Goal: Information Seeking & Learning: Learn about a topic

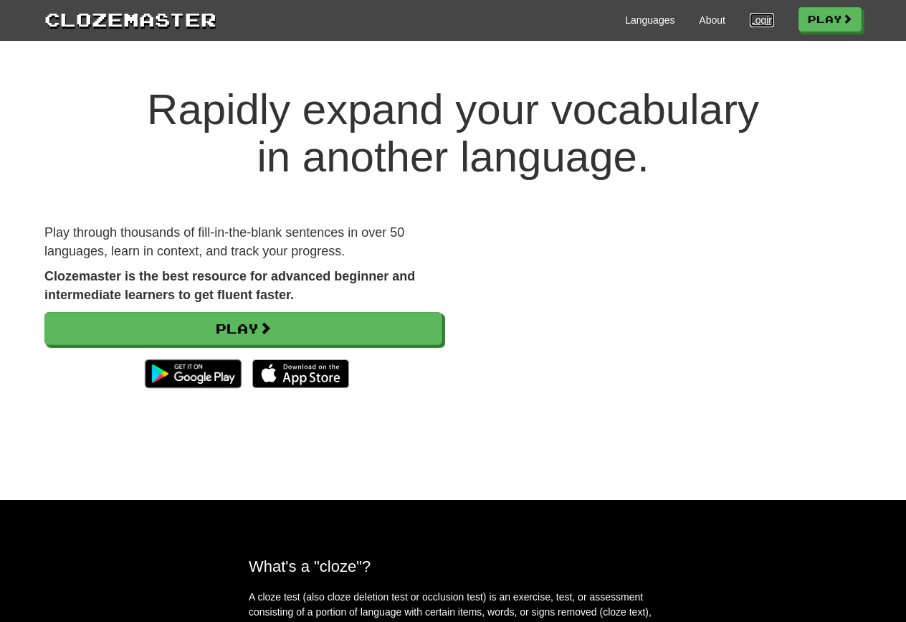
click at [750, 19] on link "Login" at bounding box center [762, 20] width 24 height 14
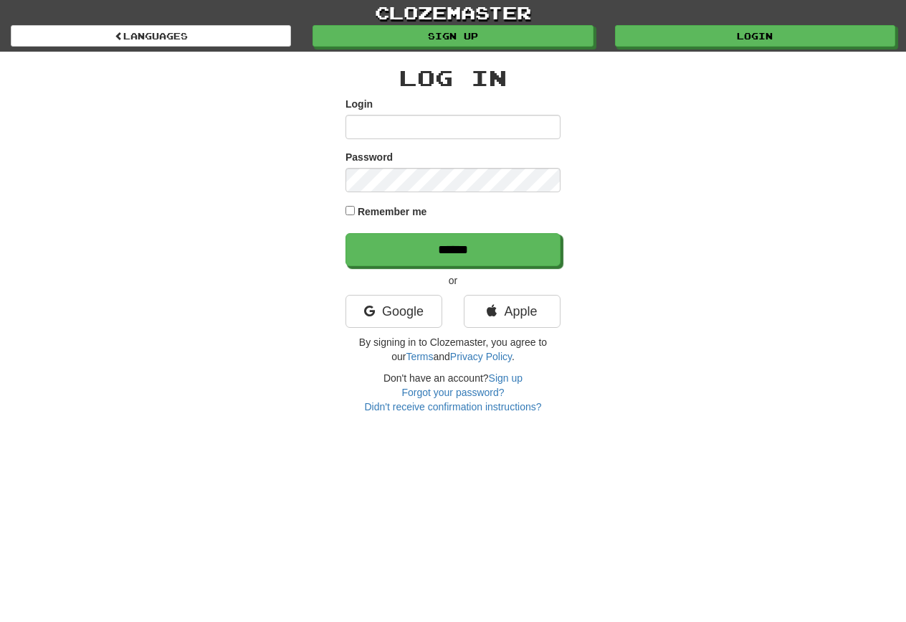
click at [485, 122] on input "Login" at bounding box center [453, 127] width 215 height 24
type input "******"
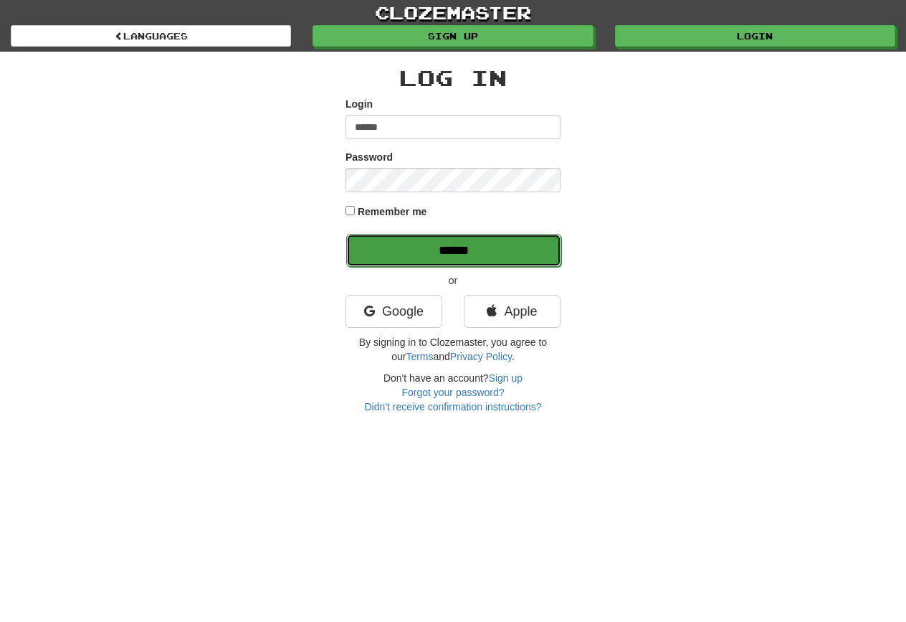
click at [452, 260] on input "******" at bounding box center [453, 250] width 215 height 33
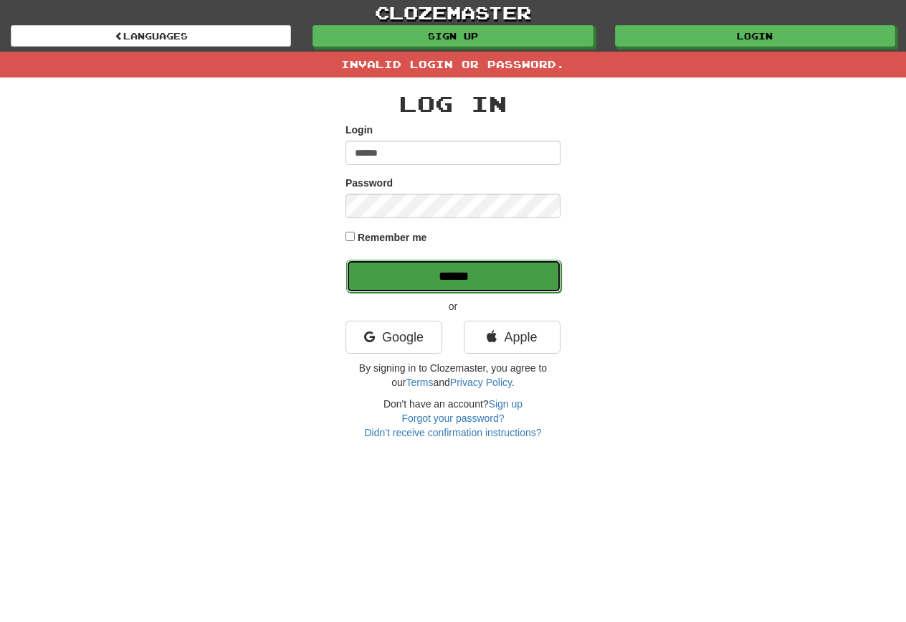
click at [434, 274] on input "******" at bounding box center [453, 276] width 215 height 33
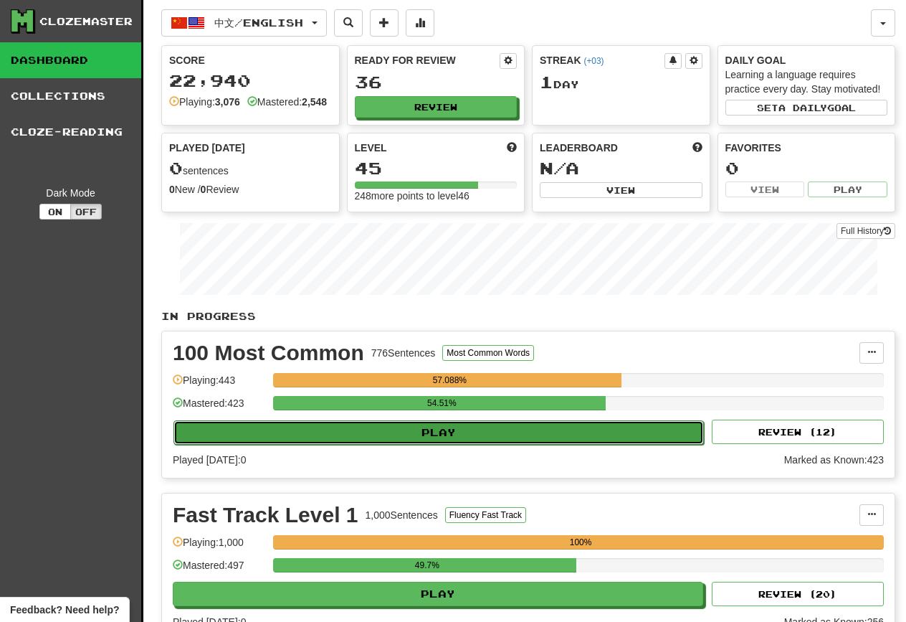
click at [430, 445] on button "Play" at bounding box center [439, 432] width 531 height 24
select select "********"
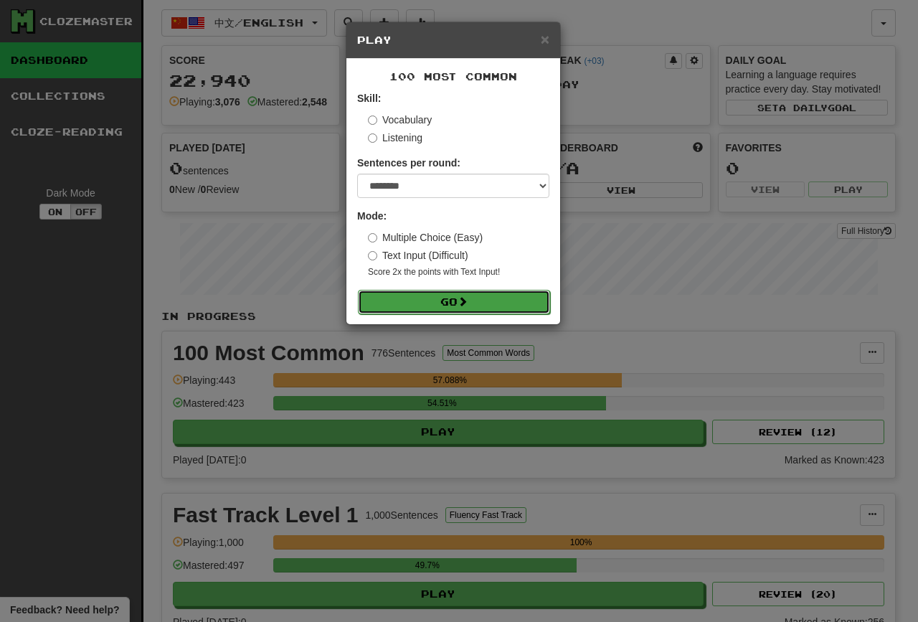
click at [443, 301] on button "Go" at bounding box center [454, 302] width 192 height 24
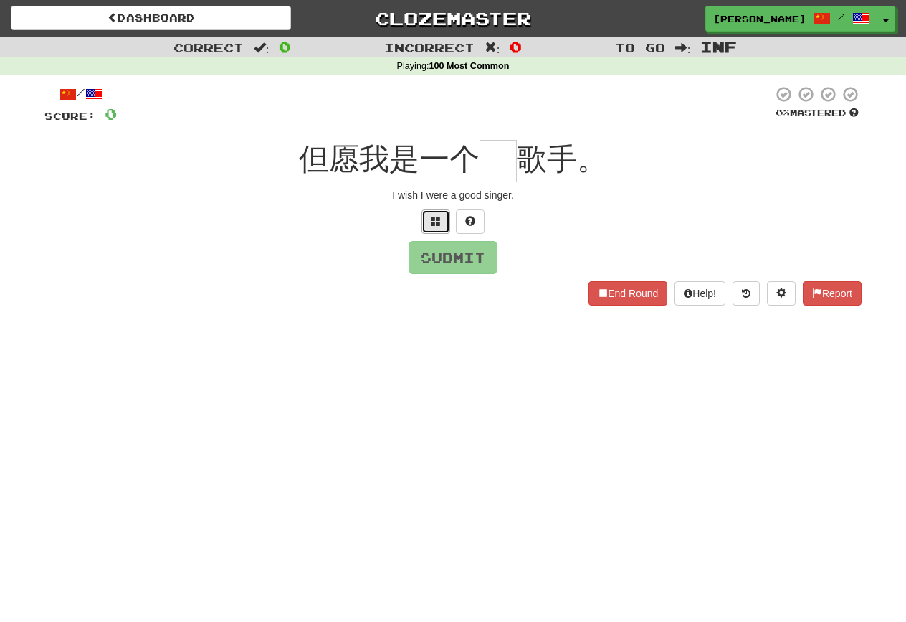
click at [432, 212] on button at bounding box center [436, 221] width 29 height 24
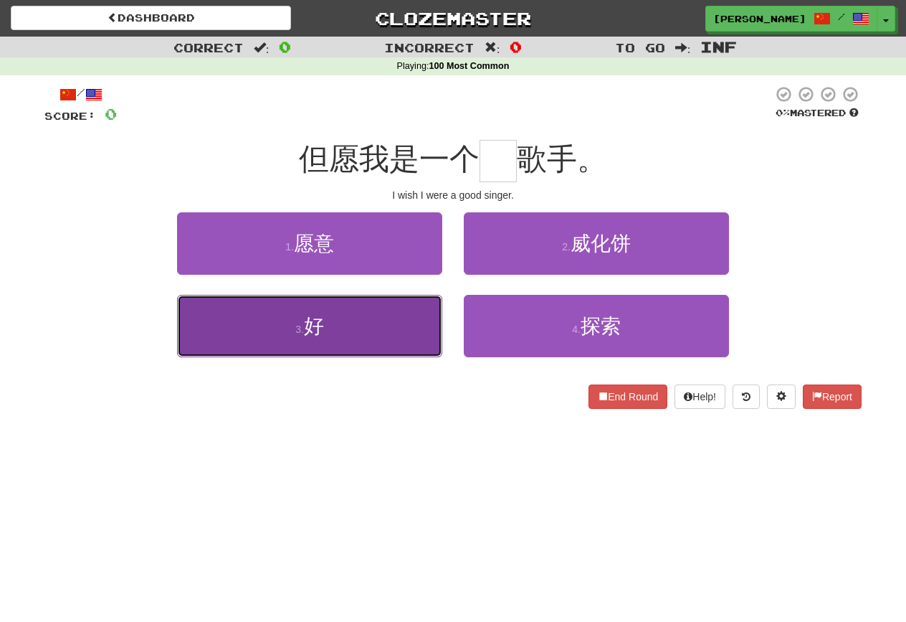
click at [406, 345] on button "3 . 好" at bounding box center [309, 326] width 265 height 62
type input "*"
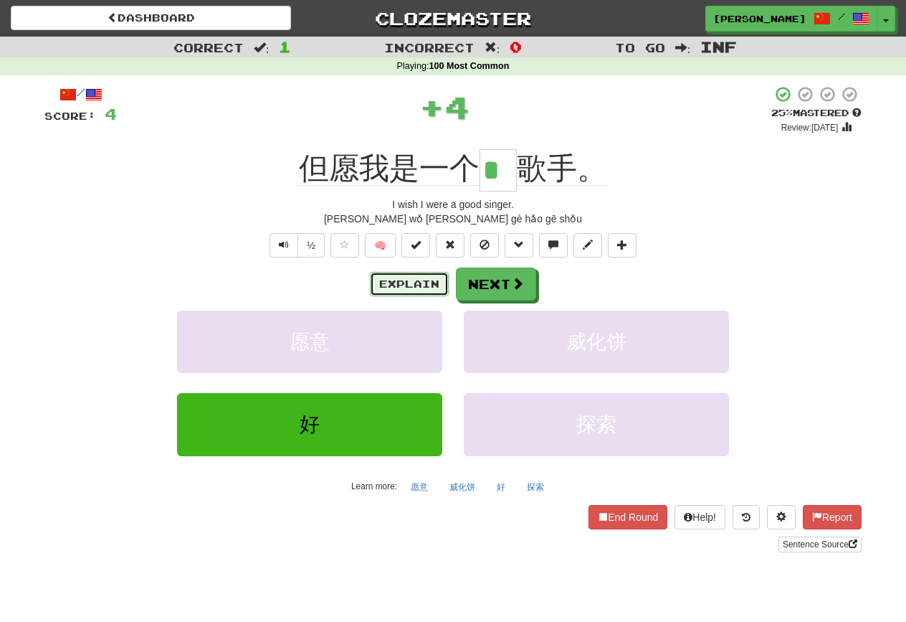
click at [403, 284] on button "Explain" at bounding box center [409, 284] width 79 height 24
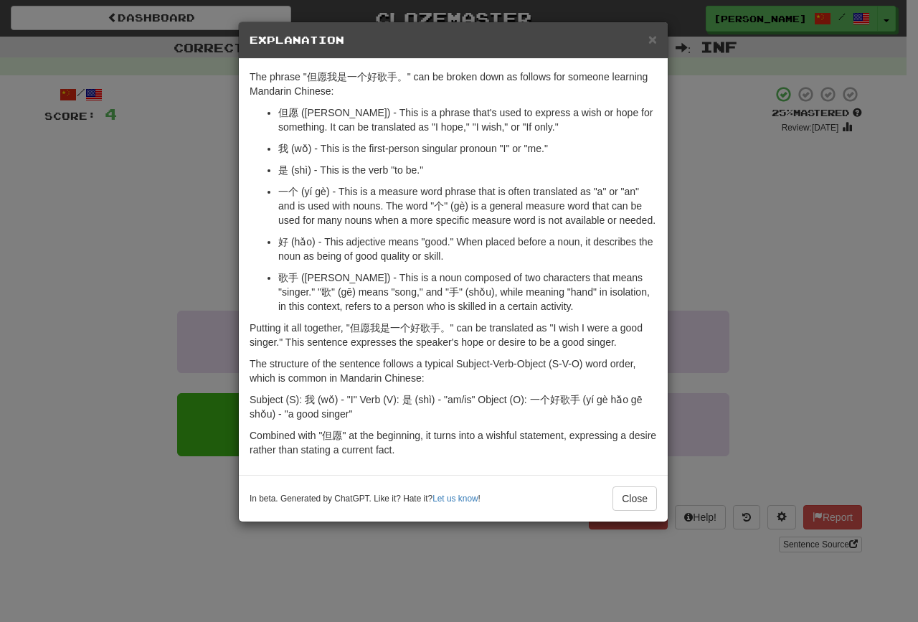
click at [160, 293] on div "× Explanation The phrase "但愿我是一个好歌手。" can be broken down as follows for someone…" at bounding box center [459, 311] width 918 height 622
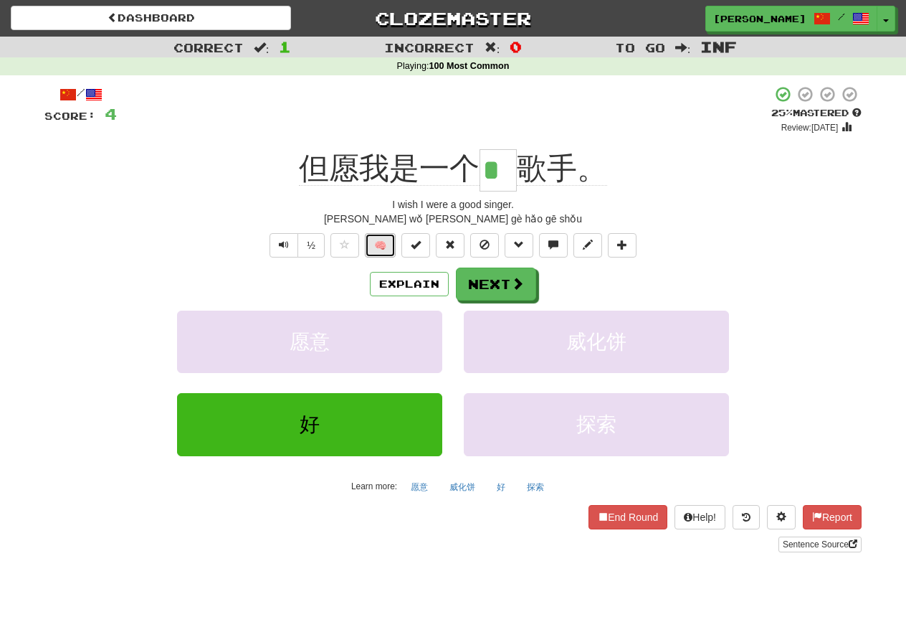
click at [384, 252] on button "🧠" at bounding box center [380, 245] width 31 height 24
click at [523, 290] on span at bounding box center [518, 283] width 13 height 13
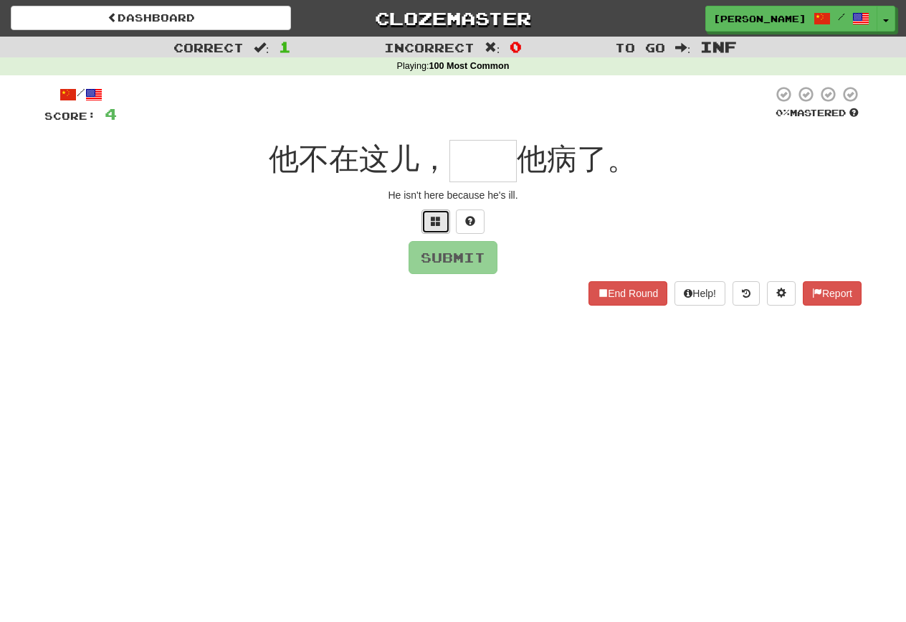
click at [429, 214] on button at bounding box center [436, 221] width 29 height 24
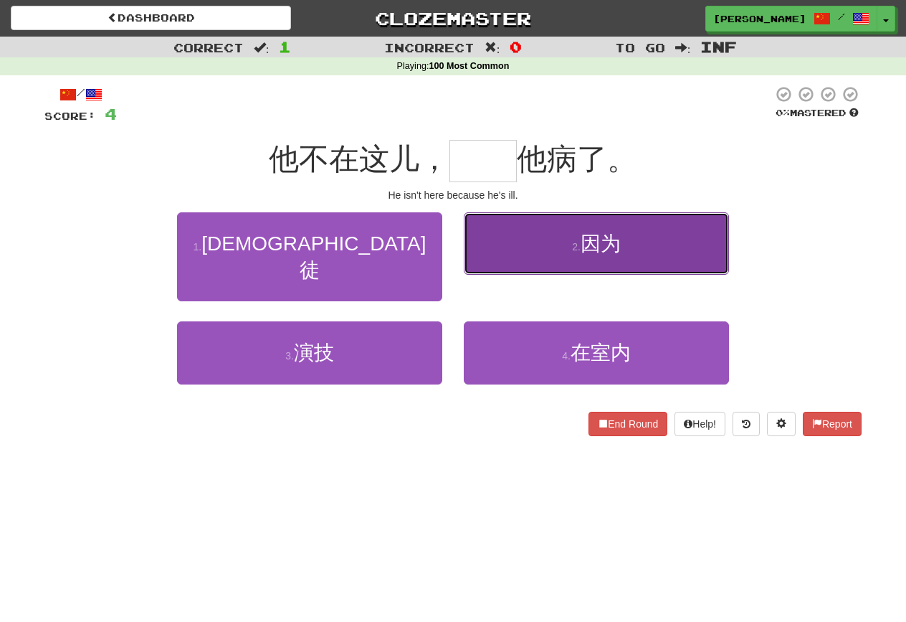
click at [512, 257] on button "2 . 因为" at bounding box center [596, 243] width 265 height 62
type input "**"
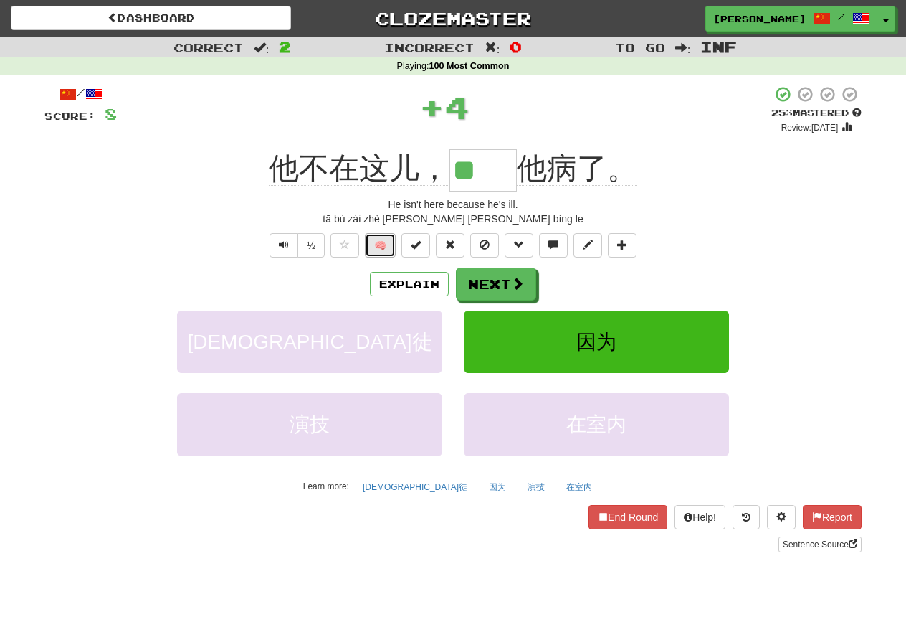
click at [384, 237] on button "🧠" at bounding box center [380, 245] width 31 height 24
click at [520, 295] on button "Next" at bounding box center [497, 284] width 80 height 33
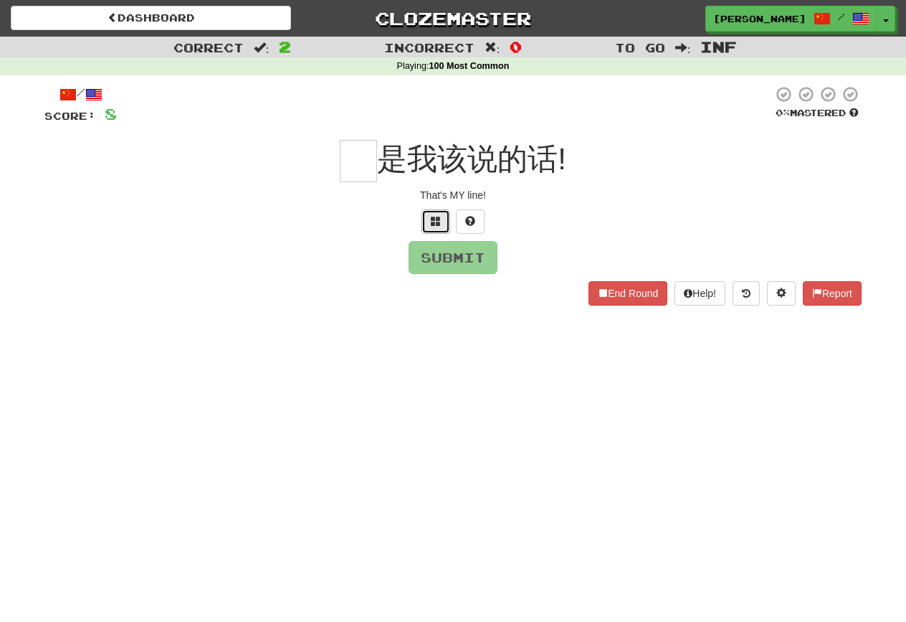
click at [440, 226] on span at bounding box center [436, 221] width 10 height 10
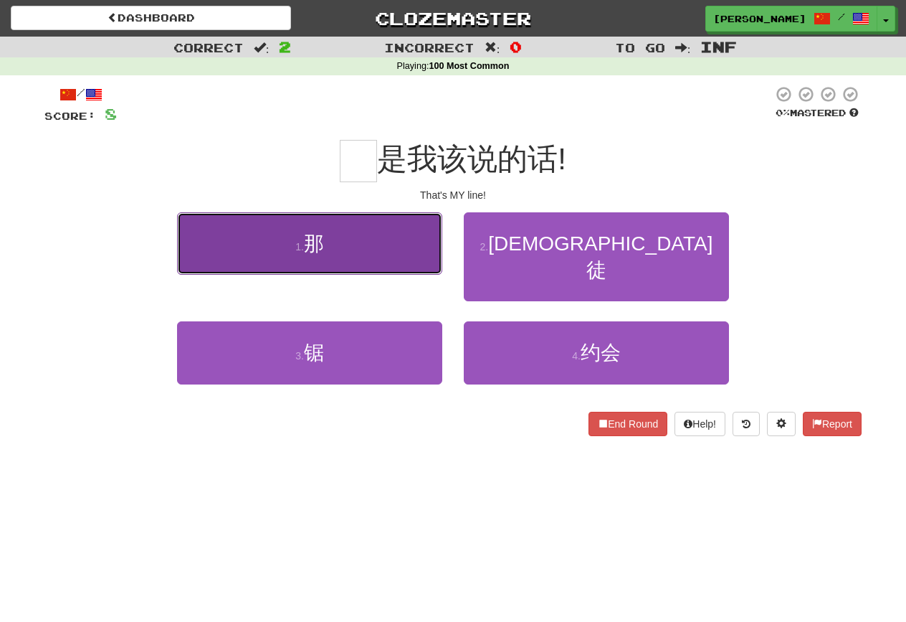
click at [383, 223] on button "1 . 那" at bounding box center [309, 243] width 265 height 62
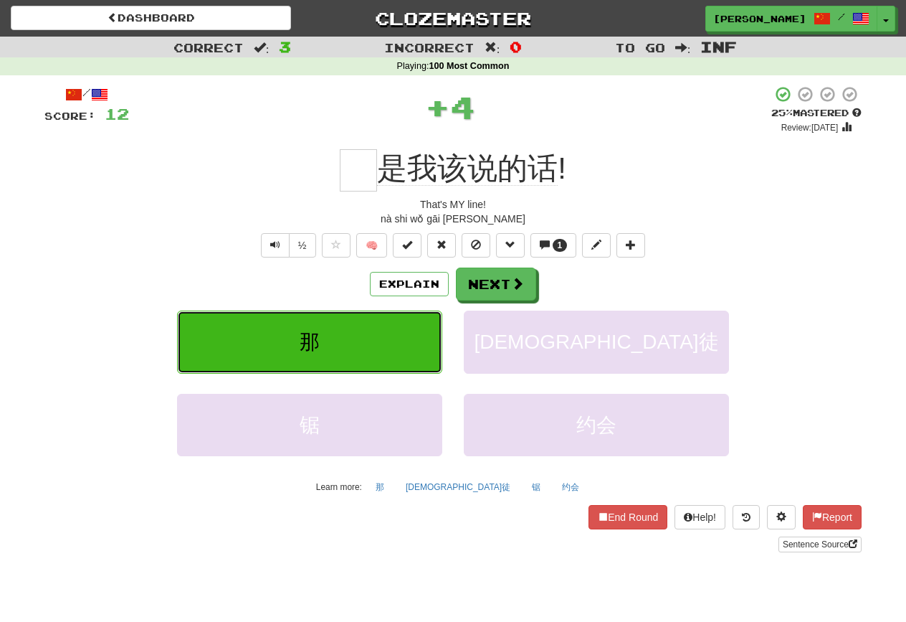
type input "*"
click at [383, 252] on button "🧠" at bounding box center [371, 245] width 31 height 24
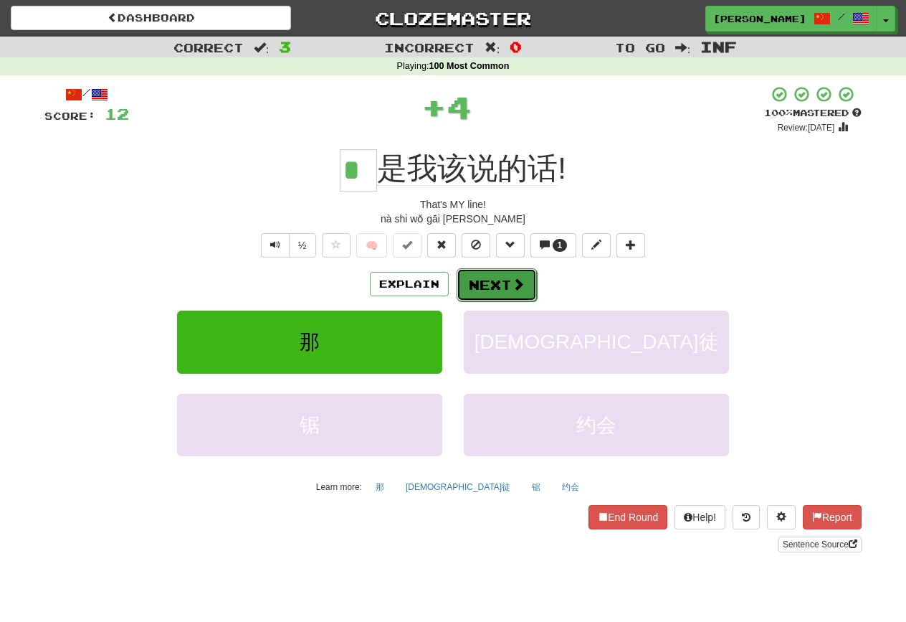
click at [482, 282] on button "Next" at bounding box center [497, 284] width 80 height 33
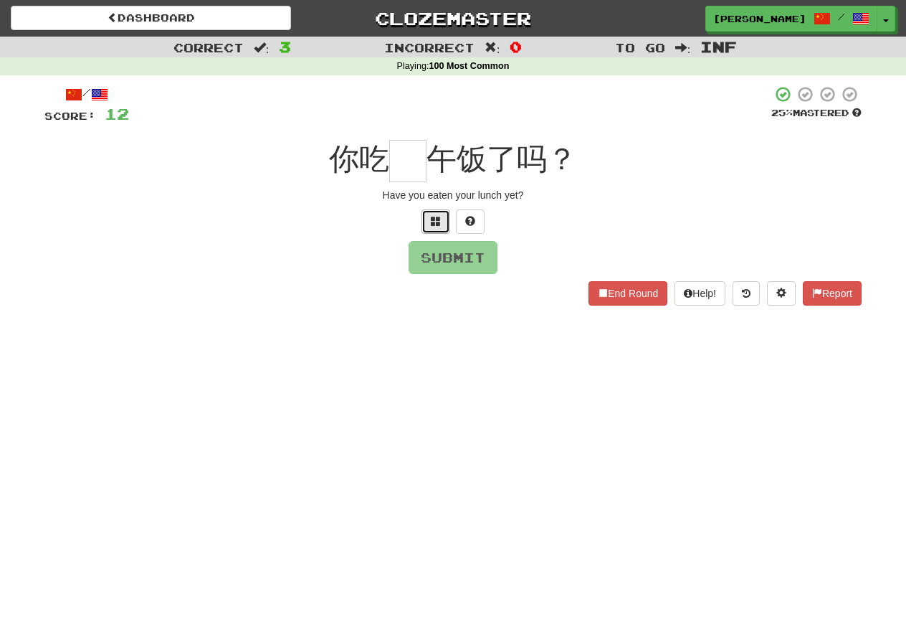
click at [437, 219] on span at bounding box center [436, 221] width 10 height 10
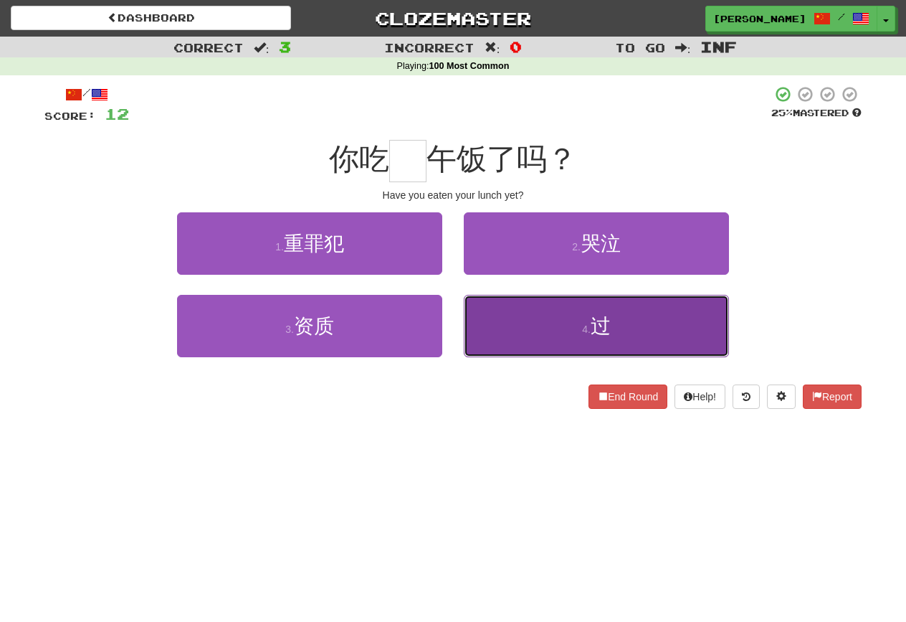
click at [523, 305] on button "4 . 过" at bounding box center [596, 326] width 265 height 62
type input "*"
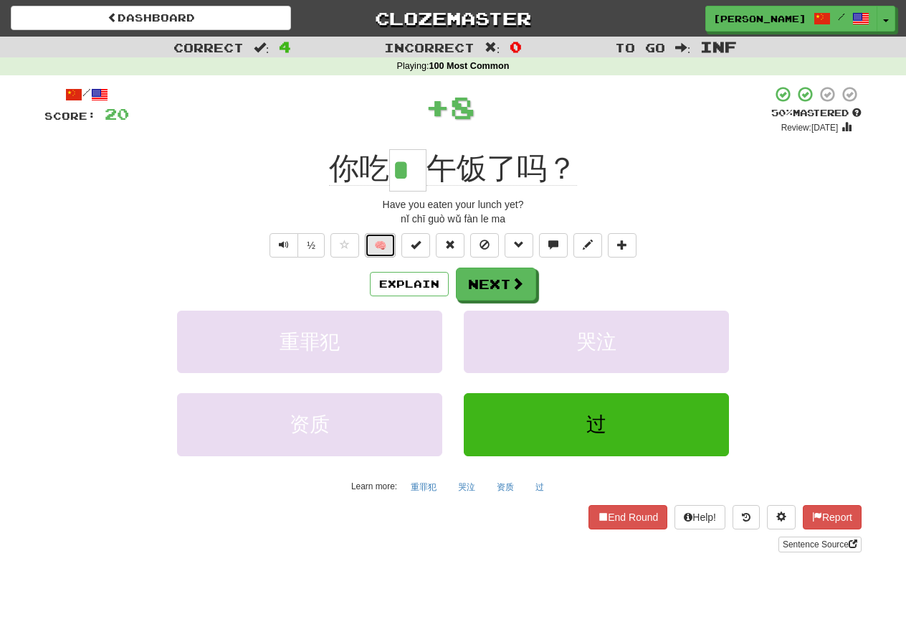
click at [395, 239] on button "🧠" at bounding box center [380, 245] width 31 height 24
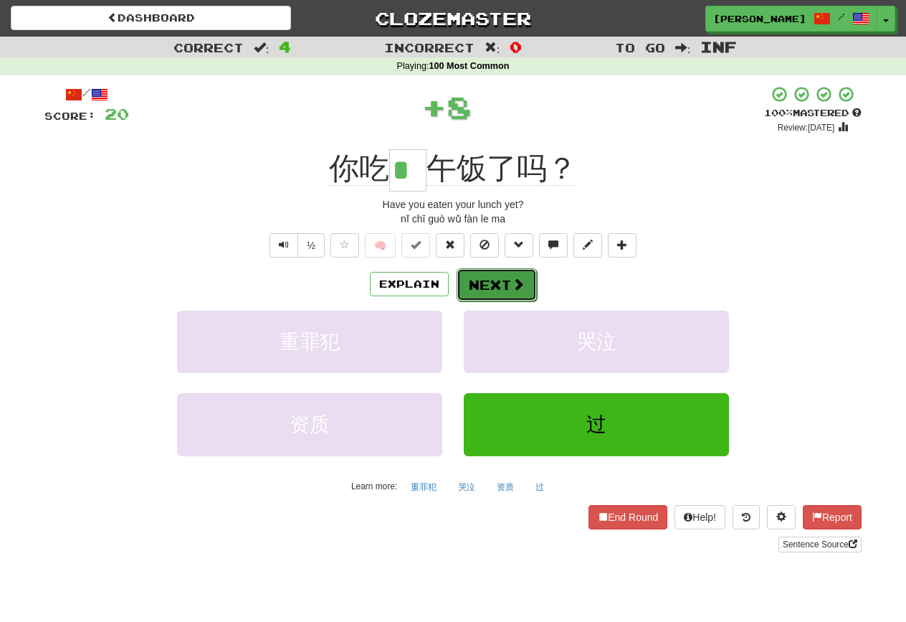
click at [474, 289] on button "Next" at bounding box center [497, 284] width 80 height 33
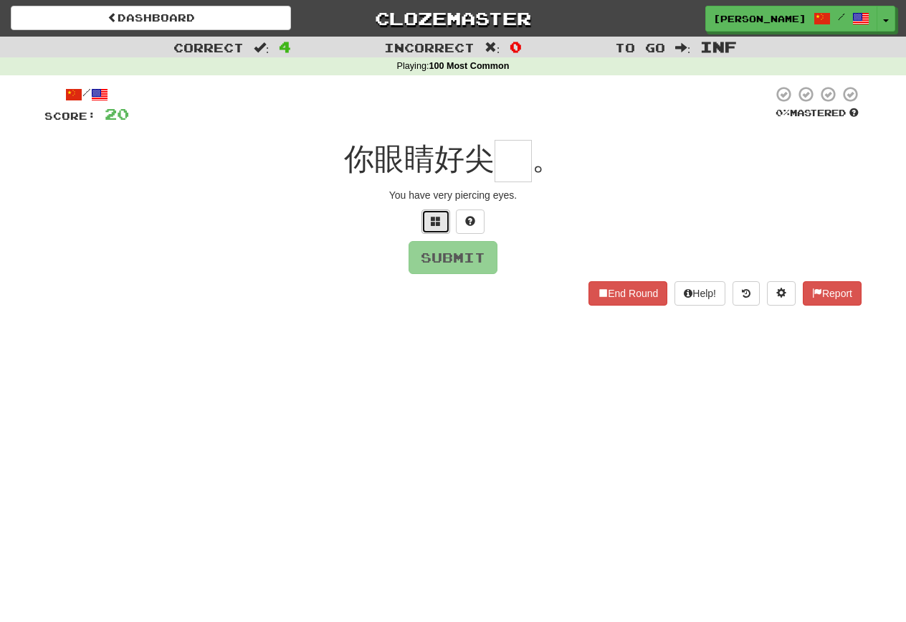
click at [440, 227] on button at bounding box center [436, 221] width 29 height 24
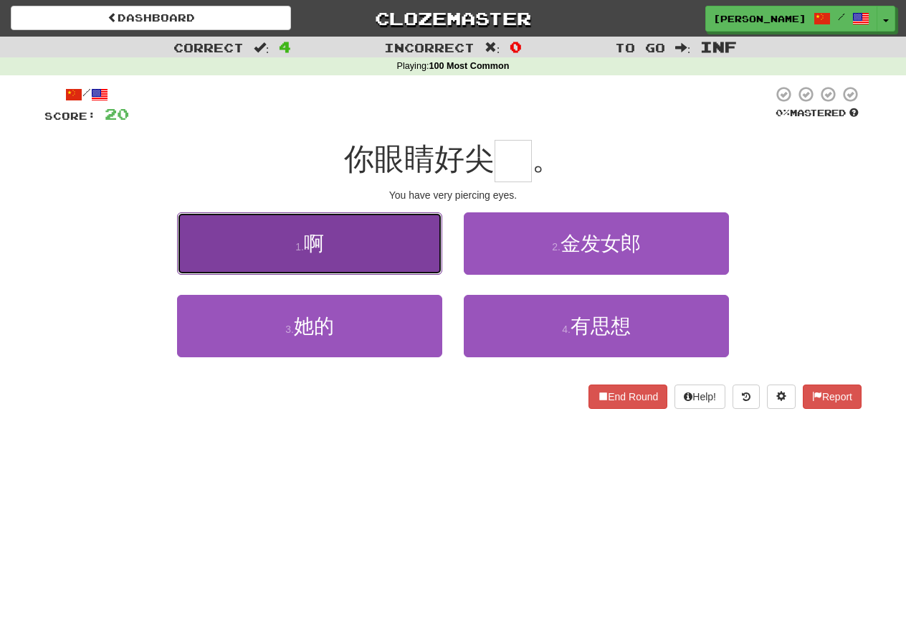
click at [425, 234] on button "1 . 啊" at bounding box center [309, 243] width 265 height 62
type input "*"
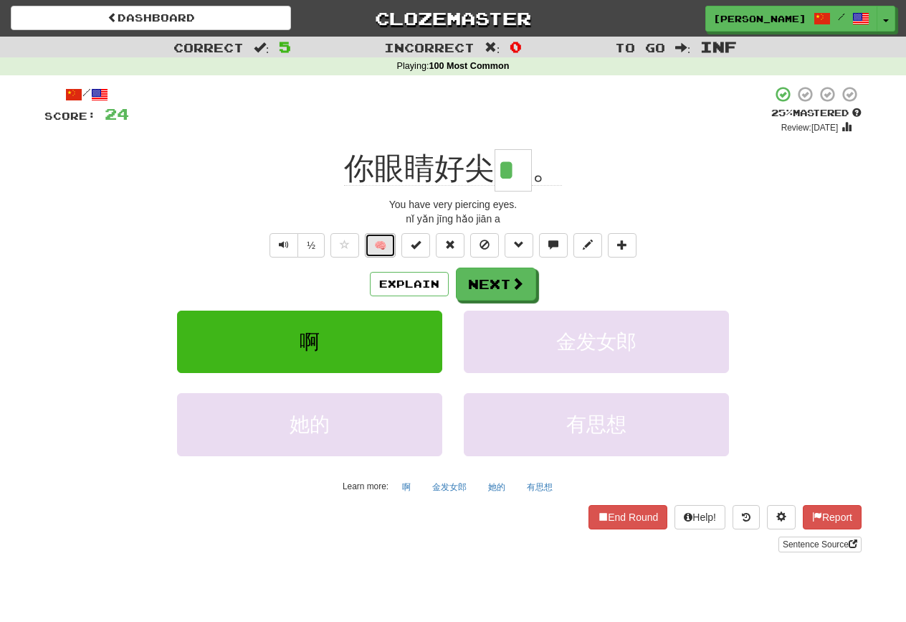
click at [374, 250] on button "🧠" at bounding box center [380, 245] width 31 height 24
click at [420, 269] on div "Explain Next" at bounding box center [452, 283] width 817 height 33
click at [417, 272] on button "Explain" at bounding box center [409, 284] width 79 height 24
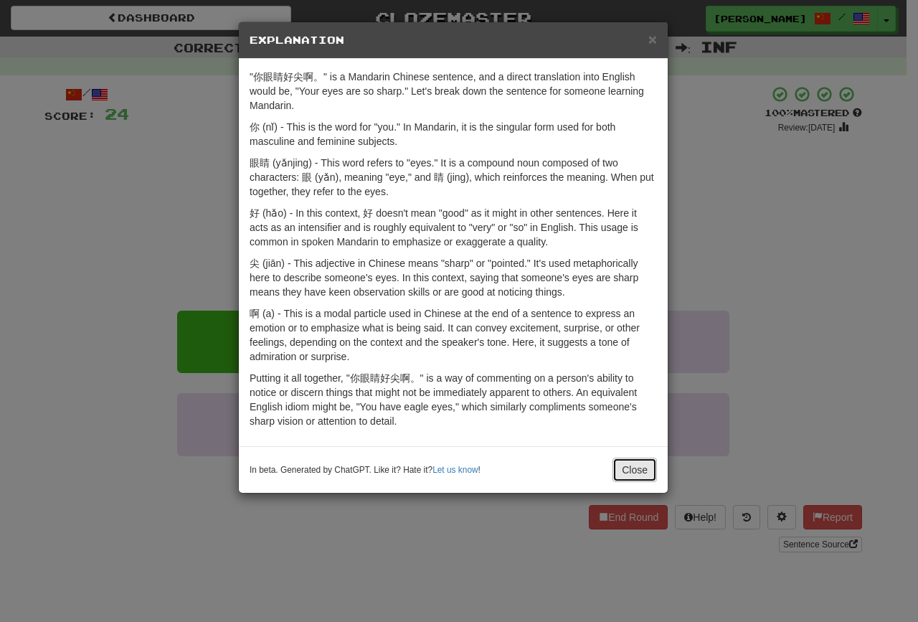
click at [620, 480] on button "Close" at bounding box center [634, 469] width 44 height 24
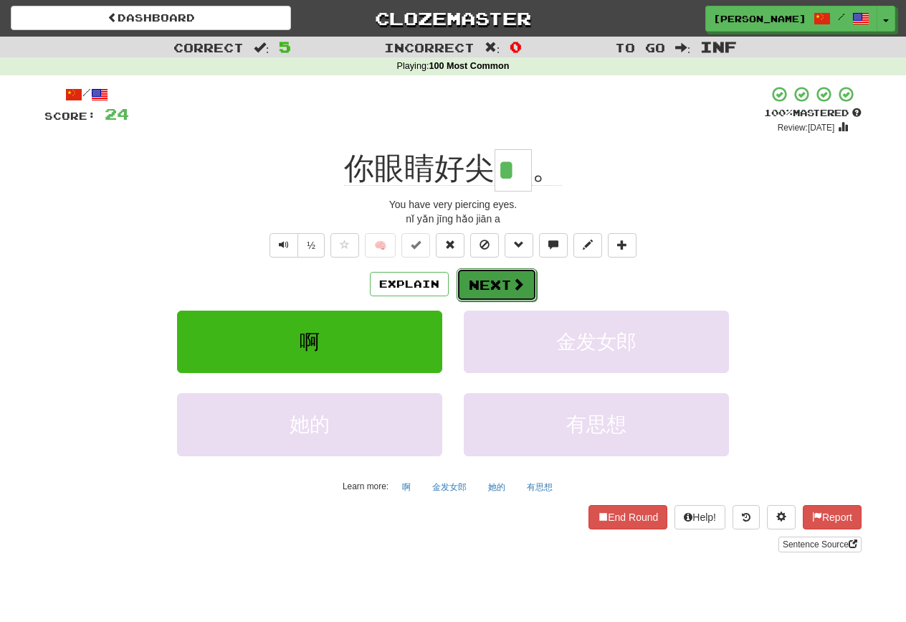
click at [498, 291] on button "Next" at bounding box center [497, 284] width 80 height 33
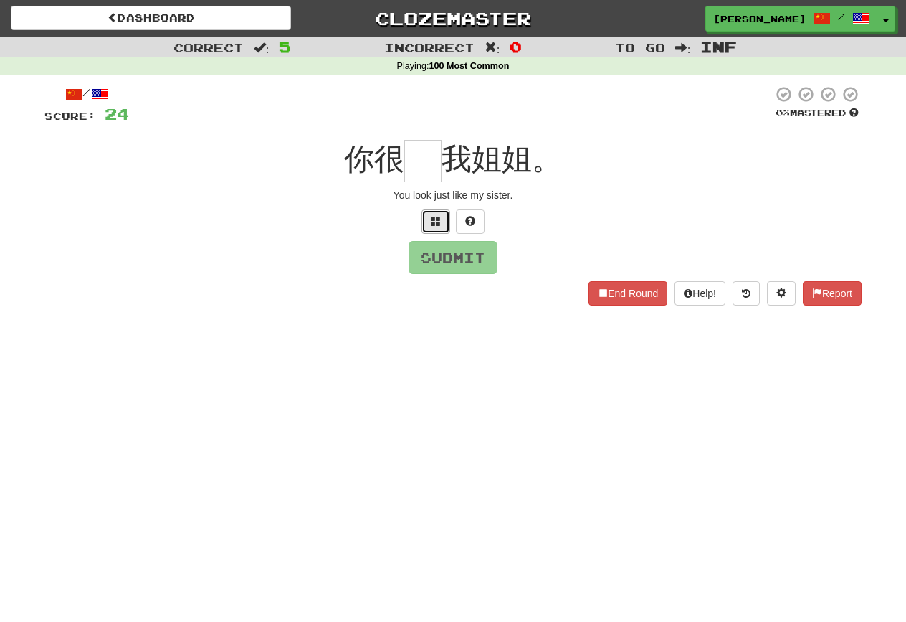
click at [432, 232] on button at bounding box center [436, 221] width 29 height 24
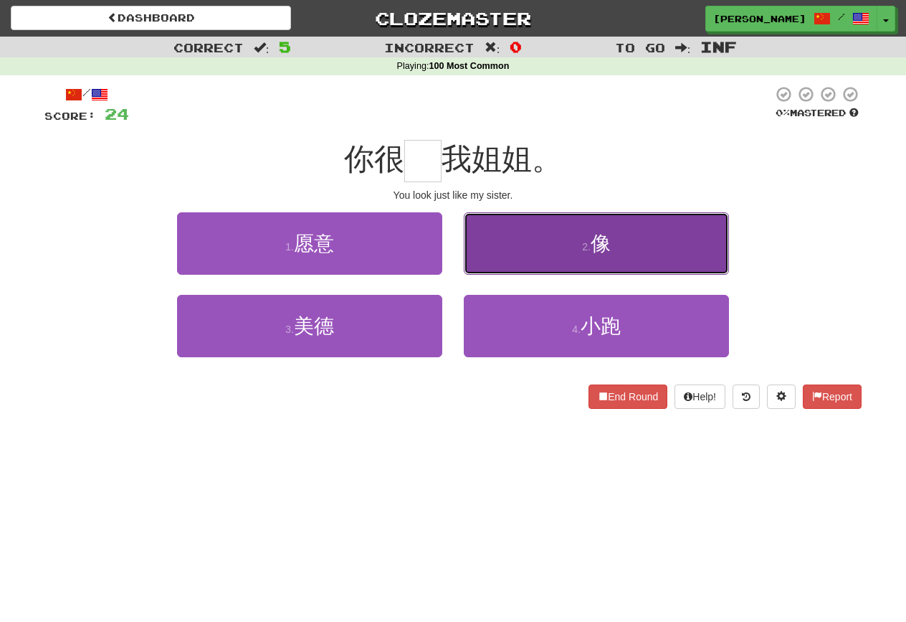
click at [517, 248] on button "2 . 像" at bounding box center [596, 243] width 265 height 62
type input "*"
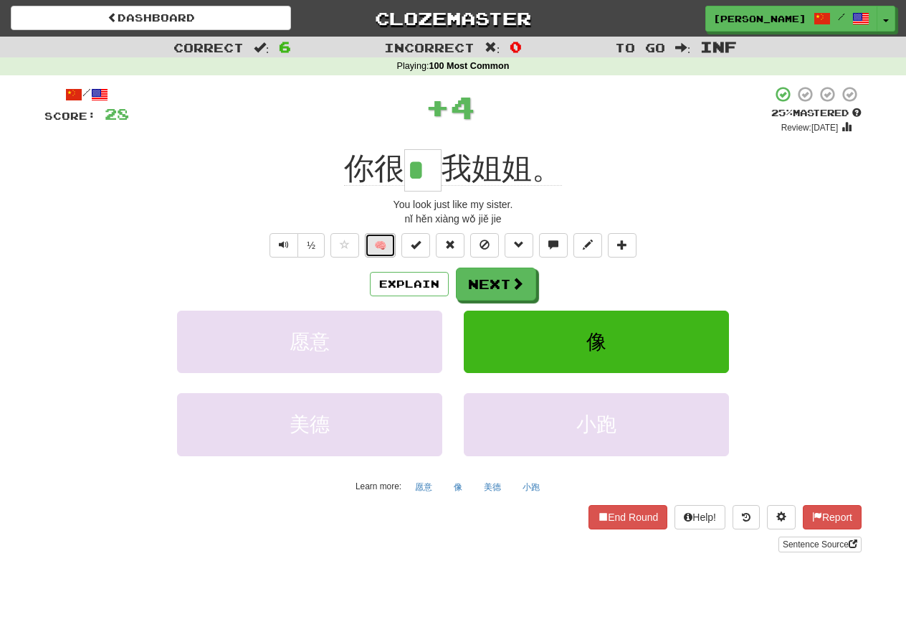
click at [386, 244] on button "🧠" at bounding box center [380, 245] width 31 height 24
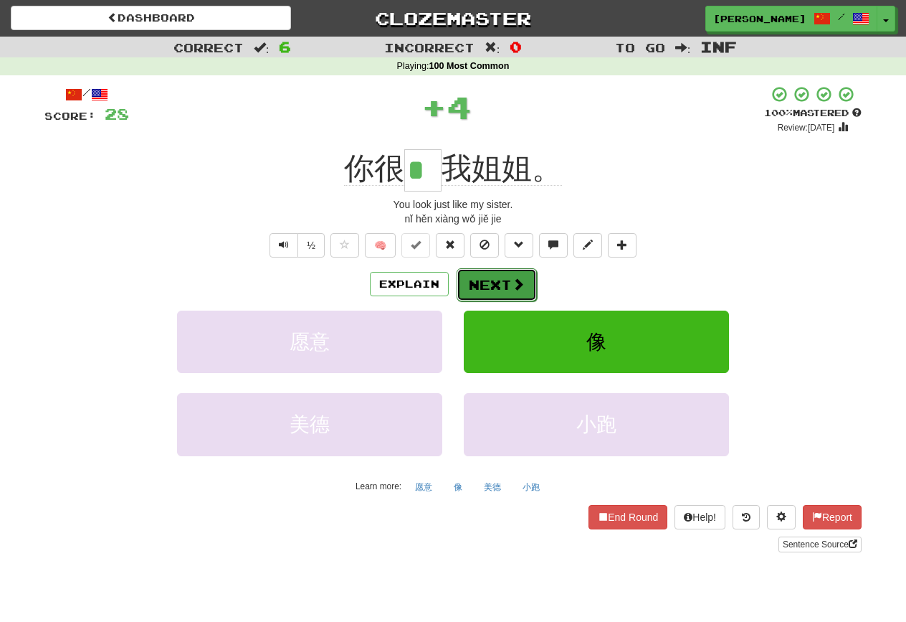
click at [483, 274] on button "Next" at bounding box center [497, 284] width 80 height 33
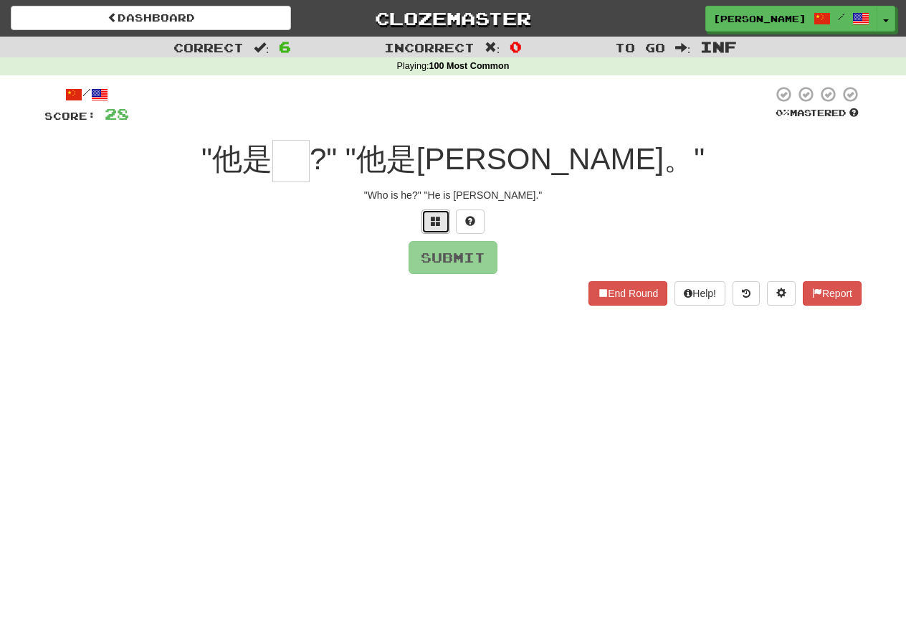
click at [430, 222] on button at bounding box center [436, 221] width 29 height 24
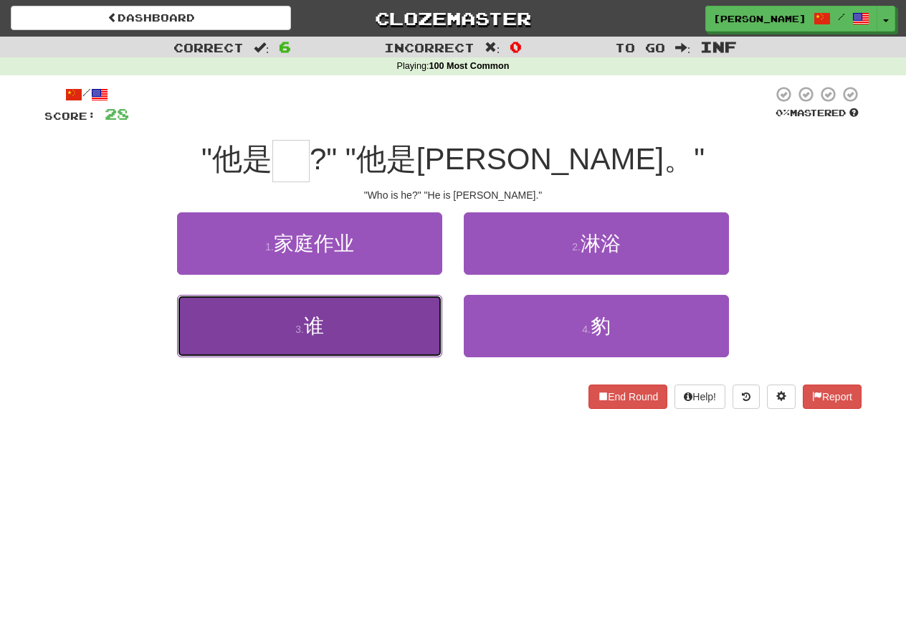
click at [394, 346] on button "3 . 谁" at bounding box center [309, 326] width 265 height 62
type input "*"
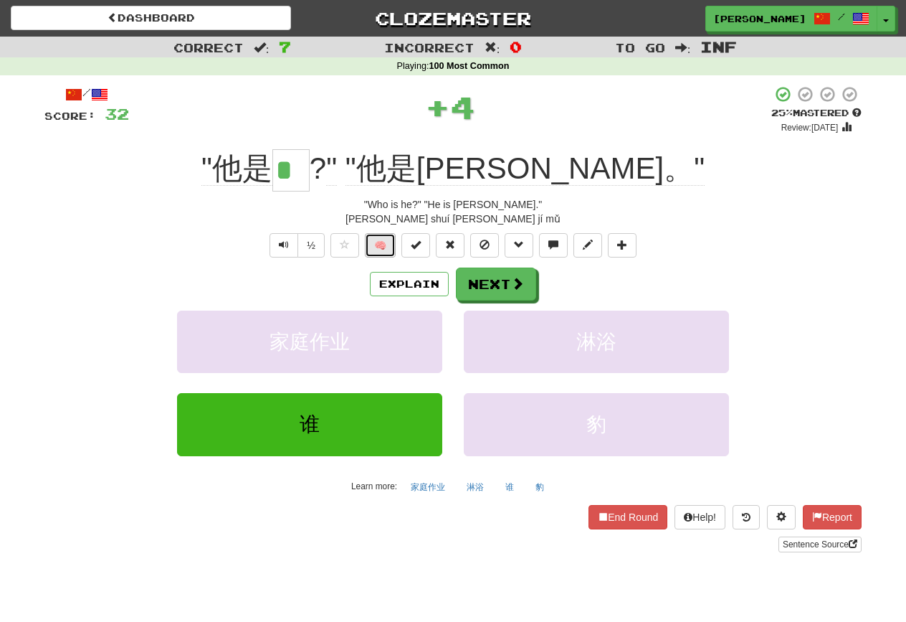
click at [381, 252] on button "🧠" at bounding box center [380, 245] width 31 height 24
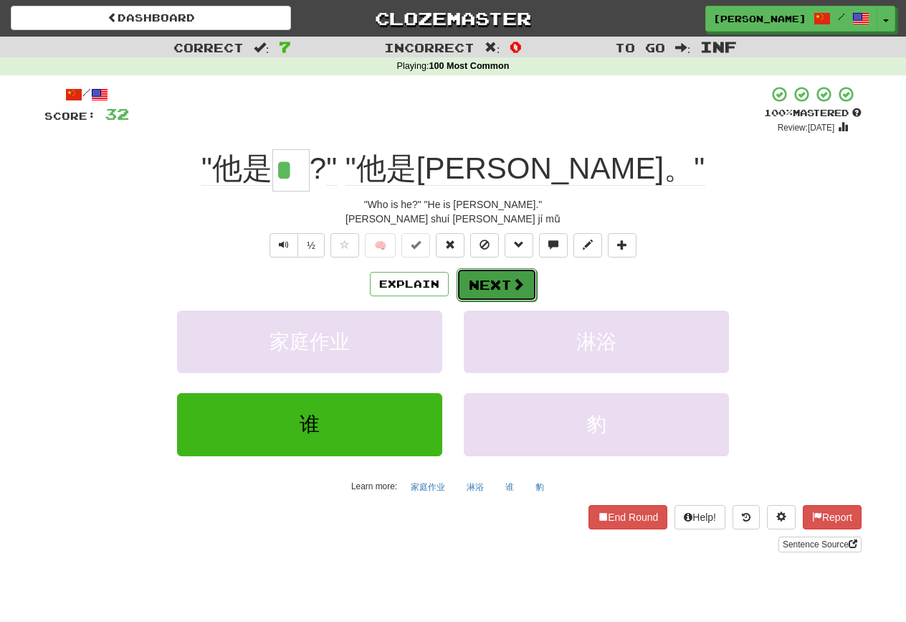
click at [488, 272] on button "Next" at bounding box center [497, 284] width 80 height 33
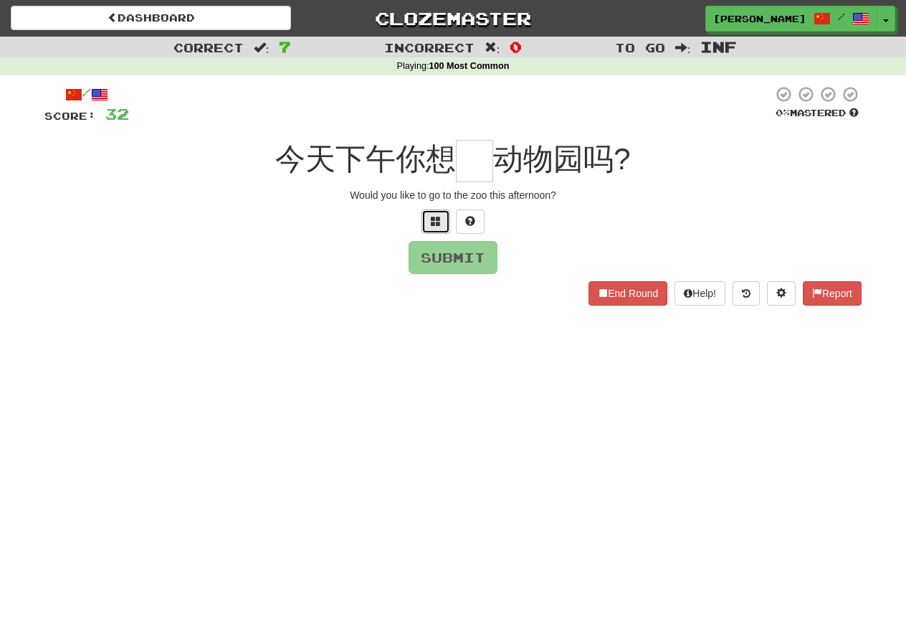
click at [422, 228] on button at bounding box center [436, 221] width 29 height 24
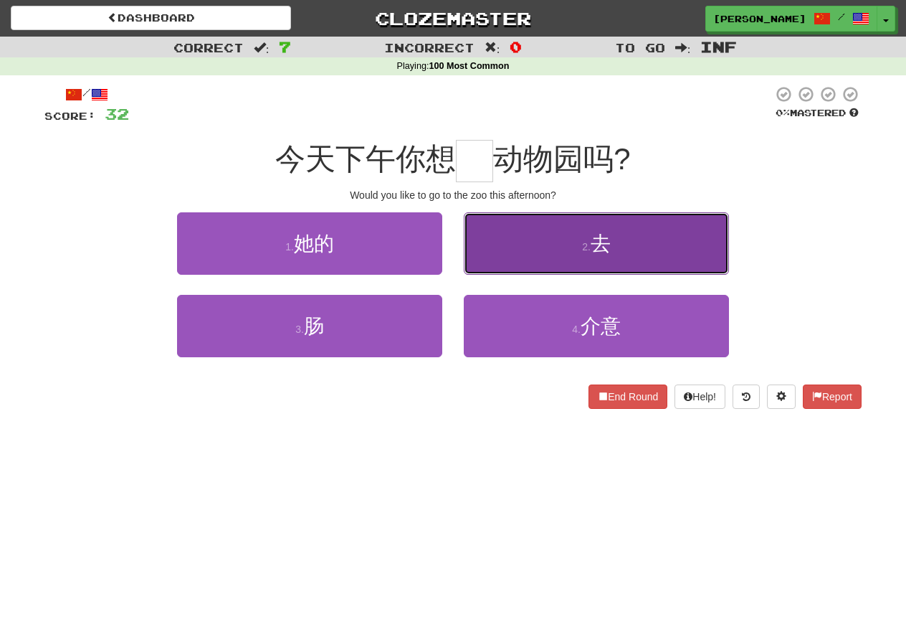
click at [510, 252] on button "2 . 去" at bounding box center [596, 243] width 265 height 62
type input "*"
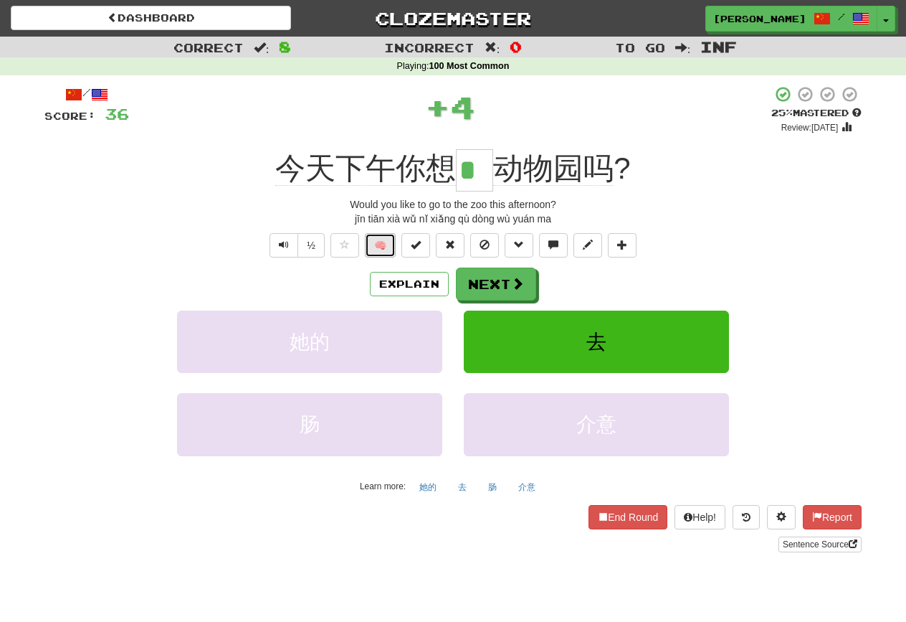
click at [376, 239] on button "🧠" at bounding box center [380, 245] width 31 height 24
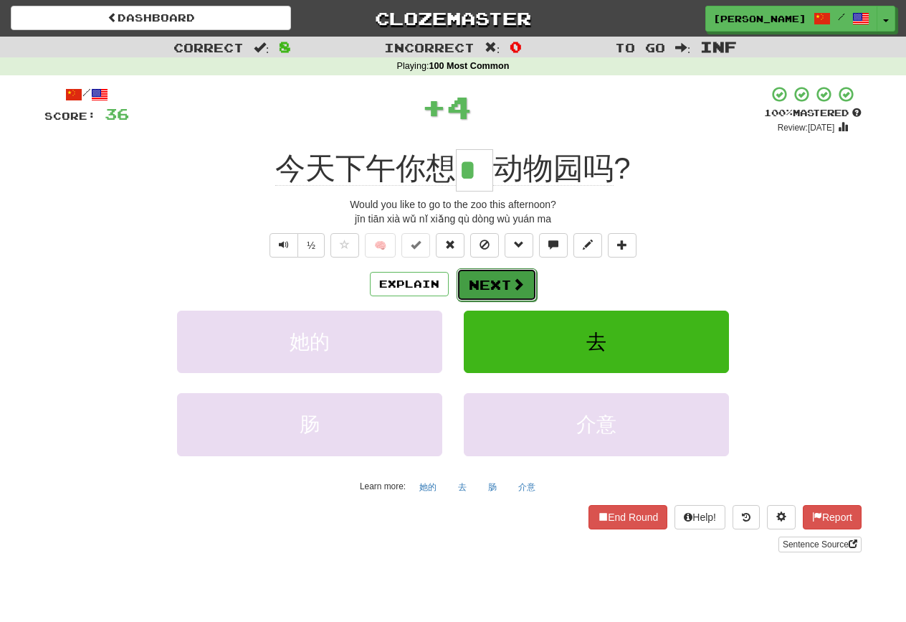
click at [467, 280] on button "Next" at bounding box center [497, 284] width 80 height 33
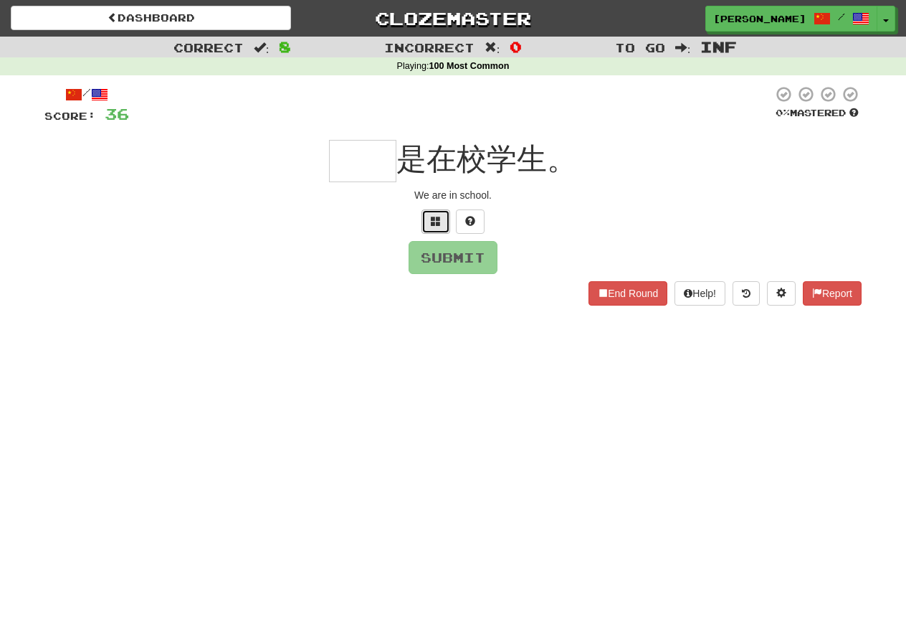
click at [428, 223] on button at bounding box center [436, 221] width 29 height 24
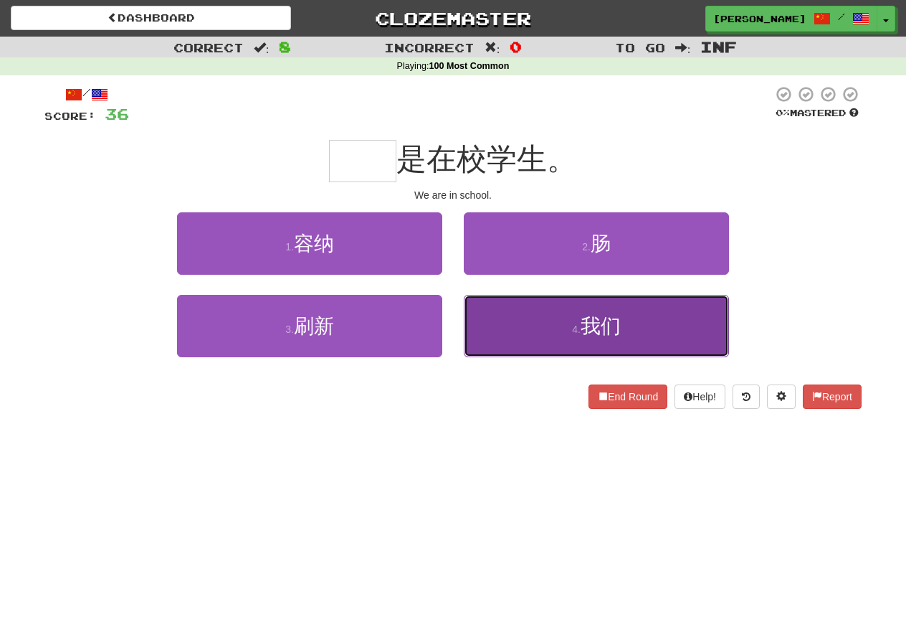
click at [512, 338] on button "4 . 我们" at bounding box center [596, 326] width 265 height 62
type input "**"
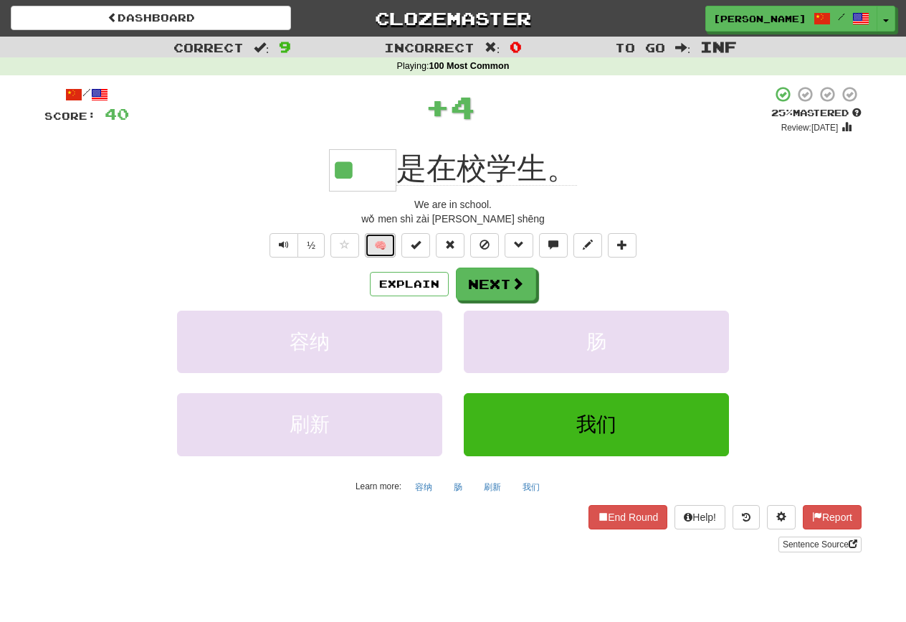
click at [390, 253] on button "🧠" at bounding box center [380, 245] width 31 height 24
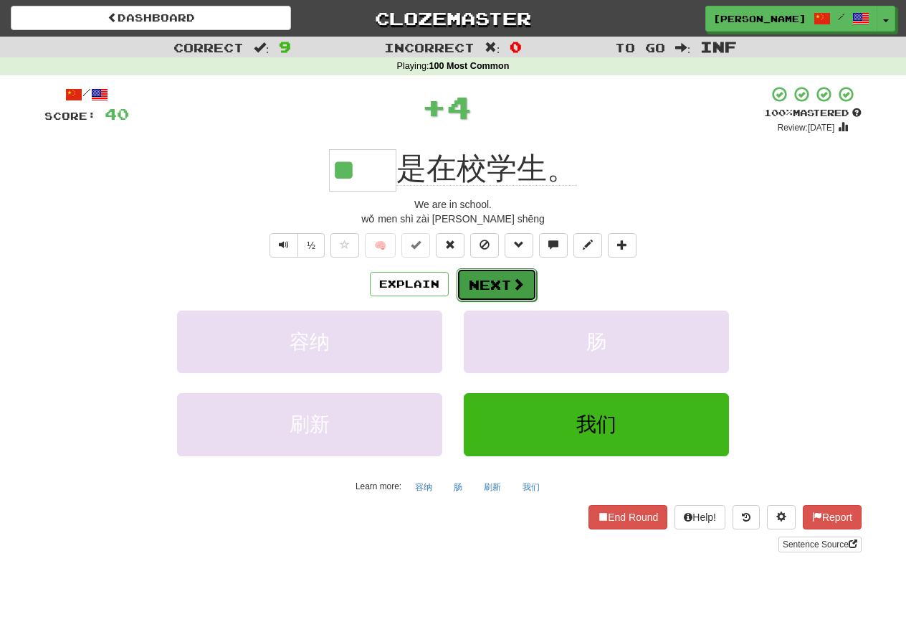
click at [478, 281] on button "Next" at bounding box center [497, 284] width 80 height 33
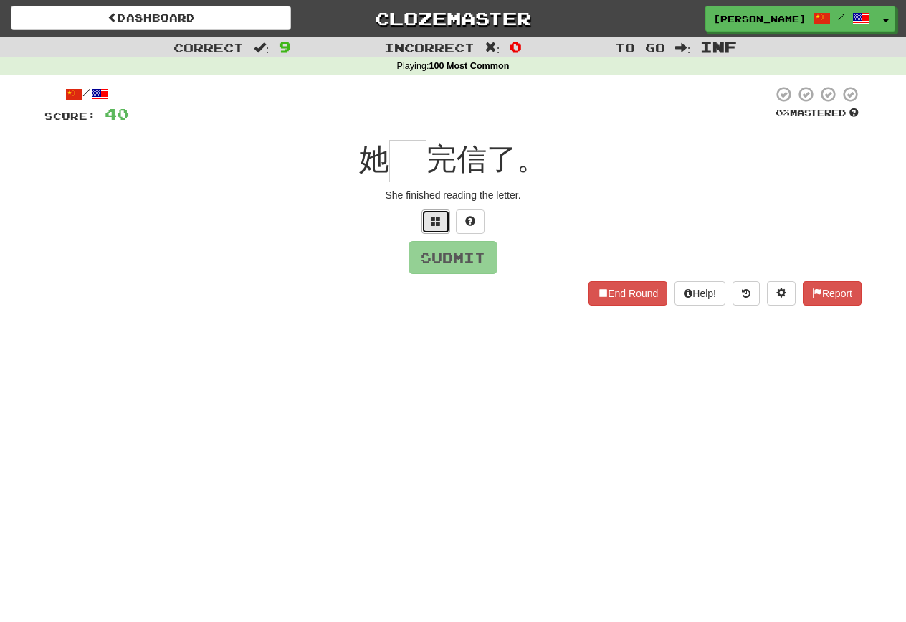
click at [427, 218] on button at bounding box center [436, 221] width 29 height 24
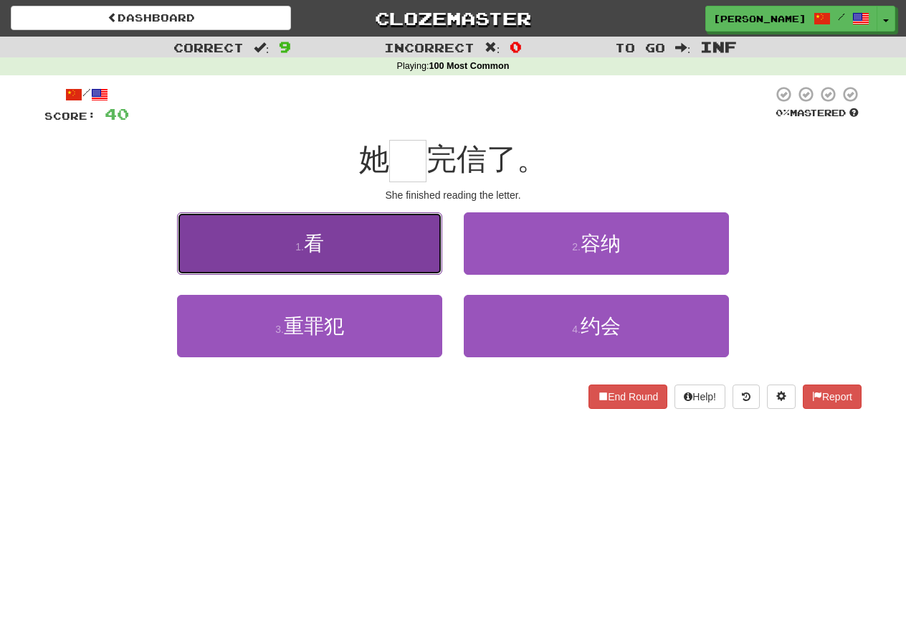
click at [422, 227] on button "1 . 看" at bounding box center [309, 243] width 265 height 62
type input "*"
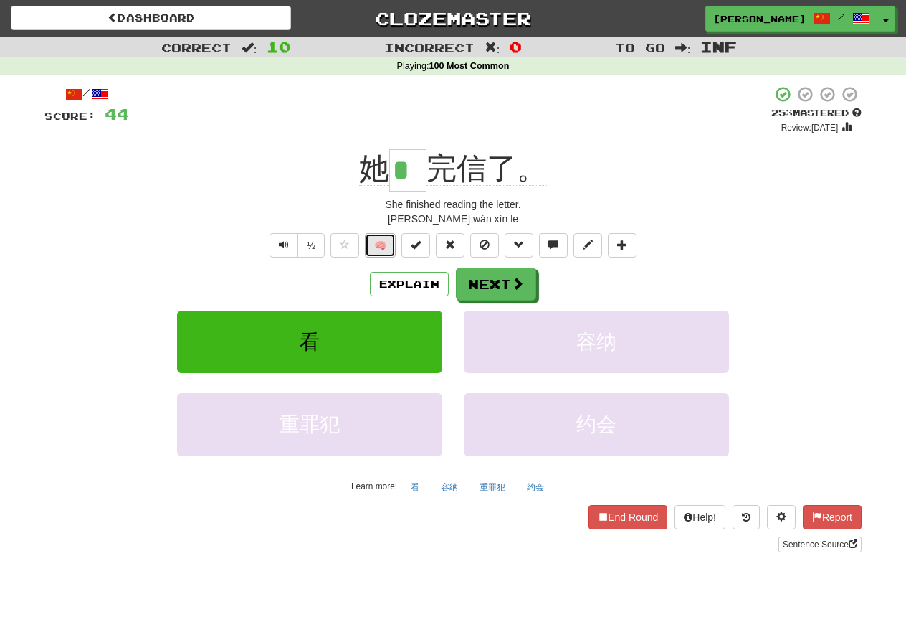
click at [376, 244] on button "🧠" at bounding box center [380, 245] width 31 height 24
click at [467, 291] on button "Next" at bounding box center [497, 284] width 80 height 33
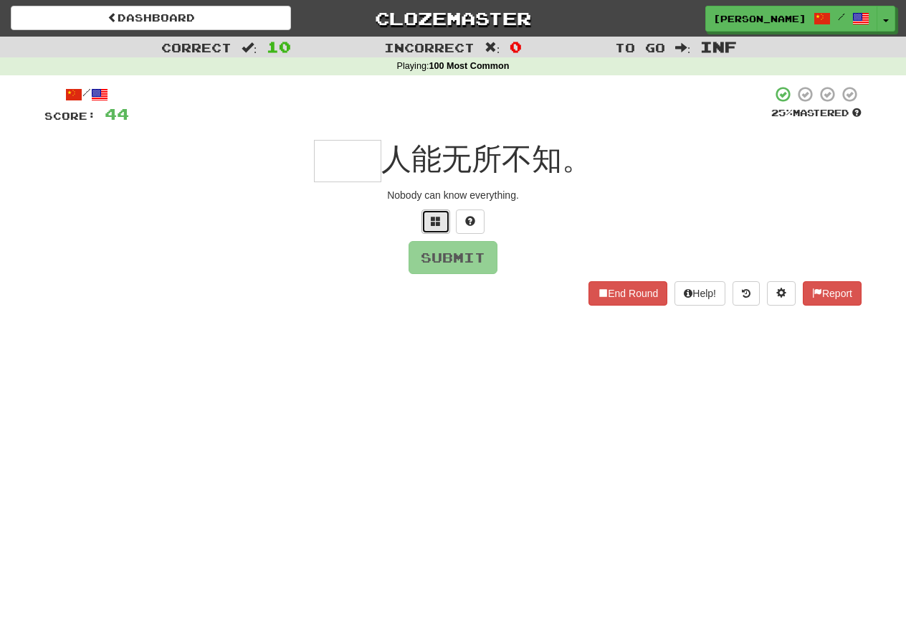
click at [429, 225] on button at bounding box center [436, 221] width 29 height 24
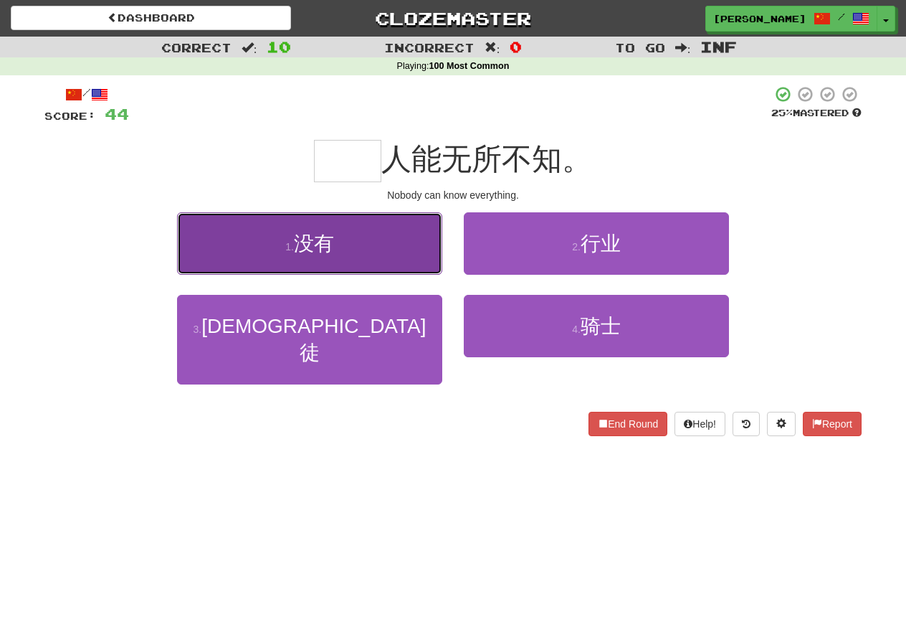
click at [371, 242] on button "1 . 没有" at bounding box center [309, 243] width 265 height 62
type input "**"
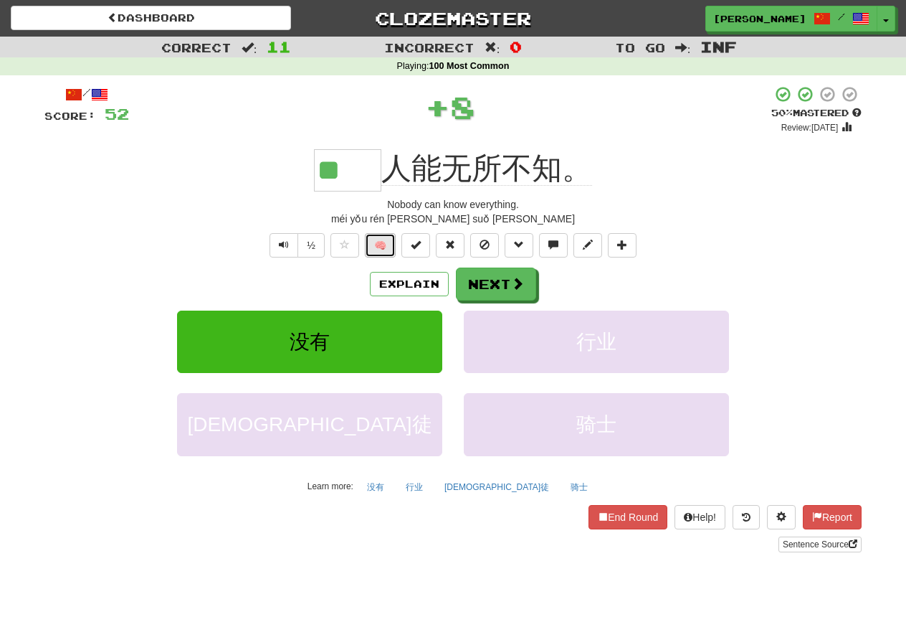
click at [376, 252] on button "🧠" at bounding box center [380, 245] width 31 height 24
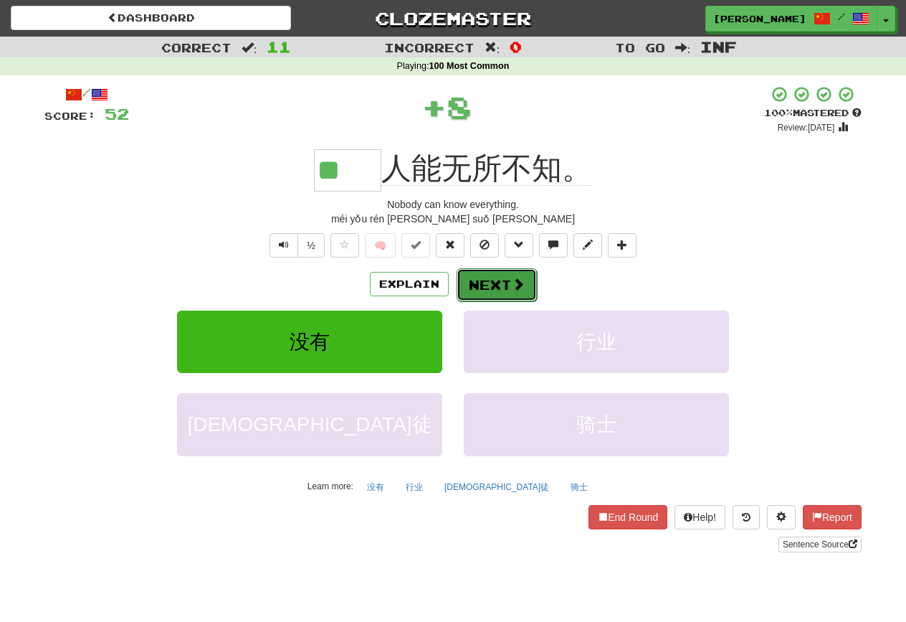
click at [462, 280] on button "Next" at bounding box center [497, 284] width 80 height 33
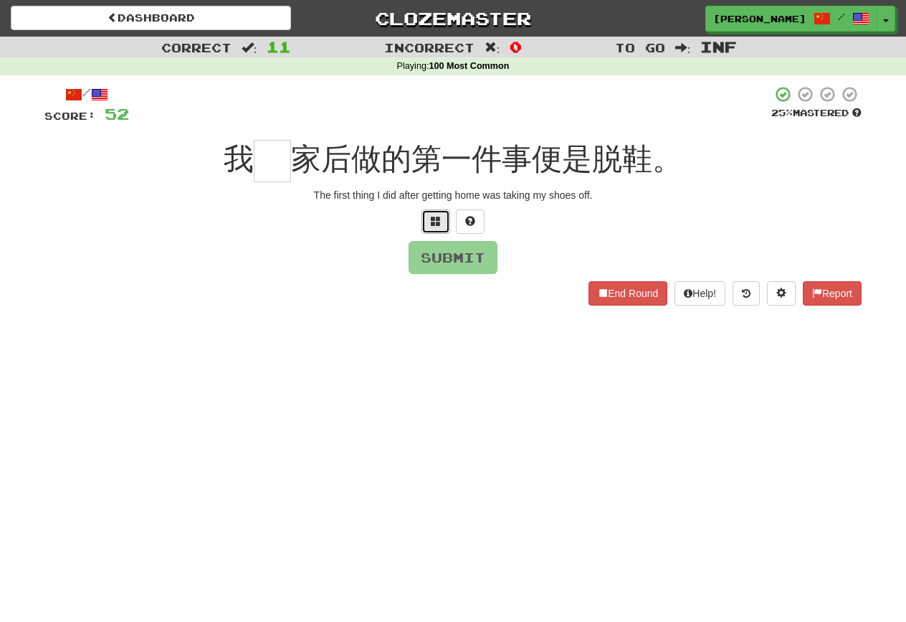
click at [440, 227] on button at bounding box center [436, 221] width 29 height 24
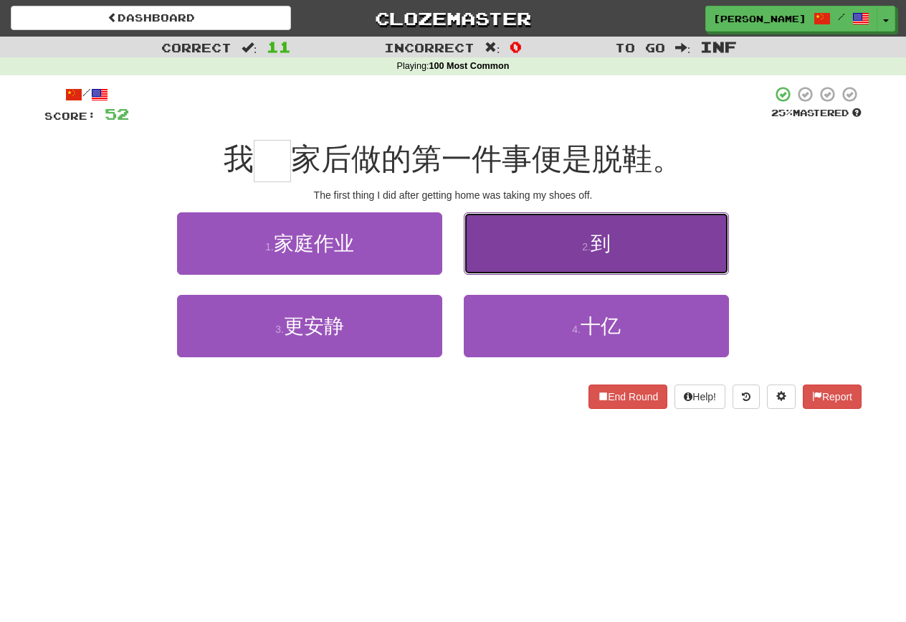
click at [482, 273] on button "2 . 到" at bounding box center [596, 243] width 265 height 62
type input "*"
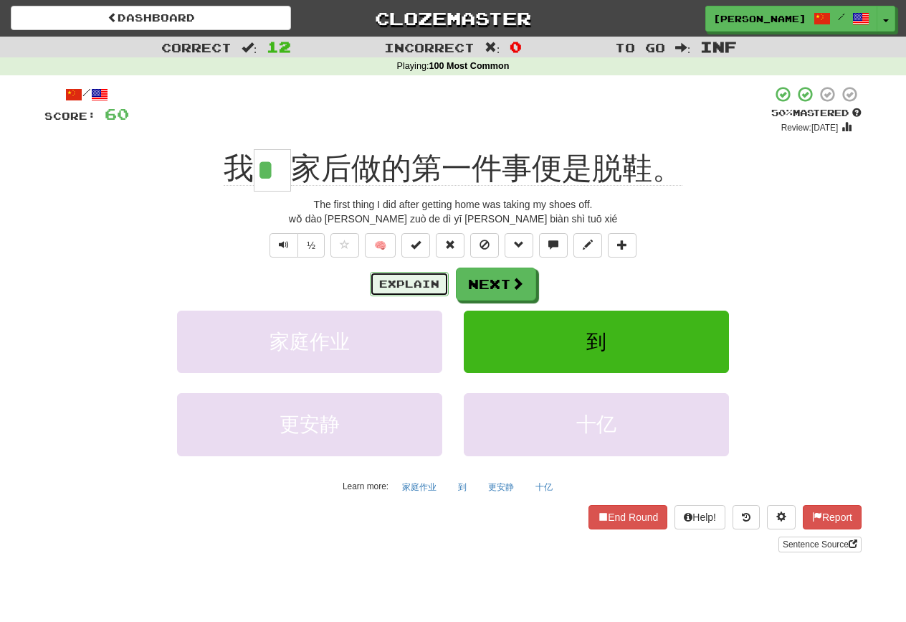
click at [407, 288] on button "Explain" at bounding box center [409, 284] width 79 height 24
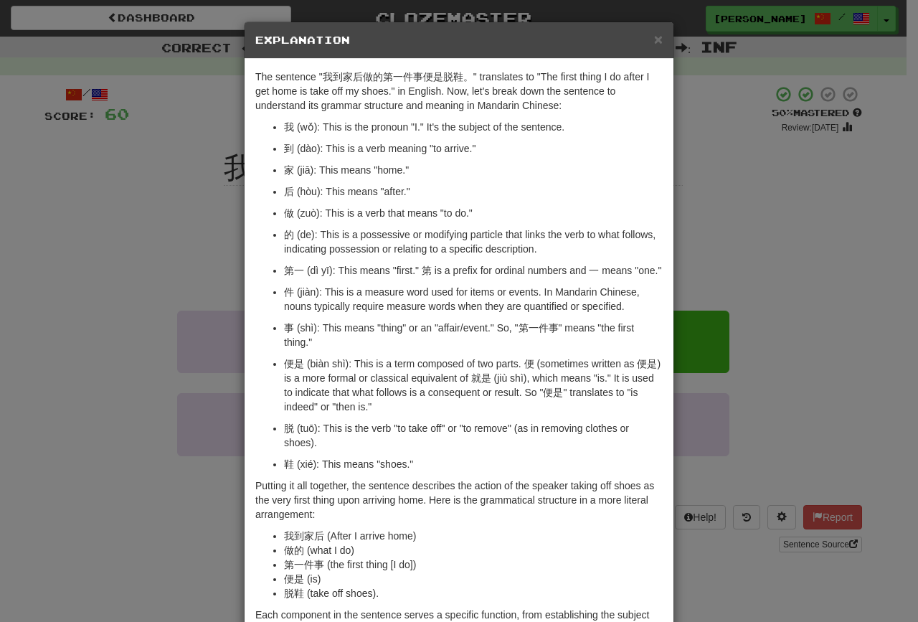
click at [657, 34] on div "× Explanation" at bounding box center [458, 40] width 429 height 37
click at [654, 44] on span "×" at bounding box center [658, 39] width 9 height 16
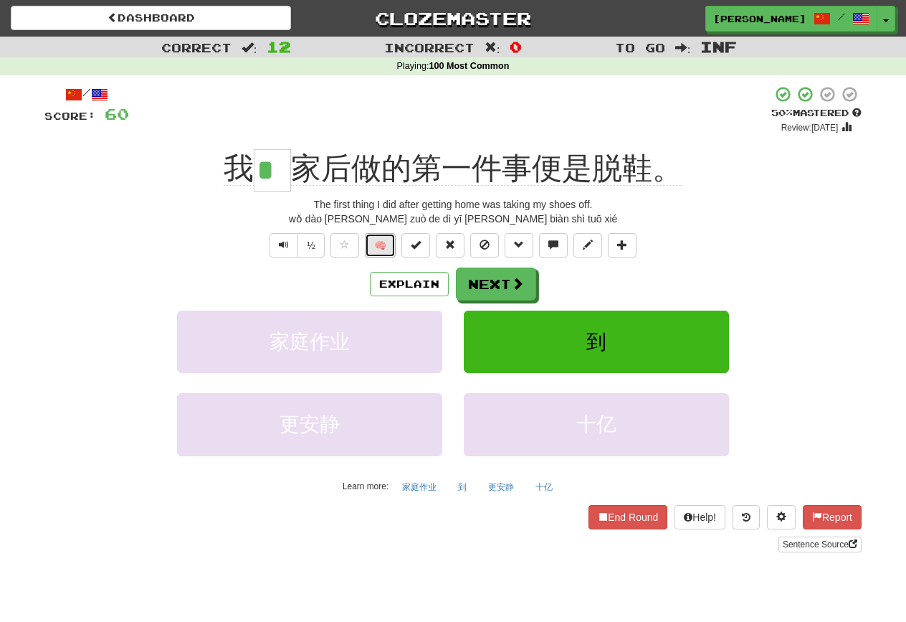
click at [387, 251] on button "🧠" at bounding box center [380, 245] width 31 height 24
click at [480, 287] on button "Next" at bounding box center [497, 284] width 80 height 33
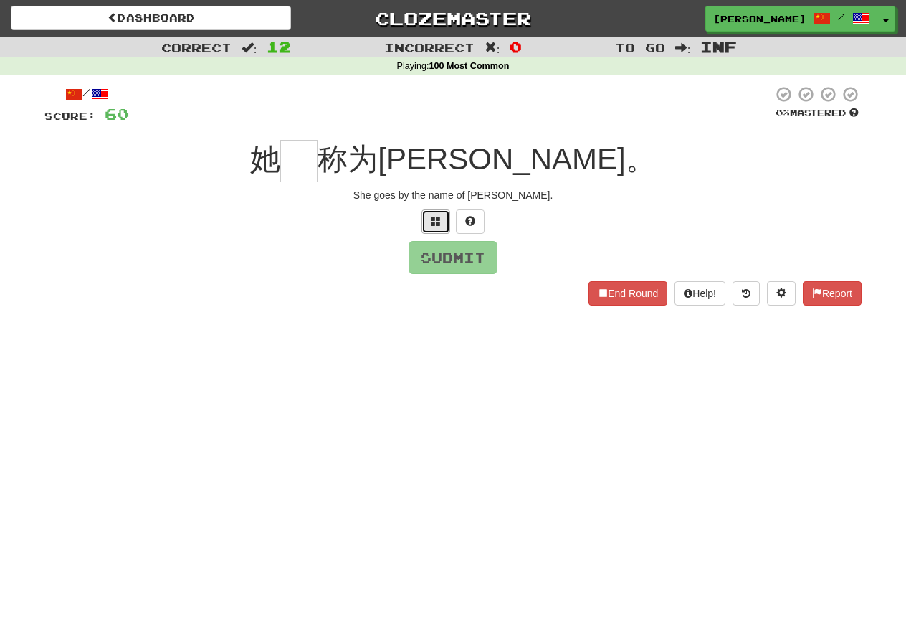
click at [442, 220] on button at bounding box center [436, 221] width 29 height 24
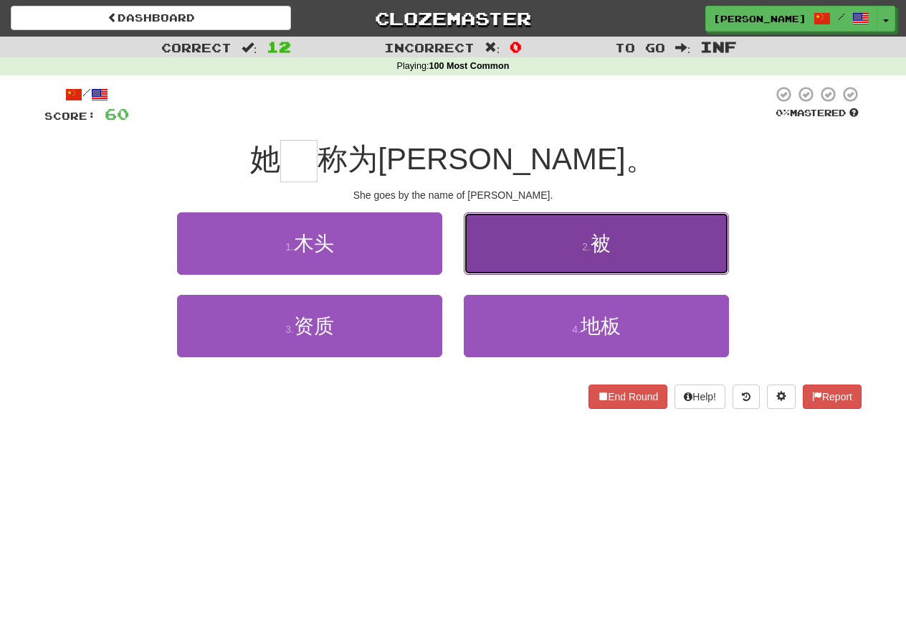
click at [475, 251] on button "2 . 被" at bounding box center [596, 243] width 265 height 62
type input "*"
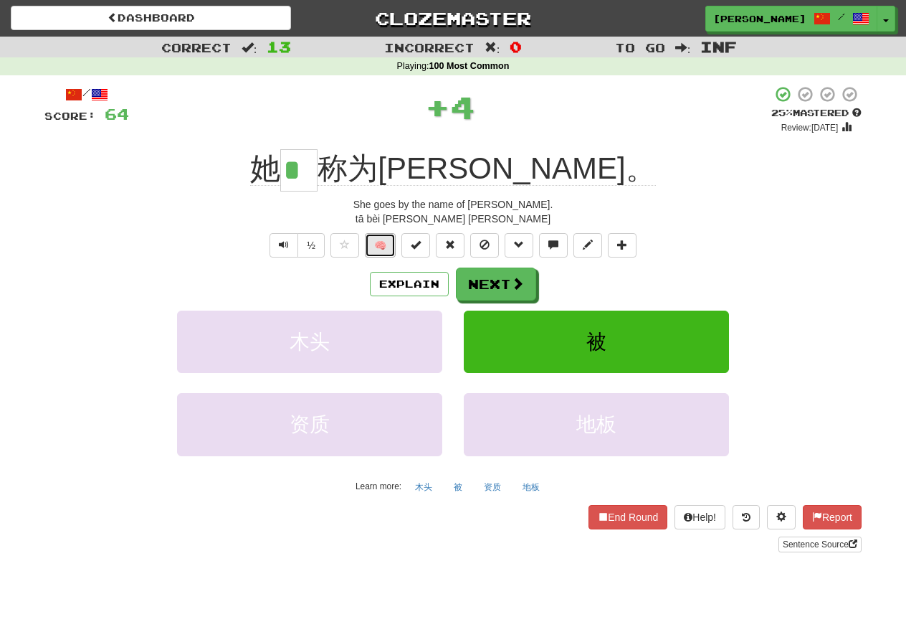
click at [386, 255] on button "🧠" at bounding box center [380, 245] width 31 height 24
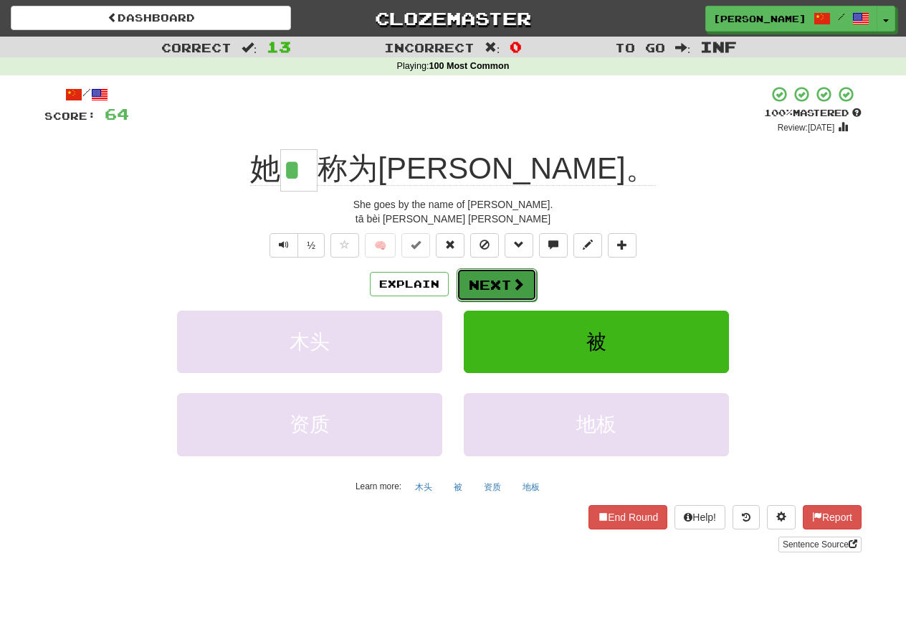
click at [474, 285] on button "Next" at bounding box center [497, 284] width 80 height 33
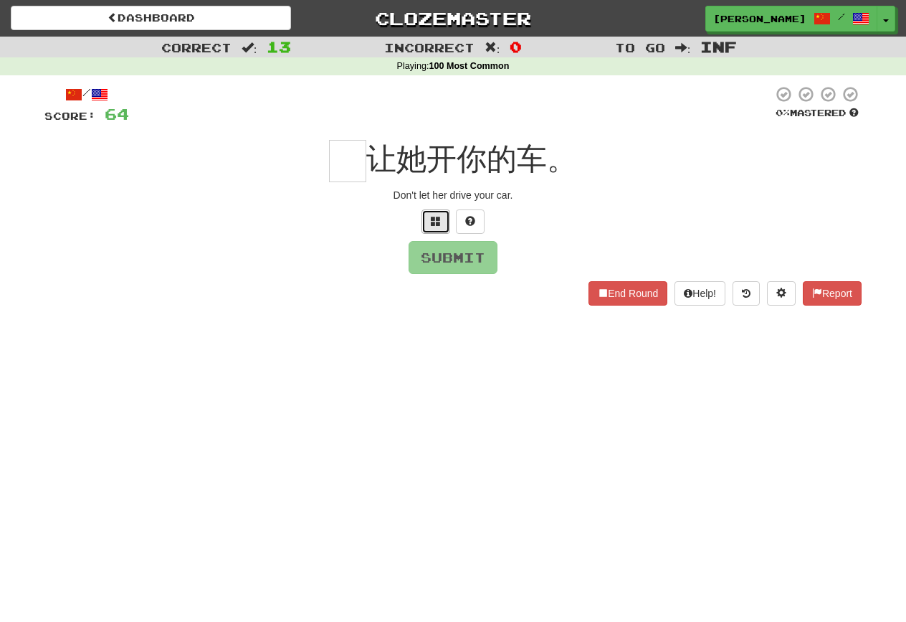
click at [427, 216] on button at bounding box center [436, 221] width 29 height 24
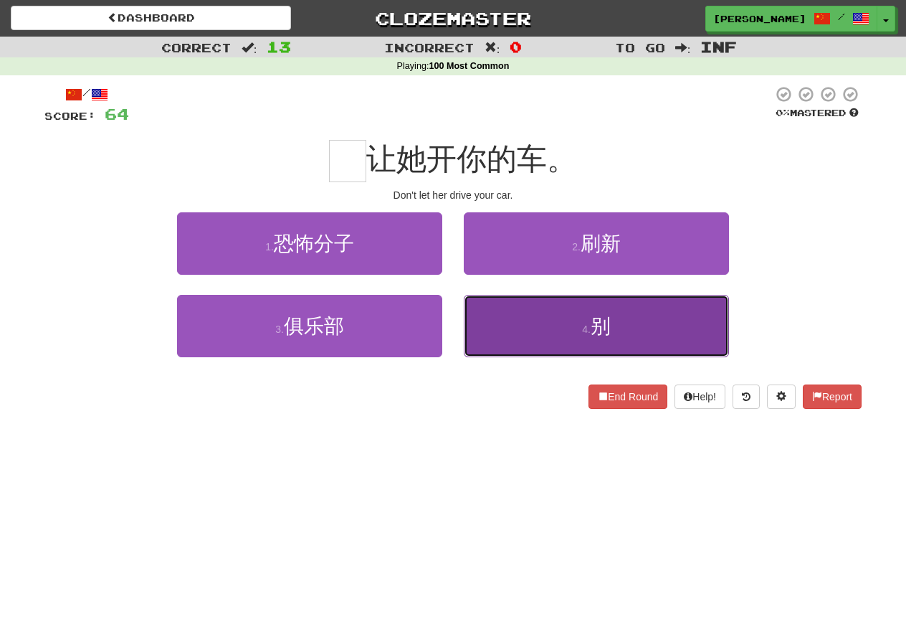
click at [502, 308] on button "4 . 别" at bounding box center [596, 326] width 265 height 62
type input "*"
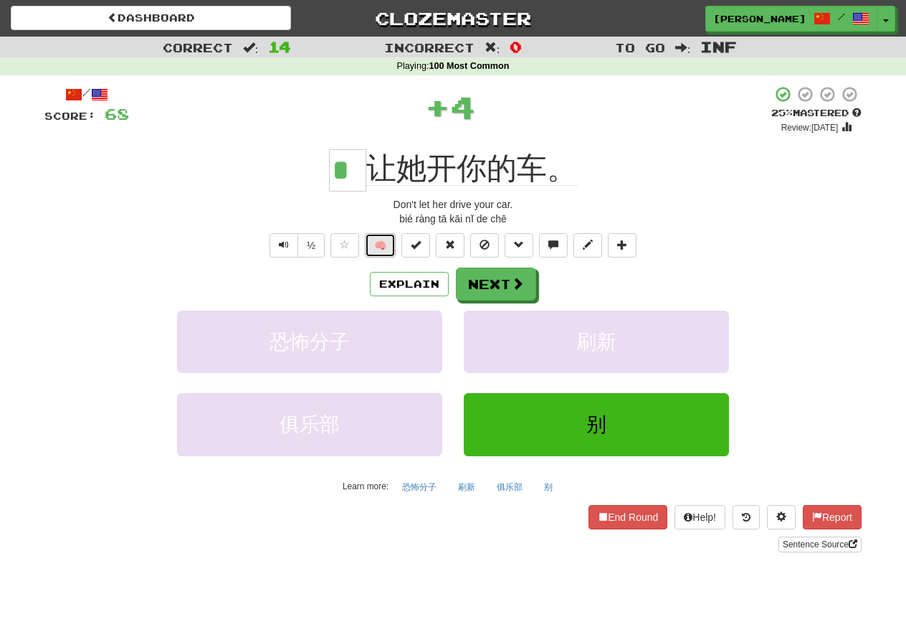
click at [380, 250] on button "🧠" at bounding box center [380, 245] width 31 height 24
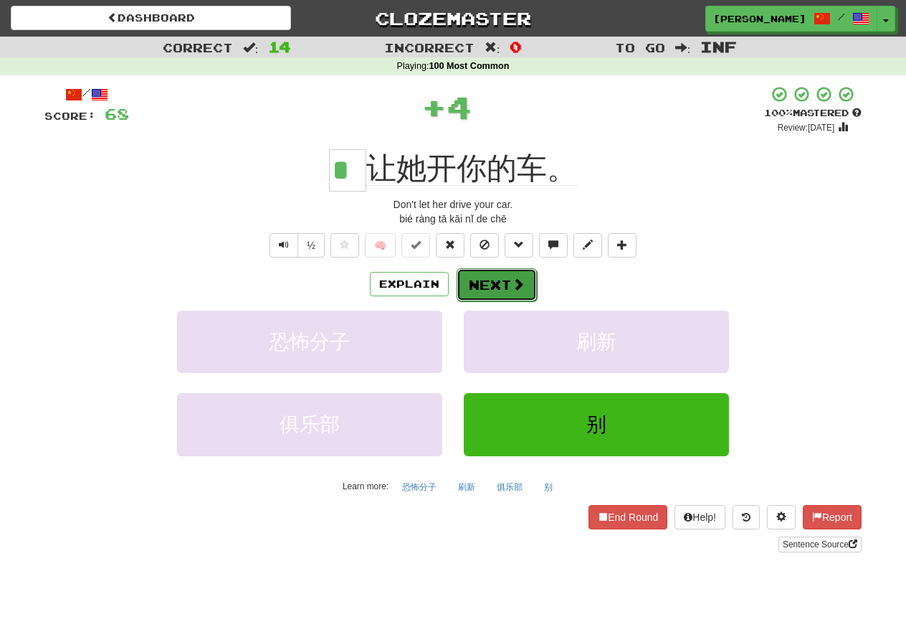
click at [493, 284] on button "Next" at bounding box center [497, 284] width 80 height 33
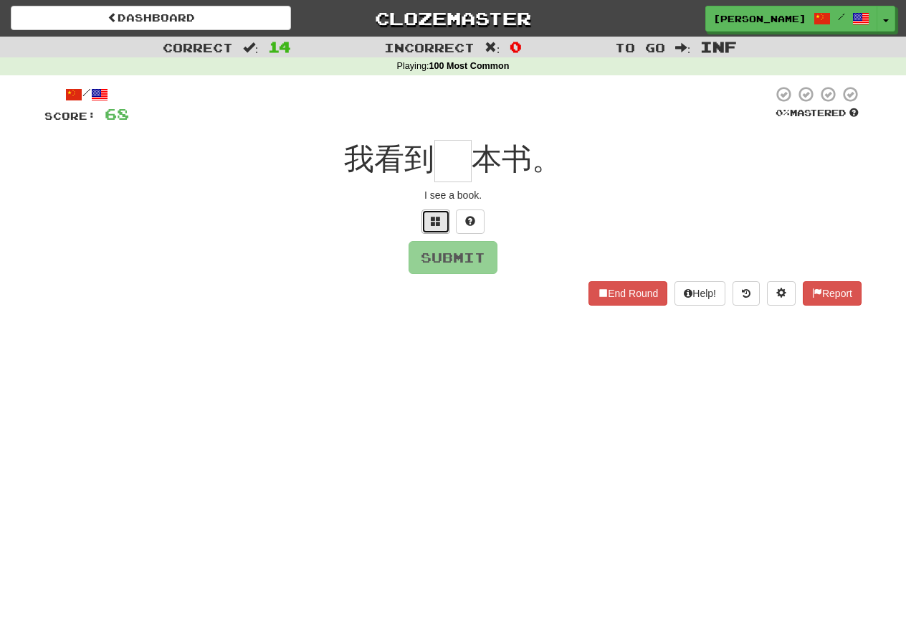
click at [424, 215] on button at bounding box center [436, 221] width 29 height 24
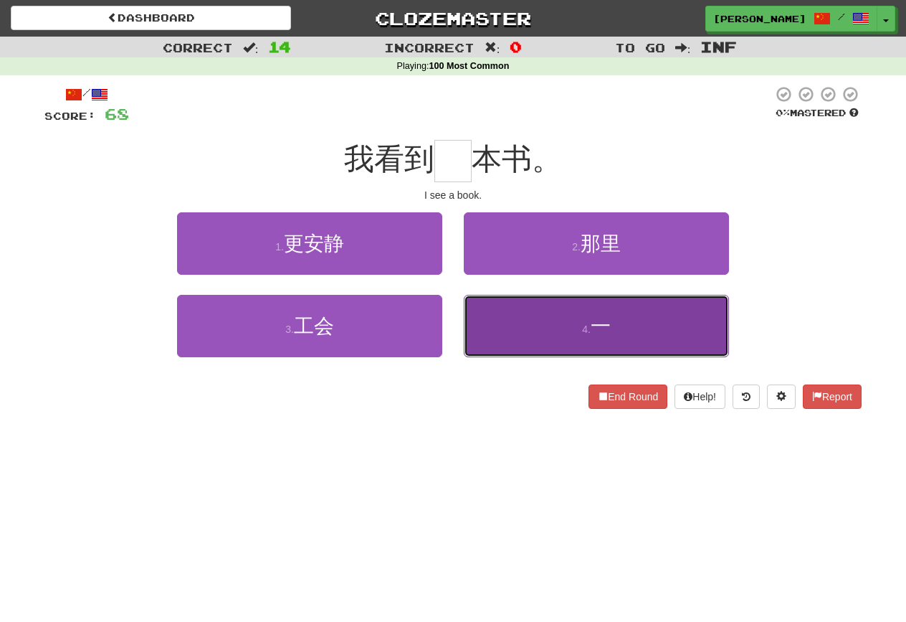
click at [546, 333] on button "4 . 一" at bounding box center [596, 326] width 265 height 62
type input "*"
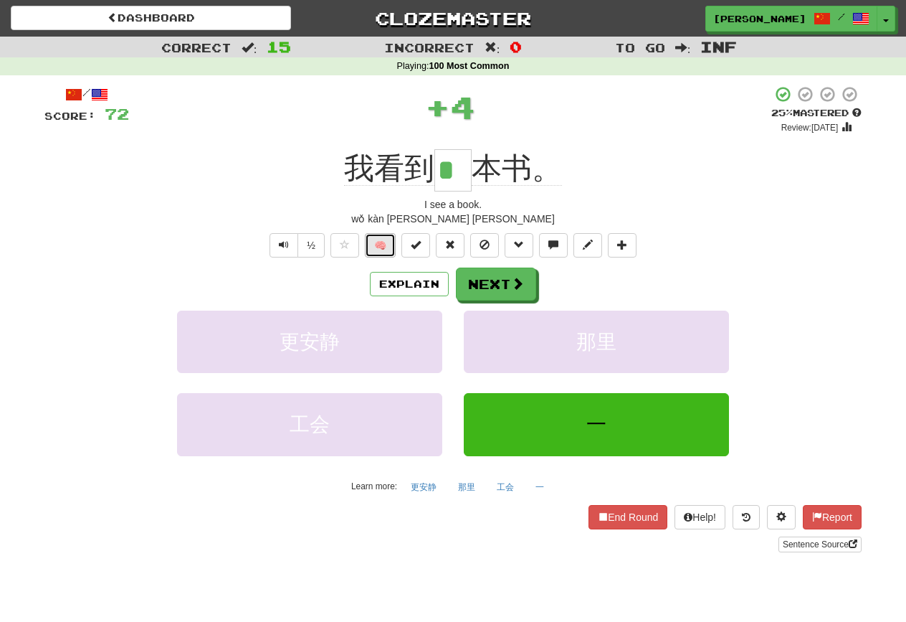
click at [391, 250] on button "🧠" at bounding box center [380, 245] width 31 height 24
click at [466, 280] on button "Next" at bounding box center [497, 284] width 80 height 33
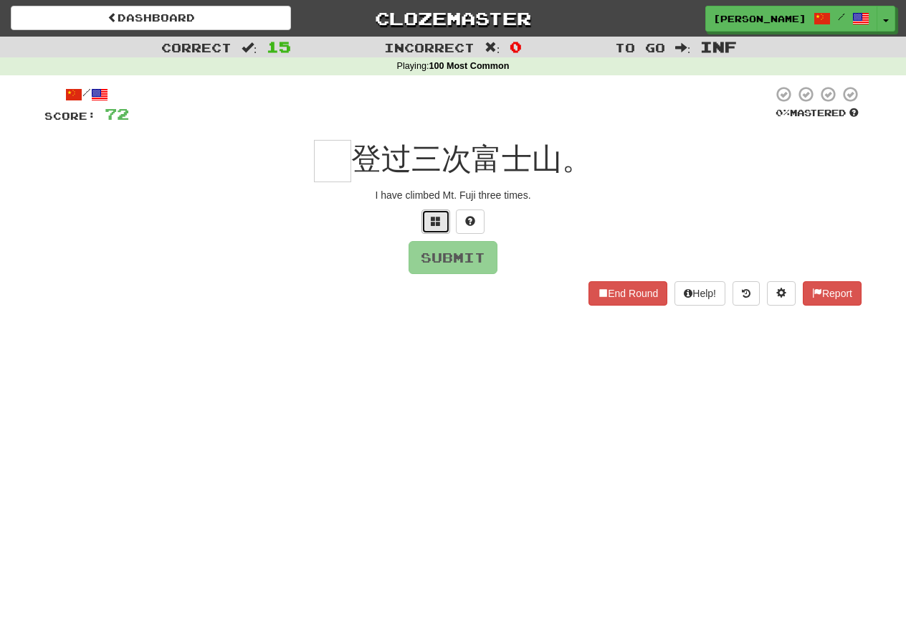
click at [422, 214] on button at bounding box center [436, 221] width 29 height 24
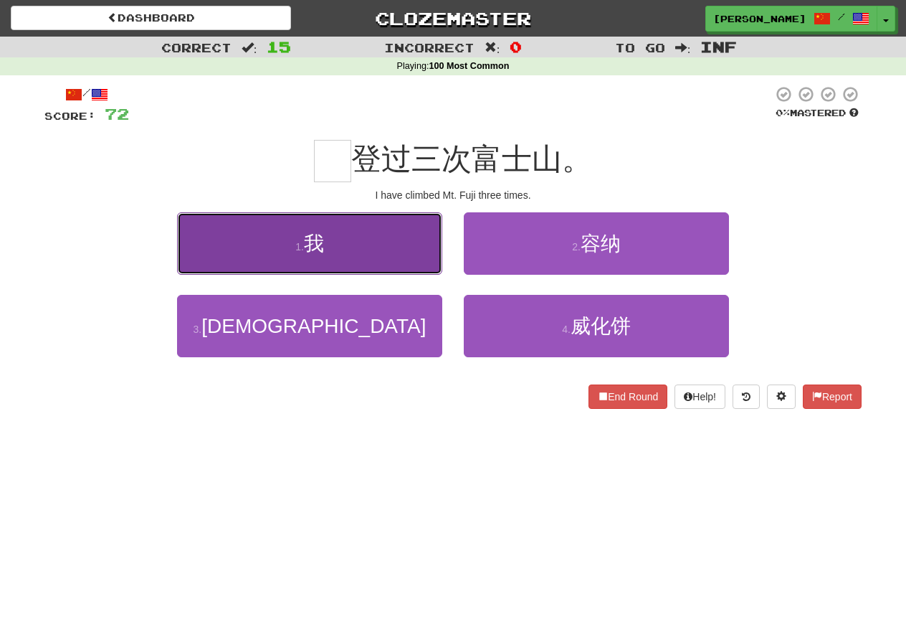
click at [423, 239] on button "1 . 我" at bounding box center [309, 243] width 265 height 62
type input "*"
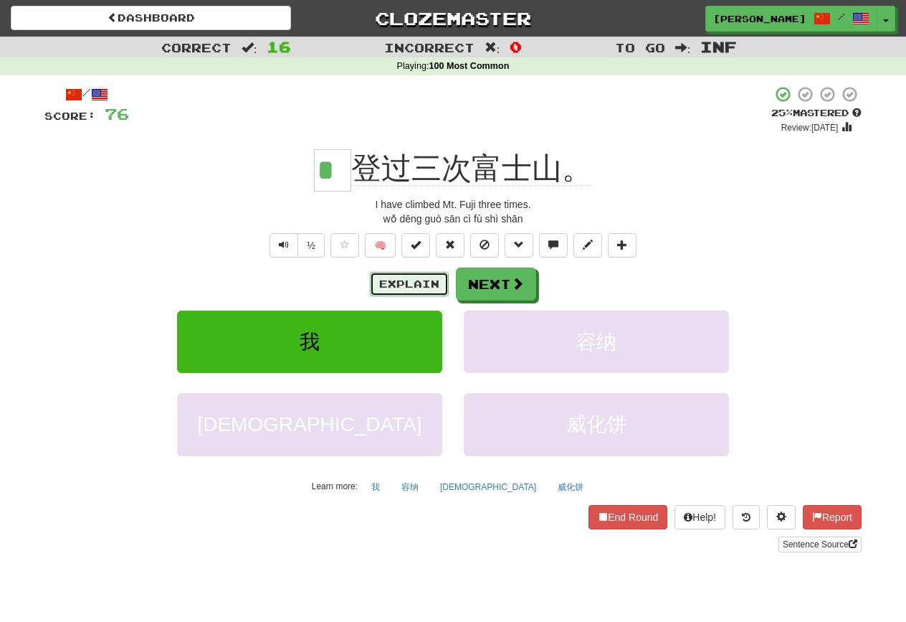
click at [428, 289] on button "Explain" at bounding box center [409, 284] width 79 height 24
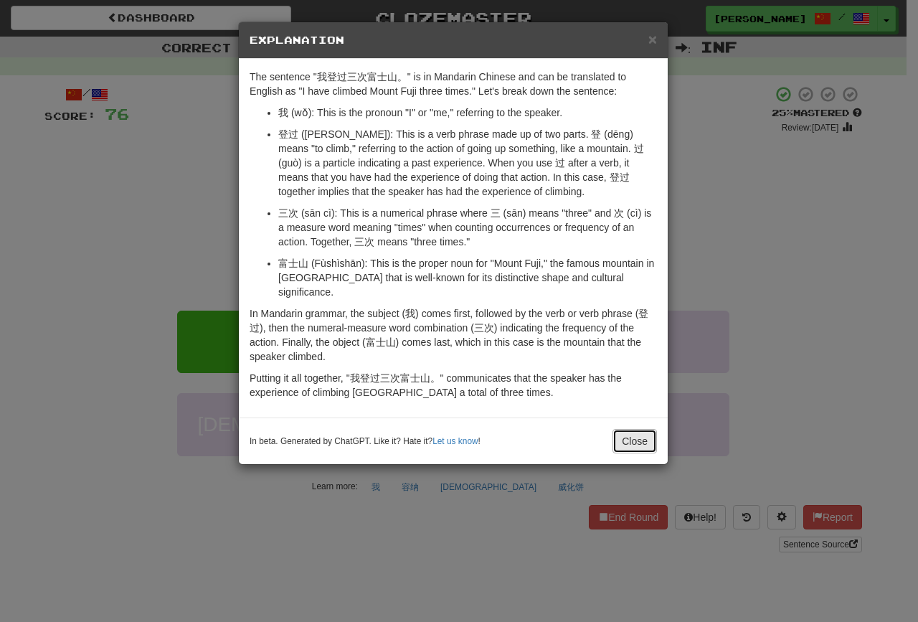
click at [623, 430] on button "Close" at bounding box center [634, 441] width 44 height 24
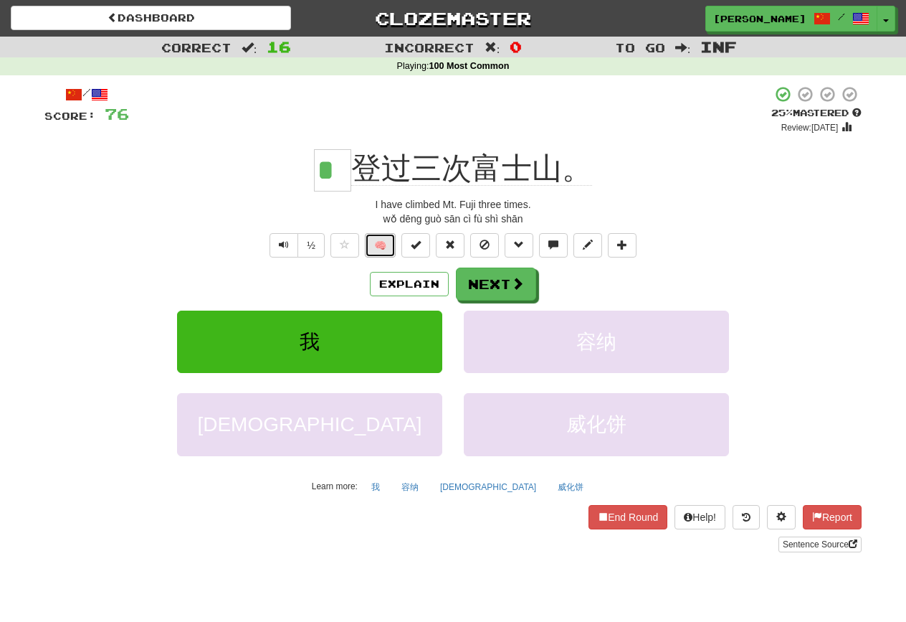
click at [377, 251] on button "🧠" at bounding box center [380, 245] width 31 height 24
click at [478, 289] on button "Next" at bounding box center [497, 284] width 80 height 33
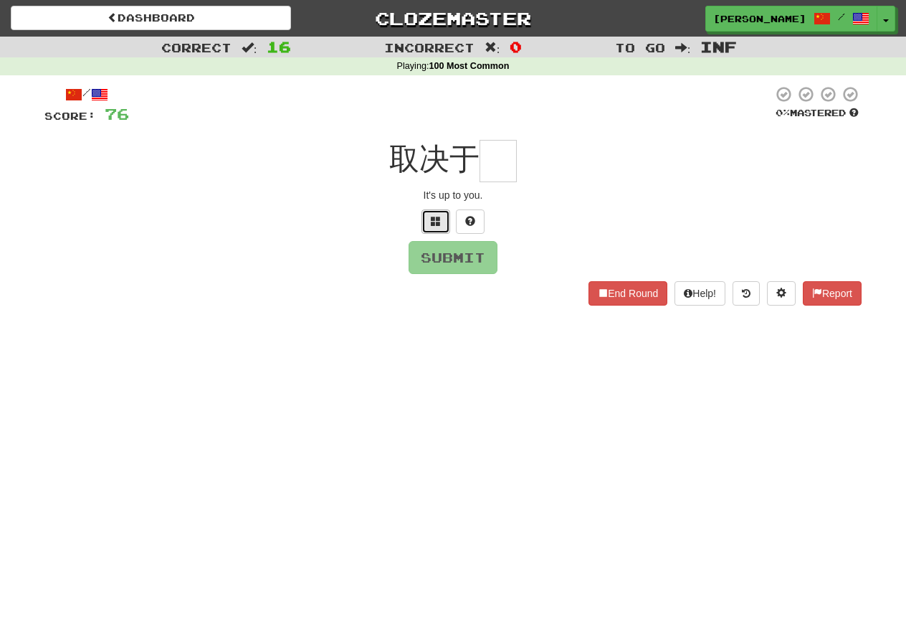
click at [447, 215] on button at bounding box center [436, 221] width 29 height 24
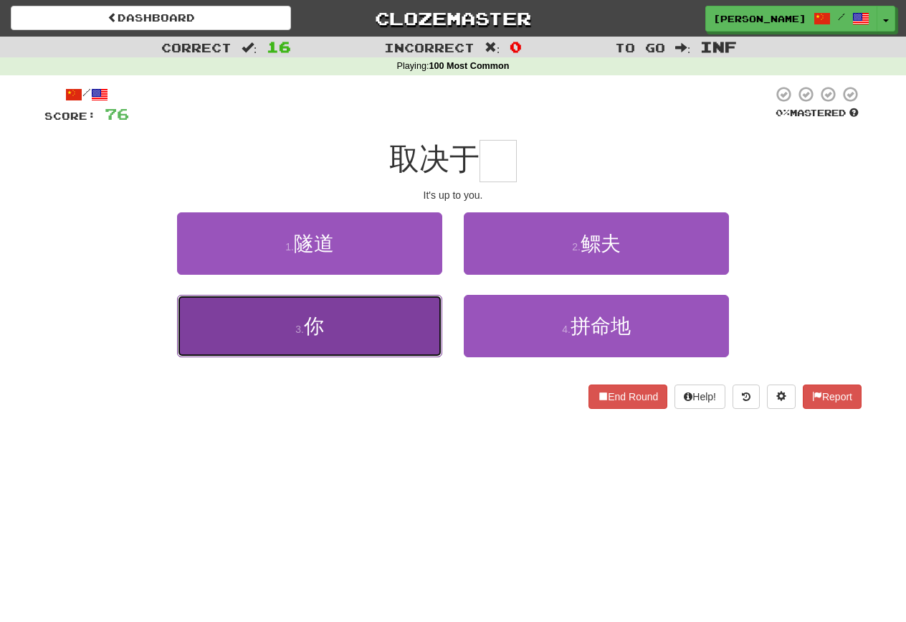
click at [440, 303] on button "3 . 你" at bounding box center [309, 326] width 265 height 62
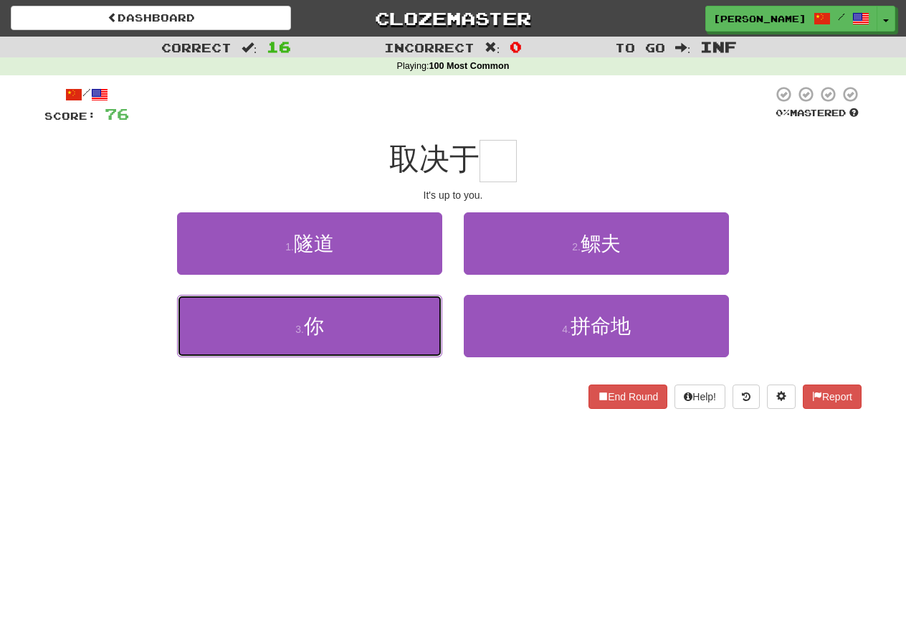
type input "*"
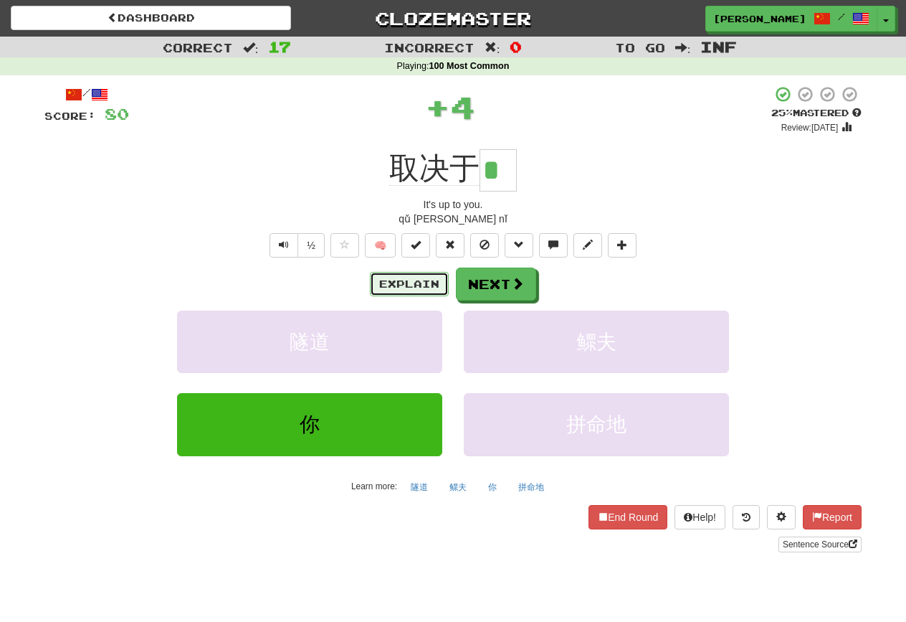
click at [414, 293] on button "Explain" at bounding box center [409, 284] width 79 height 24
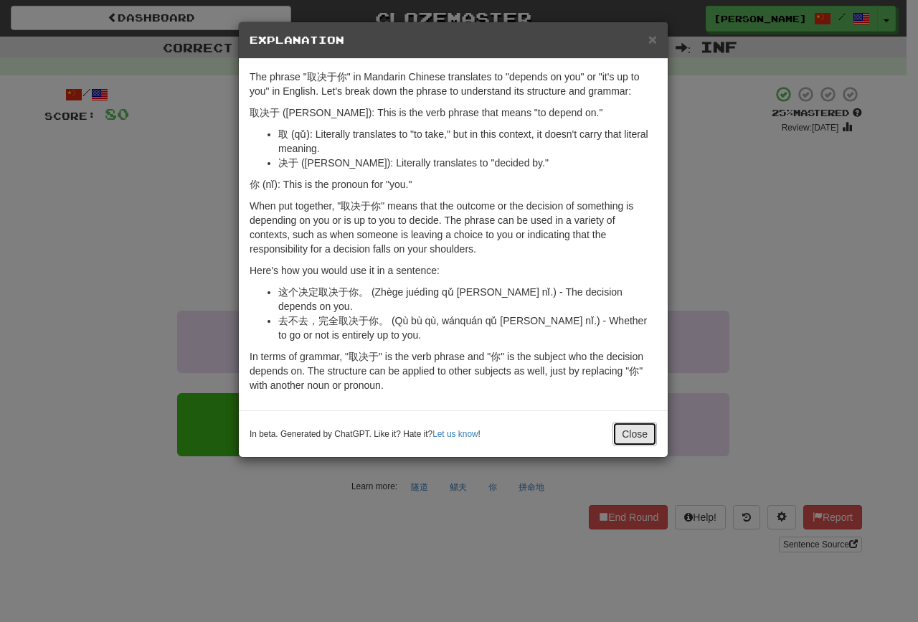
click at [645, 422] on button "Close" at bounding box center [634, 434] width 44 height 24
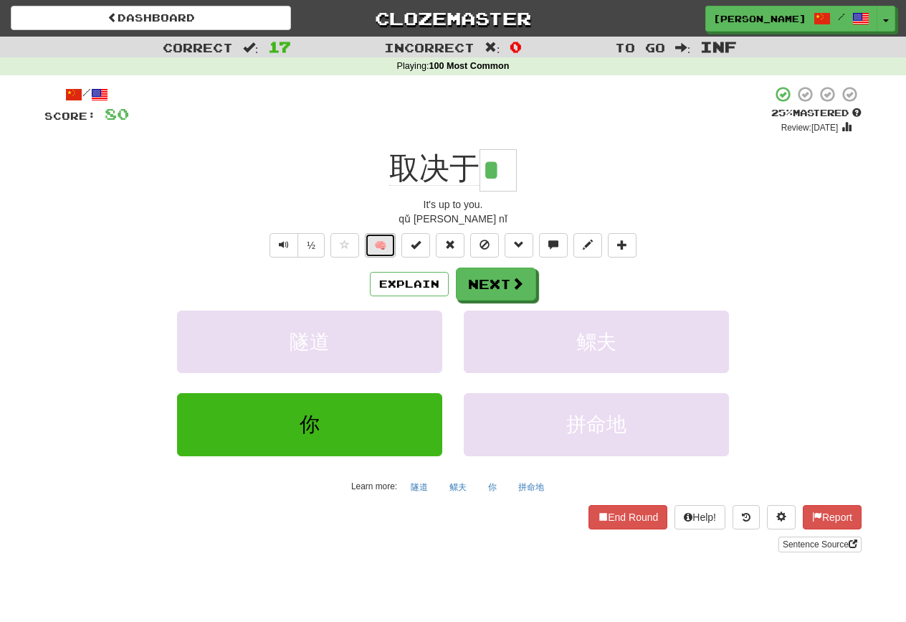
click at [380, 245] on button "🧠" at bounding box center [380, 245] width 31 height 24
click at [491, 280] on button "Next" at bounding box center [497, 284] width 80 height 33
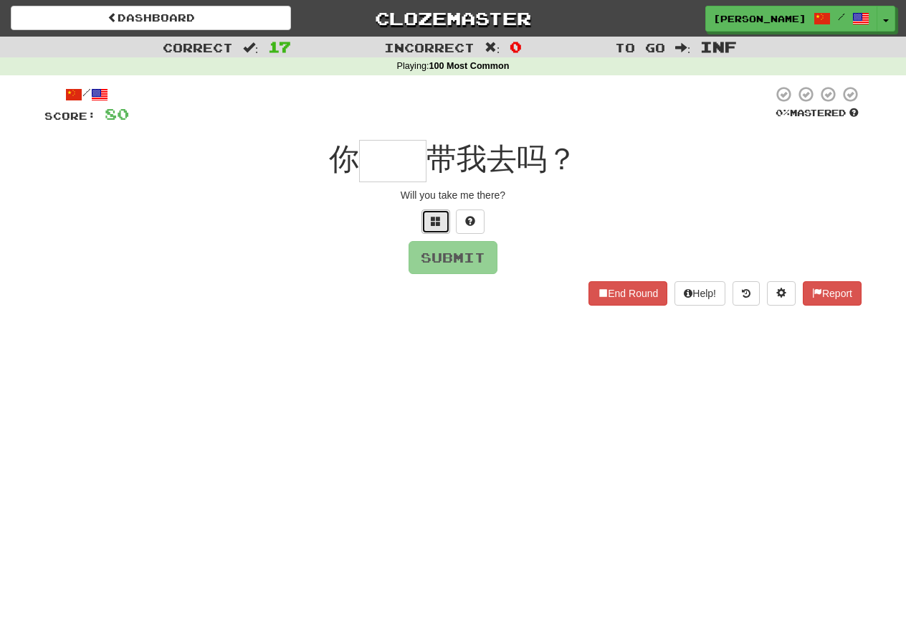
click at [433, 224] on span at bounding box center [436, 221] width 10 height 10
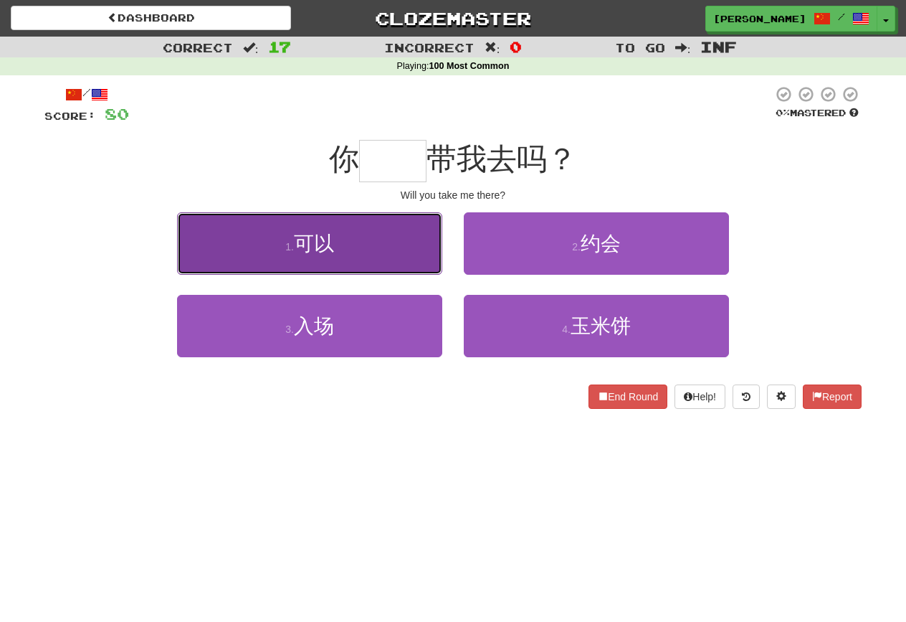
click at [427, 229] on button "1 . 可以" at bounding box center [309, 243] width 265 height 62
type input "**"
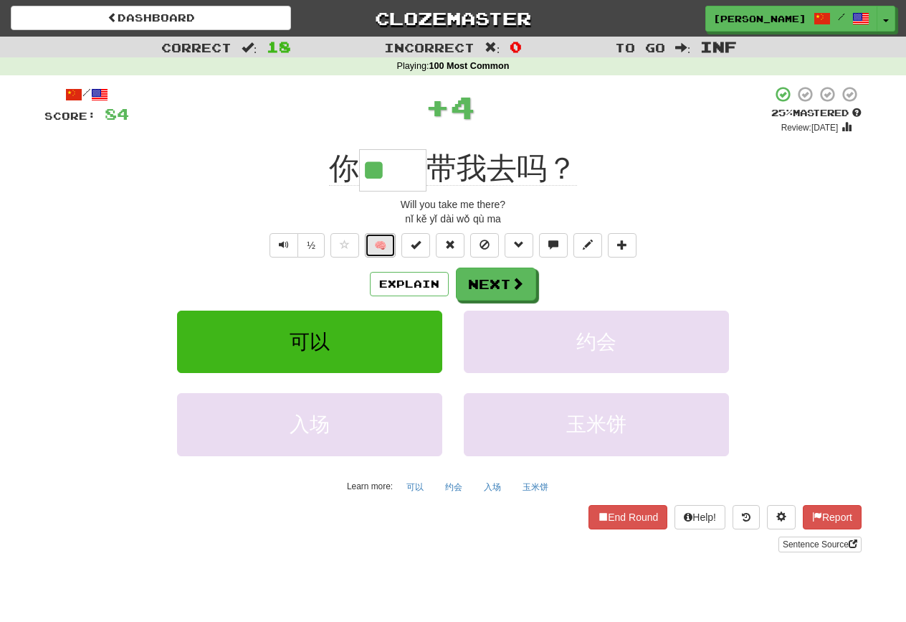
click at [391, 252] on button "🧠" at bounding box center [380, 245] width 31 height 24
click at [492, 285] on button "Next" at bounding box center [496, 283] width 80 height 33
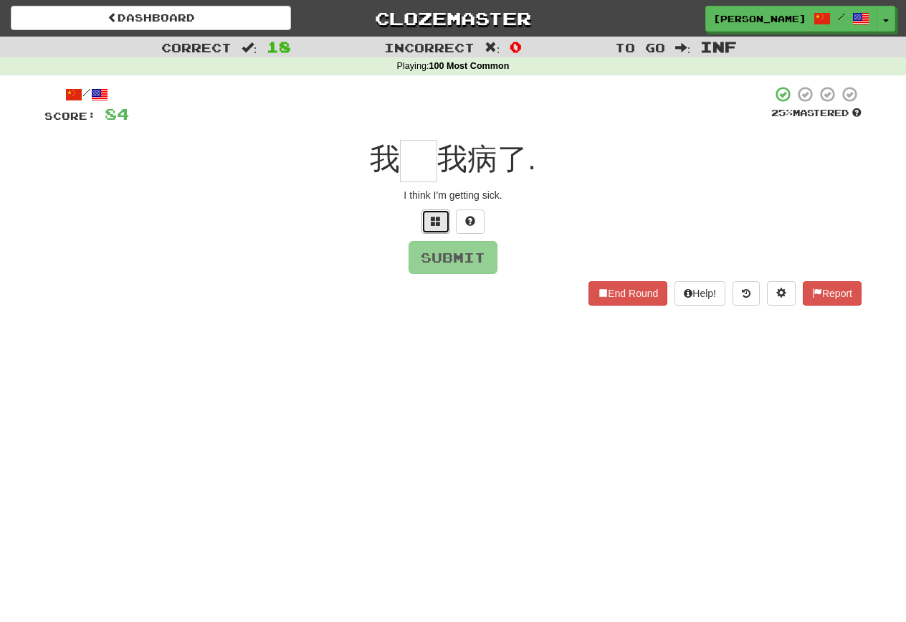
click at [438, 220] on span at bounding box center [436, 221] width 10 height 10
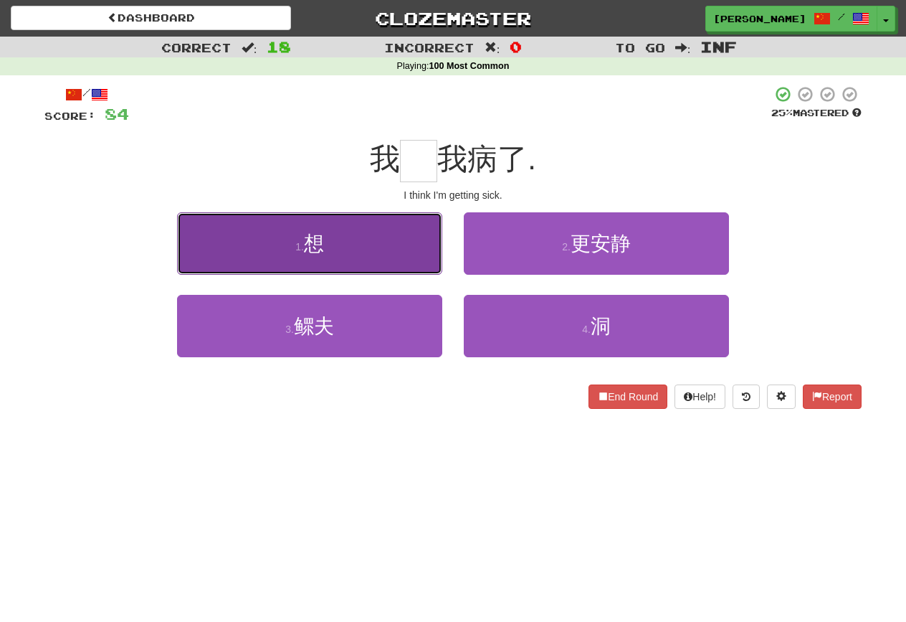
click at [431, 225] on button "1 . 想" at bounding box center [309, 243] width 265 height 62
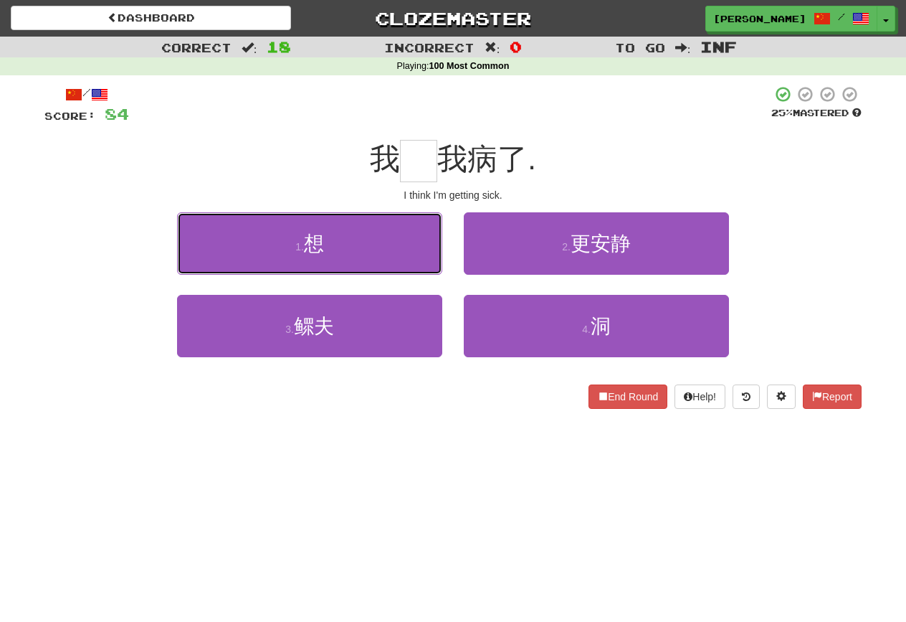
type input "*"
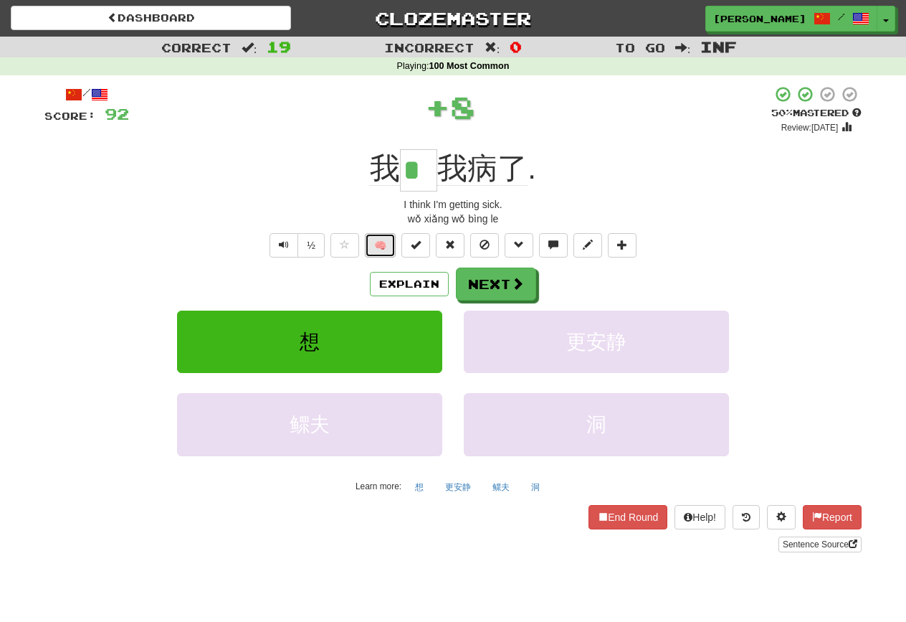
click at [394, 242] on button "🧠" at bounding box center [380, 245] width 31 height 24
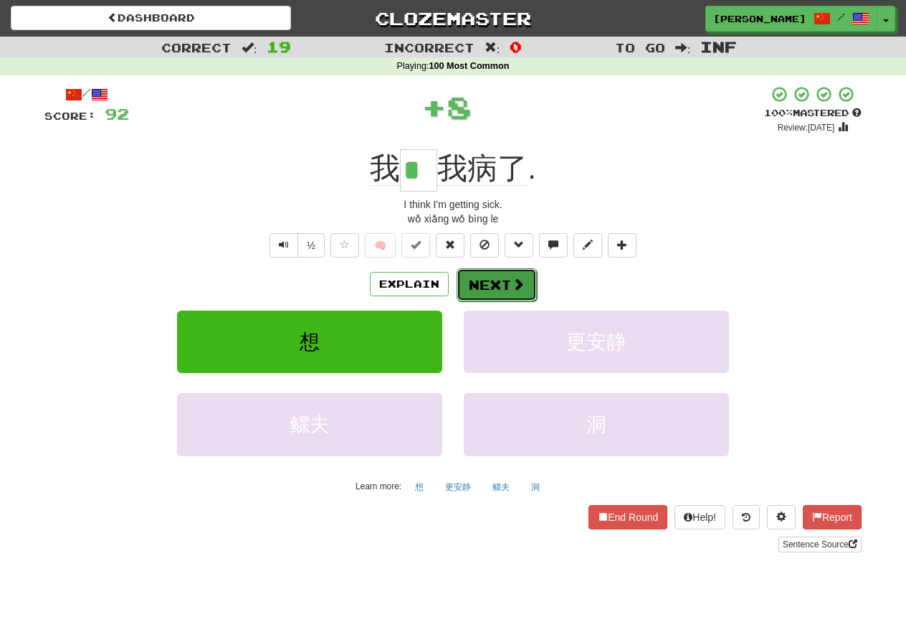
click at [467, 290] on button "Next" at bounding box center [497, 284] width 80 height 33
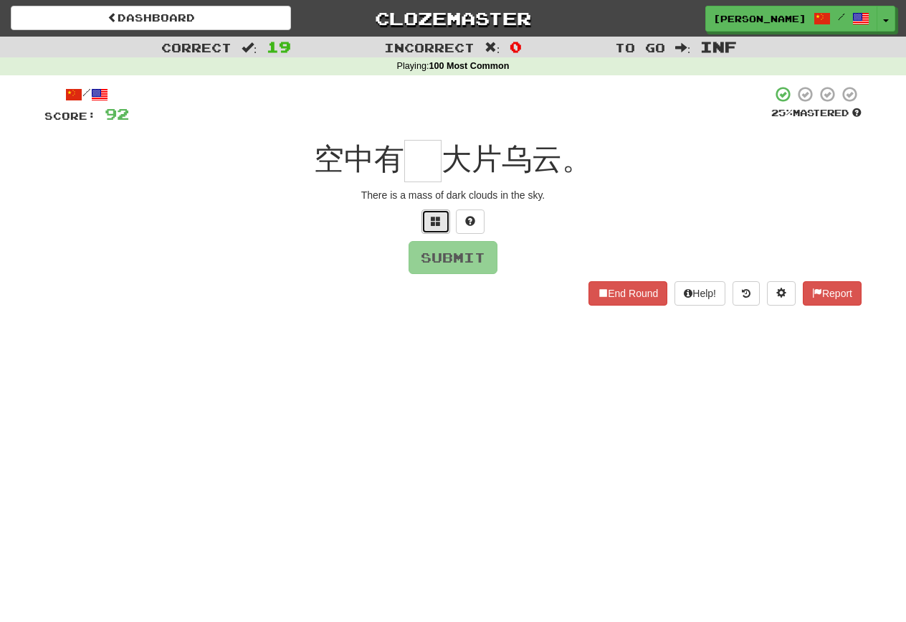
click at [437, 212] on button at bounding box center [436, 221] width 29 height 24
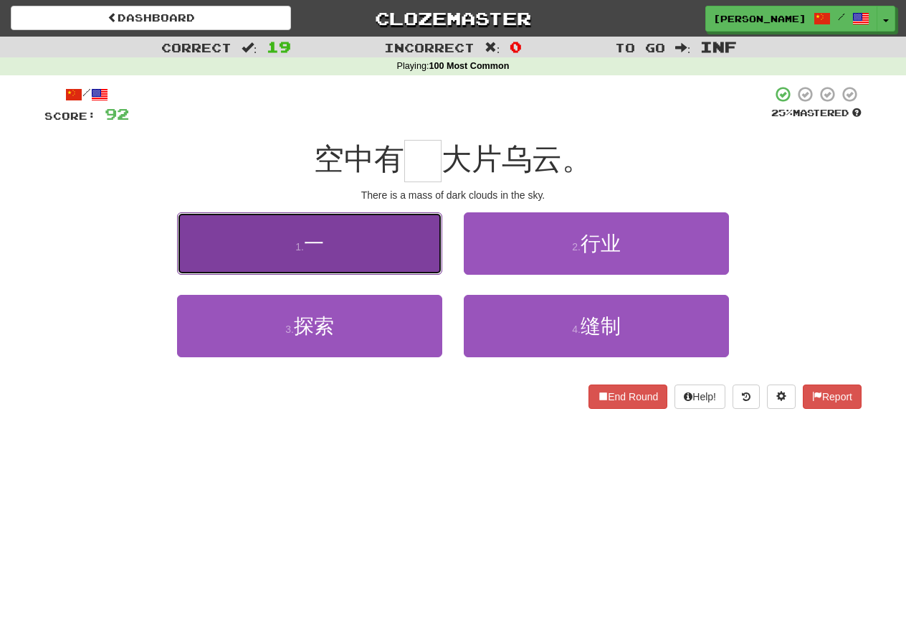
click at [399, 250] on button "1 . 一" at bounding box center [309, 243] width 265 height 62
type input "*"
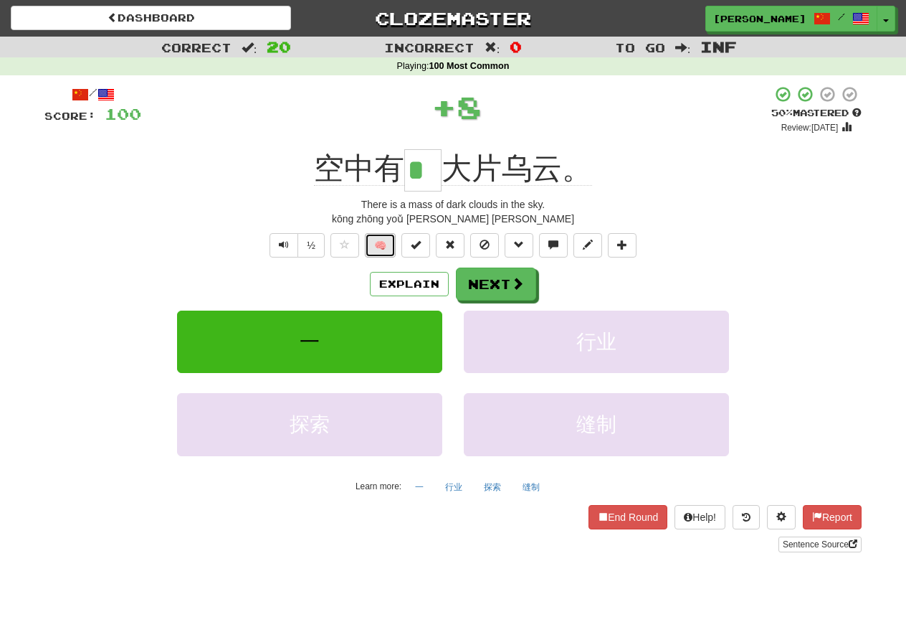
click at [386, 253] on button "🧠" at bounding box center [380, 245] width 31 height 24
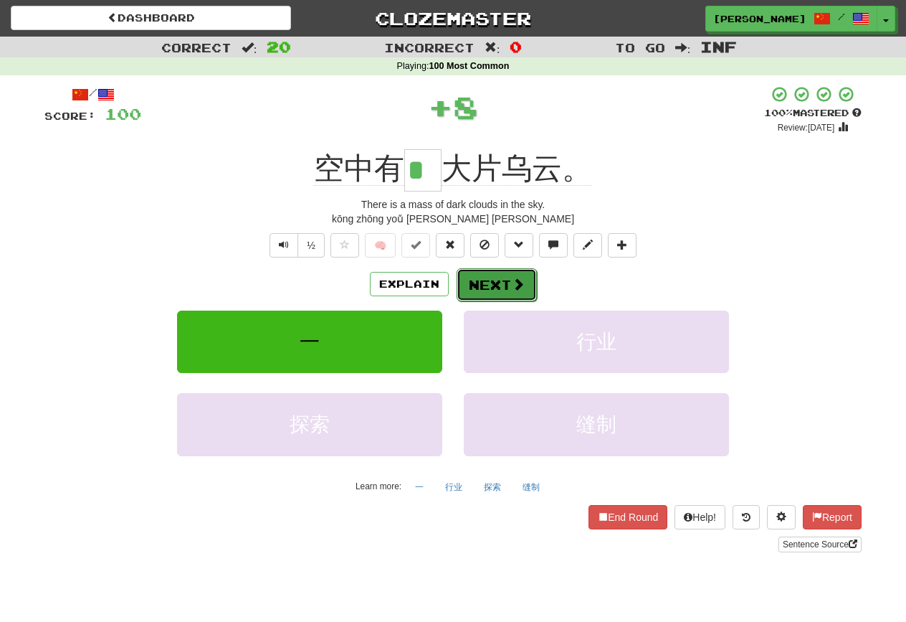
click at [496, 268] on button "Next" at bounding box center [497, 284] width 80 height 33
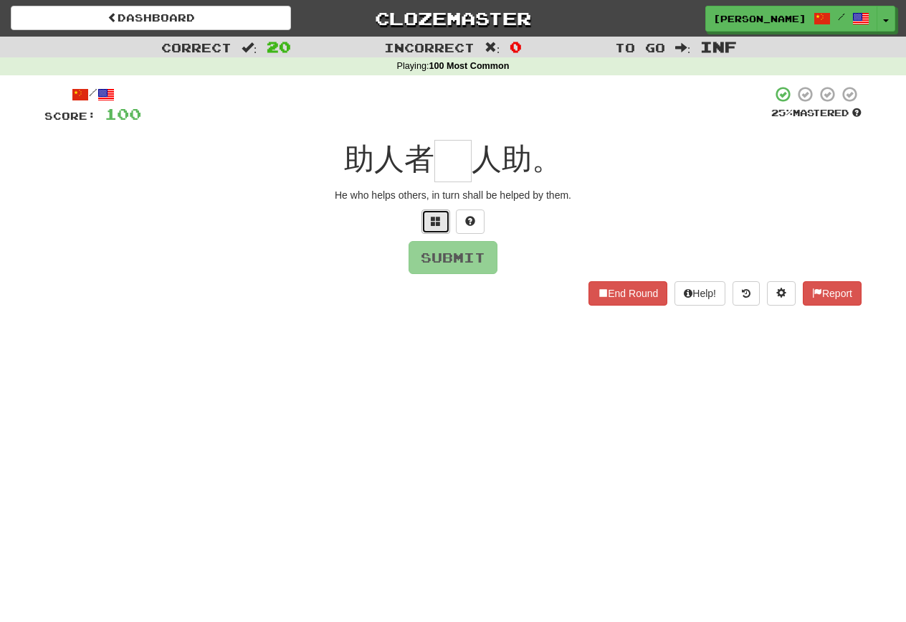
click at [442, 226] on button at bounding box center [436, 221] width 29 height 24
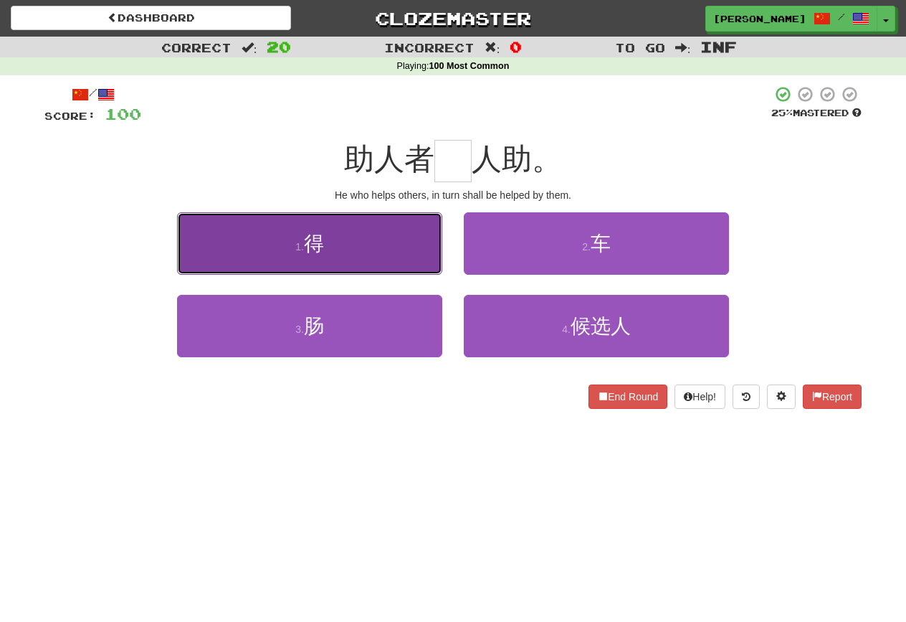
click at [415, 248] on button "1 . 得" at bounding box center [309, 243] width 265 height 62
type input "*"
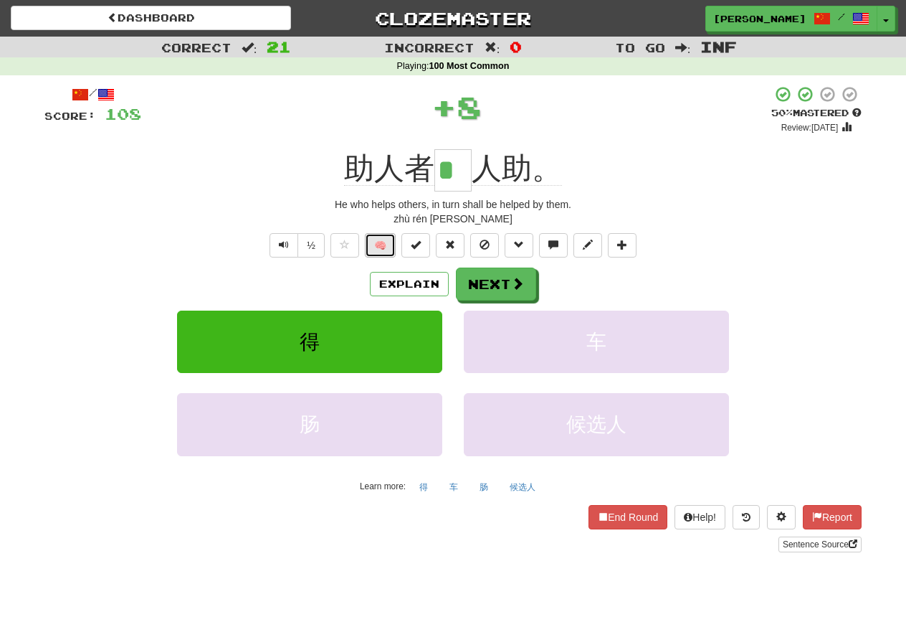
click at [386, 251] on button "🧠" at bounding box center [380, 245] width 31 height 24
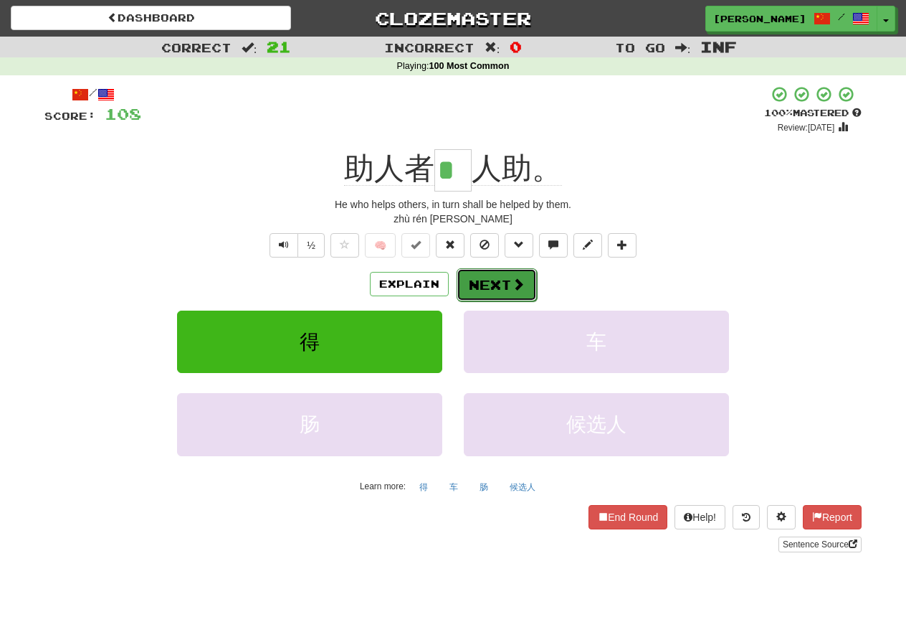
click at [524, 283] on button "Next" at bounding box center [497, 284] width 80 height 33
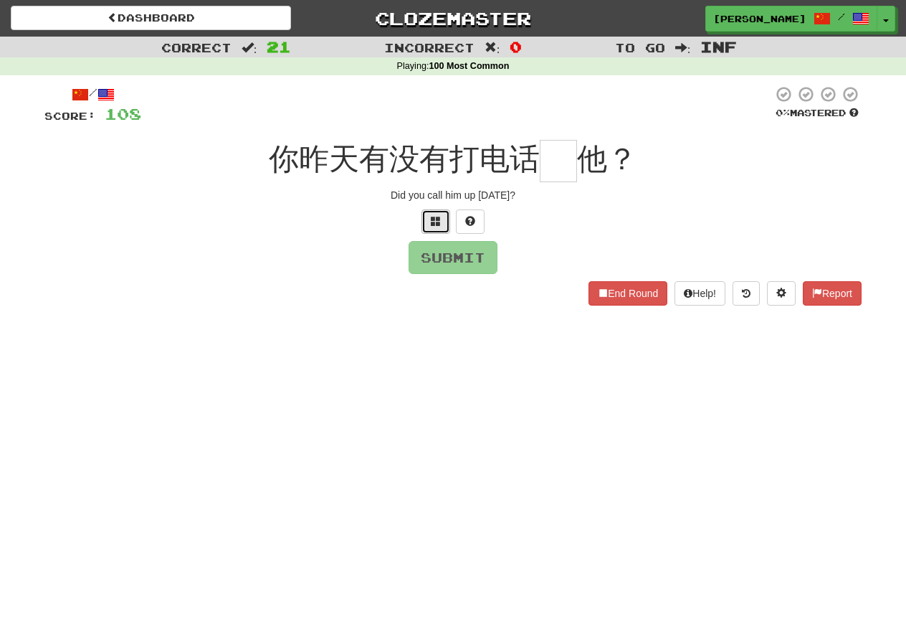
click at [440, 222] on span at bounding box center [436, 221] width 10 height 10
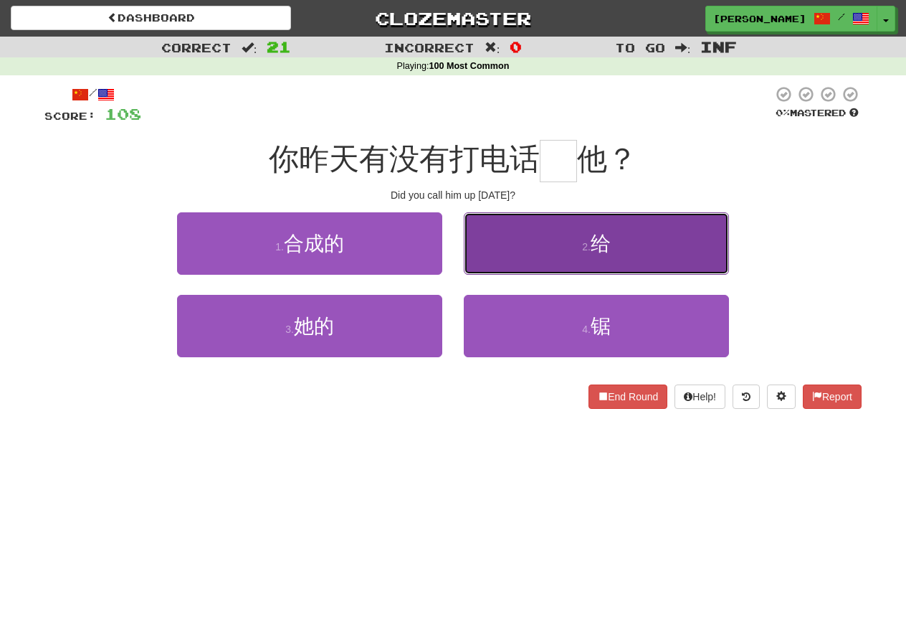
click at [548, 244] on button "2 . 给" at bounding box center [596, 243] width 265 height 62
type input "*"
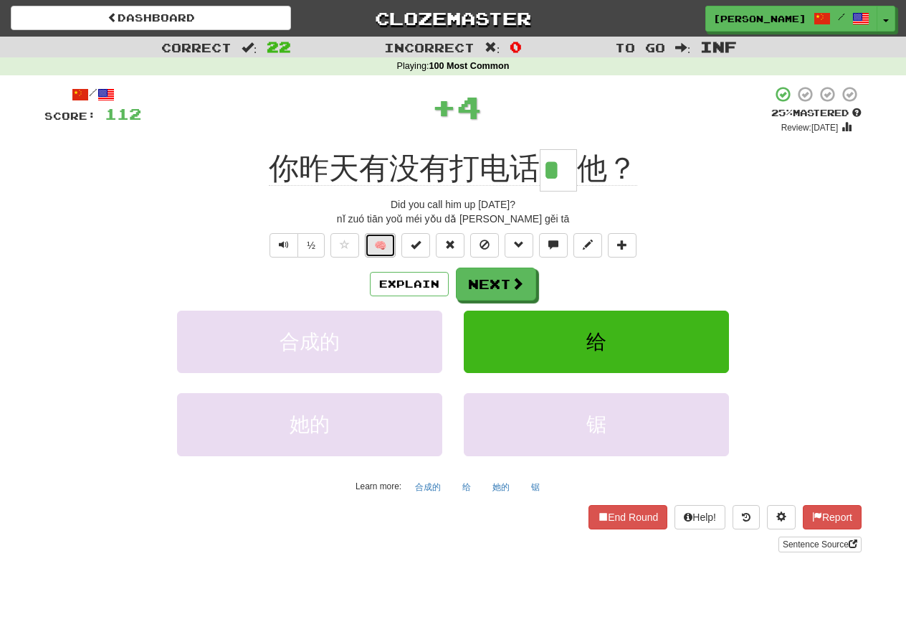
click at [376, 252] on button "🧠" at bounding box center [380, 245] width 31 height 24
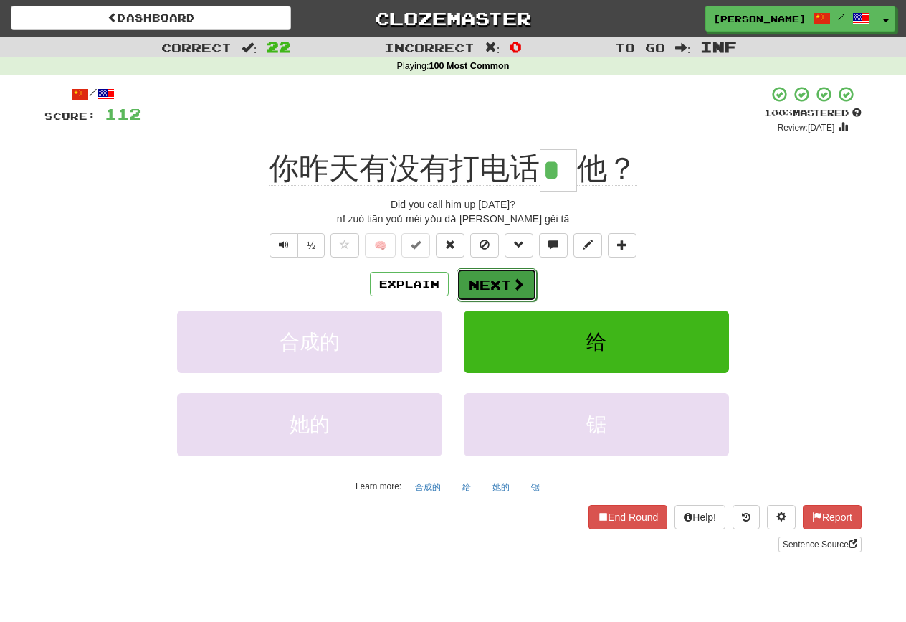
click at [506, 284] on button "Next" at bounding box center [497, 284] width 80 height 33
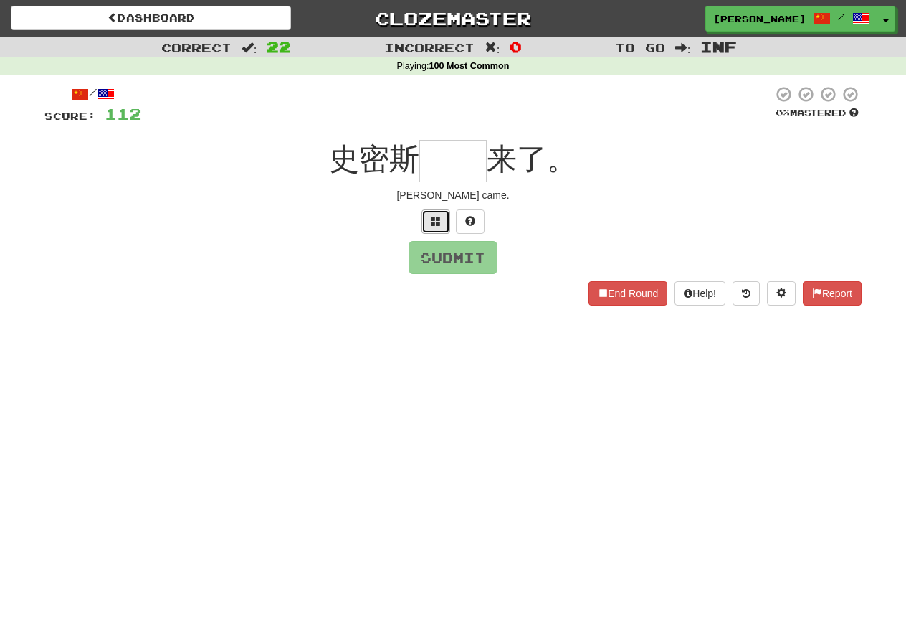
click at [425, 220] on button at bounding box center [436, 221] width 29 height 24
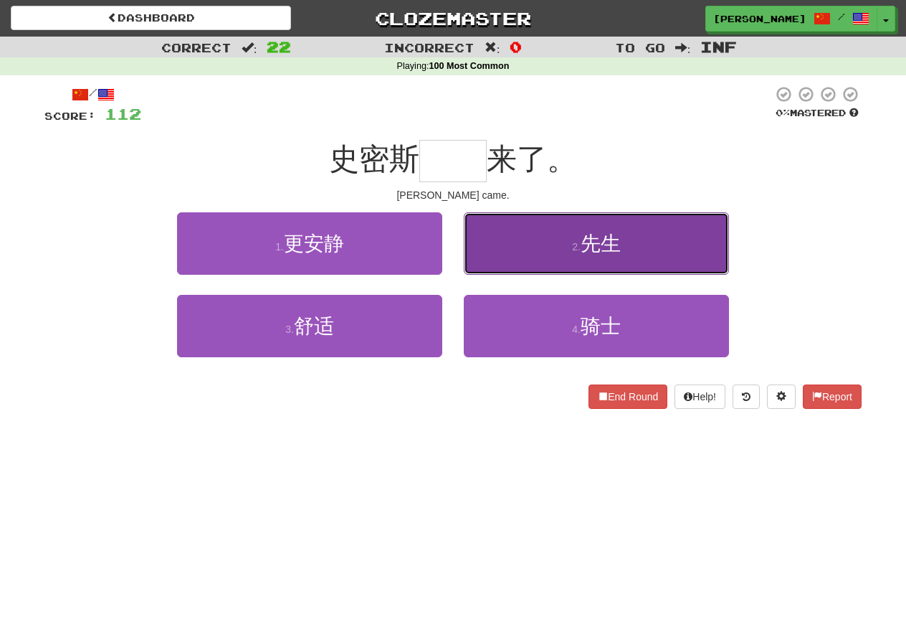
click at [522, 232] on button "2 . 先生" at bounding box center [596, 243] width 265 height 62
type input "**"
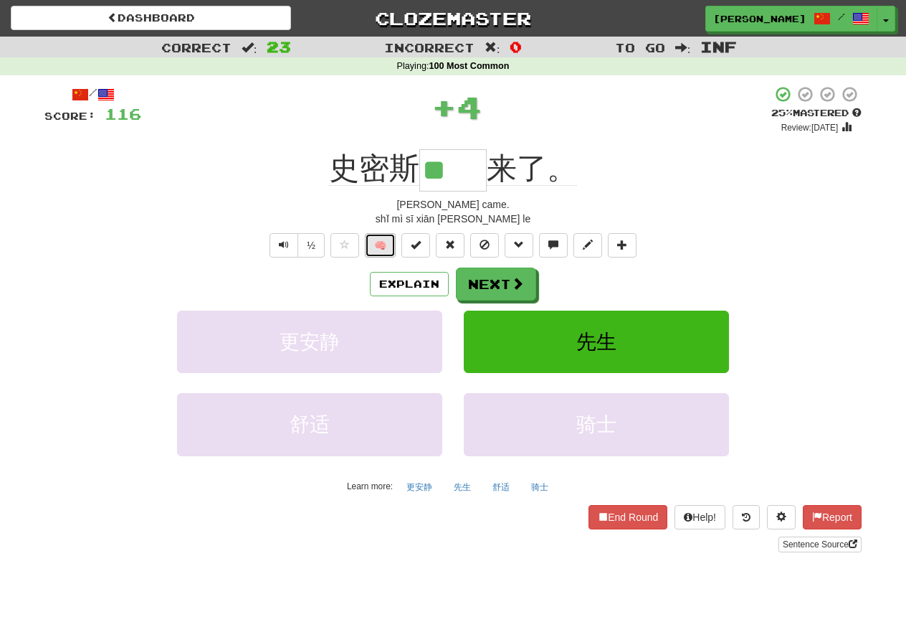
click at [379, 243] on button "🧠" at bounding box center [380, 245] width 31 height 24
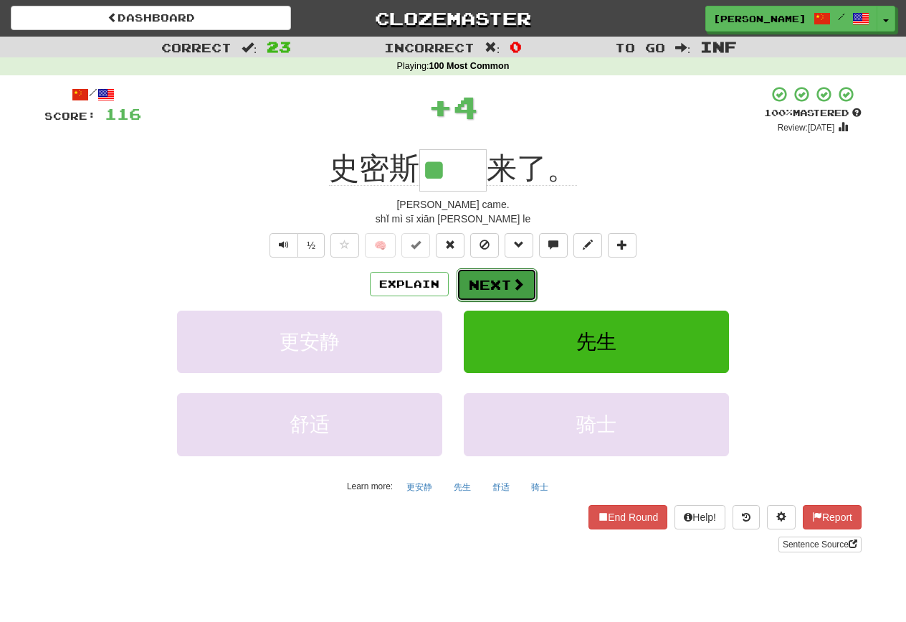
click at [515, 285] on span at bounding box center [518, 283] width 13 height 13
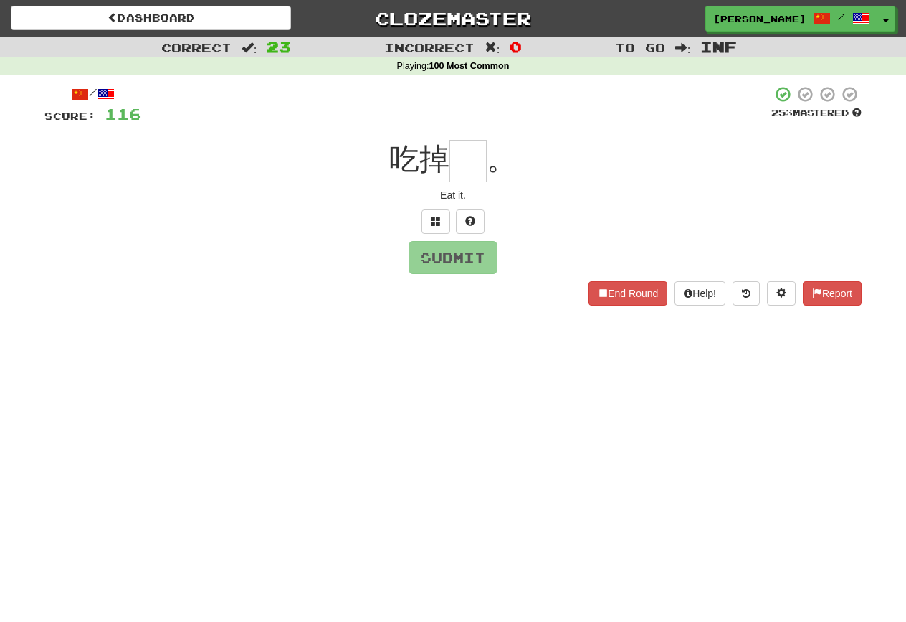
click at [451, 226] on div at bounding box center [452, 221] width 817 height 24
click at [433, 226] on span at bounding box center [436, 221] width 10 height 10
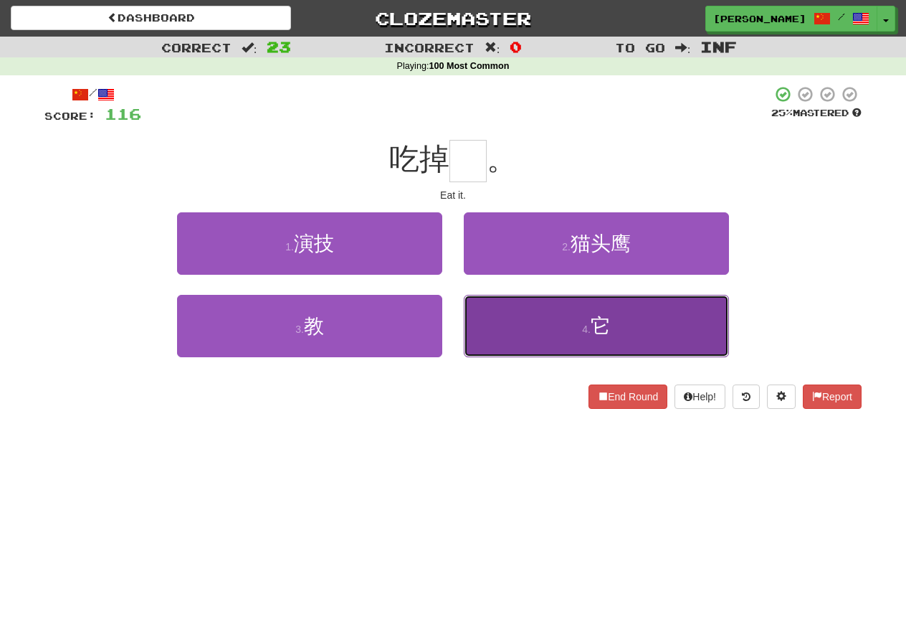
click at [525, 338] on button "4 . 它" at bounding box center [596, 326] width 265 height 62
type input "*"
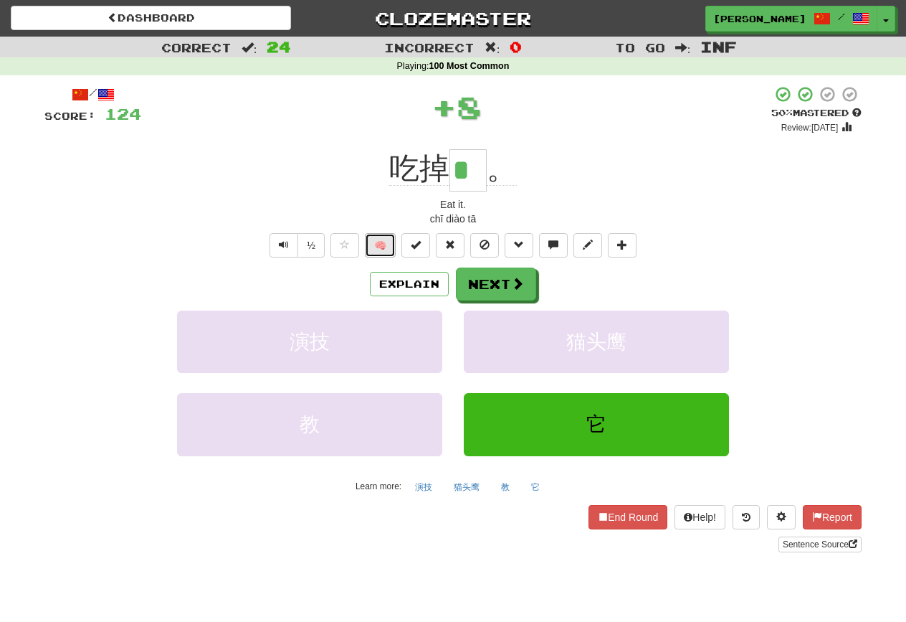
click at [384, 245] on button "🧠" at bounding box center [380, 245] width 31 height 24
click at [518, 288] on span at bounding box center [518, 283] width 13 height 13
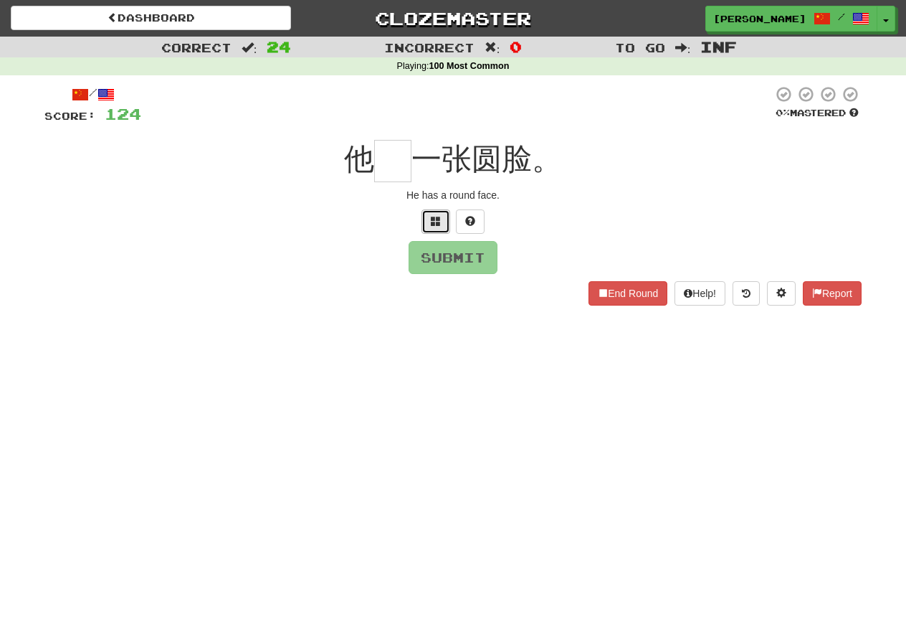
click at [443, 222] on button at bounding box center [436, 221] width 29 height 24
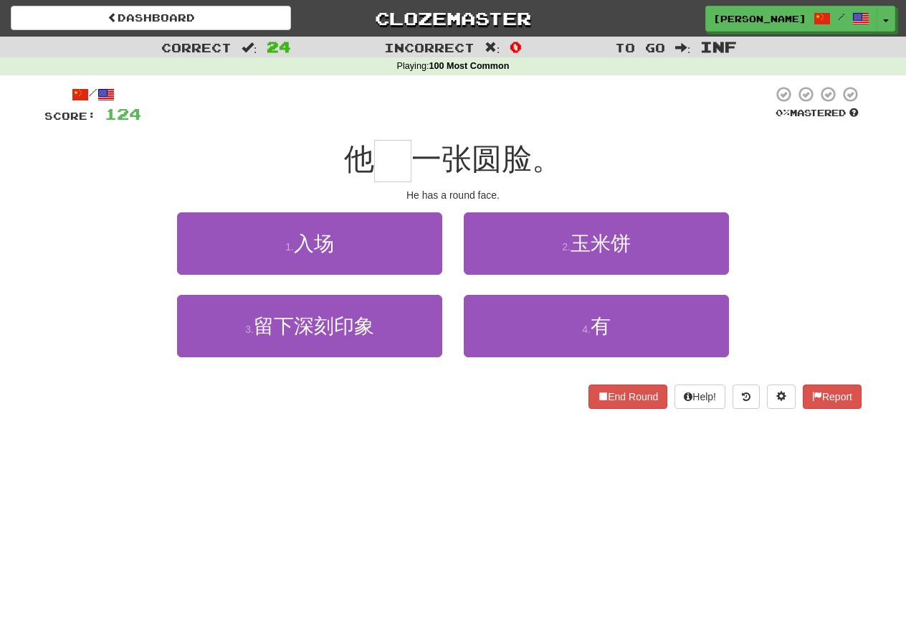
click at [561, 379] on div "/ Score: 124 0 % Mastered 他 一张圆脸。 He has a round face. 1 . 入场 2 . 玉米饼 3 . 留下深刻印…" at bounding box center [452, 246] width 817 height 323
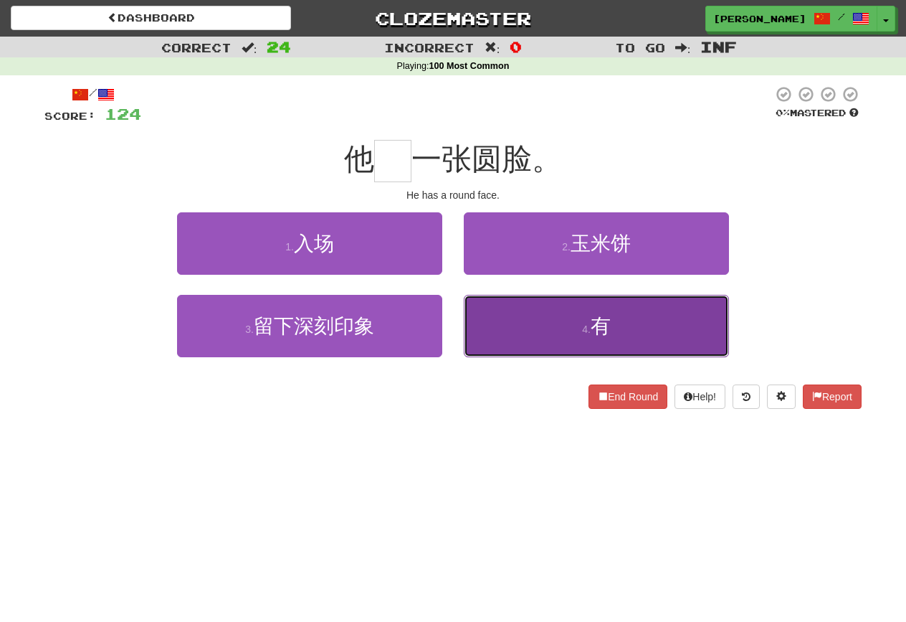
click at [546, 335] on button "4 . 有" at bounding box center [596, 326] width 265 height 62
type input "*"
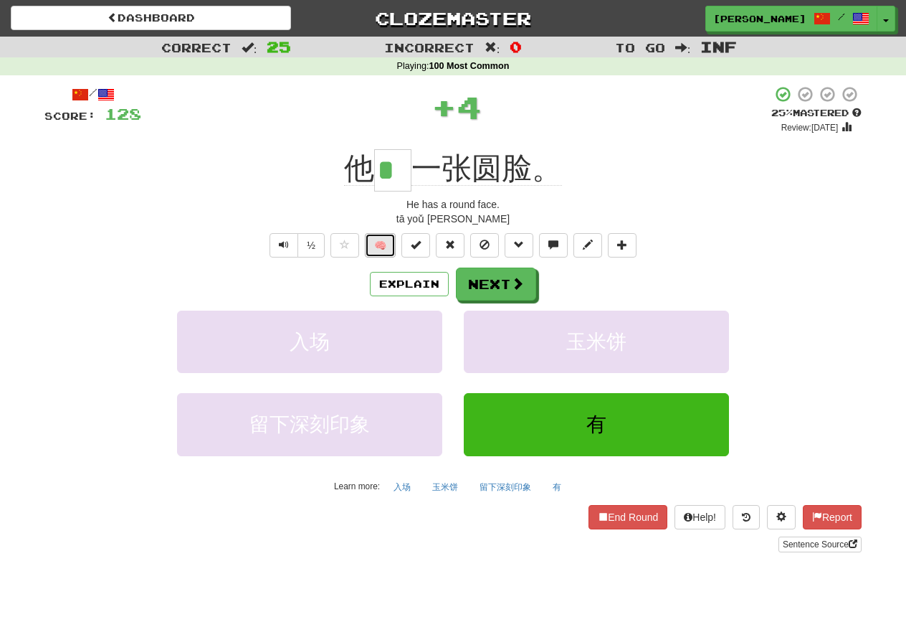
click at [390, 249] on button "🧠" at bounding box center [380, 245] width 31 height 24
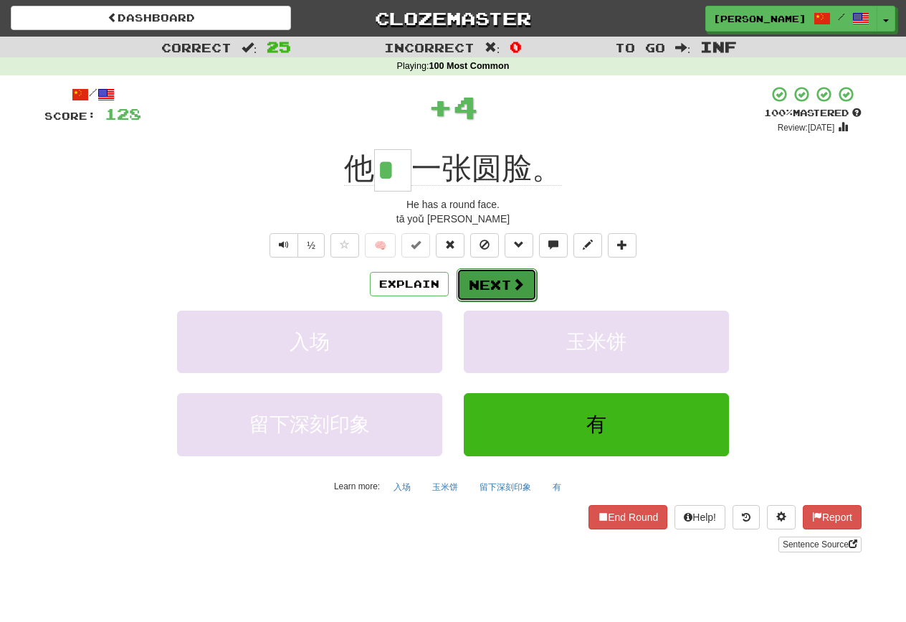
click at [513, 279] on span at bounding box center [518, 283] width 13 height 13
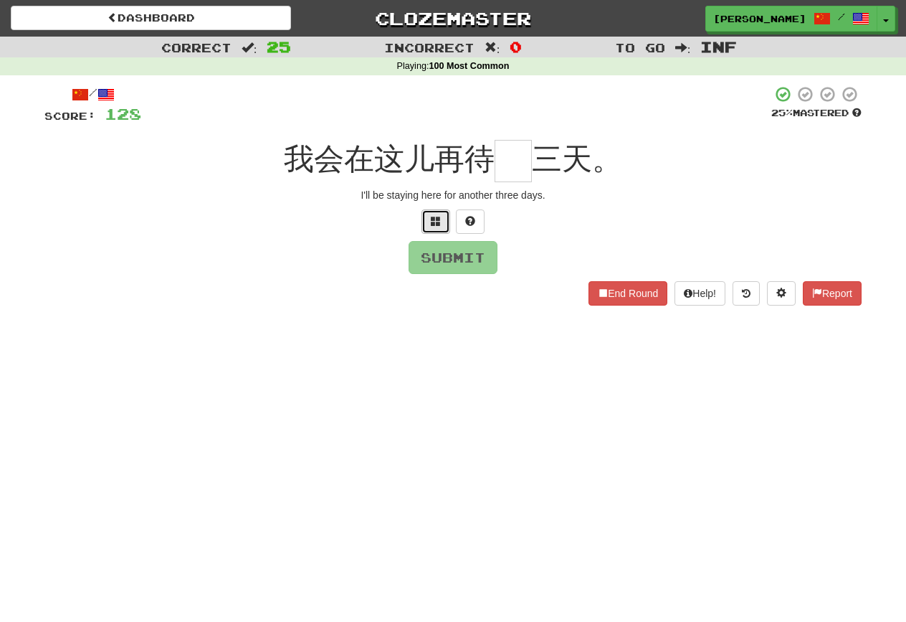
click at [431, 216] on span at bounding box center [436, 221] width 10 height 10
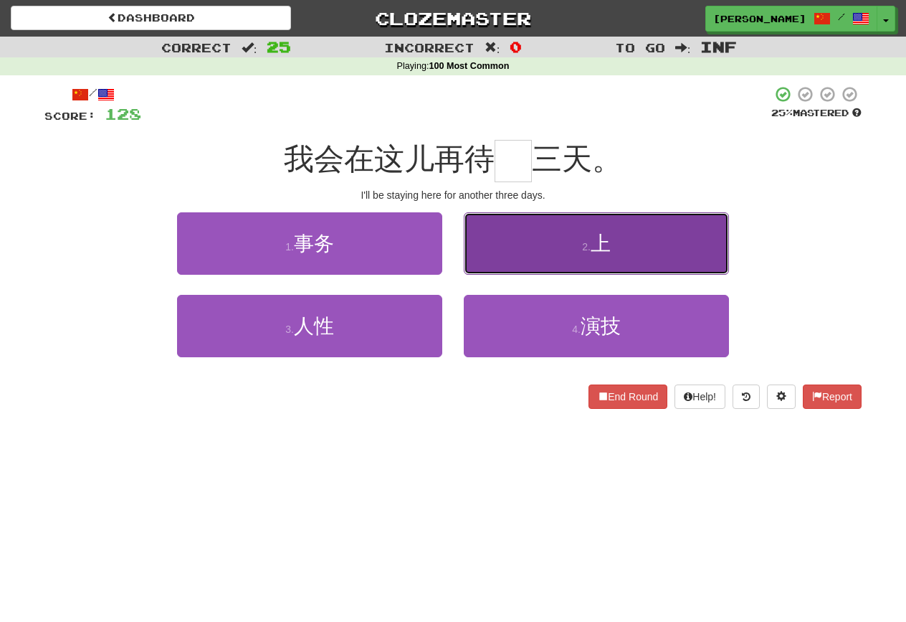
click at [592, 244] on span "上" at bounding box center [601, 243] width 20 height 22
type input "*"
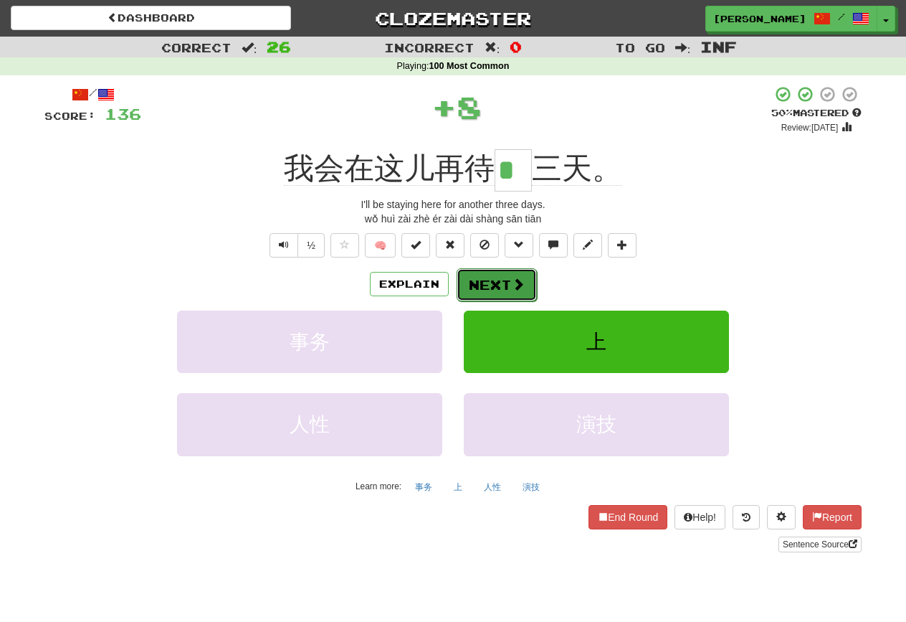
click at [490, 282] on button "Next" at bounding box center [497, 284] width 80 height 33
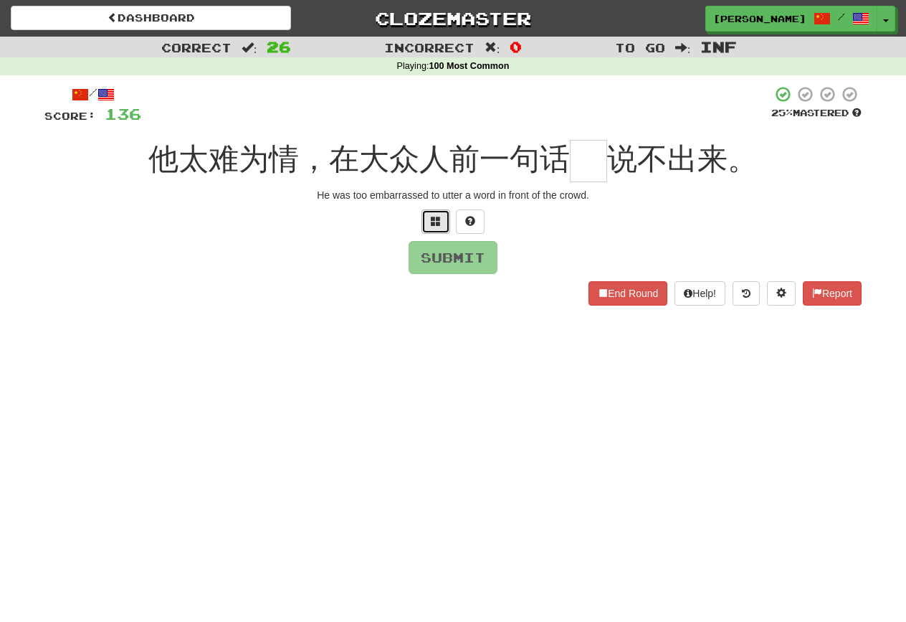
click at [437, 210] on button at bounding box center [436, 221] width 29 height 24
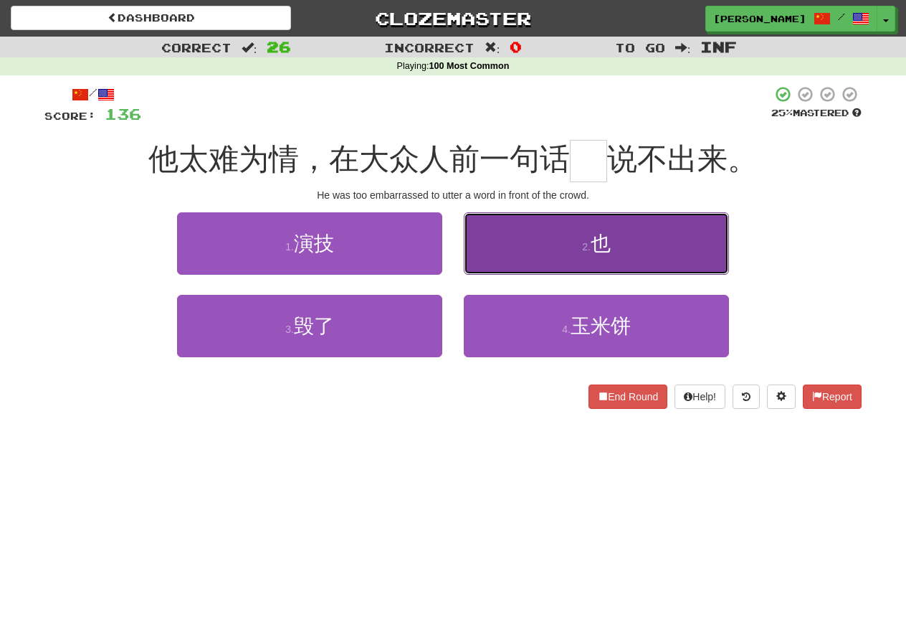
click at [488, 231] on button "2 . 也" at bounding box center [596, 243] width 265 height 62
type input "*"
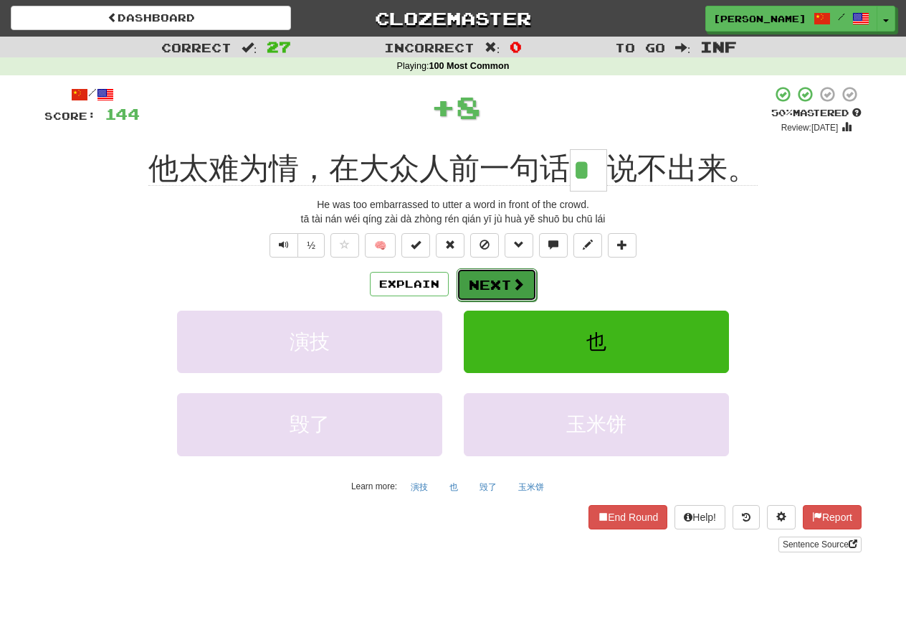
click at [498, 275] on button "Next" at bounding box center [497, 284] width 80 height 33
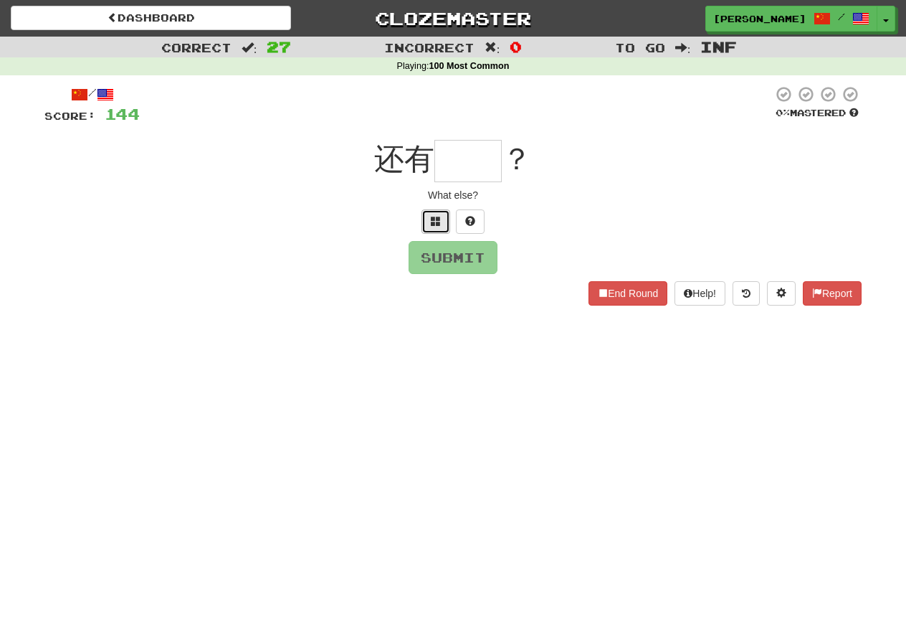
click at [431, 223] on span at bounding box center [436, 221] width 10 height 10
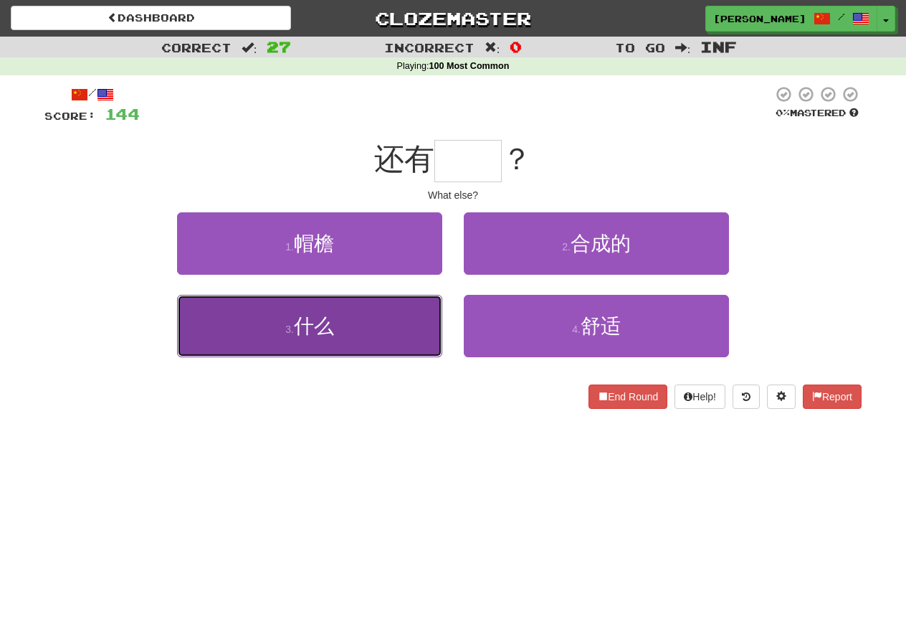
click at [418, 295] on button "3 . 什么" at bounding box center [309, 326] width 265 height 62
type input "**"
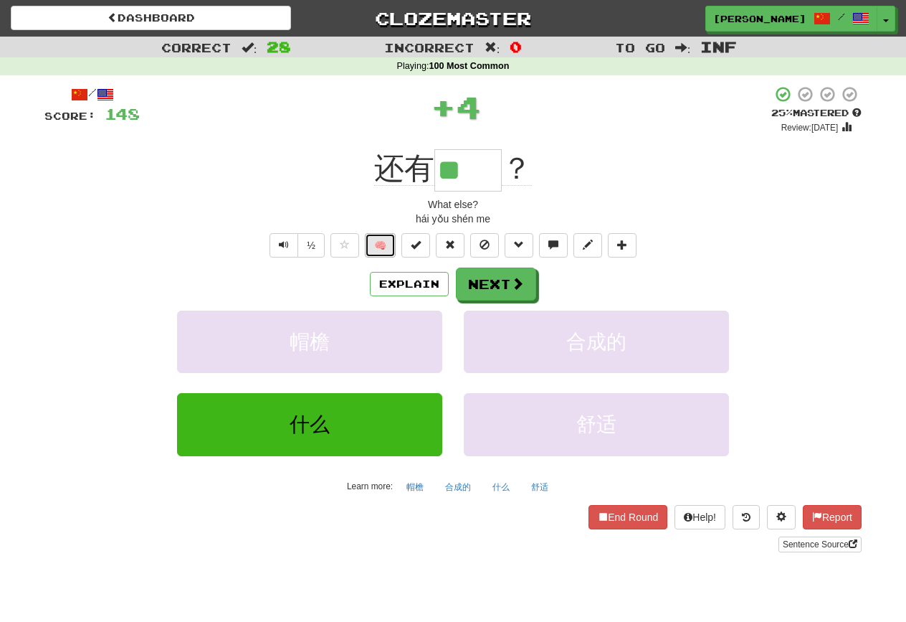
click at [391, 249] on button "🧠" at bounding box center [380, 245] width 31 height 24
click at [484, 277] on button "Next" at bounding box center [497, 284] width 80 height 33
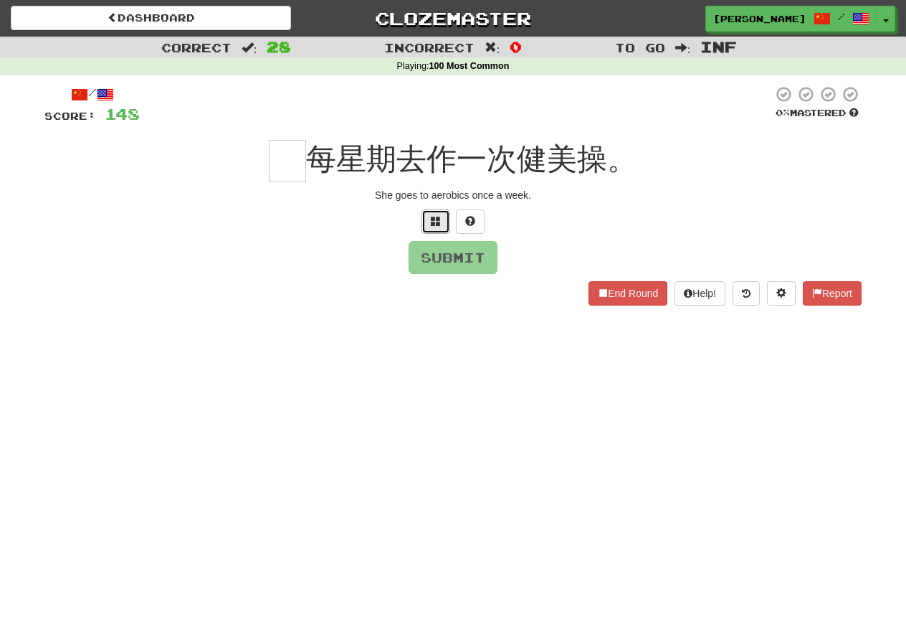
click at [447, 232] on button at bounding box center [436, 221] width 29 height 24
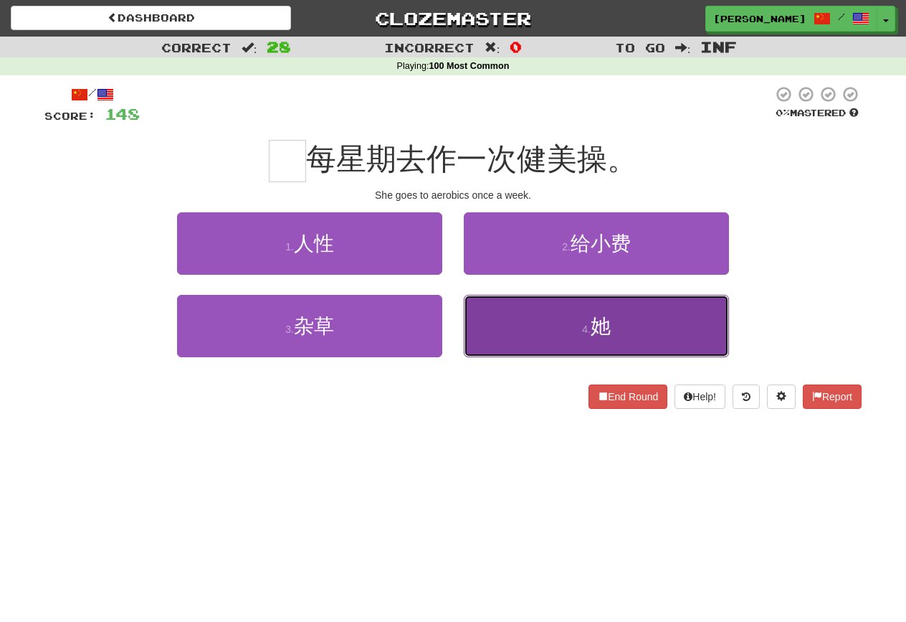
click at [485, 323] on button "4 . 她" at bounding box center [596, 326] width 265 height 62
type input "*"
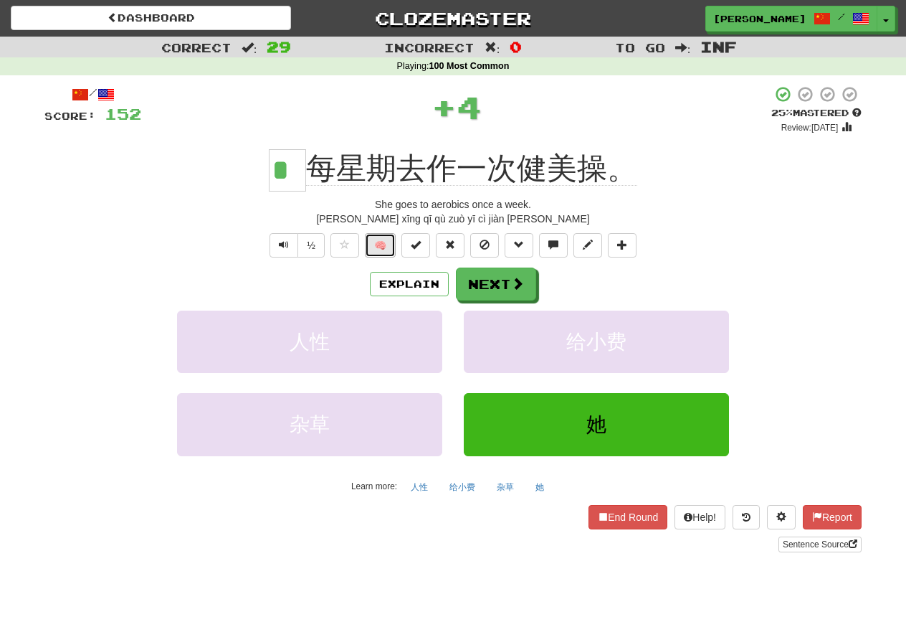
click at [369, 250] on button "🧠" at bounding box center [380, 245] width 31 height 24
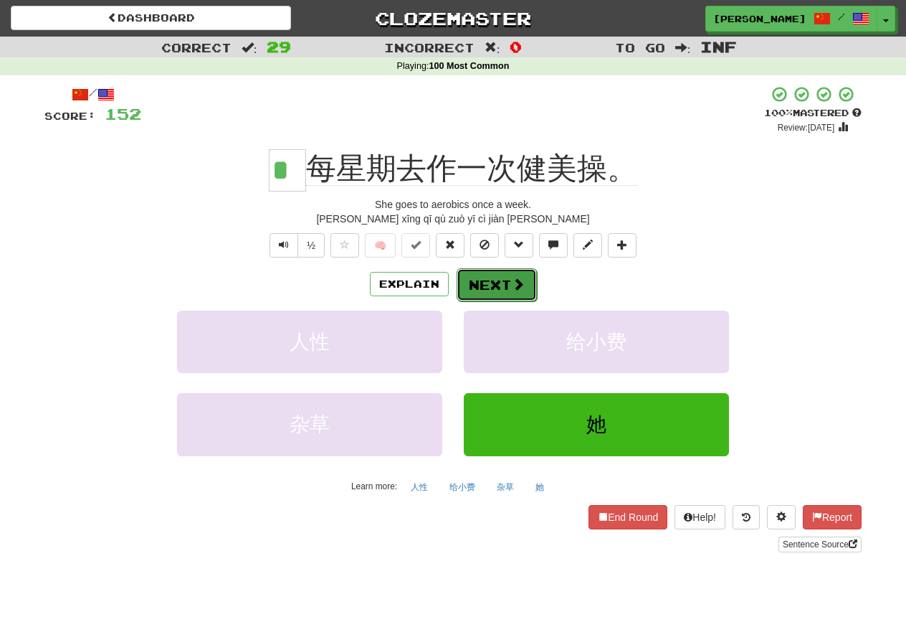
click at [475, 290] on button "Next" at bounding box center [497, 284] width 80 height 33
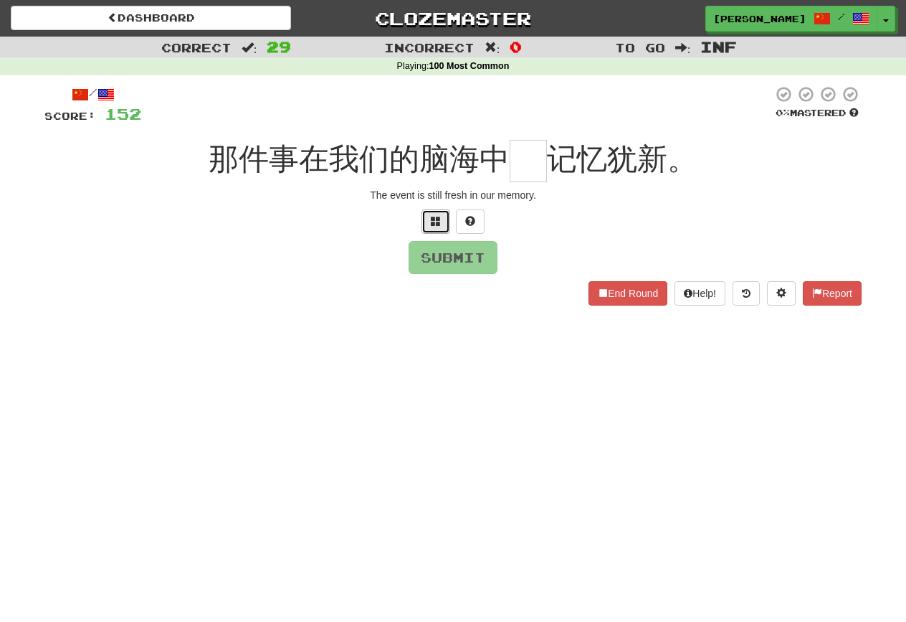
click at [434, 222] on span at bounding box center [436, 221] width 10 height 10
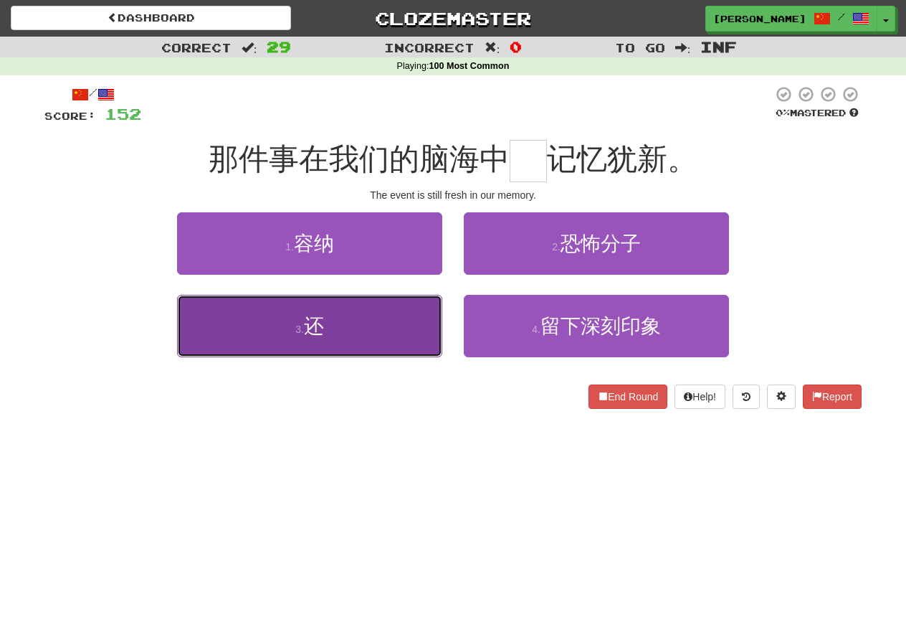
click at [411, 343] on button "3 . 还" at bounding box center [309, 326] width 265 height 62
type input "*"
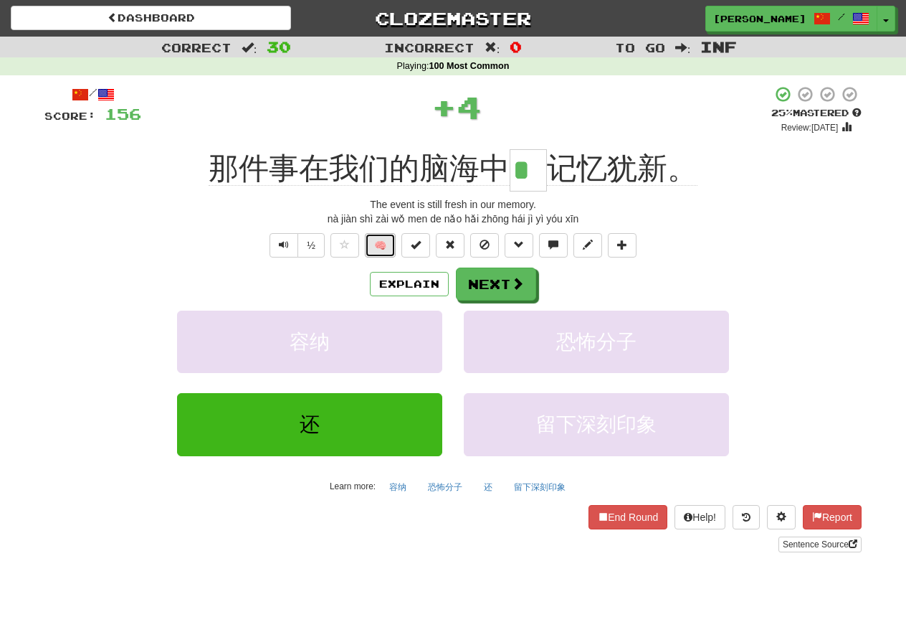
click at [394, 247] on button "🧠" at bounding box center [380, 245] width 31 height 24
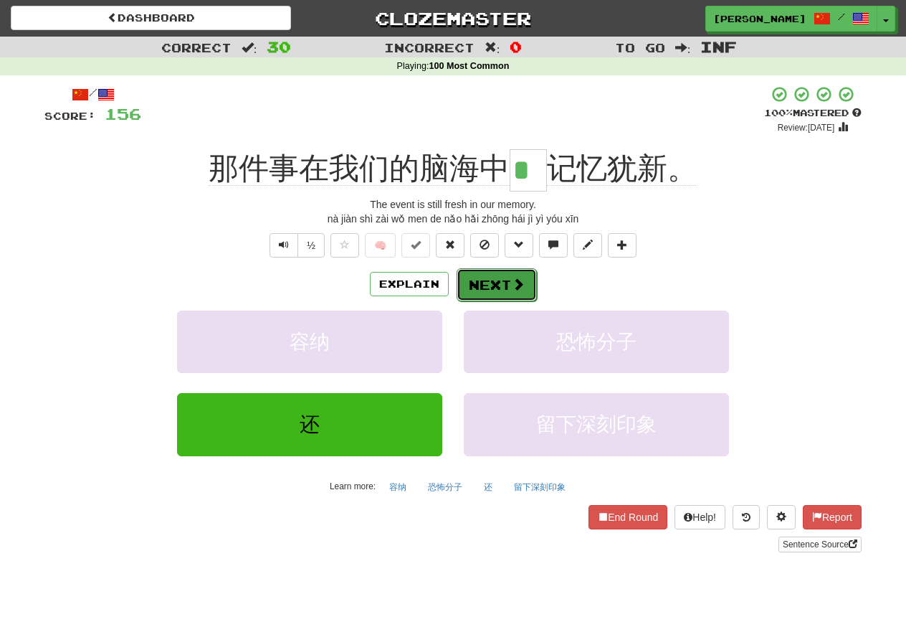
click at [485, 290] on button "Next" at bounding box center [497, 284] width 80 height 33
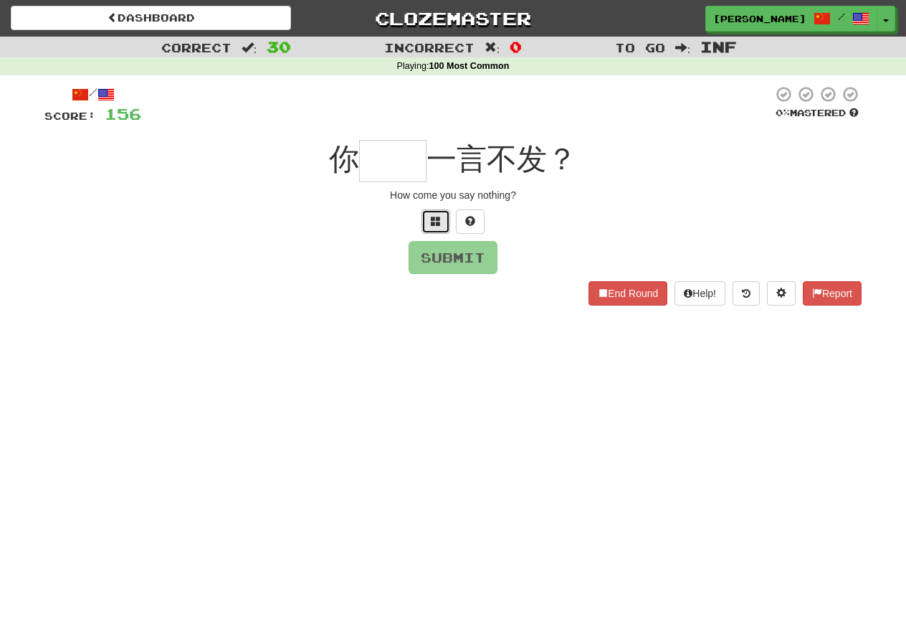
click at [440, 213] on button at bounding box center [436, 221] width 29 height 24
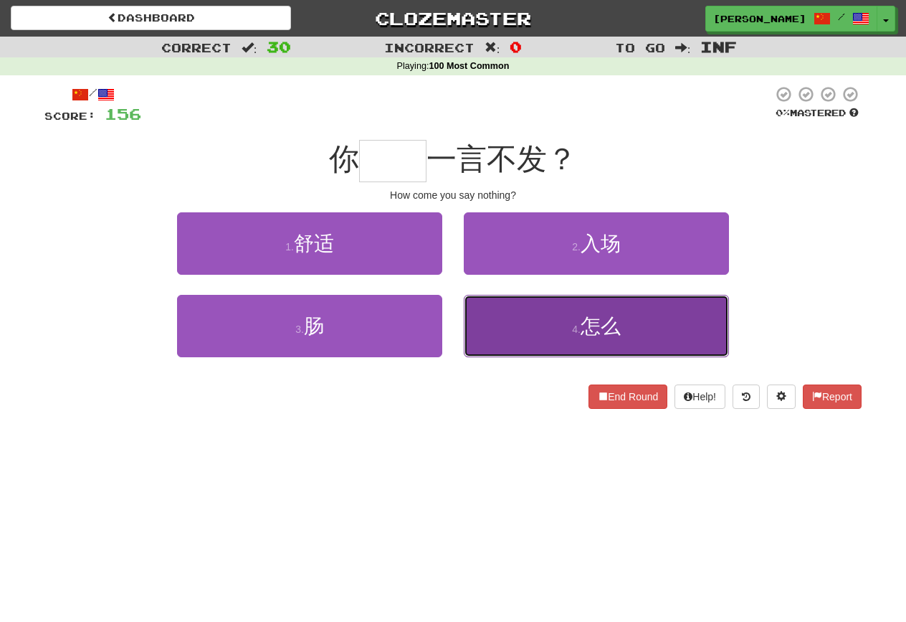
click at [493, 318] on button "4 . 怎么" at bounding box center [596, 326] width 265 height 62
type input "**"
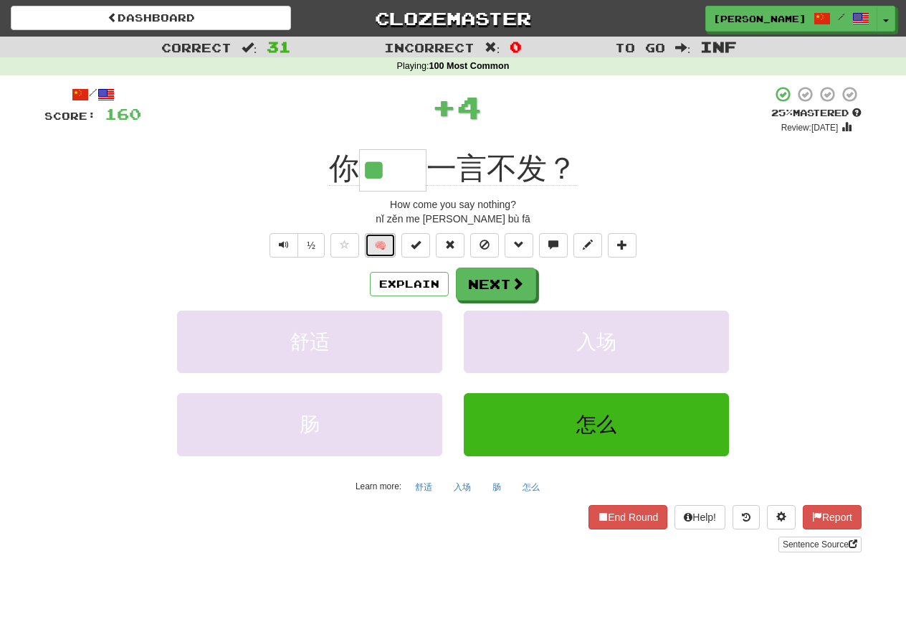
click at [381, 253] on button "🧠" at bounding box center [380, 245] width 31 height 24
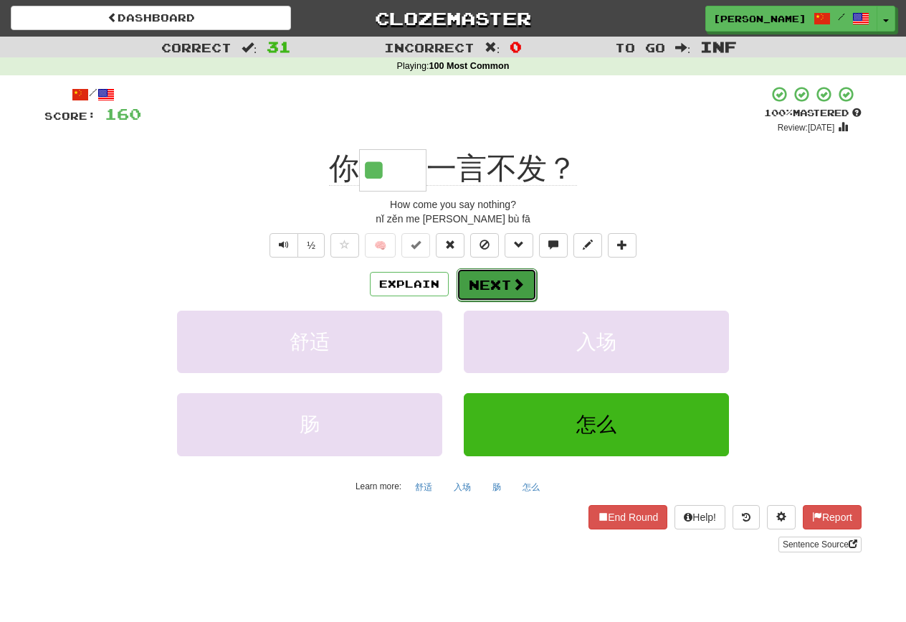
click at [489, 295] on button "Next" at bounding box center [497, 284] width 80 height 33
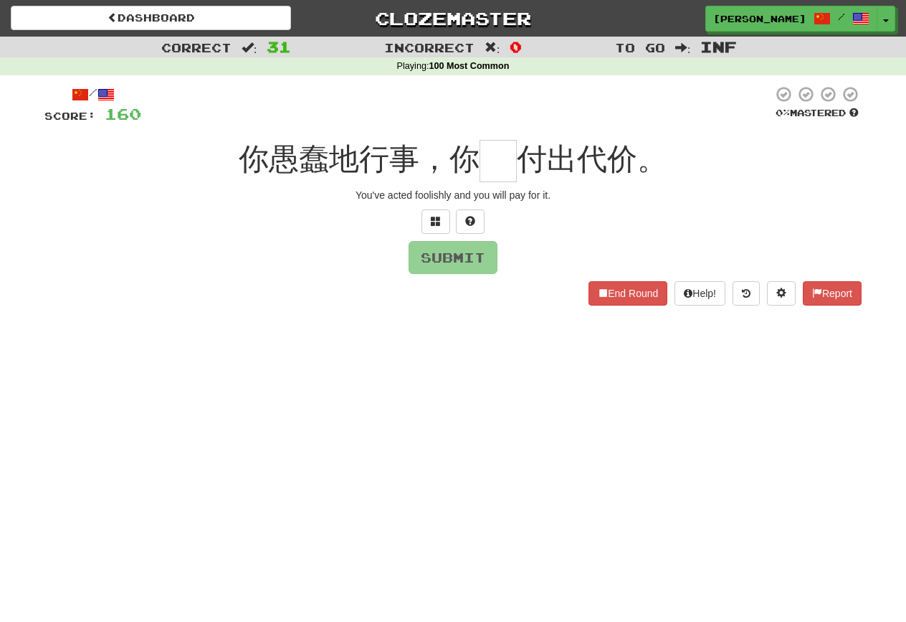
click at [417, 218] on div at bounding box center [452, 221] width 817 height 24
click at [431, 218] on span at bounding box center [436, 221] width 10 height 10
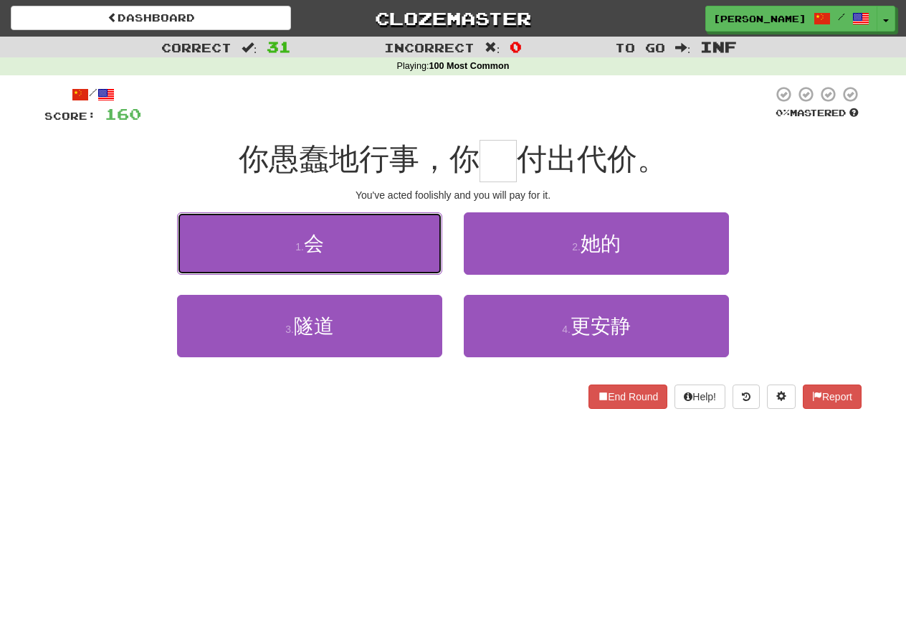
click at [431, 218] on button "1 . 会" at bounding box center [309, 243] width 265 height 62
type input "*"
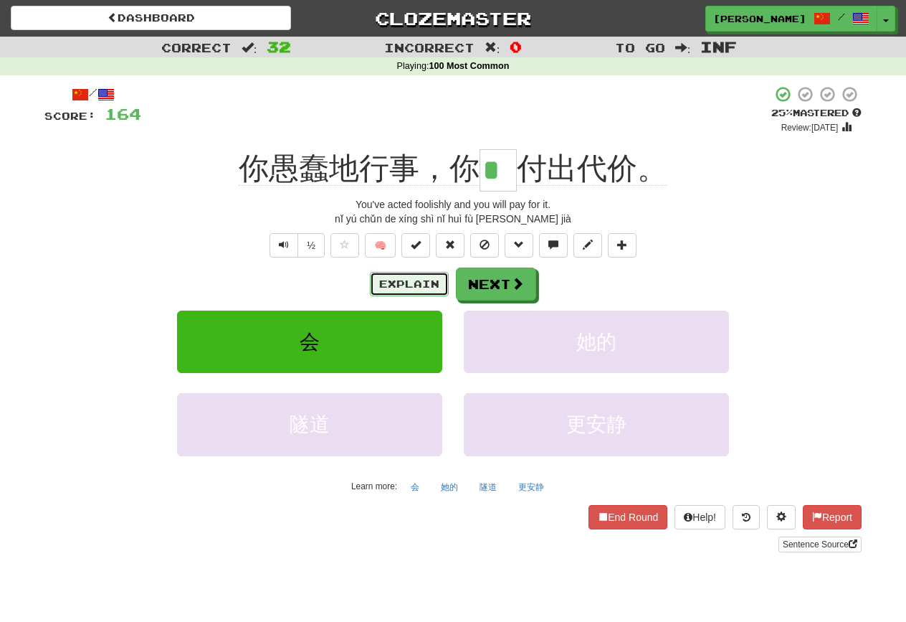
click at [398, 288] on button "Explain" at bounding box center [409, 284] width 79 height 24
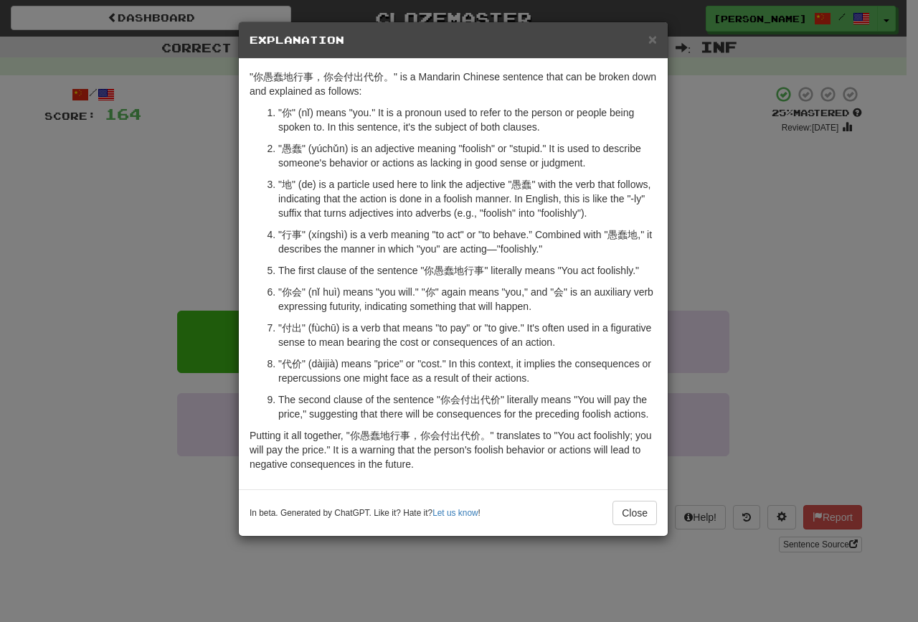
drag, startPoint x: 595, startPoint y: 508, endPoint x: 602, endPoint y: 511, distance: 7.4
click at [597, 508] on div "In beta. Generated by ChatGPT. Like it? Hate it? Let us know ! Close" at bounding box center [453, 512] width 407 height 24
click at [609, 510] on div "In beta. Generated by ChatGPT. Like it? Hate it? Let us know ! Close" at bounding box center [453, 512] width 407 height 24
click at [619, 508] on button "Close" at bounding box center [634, 512] width 44 height 24
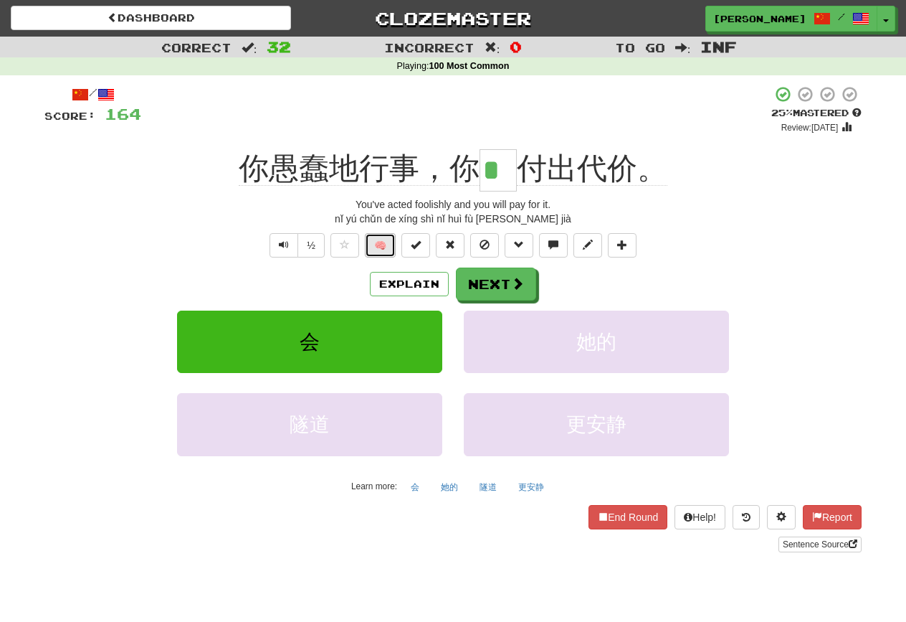
click at [386, 248] on button "🧠" at bounding box center [380, 245] width 31 height 24
click at [471, 288] on button "Next" at bounding box center [497, 284] width 80 height 33
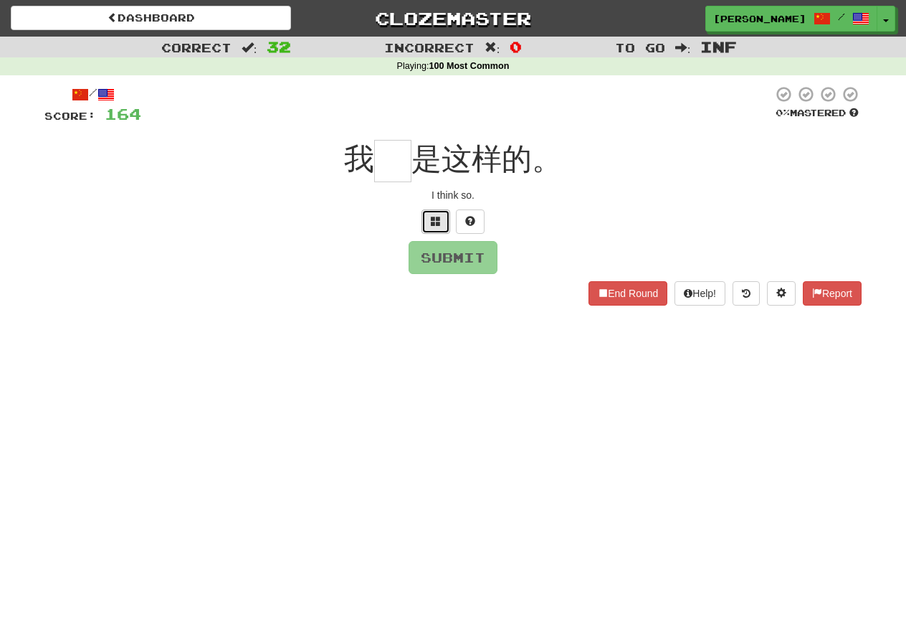
click at [445, 227] on button at bounding box center [436, 221] width 29 height 24
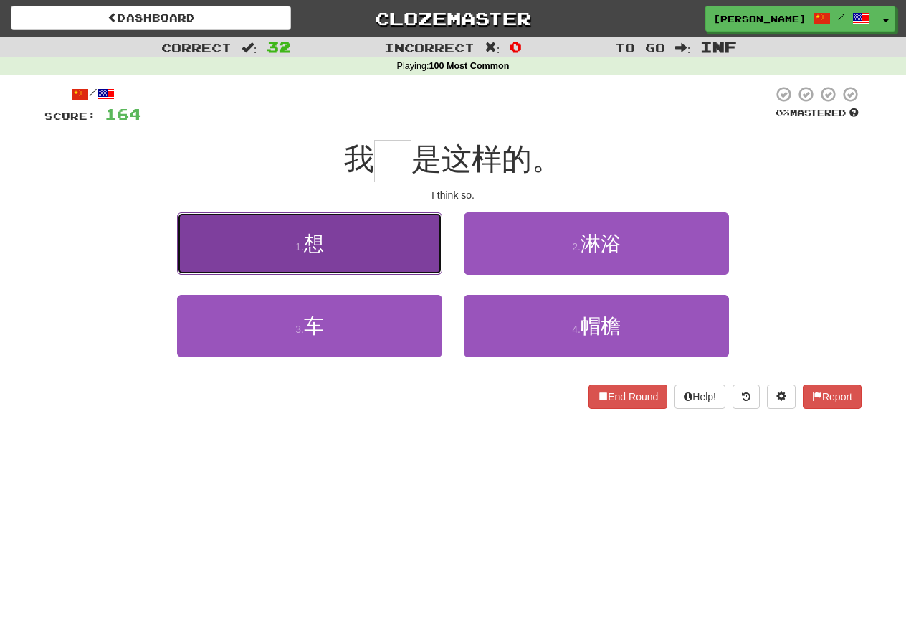
click at [368, 224] on button "1 . 想" at bounding box center [309, 243] width 265 height 62
type input "*"
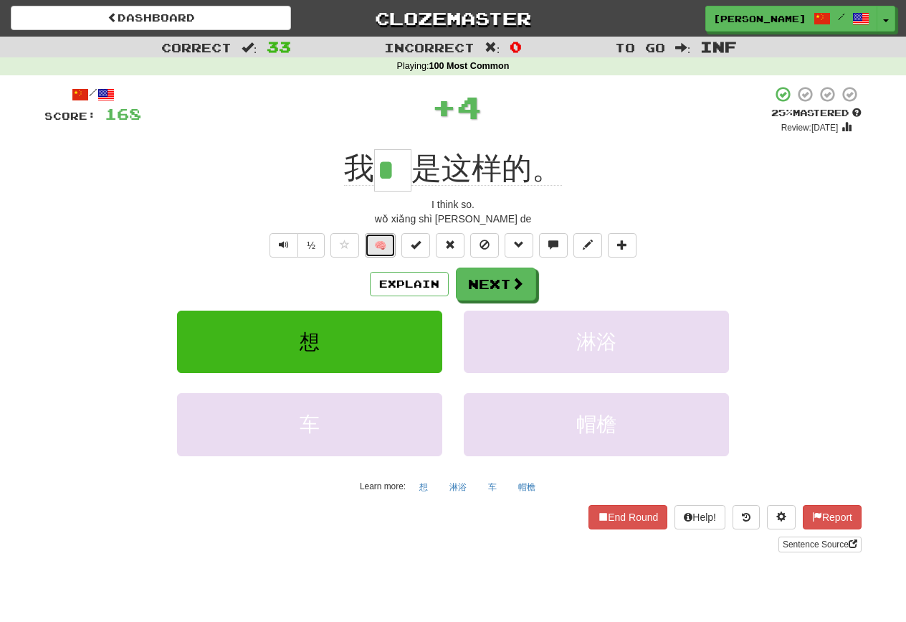
click at [379, 242] on button "🧠" at bounding box center [380, 245] width 31 height 24
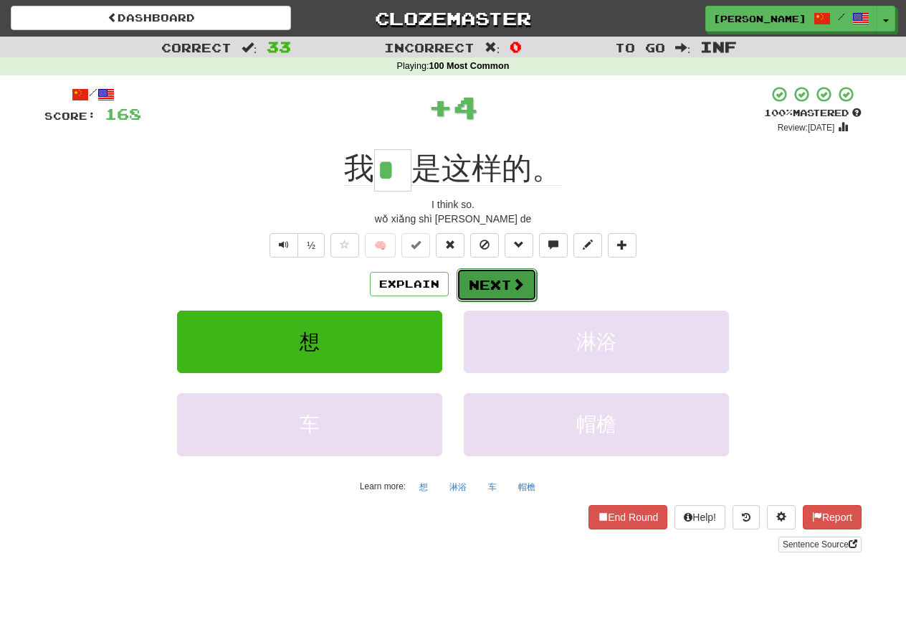
click at [483, 283] on button "Next" at bounding box center [497, 284] width 80 height 33
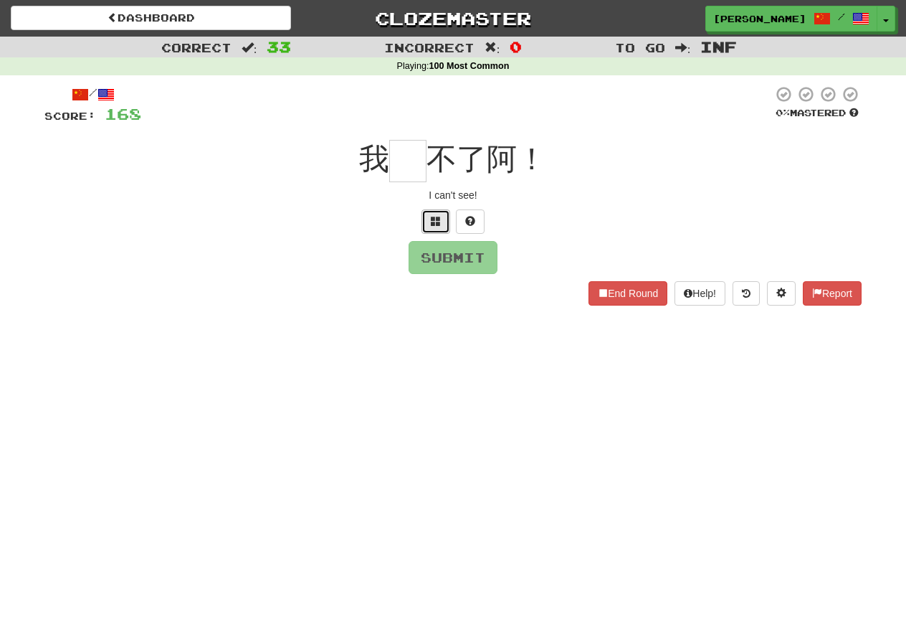
click at [437, 225] on span at bounding box center [436, 221] width 10 height 10
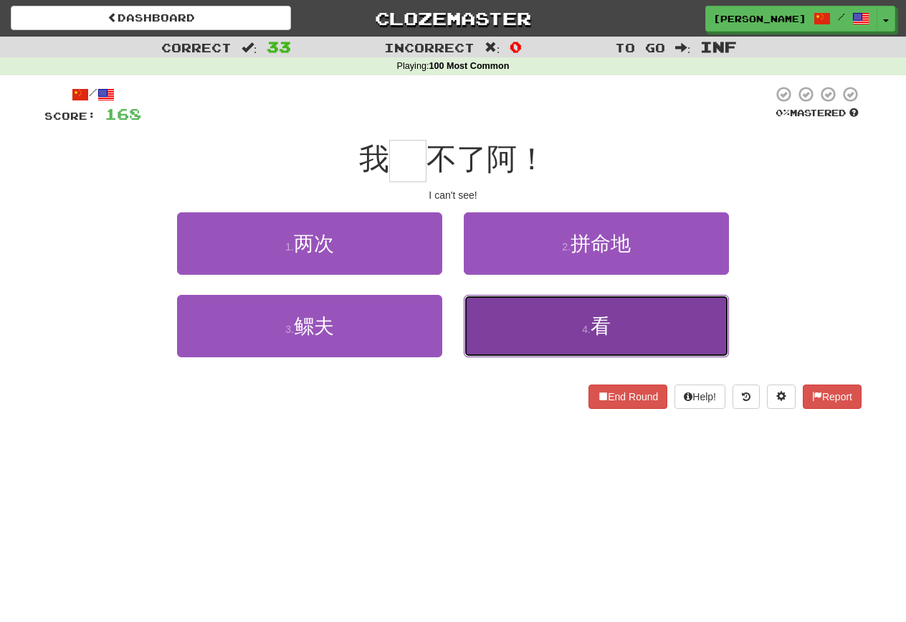
click at [538, 318] on button "4 . 看" at bounding box center [596, 326] width 265 height 62
type input "*"
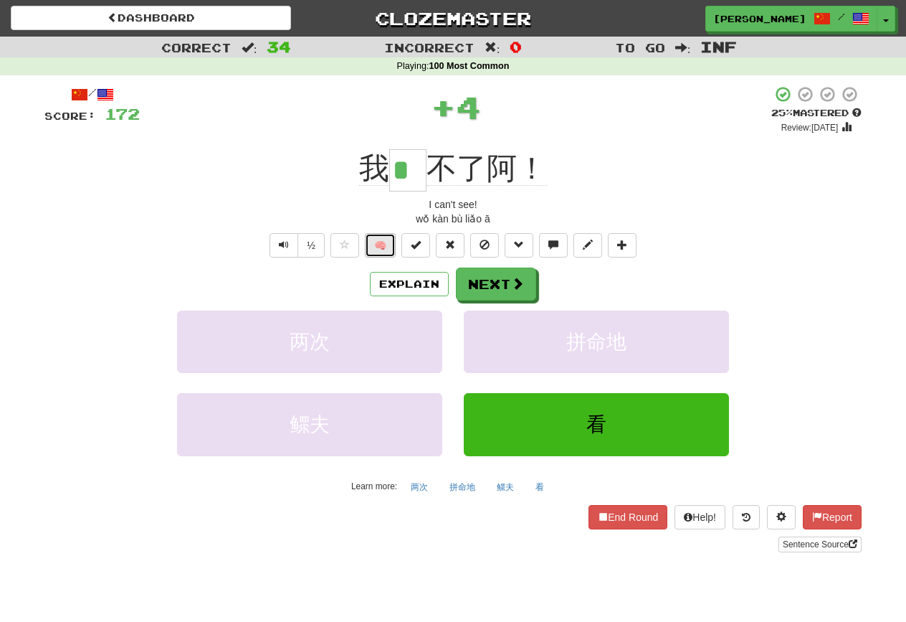
click at [378, 240] on button "🧠" at bounding box center [380, 245] width 31 height 24
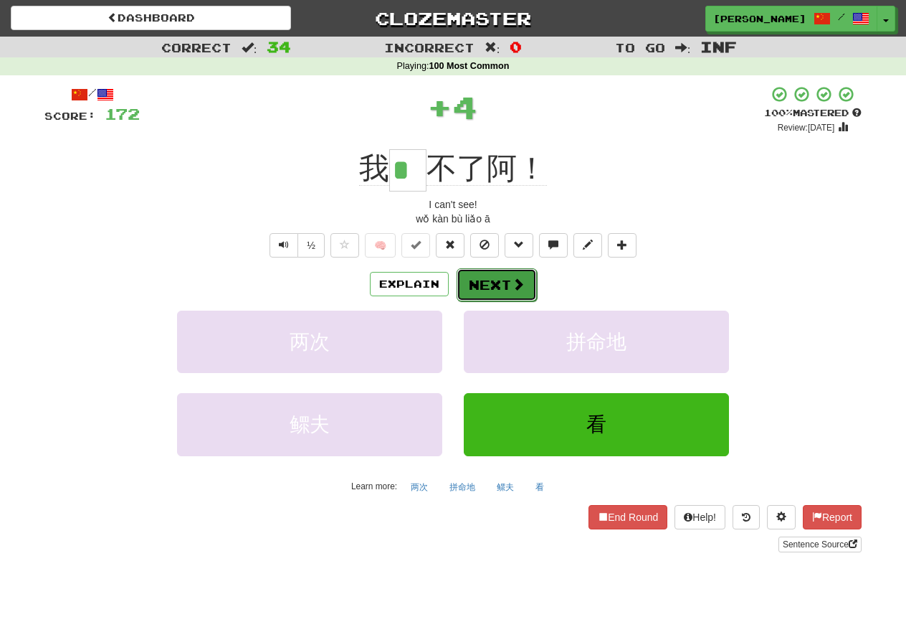
click at [484, 282] on button "Next" at bounding box center [497, 284] width 80 height 33
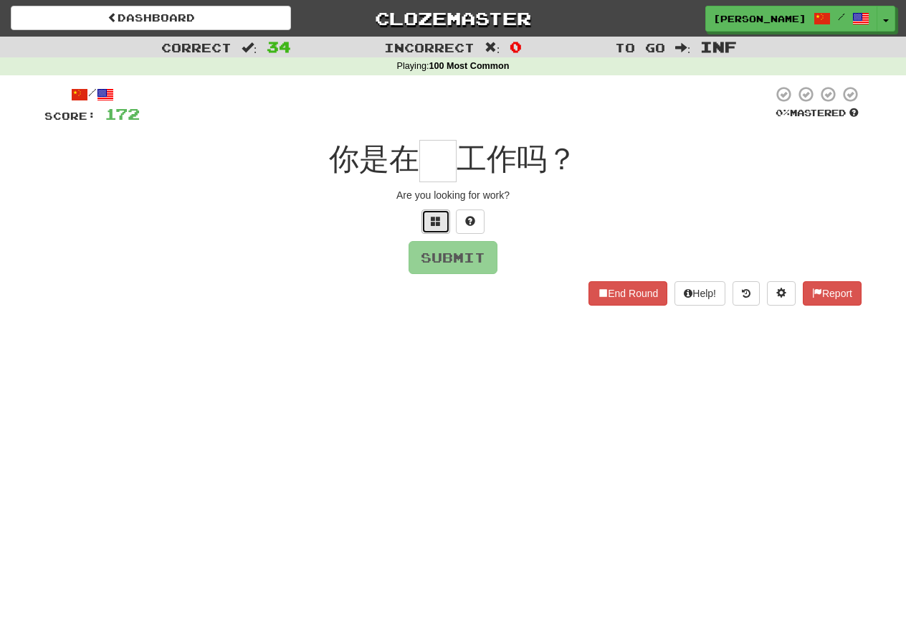
click at [434, 223] on span at bounding box center [436, 221] width 10 height 10
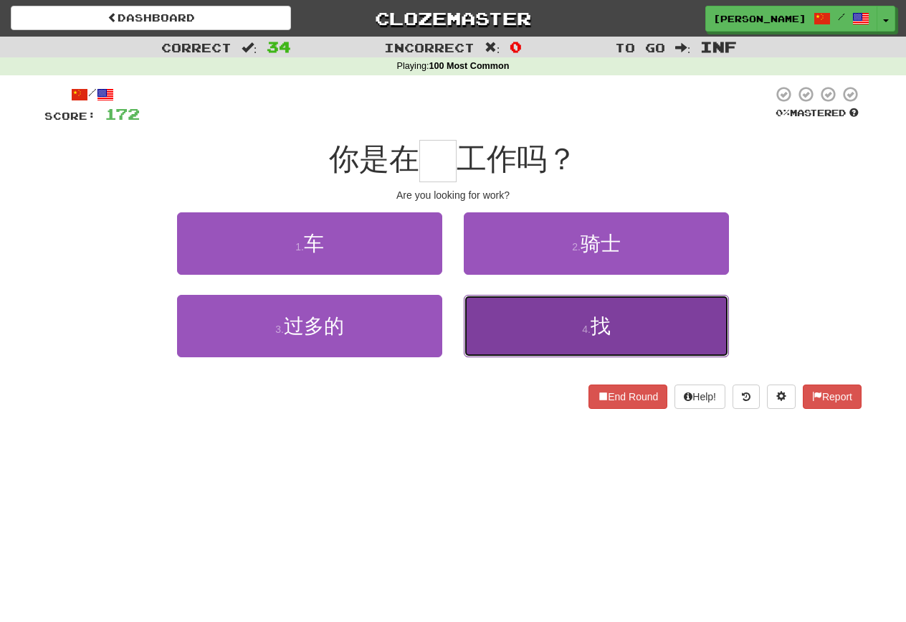
click at [532, 349] on button "4 . 找" at bounding box center [596, 326] width 265 height 62
type input "*"
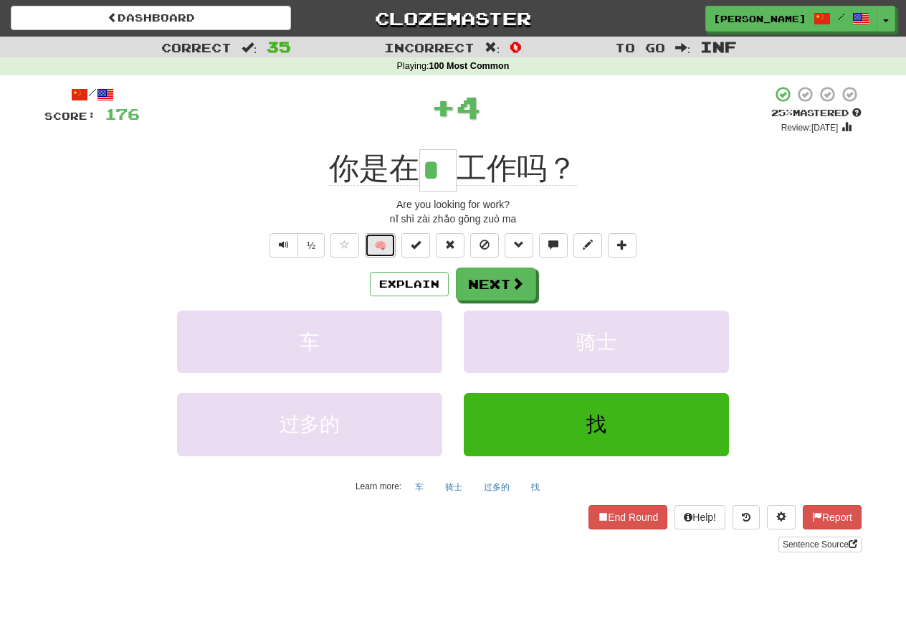
click at [371, 254] on button "🧠" at bounding box center [380, 245] width 31 height 24
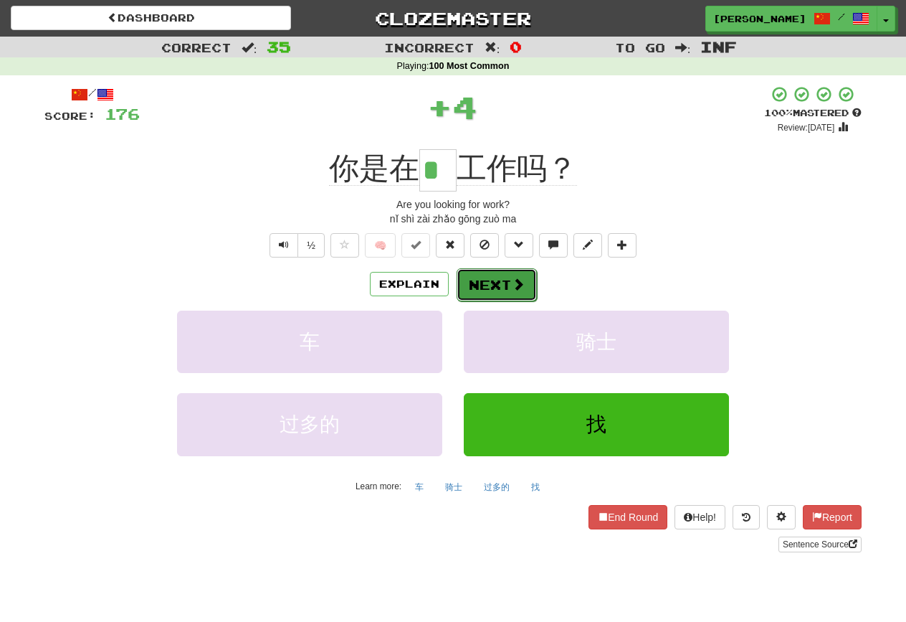
click at [493, 279] on button "Next" at bounding box center [497, 284] width 80 height 33
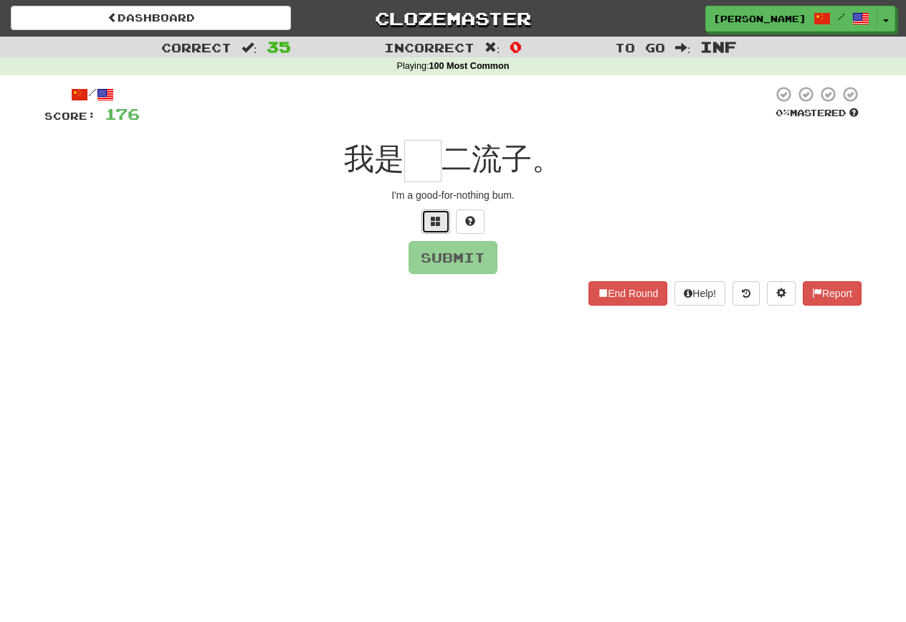
click at [423, 217] on button at bounding box center [436, 221] width 29 height 24
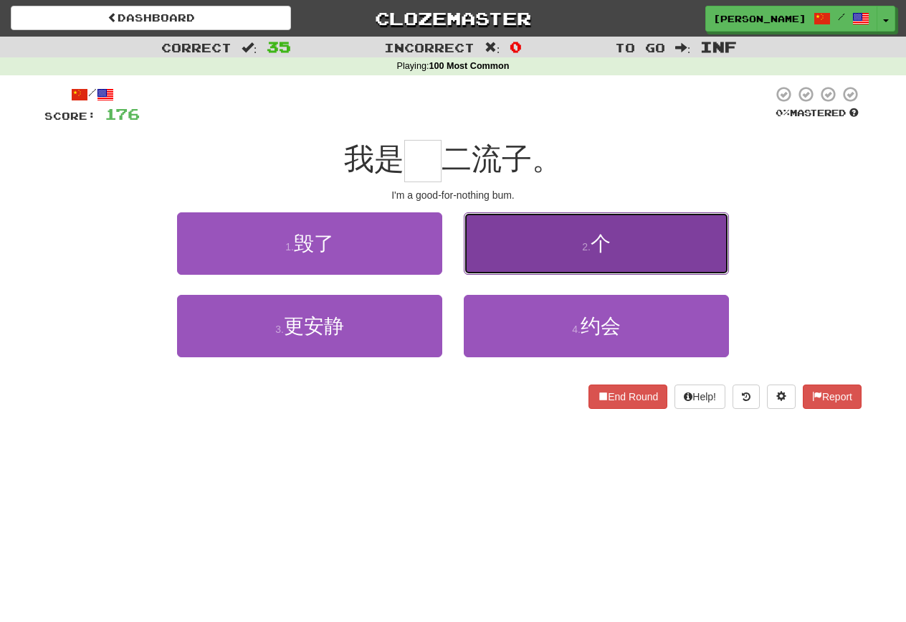
click at [527, 253] on button "2 . 个" at bounding box center [596, 243] width 265 height 62
type input "*"
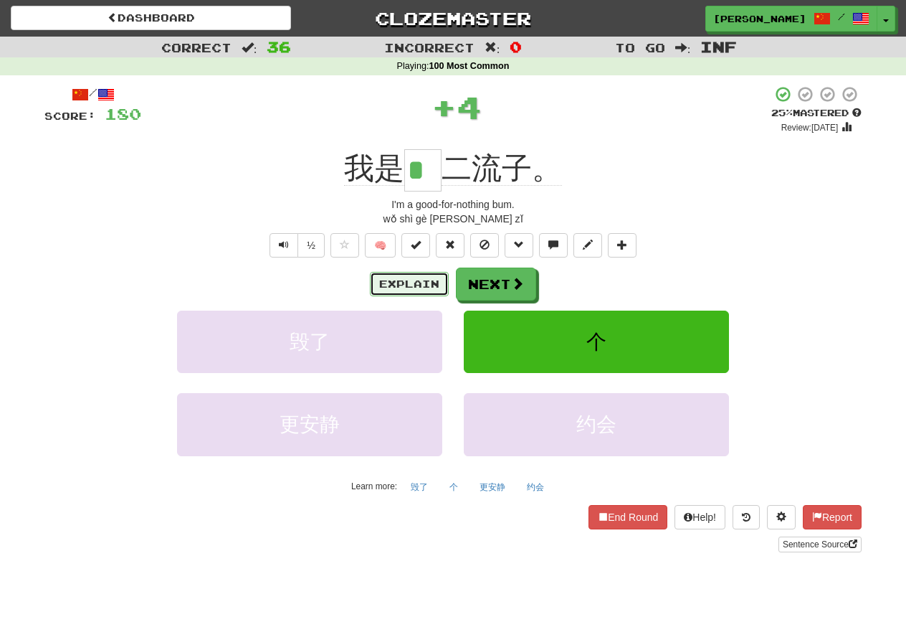
click at [406, 285] on button "Explain" at bounding box center [409, 284] width 79 height 24
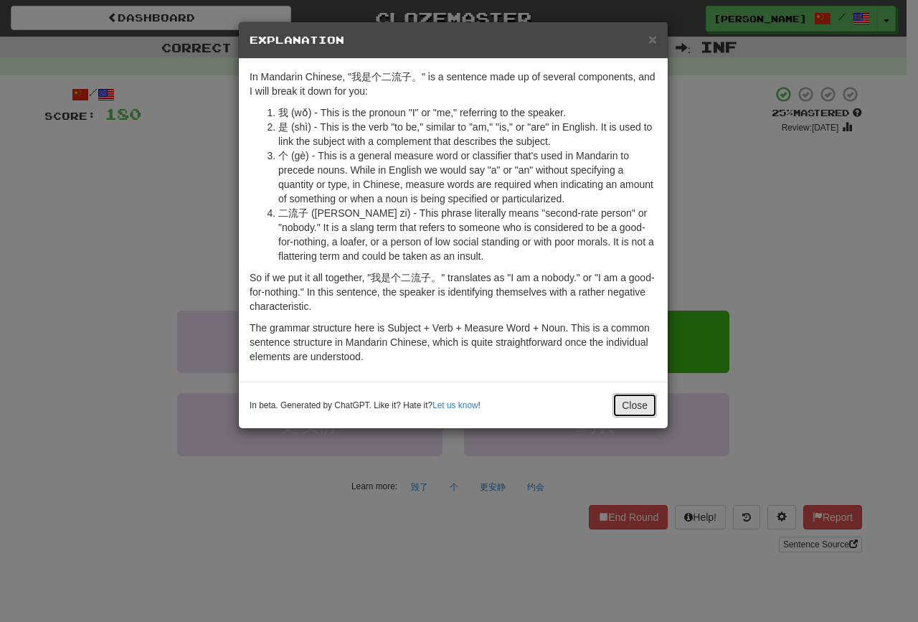
click at [640, 399] on button "Close" at bounding box center [634, 405] width 44 height 24
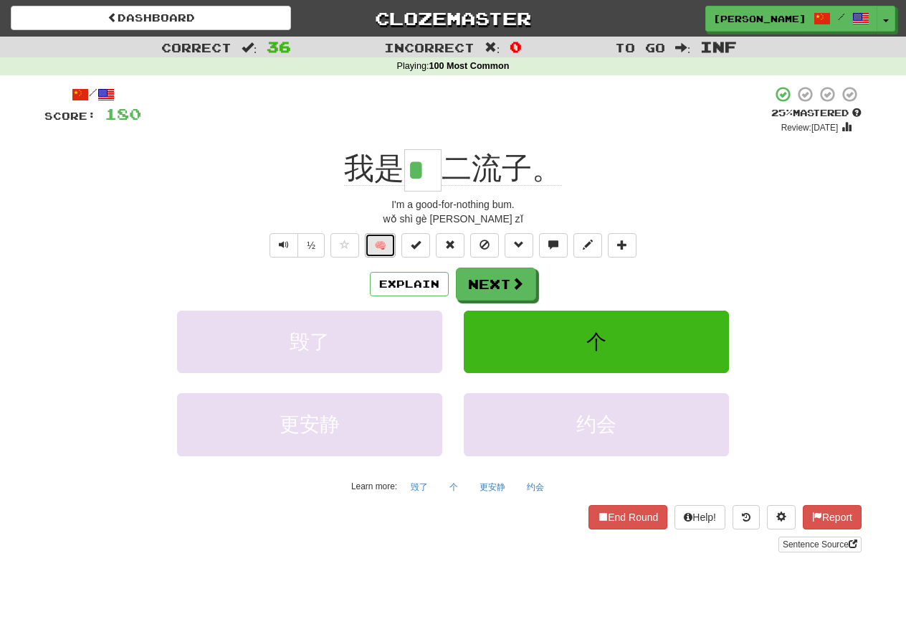
click at [384, 244] on button "🧠" at bounding box center [380, 245] width 31 height 24
click at [476, 288] on button "Next" at bounding box center [497, 284] width 80 height 33
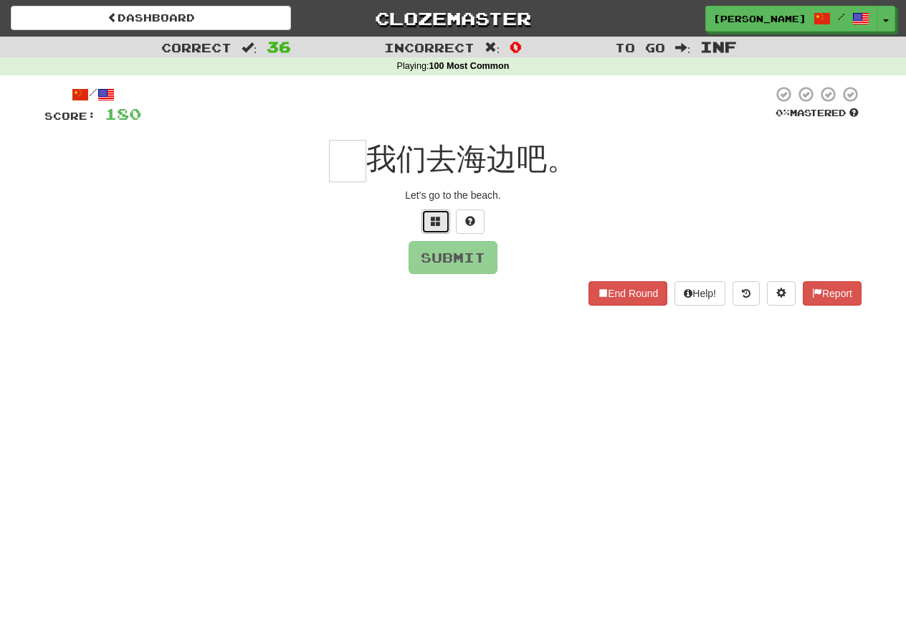
click at [436, 230] on button at bounding box center [436, 221] width 29 height 24
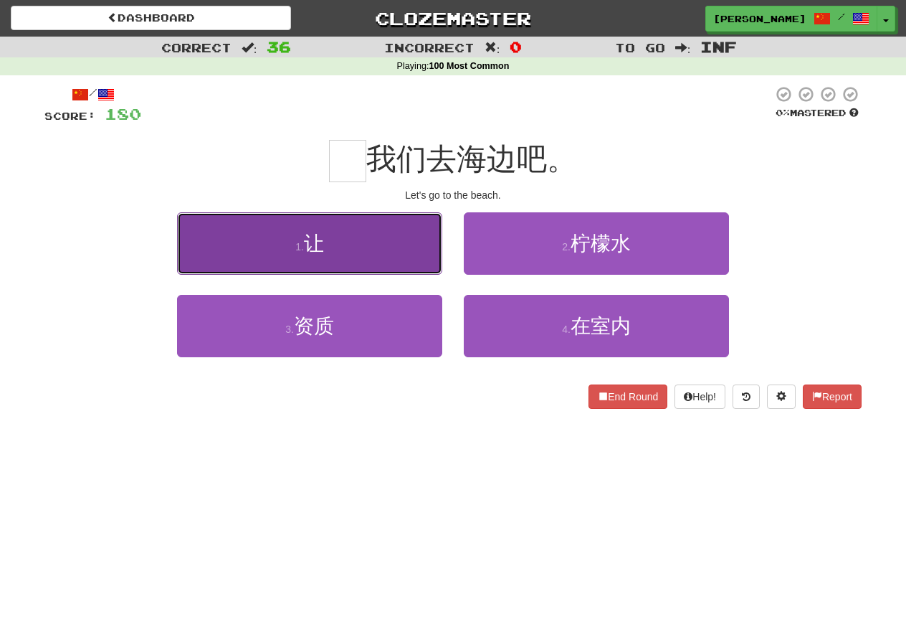
click at [323, 258] on button "1 . 让" at bounding box center [309, 243] width 265 height 62
type input "*"
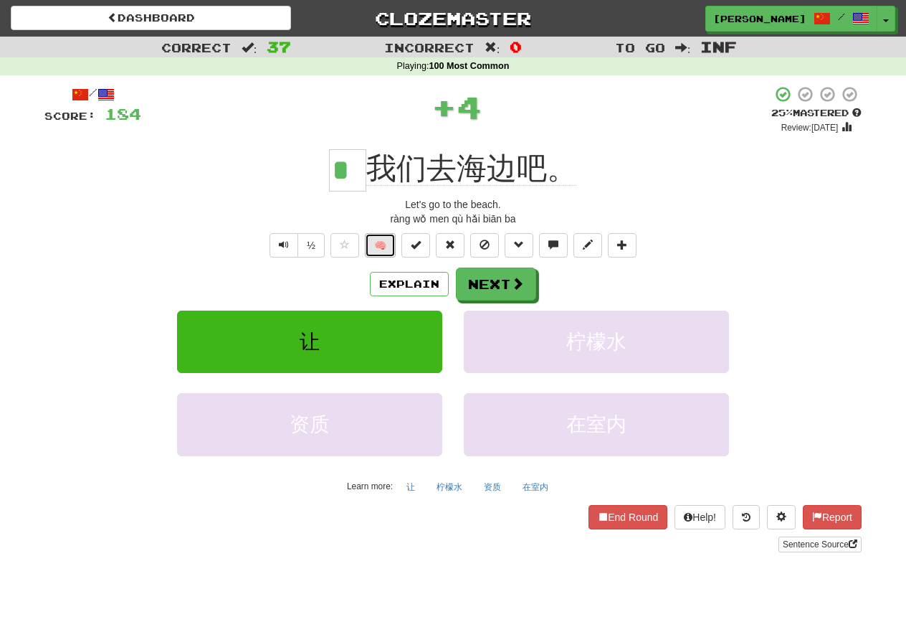
click at [384, 242] on button "🧠" at bounding box center [380, 245] width 31 height 24
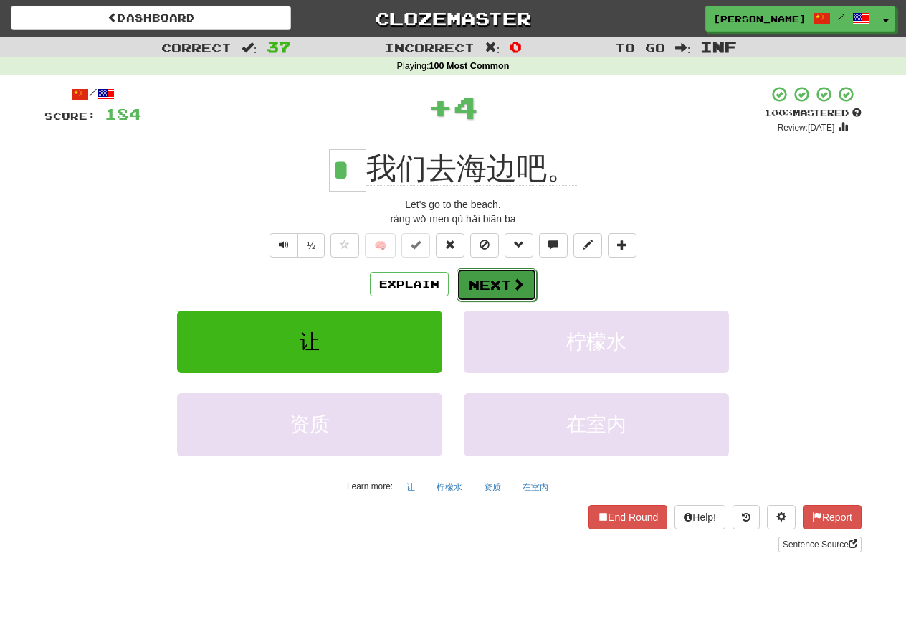
click at [494, 289] on button "Next" at bounding box center [497, 284] width 80 height 33
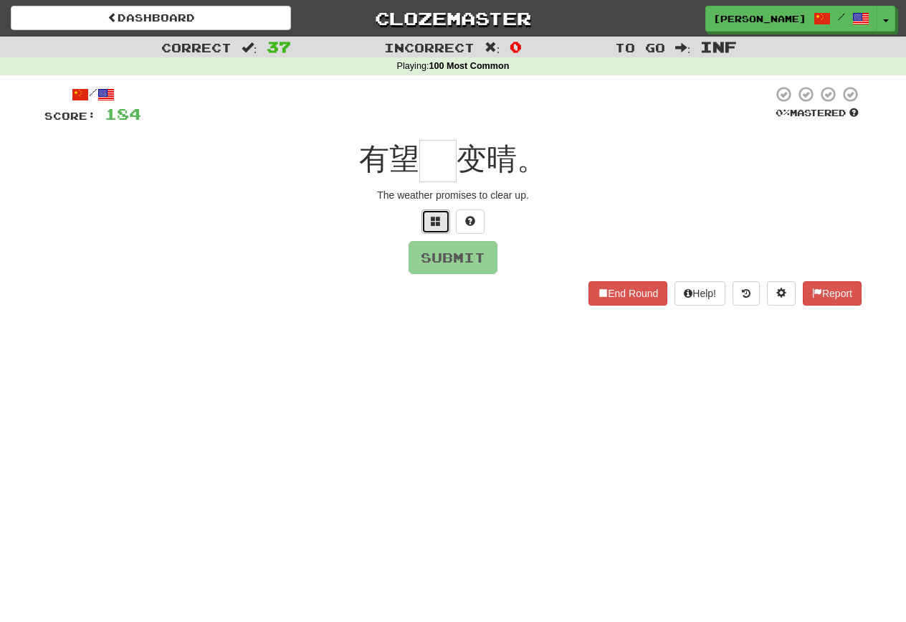
click at [442, 209] on button at bounding box center [436, 221] width 29 height 24
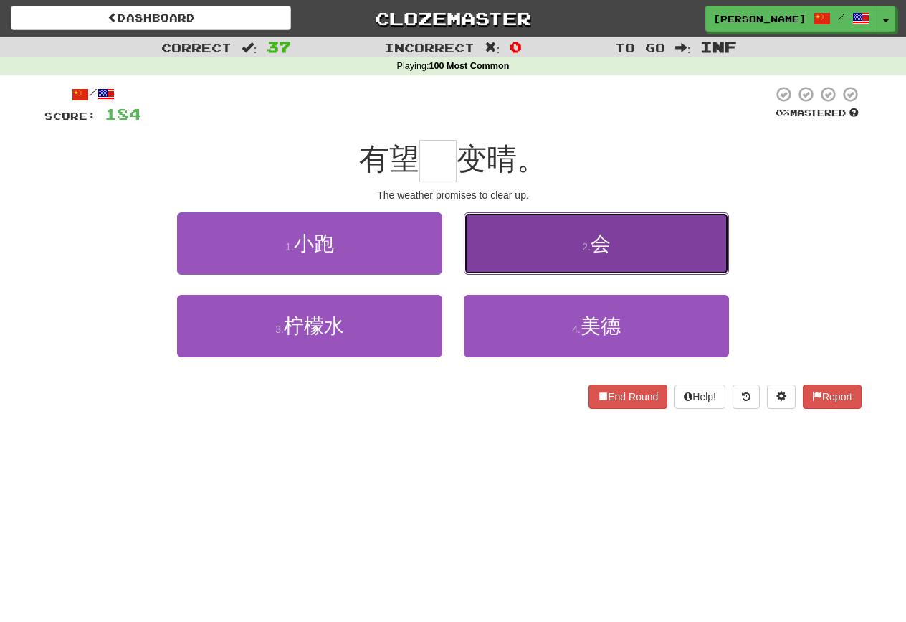
click at [528, 263] on button "2 . 会" at bounding box center [596, 243] width 265 height 62
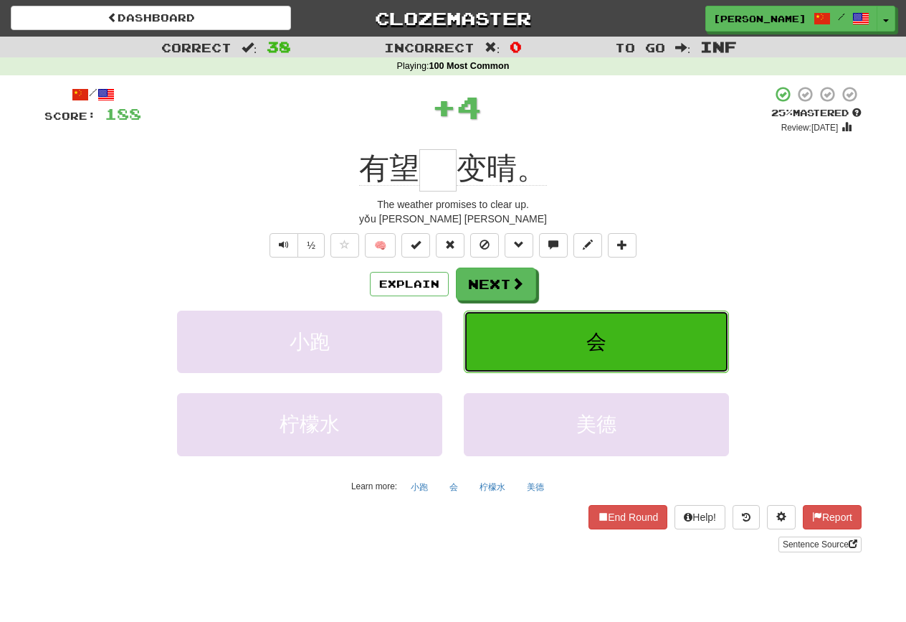
type input "*"
click at [404, 270] on div "Explain Next" at bounding box center [452, 283] width 817 height 33
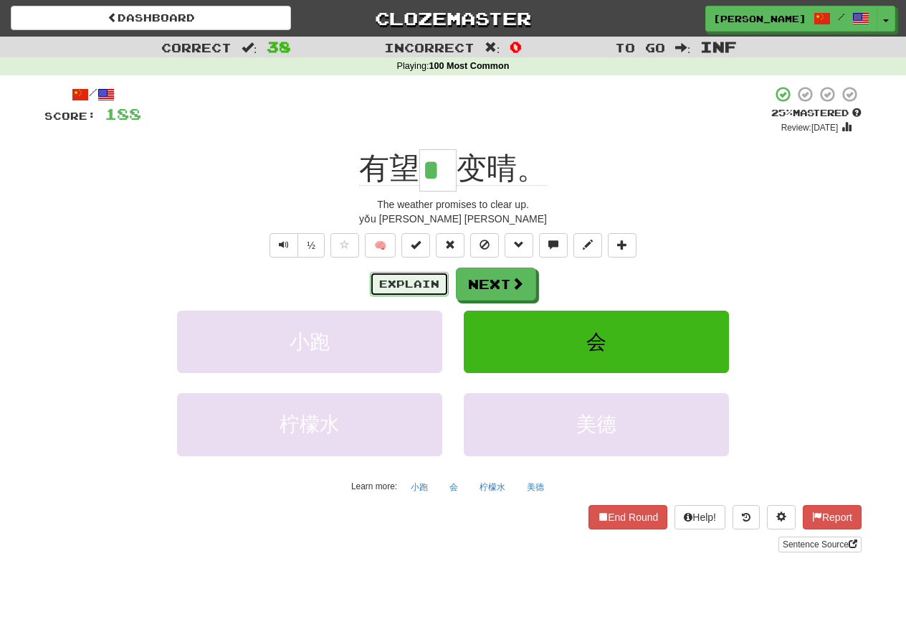
click at [404, 282] on button "Explain" at bounding box center [409, 284] width 79 height 24
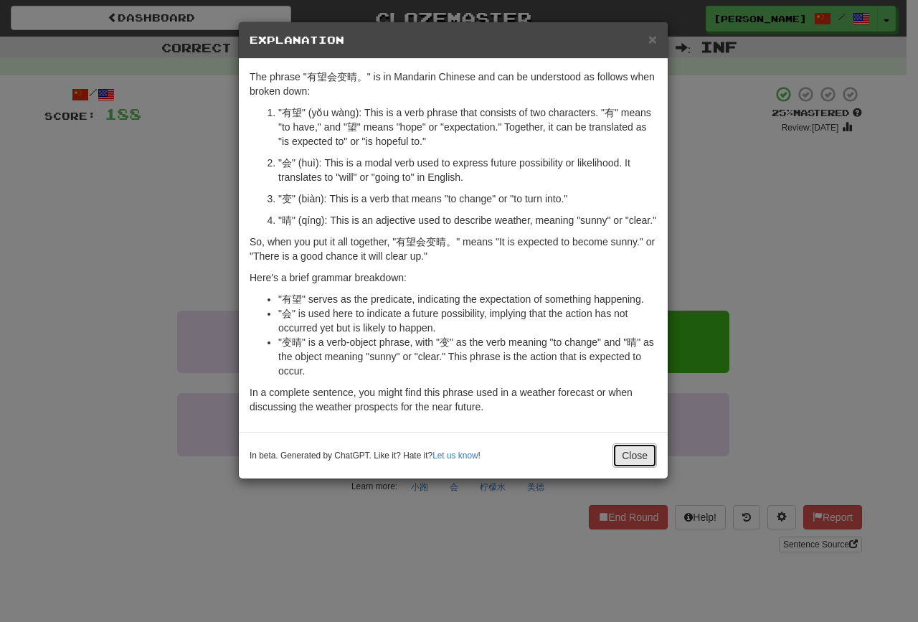
click at [655, 452] on button "Close" at bounding box center [634, 455] width 44 height 24
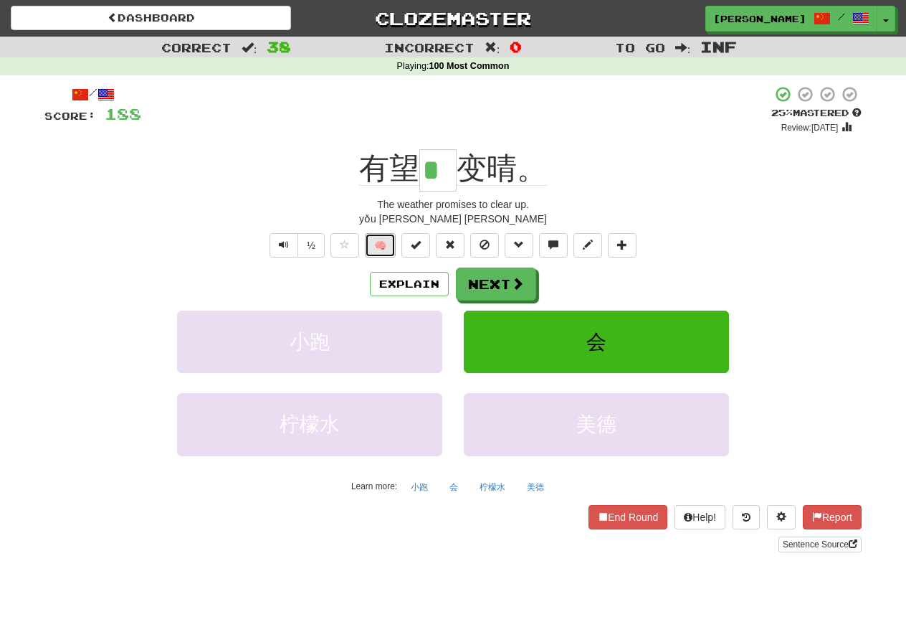
click at [386, 240] on button "🧠" at bounding box center [380, 245] width 31 height 24
click at [529, 275] on button "Next" at bounding box center [497, 284] width 80 height 33
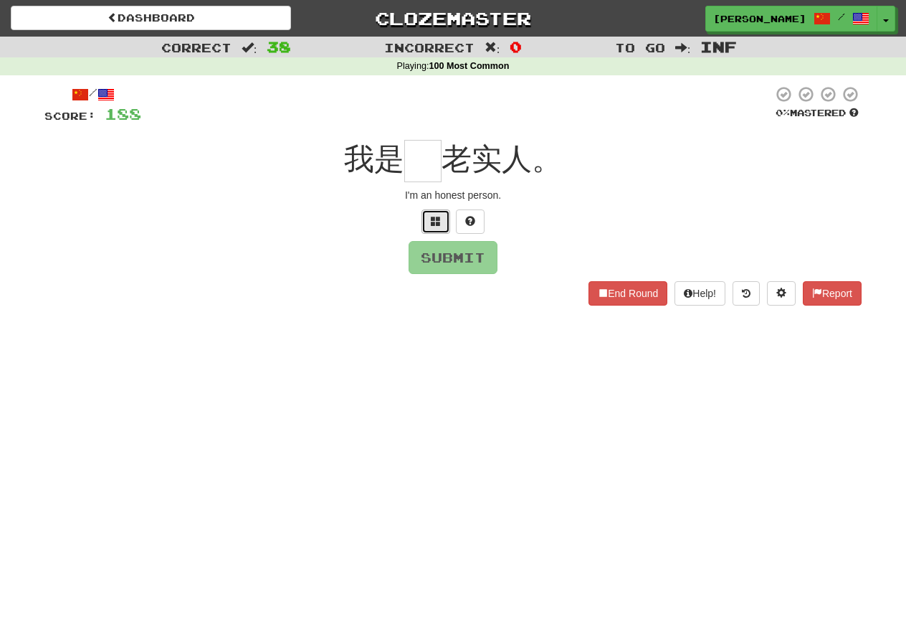
click at [447, 227] on button at bounding box center [436, 221] width 29 height 24
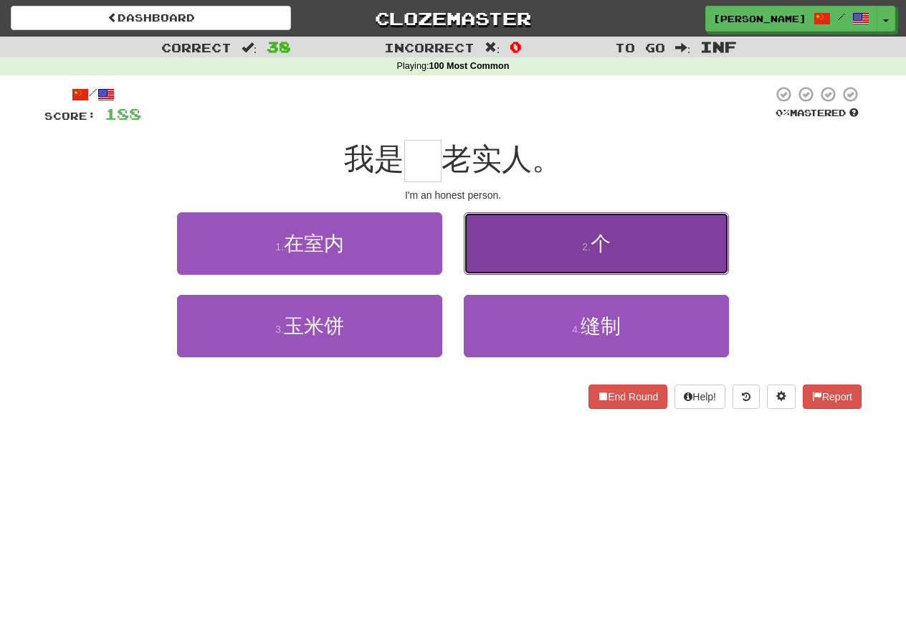
click at [556, 249] on button "2 . 个" at bounding box center [596, 243] width 265 height 62
type input "*"
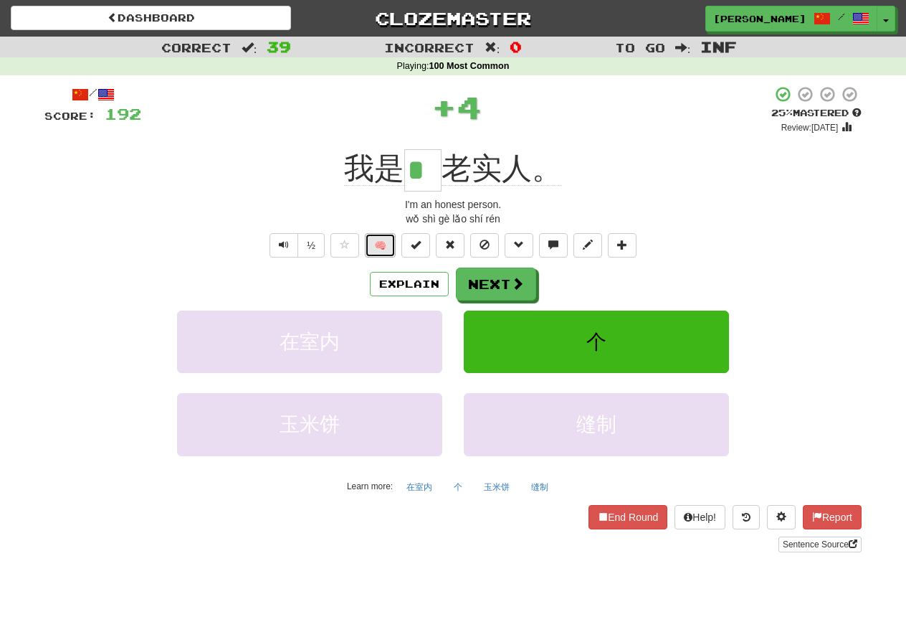
click at [379, 242] on button "🧠" at bounding box center [380, 245] width 31 height 24
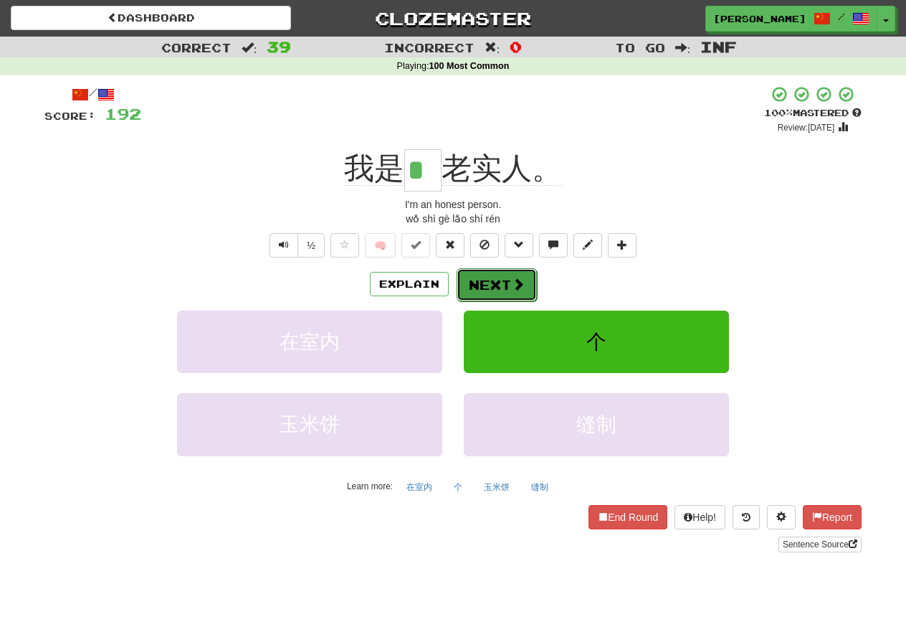
click at [483, 279] on button "Next" at bounding box center [497, 284] width 80 height 33
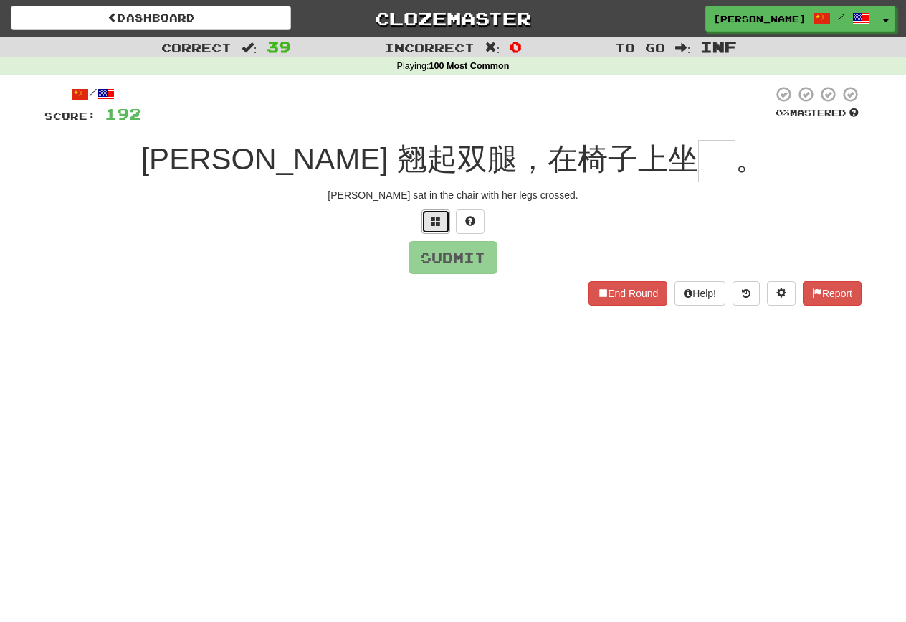
click at [428, 221] on button at bounding box center [436, 221] width 29 height 24
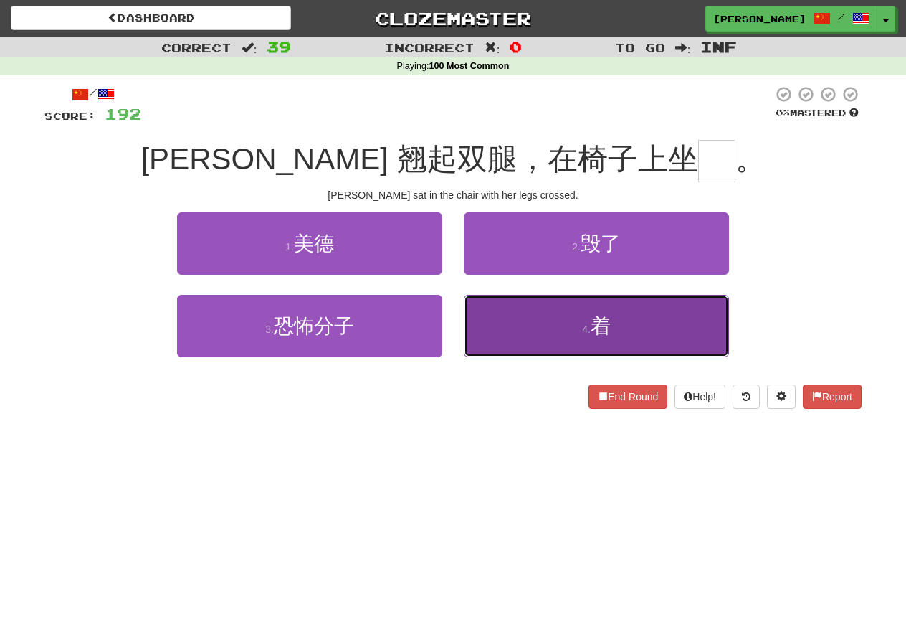
click at [498, 326] on button "4 . 着" at bounding box center [596, 326] width 265 height 62
type input "*"
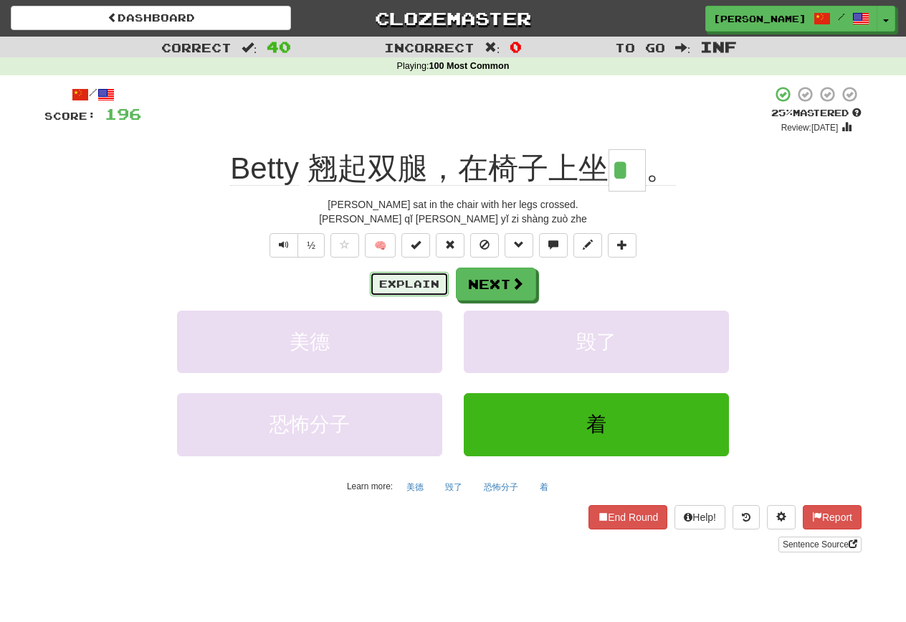
click at [420, 289] on button "Explain" at bounding box center [409, 284] width 79 height 24
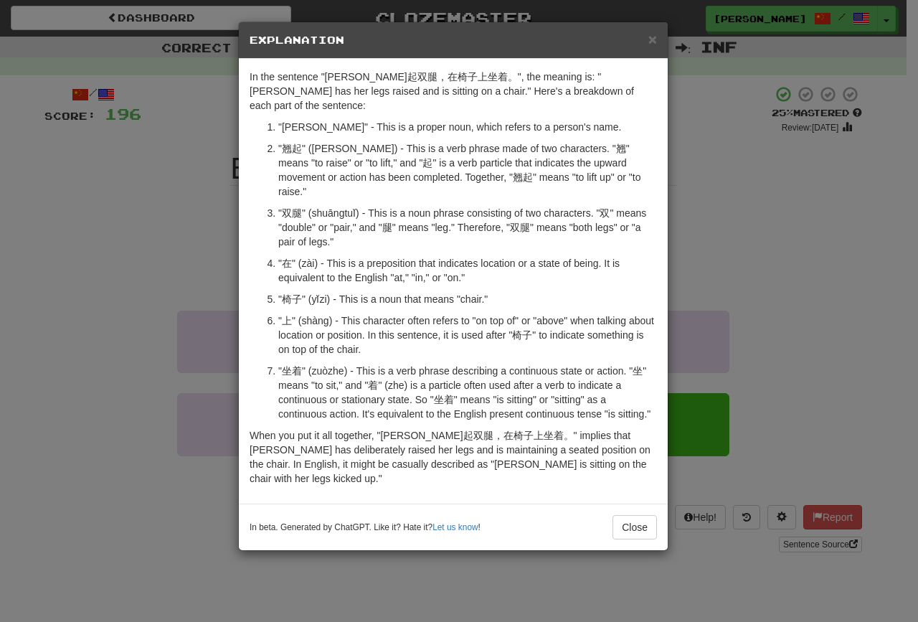
click at [19, 341] on div "× Explanation In the sentence "[PERSON_NAME]起双腿，在椅子上坐着。", the meaning is: "[PER…" at bounding box center [459, 311] width 918 height 622
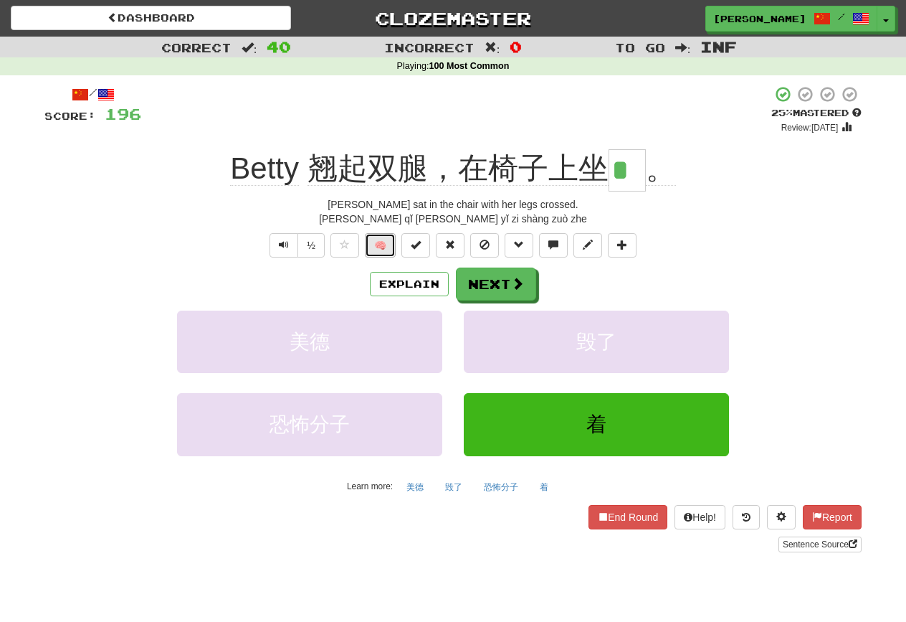
click at [377, 249] on button "🧠" at bounding box center [380, 245] width 31 height 24
click at [517, 282] on span at bounding box center [518, 283] width 13 height 13
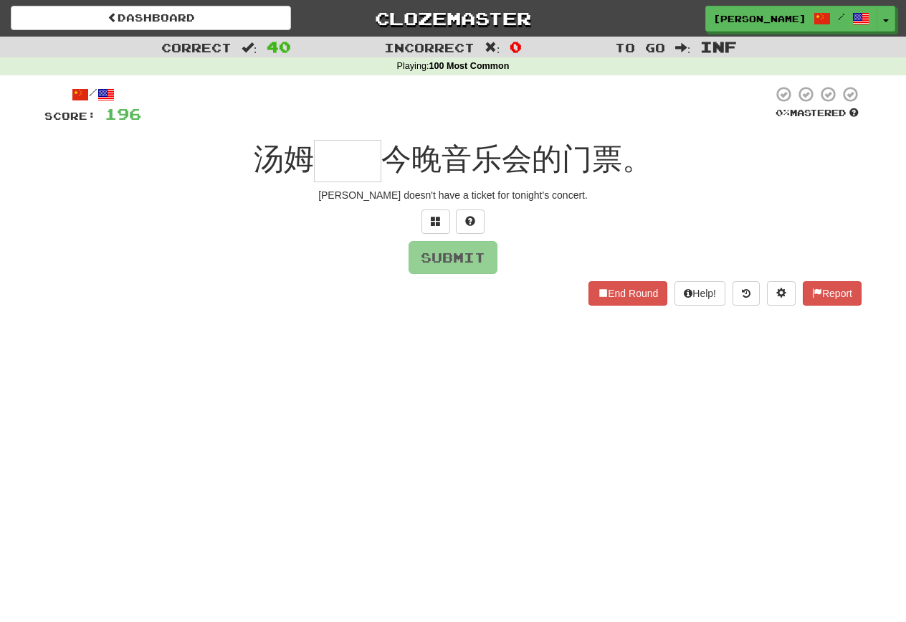
click at [440, 236] on div "/ Score: 196 0 % Mastered [PERSON_NAME] 今晚音乐会的门票。 [PERSON_NAME] doesn't have a …" at bounding box center [452, 194] width 817 height 219
click at [435, 218] on span at bounding box center [436, 221] width 10 height 10
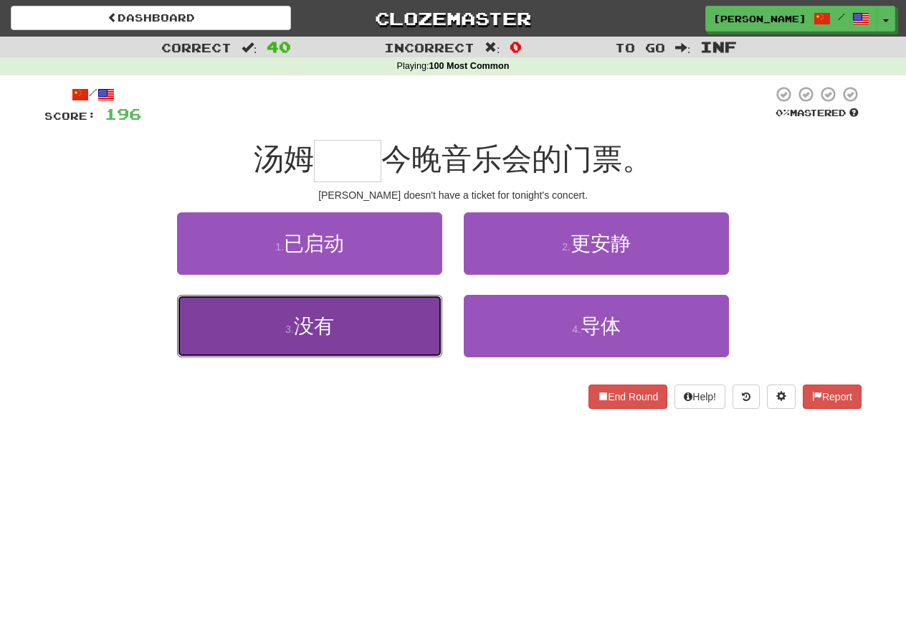
click at [399, 345] on button "3 . 没有" at bounding box center [309, 326] width 265 height 62
type input "**"
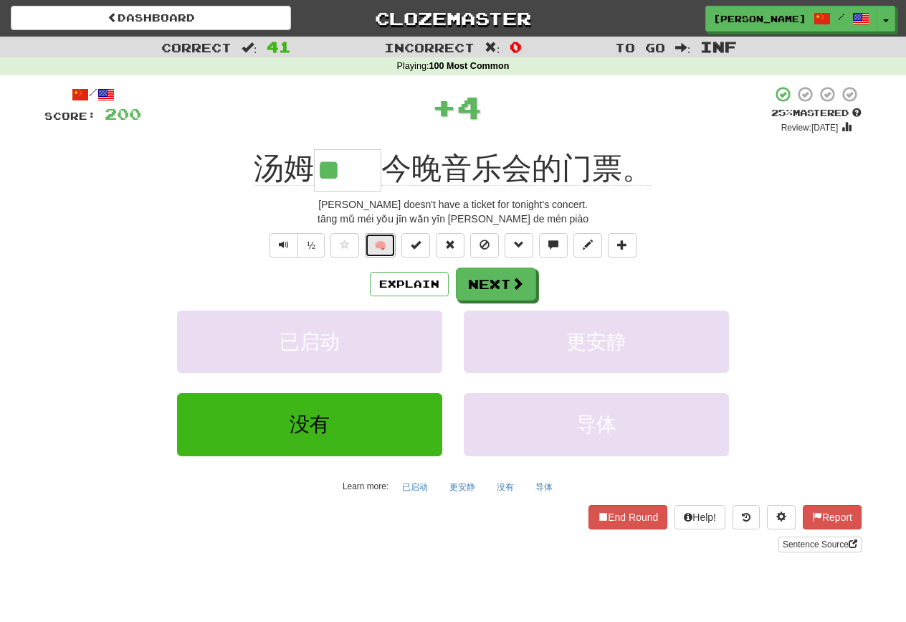
click at [370, 250] on button "🧠" at bounding box center [380, 245] width 31 height 24
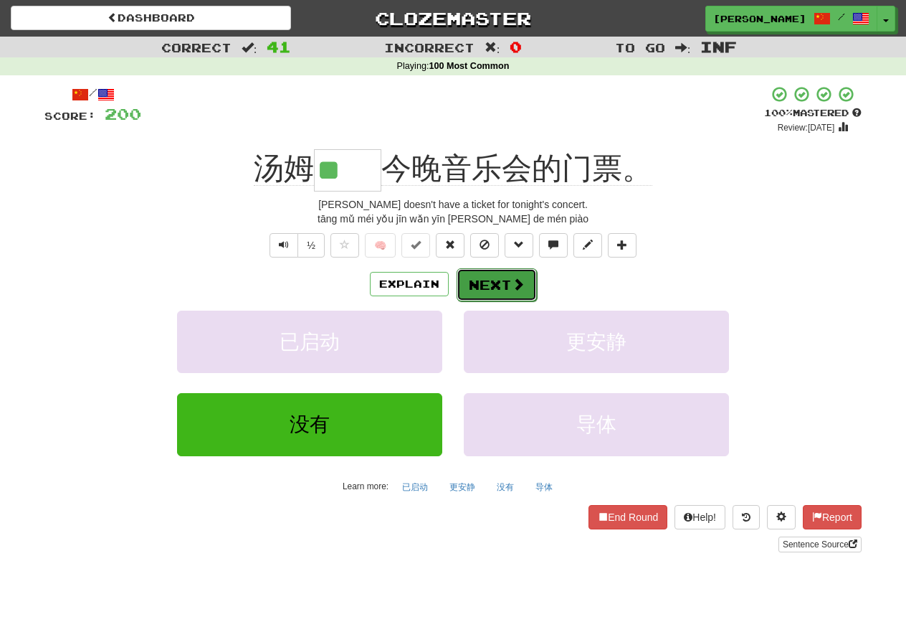
click at [475, 284] on button "Next" at bounding box center [497, 284] width 80 height 33
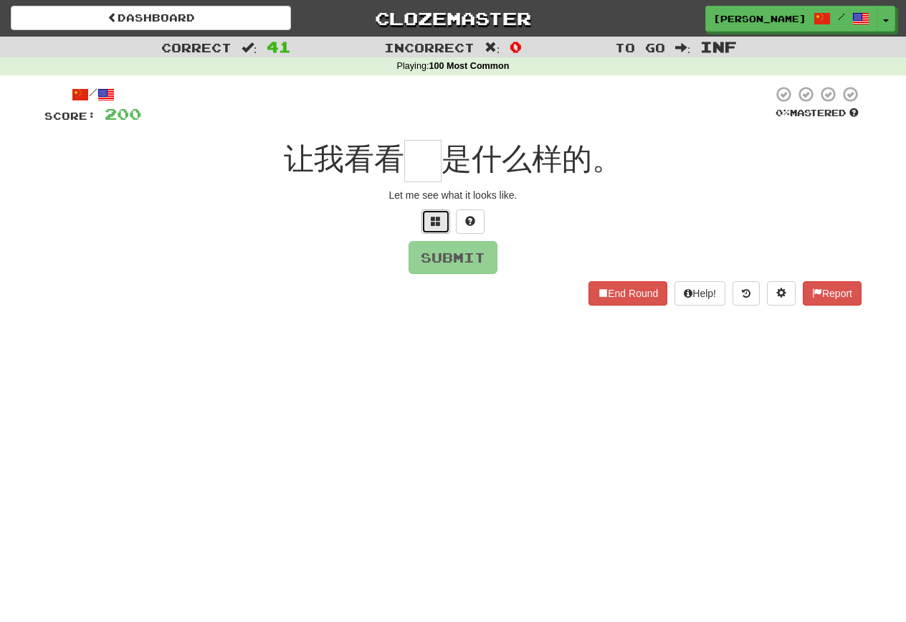
click at [443, 229] on button at bounding box center [436, 221] width 29 height 24
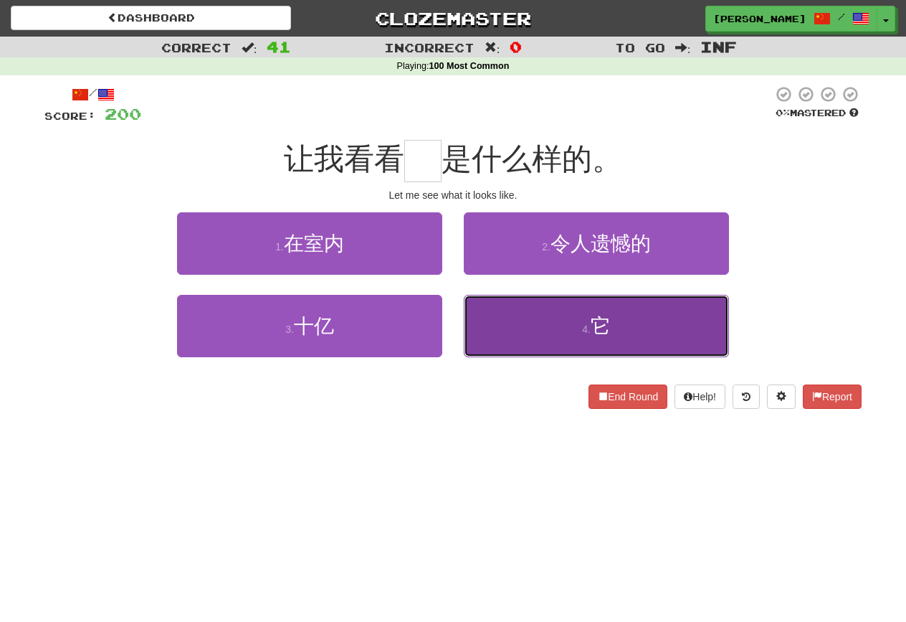
click at [493, 299] on button "4 . 它" at bounding box center [596, 326] width 265 height 62
type input "*"
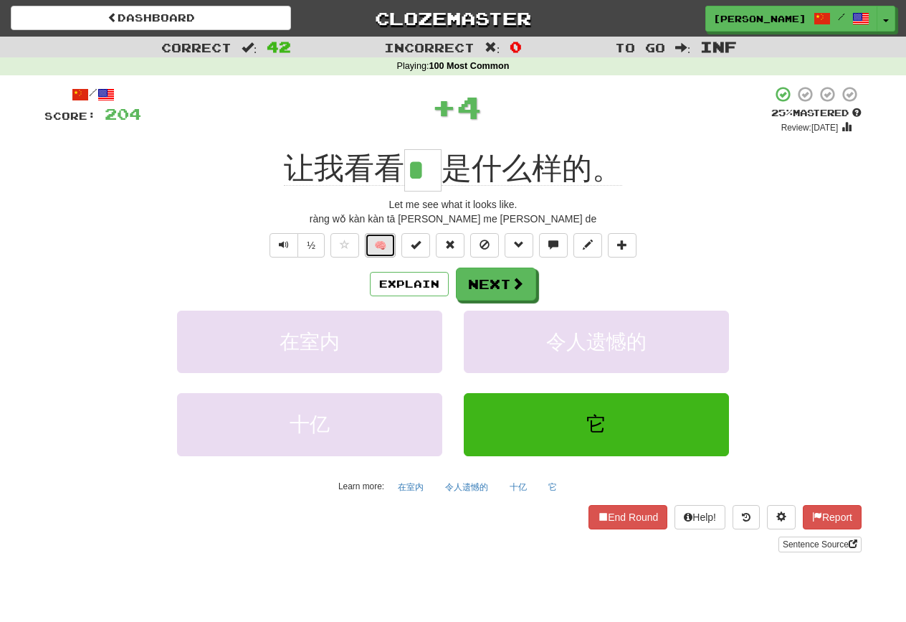
click at [369, 242] on button "🧠" at bounding box center [380, 245] width 31 height 24
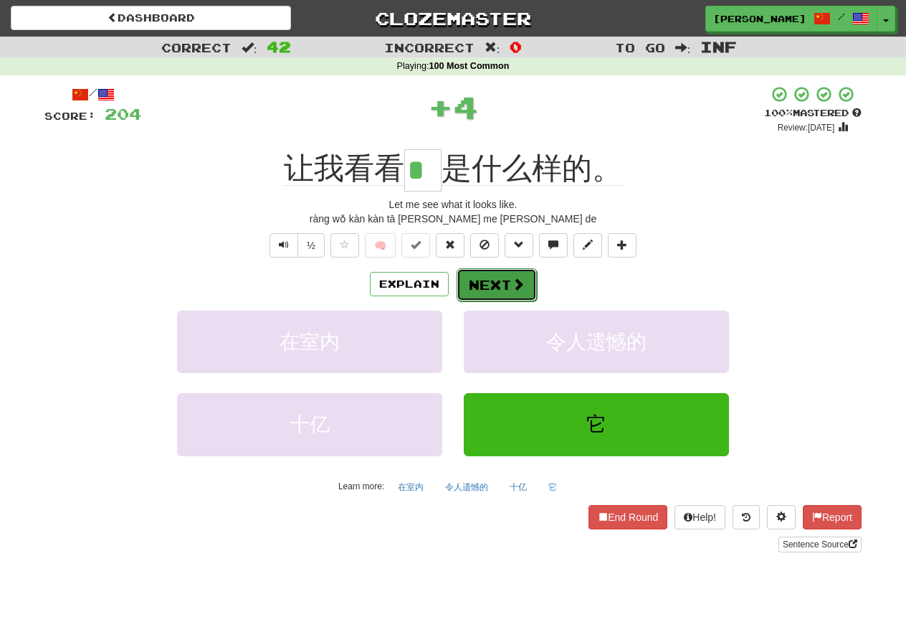
click at [478, 273] on button "Next" at bounding box center [497, 284] width 80 height 33
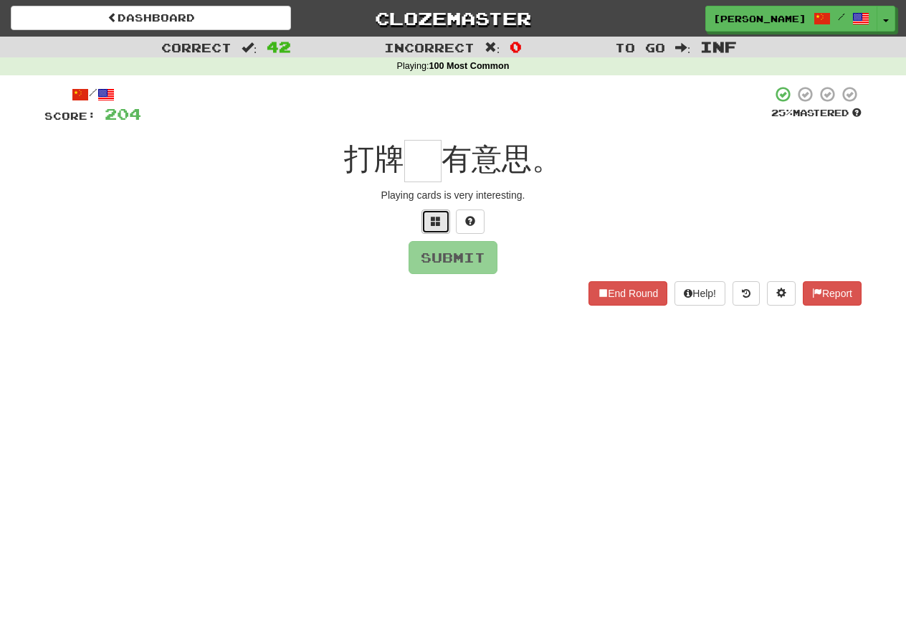
click at [434, 214] on button at bounding box center [436, 221] width 29 height 24
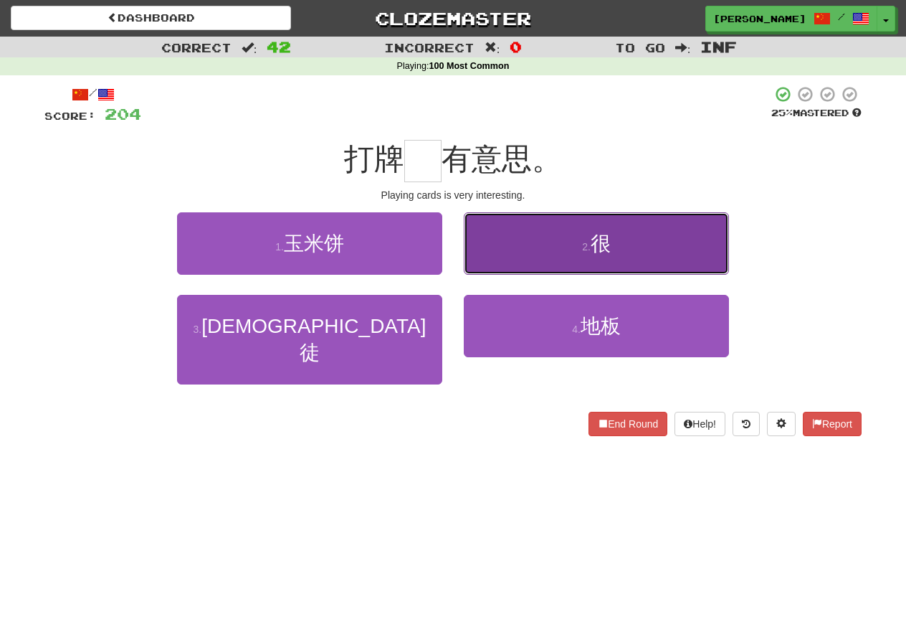
click at [480, 258] on button "2 . 很" at bounding box center [596, 243] width 265 height 62
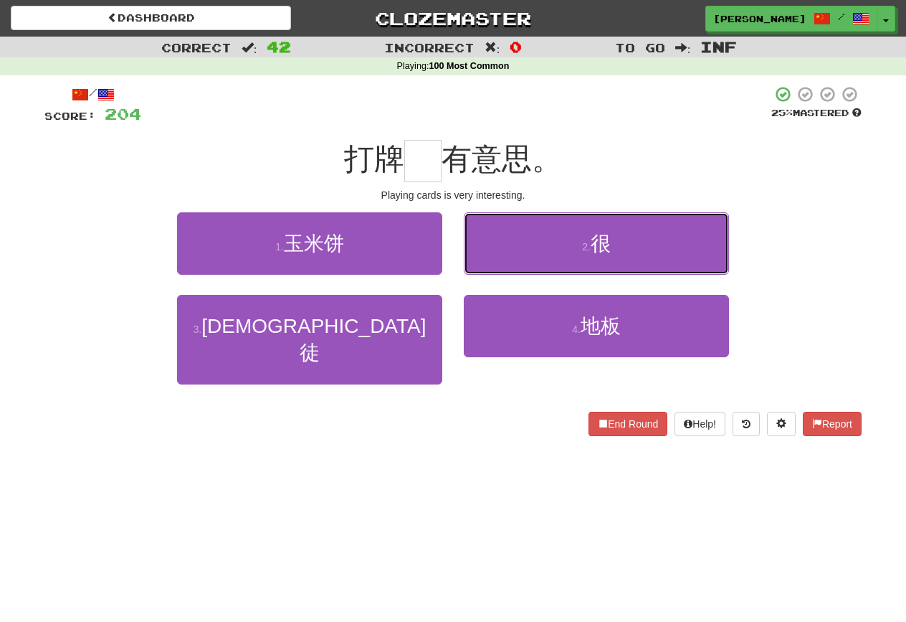
type input "*"
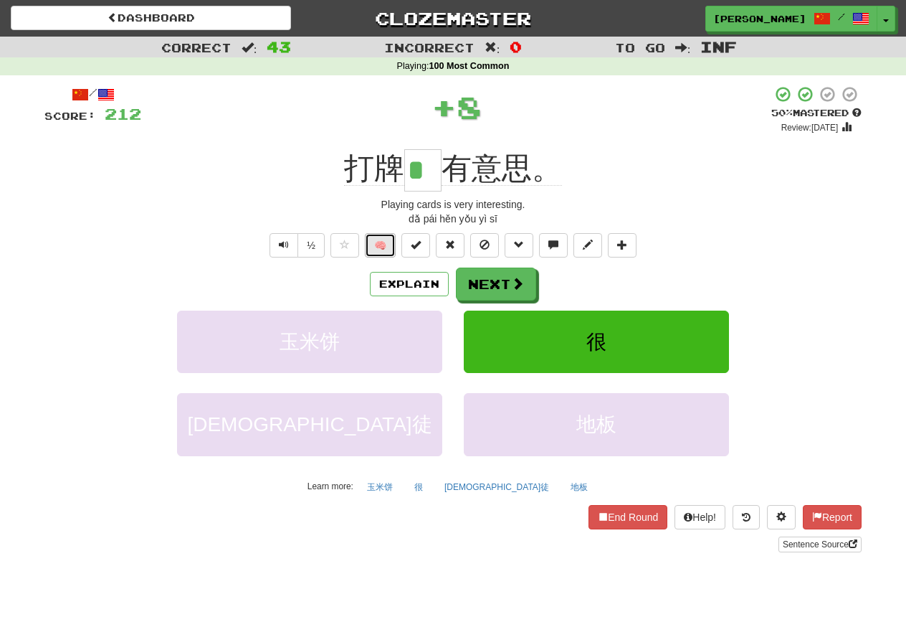
click at [386, 245] on button "🧠" at bounding box center [380, 245] width 31 height 24
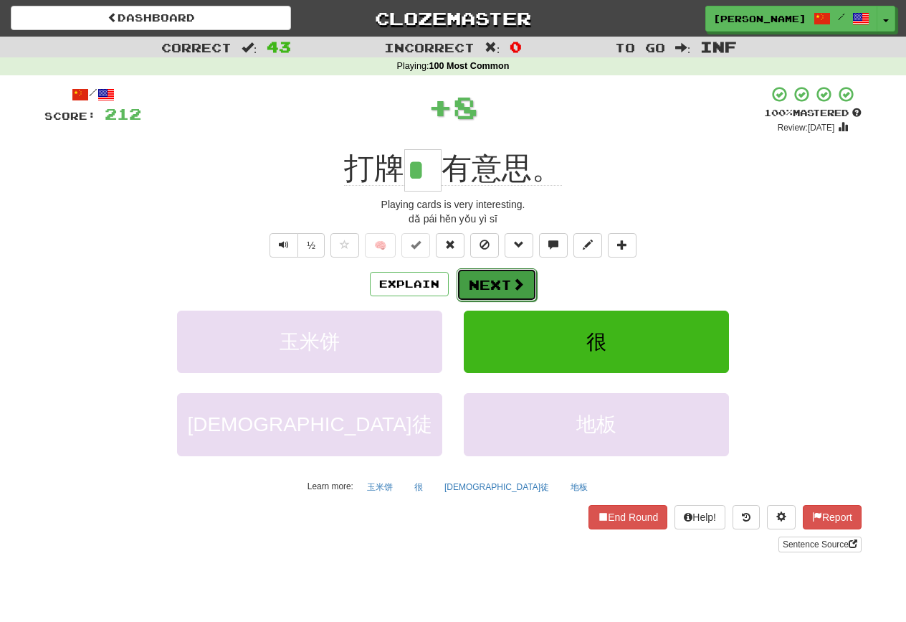
click at [509, 280] on button "Next" at bounding box center [497, 284] width 80 height 33
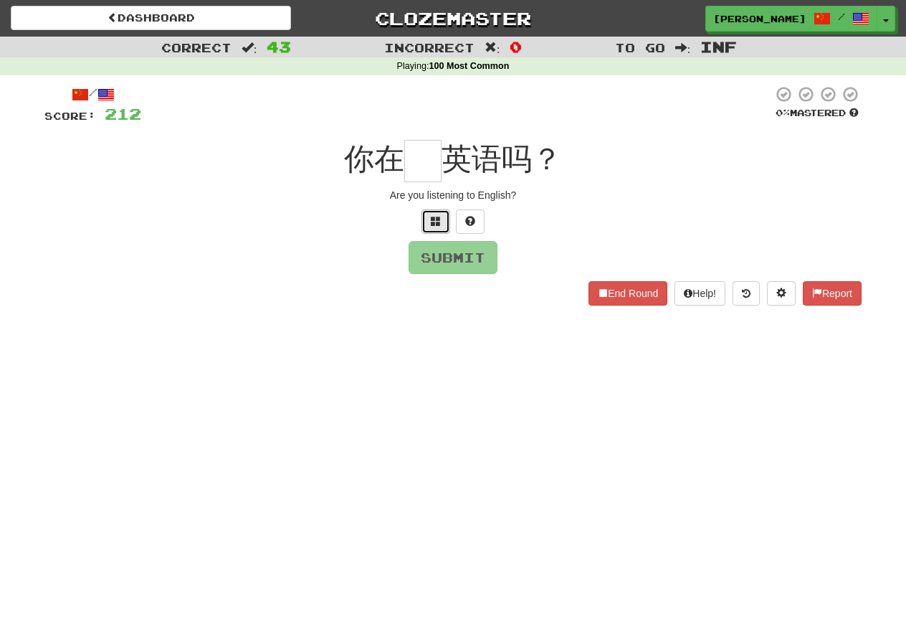
click at [443, 224] on button at bounding box center [436, 221] width 29 height 24
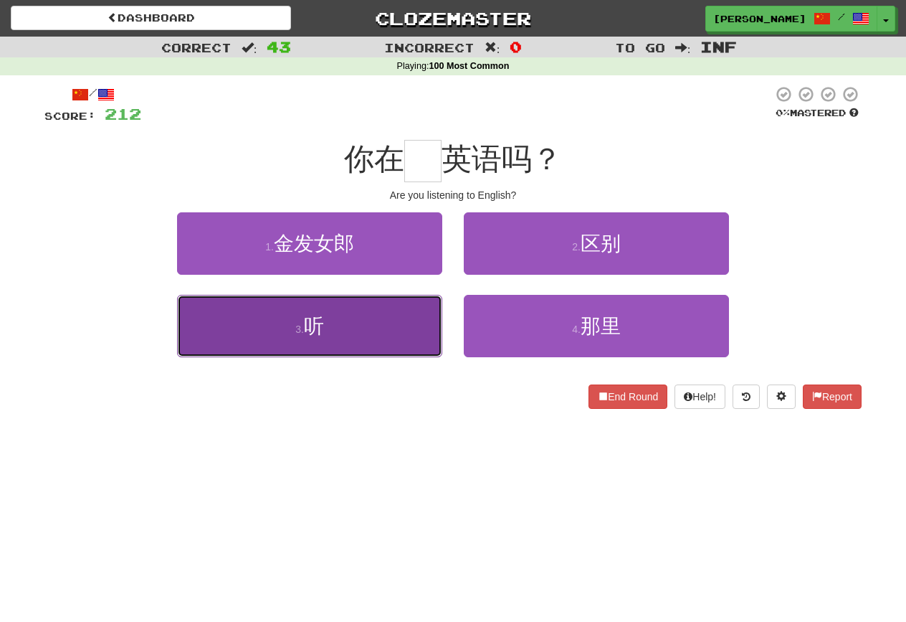
click at [416, 309] on button "3 . 听" at bounding box center [309, 326] width 265 height 62
type input "*"
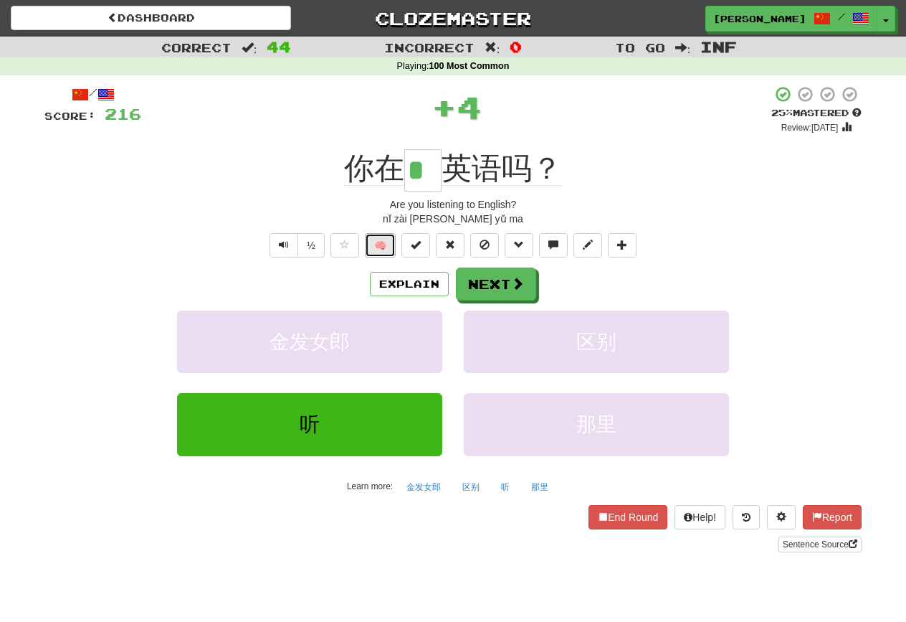
click at [371, 242] on button "🧠" at bounding box center [380, 245] width 31 height 24
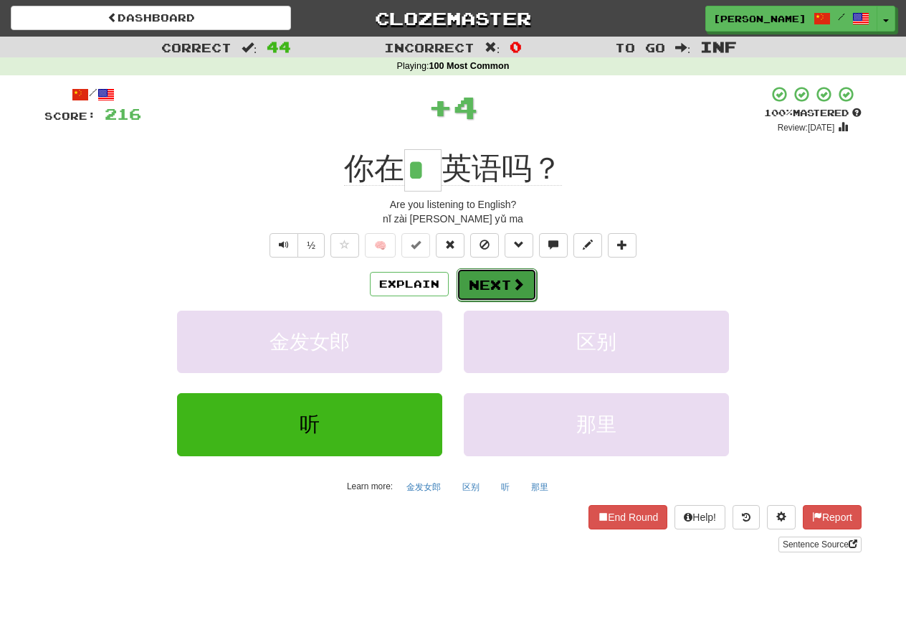
click at [509, 295] on button "Next" at bounding box center [497, 284] width 80 height 33
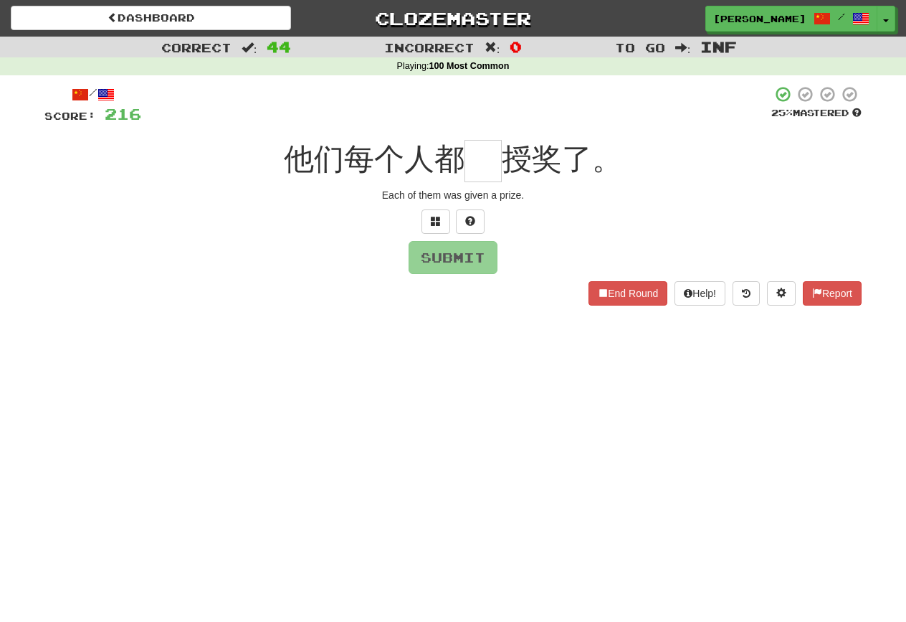
click at [451, 212] on div at bounding box center [452, 221] width 817 height 24
click at [429, 212] on button at bounding box center [436, 221] width 29 height 24
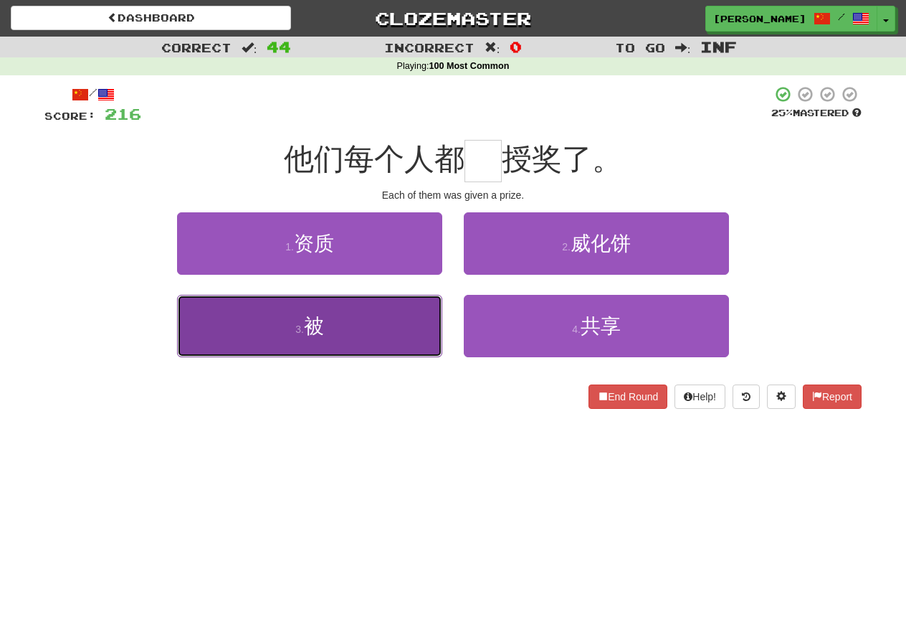
click at [421, 320] on button "3 . 被" at bounding box center [309, 326] width 265 height 62
type input "*"
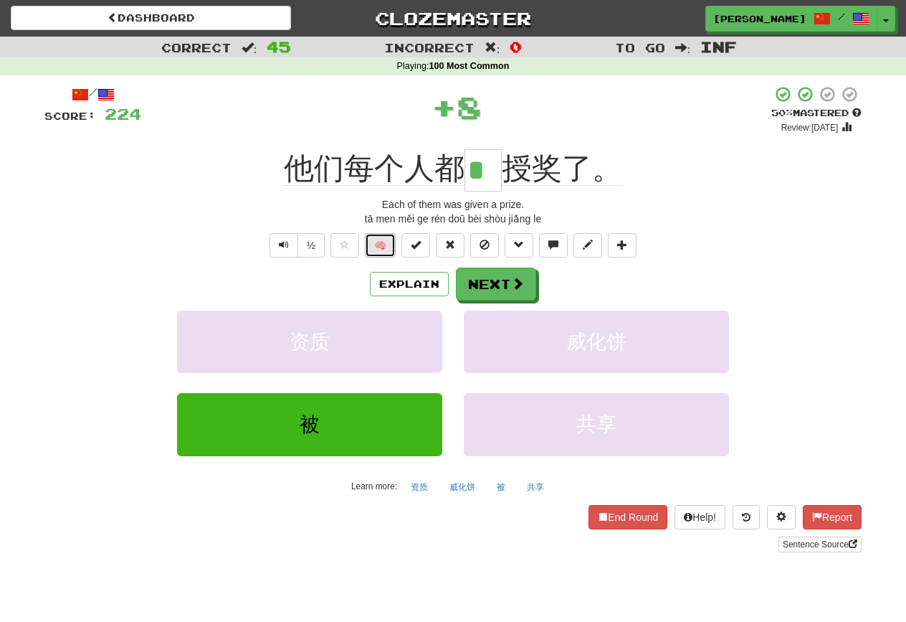
click at [386, 244] on button "🧠" at bounding box center [380, 245] width 31 height 24
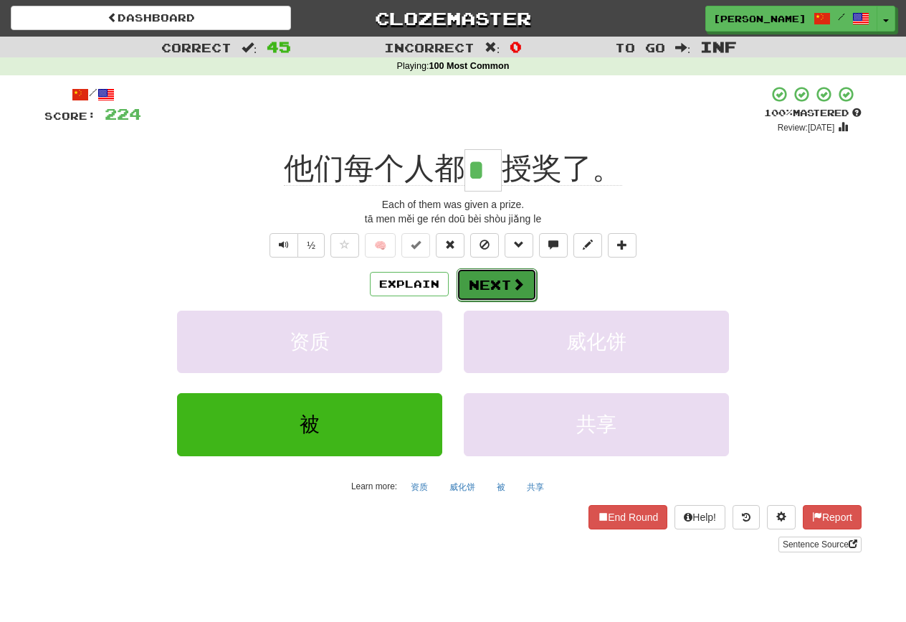
click at [523, 277] on span at bounding box center [518, 283] width 13 height 13
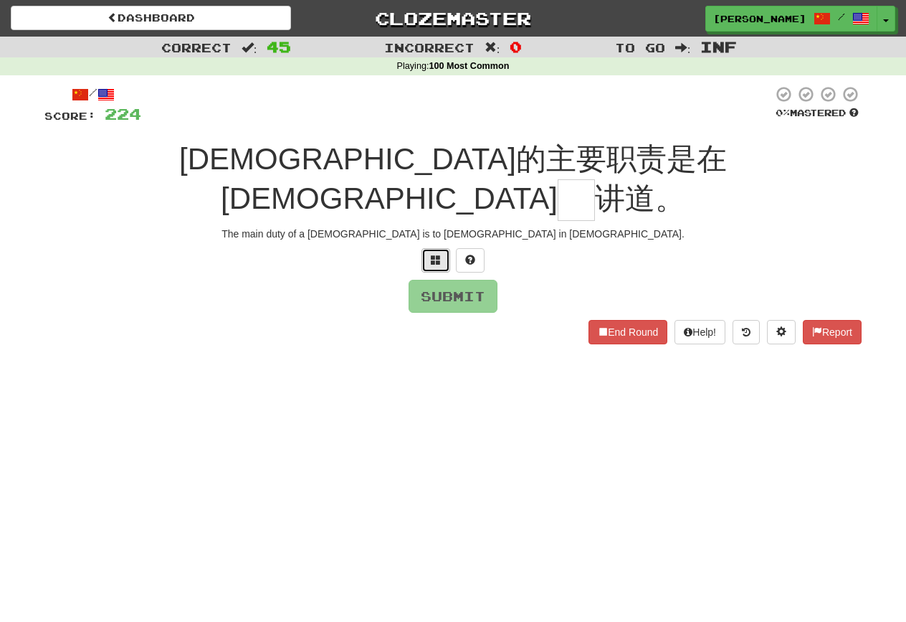
click at [434, 255] on span at bounding box center [436, 260] width 10 height 10
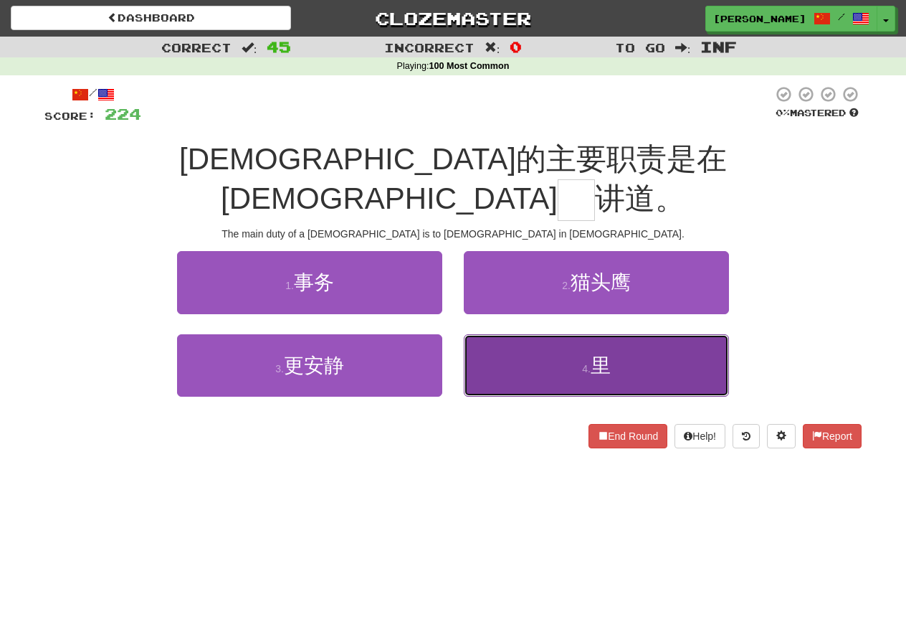
click at [519, 334] on button "4 . [GEOGRAPHIC_DATA]" at bounding box center [596, 365] width 265 height 62
type input "*"
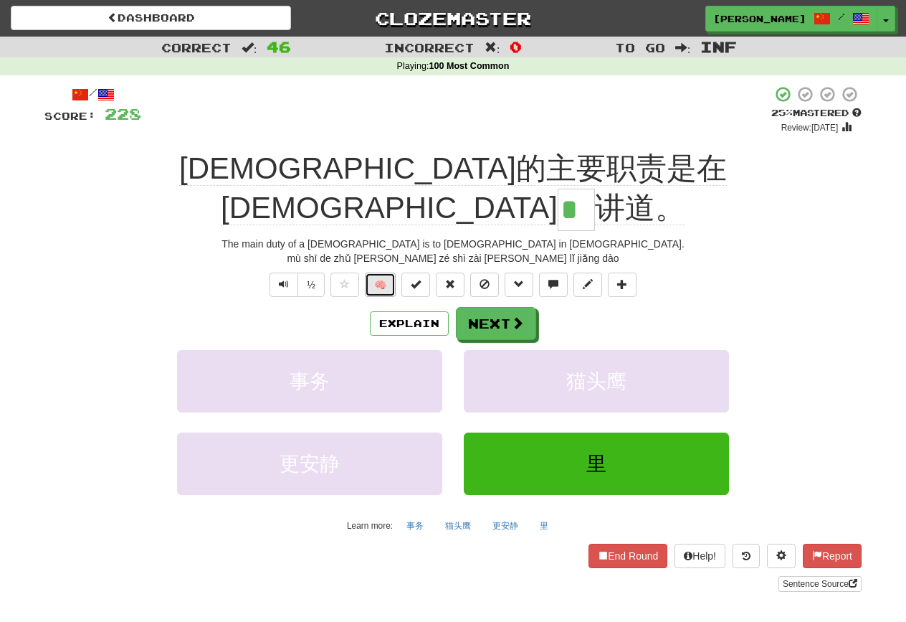
click at [373, 272] on button "🧠" at bounding box center [380, 284] width 31 height 24
click at [406, 311] on button "Explain" at bounding box center [409, 323] width 79 height 24
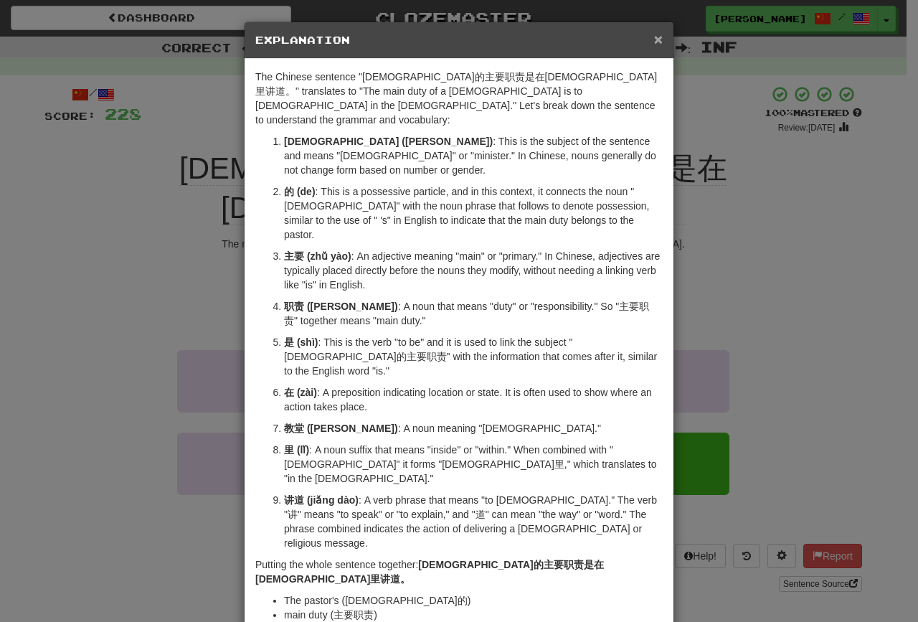
click at [655, 37] on span "×" at bounding box center [658, 39] width 9 height 16
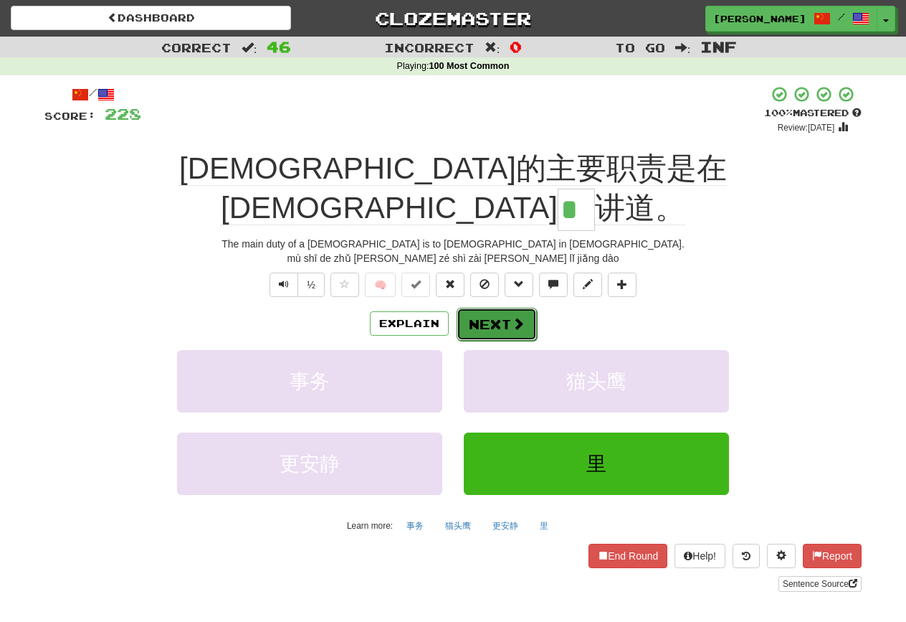
click at [501, 308] on button "Next" at bounding box center [497, 324] width 80 height 33
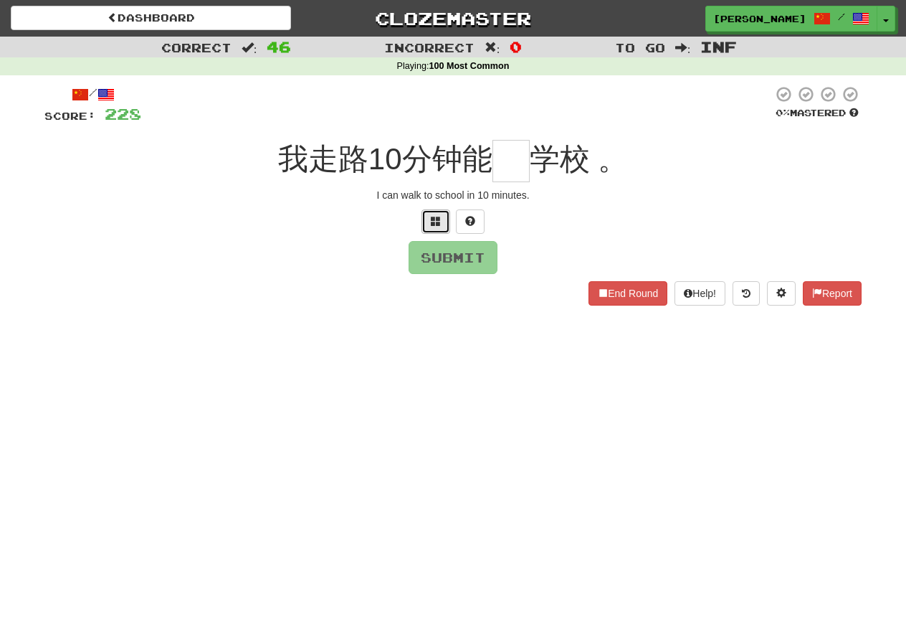
click at [435, 224] on span at bounding box center [436, 221] width 10 height 10
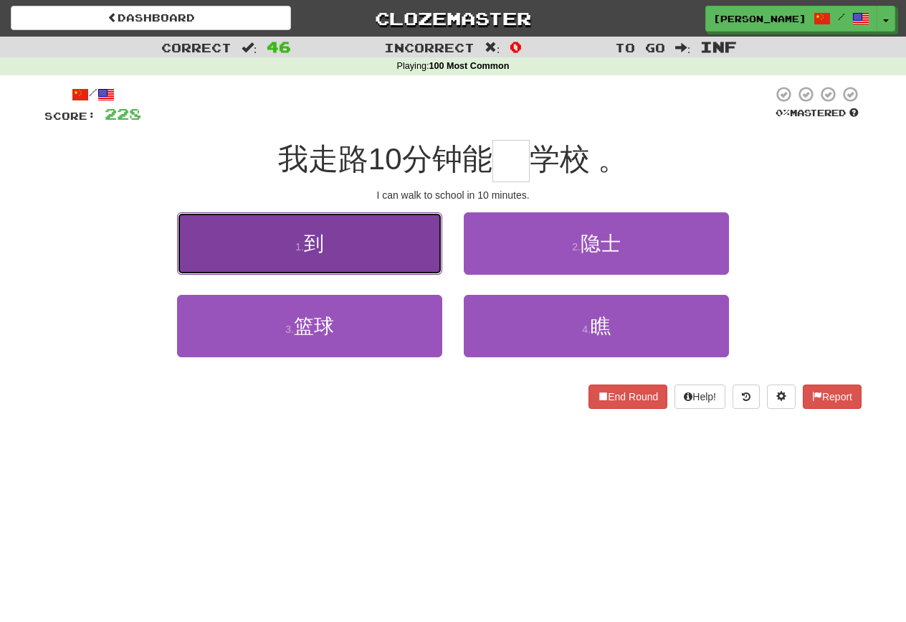
click at [396, 247] on button "1 . 到" at bounding box center [309, 243] width 265 height 62
type input "*"
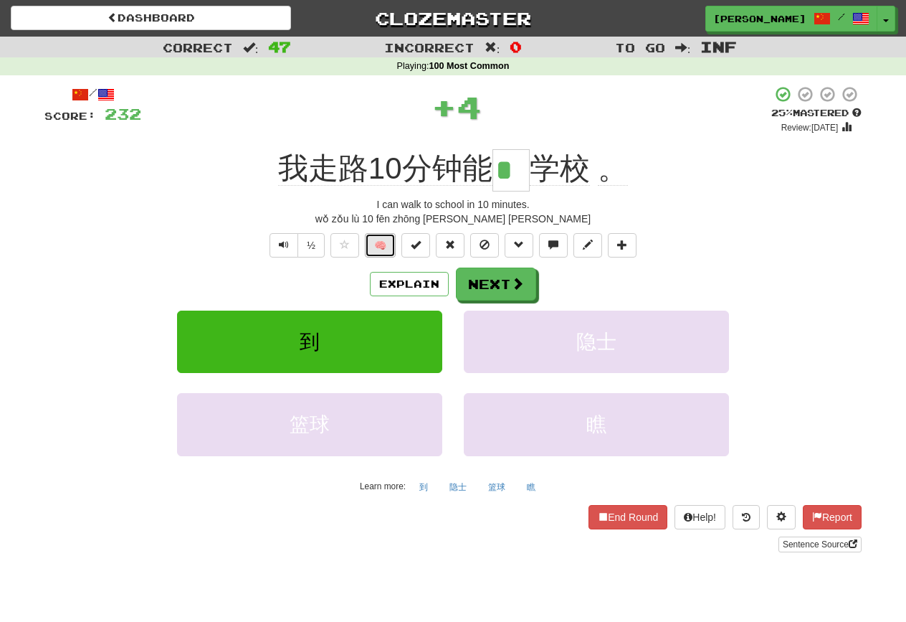
click at [394, 247] on button "🧠" at bounding box center [380, 245] width 31 height 24
click at [488, 286] on button "Next" at bounding box center [497, 284] width 80 height 33
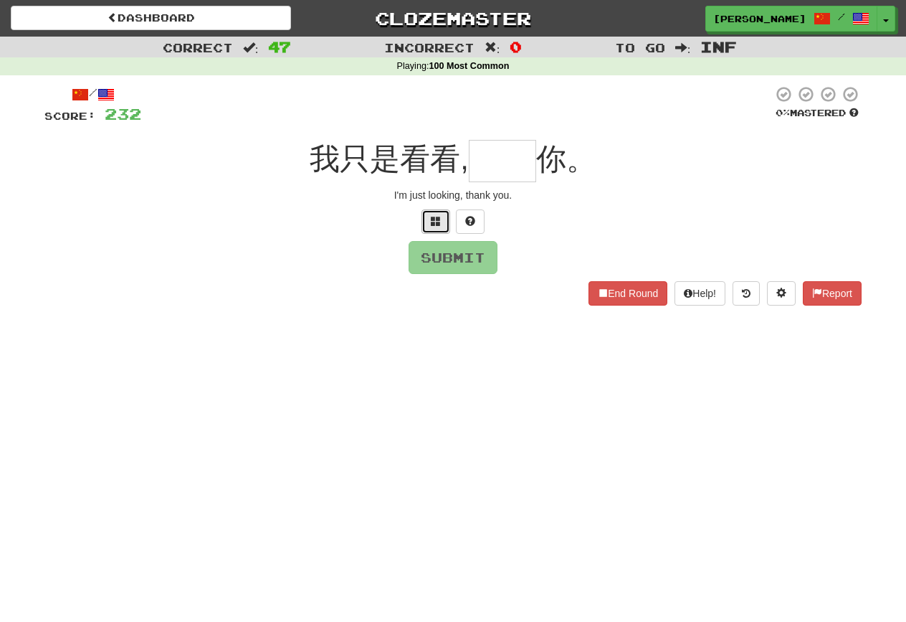
click at [440, 223] on span at bounding box center [436, 221] width 10 height 10
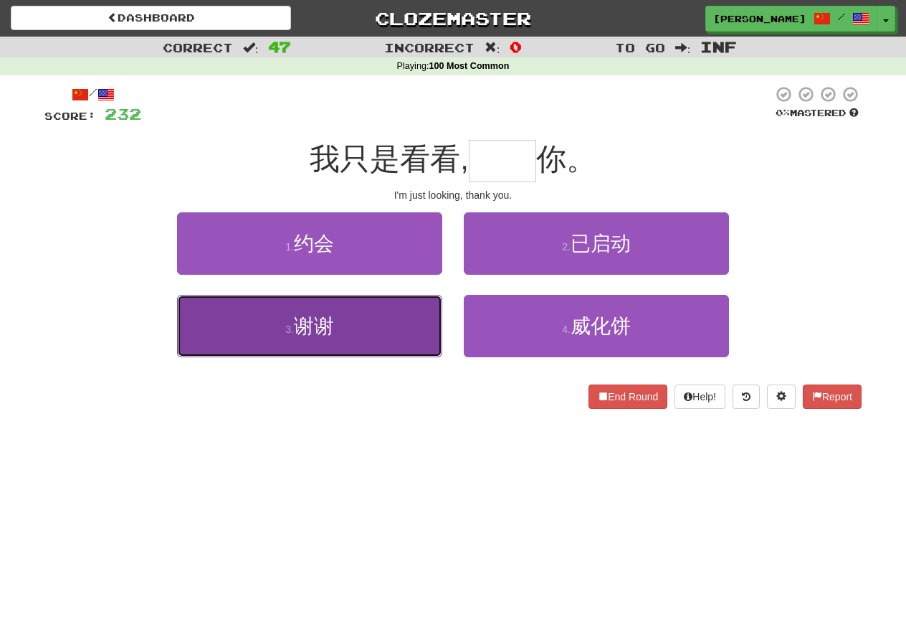
click at [435, 318] on button "3 . 谢谢" at bounding box center [309, 326] width 265 height 62
type input "**"
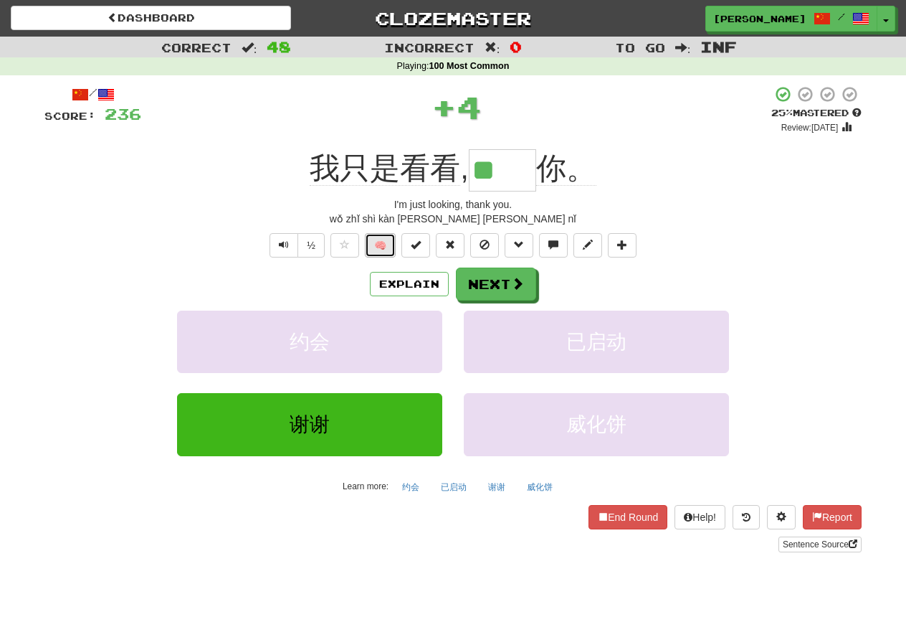
click at [373, 252] on button "🧠" at bounding box center [380, 245] width 31 height 24
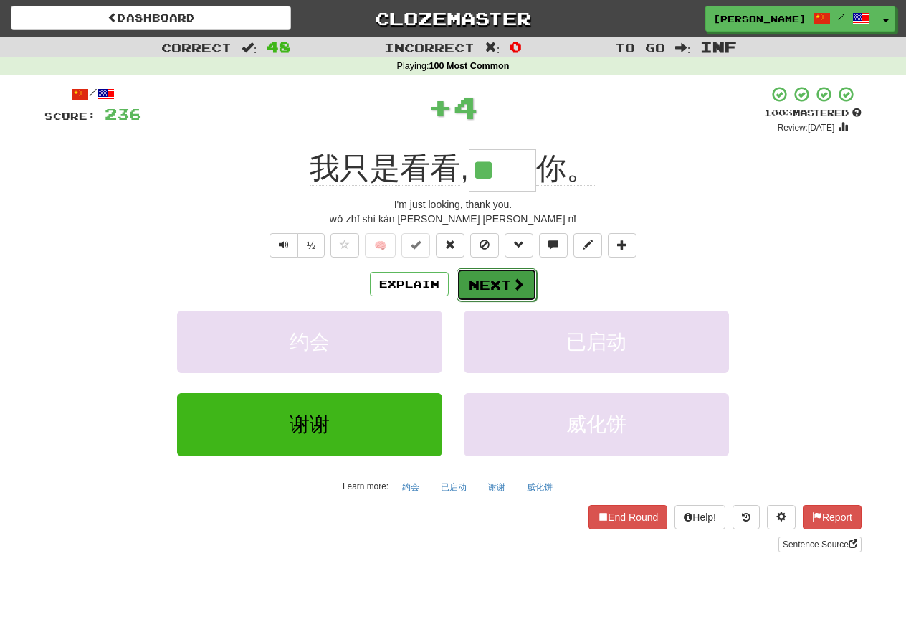
click at [495, 279] on button "Next" at bounding box center [497, 284] width 80 height 33
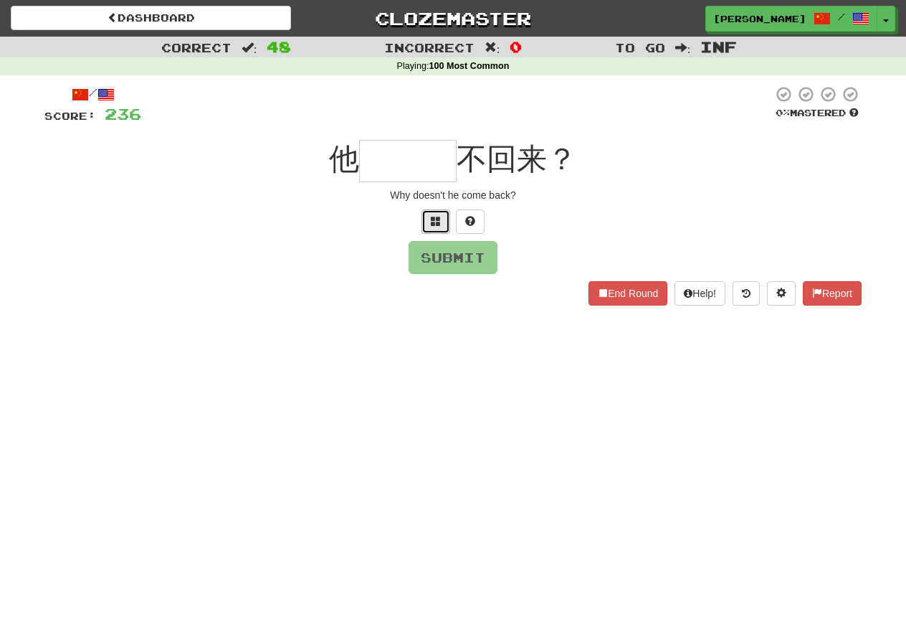
click at [444, 225] on button at bounding box center [436, 221] width 29 height 24
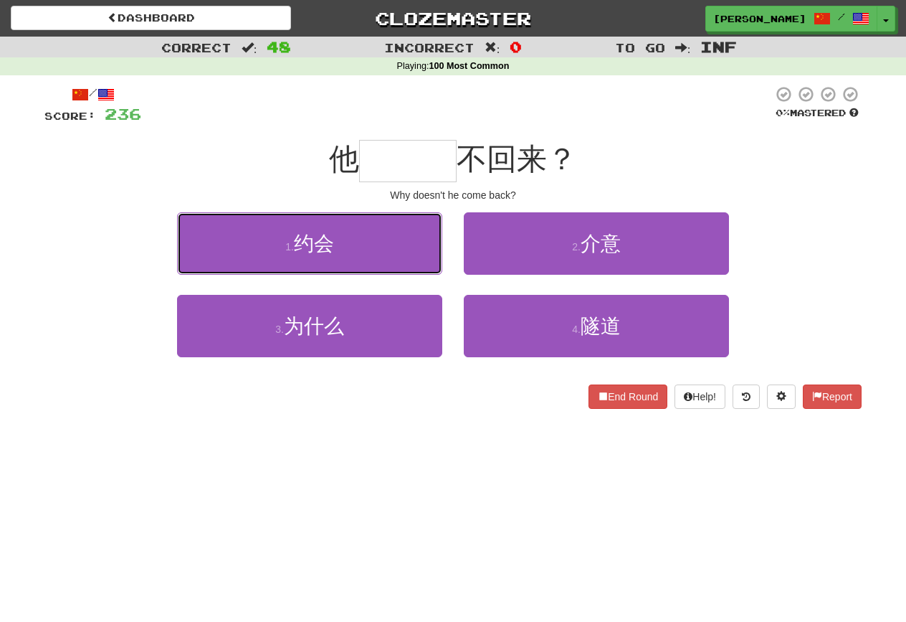
drag, startPoint x: 369, startPoint y: 234, endPoint x: 389, endPoint y: 436, distance: 203.2
click at [371, 452] on div "Dashboard Clozemaster [GEOGRAPHIC_DATA] / Toggle Dropdown Dashboard Leaderboard…" at bounding box center [453, 311] width 906 height 622
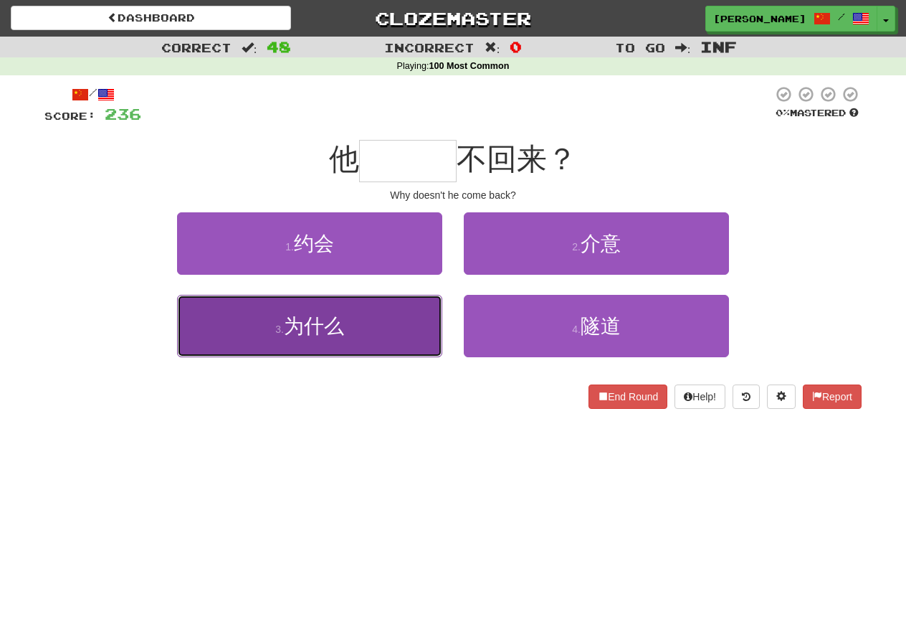
click at [398, 334] on button "3 . 为什么" at bounding box center [309, 326] width 265 height 62
type input "***"
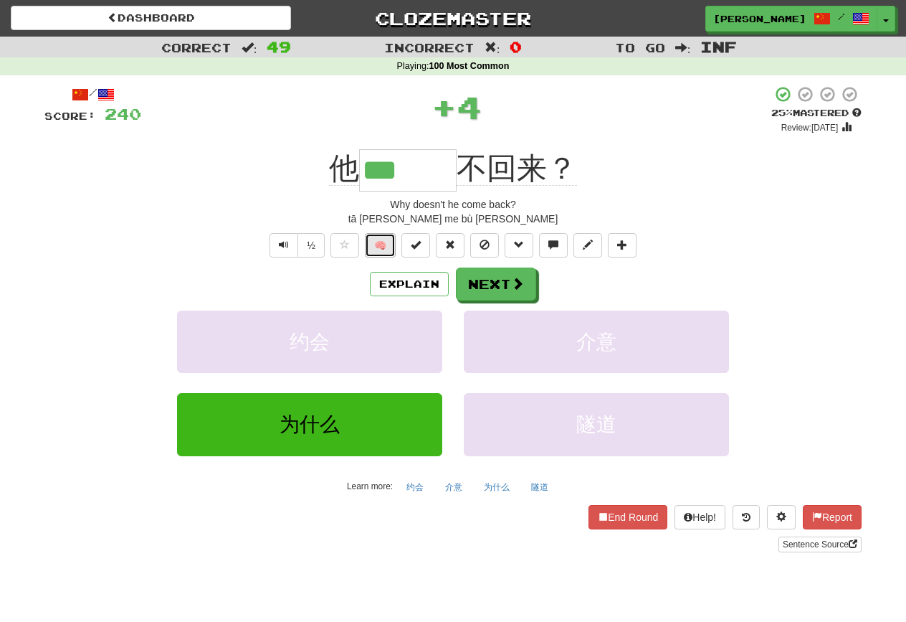
click at [388, 244] on button "🧠" at bounding box center [380, 245] width 31 height 24
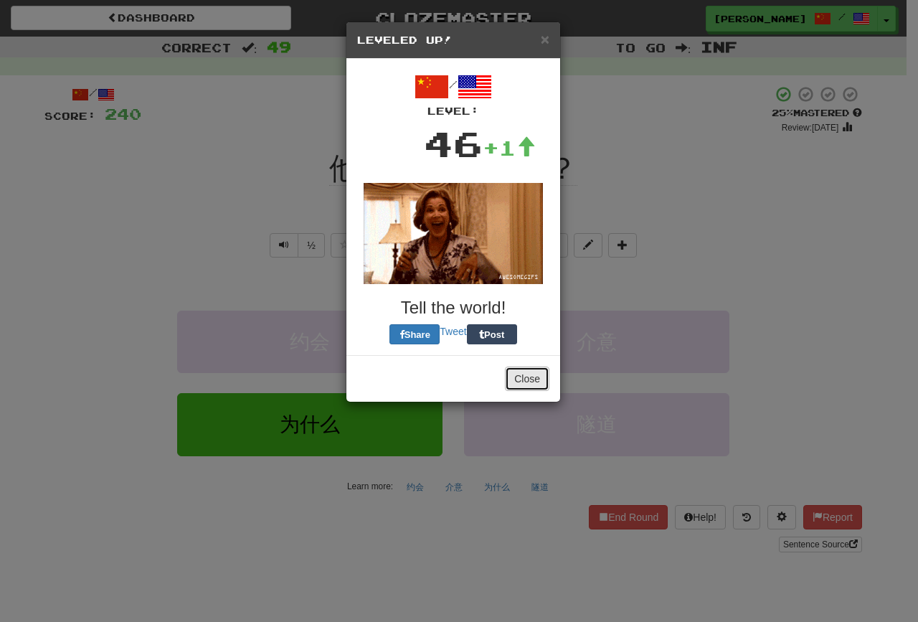
click at [521, 366] on button "Close" at bounding box center [527, 378] width 44 height 24
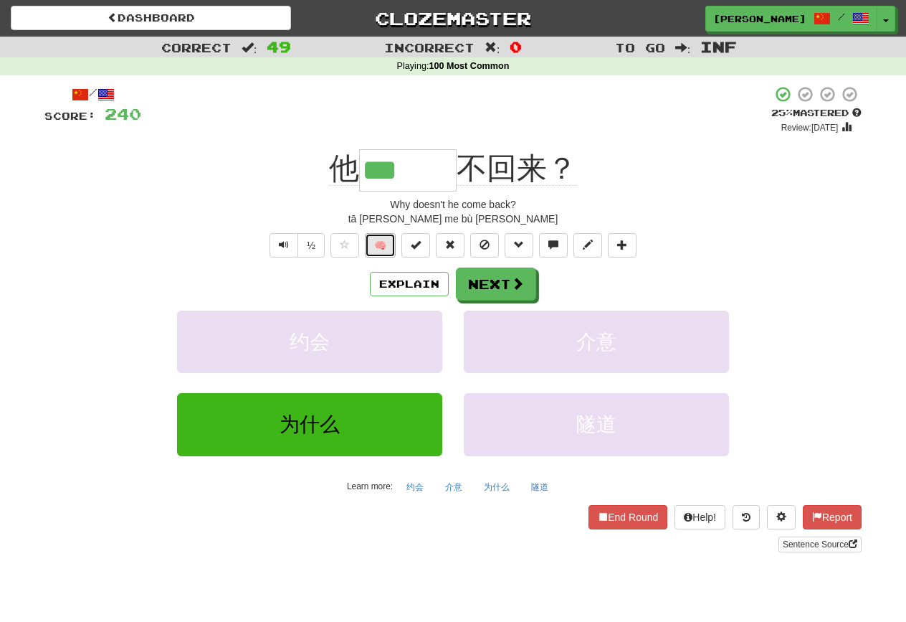
click at [384, 252] on button "🧠" at bounding box center [380, 245] width 31 height 24
click at [498, 288] on button "Next" at bounding box center [497, 284] width 80 height 33
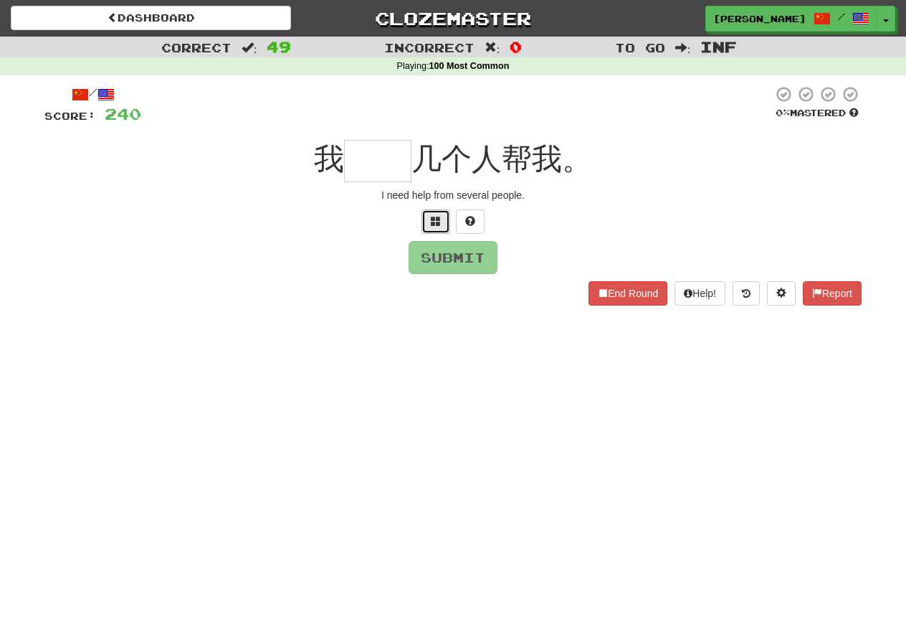
click at [437, 225] on span at bounding box center [436, 221] width 10 height 10
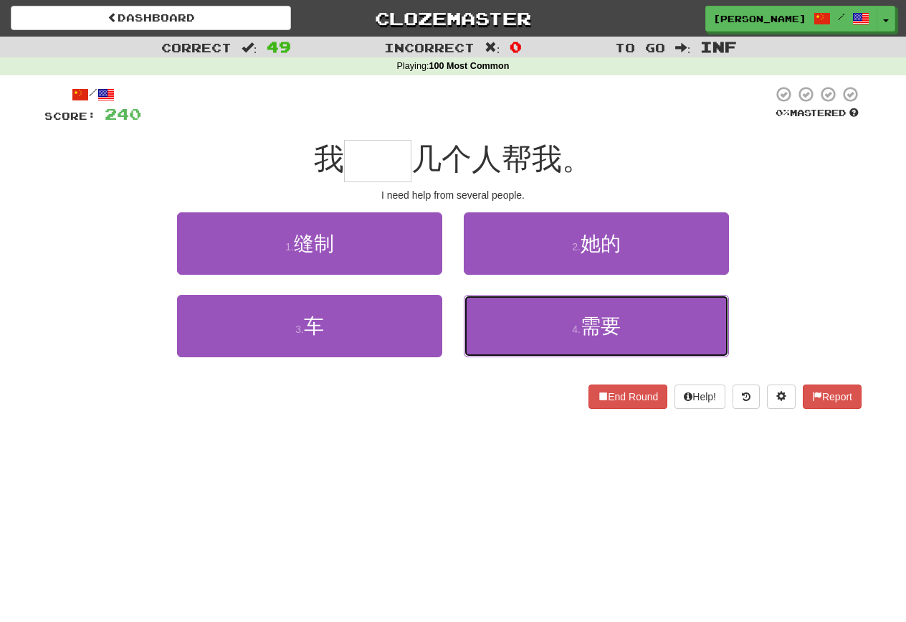
drag, startPoint x: 498, startPoint y: 295, endPoint x: 499, endPoint y: 288, distance: 7.2
click at [499, 288] on div "1 . 缝制 2 . 她的 3 . 车 4 . 需要" at bounding box center [453, 295] width 839 height 166
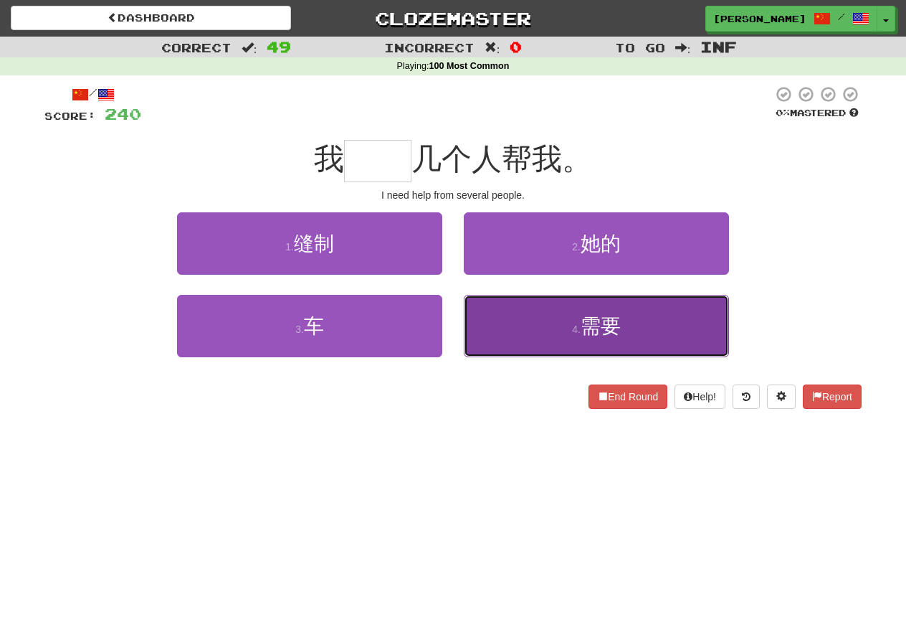
click at [499, 303] on button "4 . 需要" at bounding box center [596, 326] width 265 height 62
type input "**"
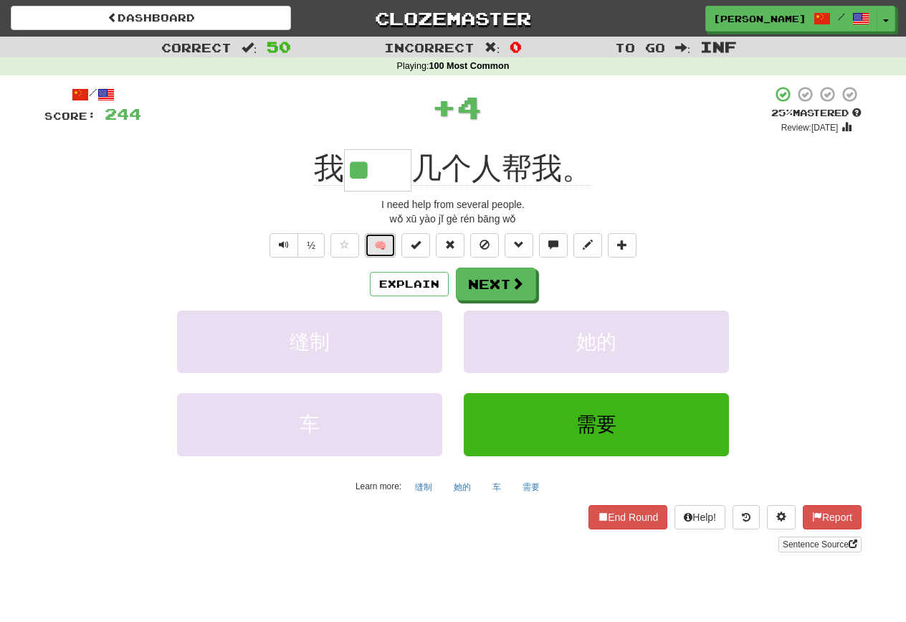
click at [386, 235] on button "🧠" at bounding box center [380, 245] width 31 height 24
click at [477, 282] on button "Next" at bounding box center [497, 284] width 80 height 33
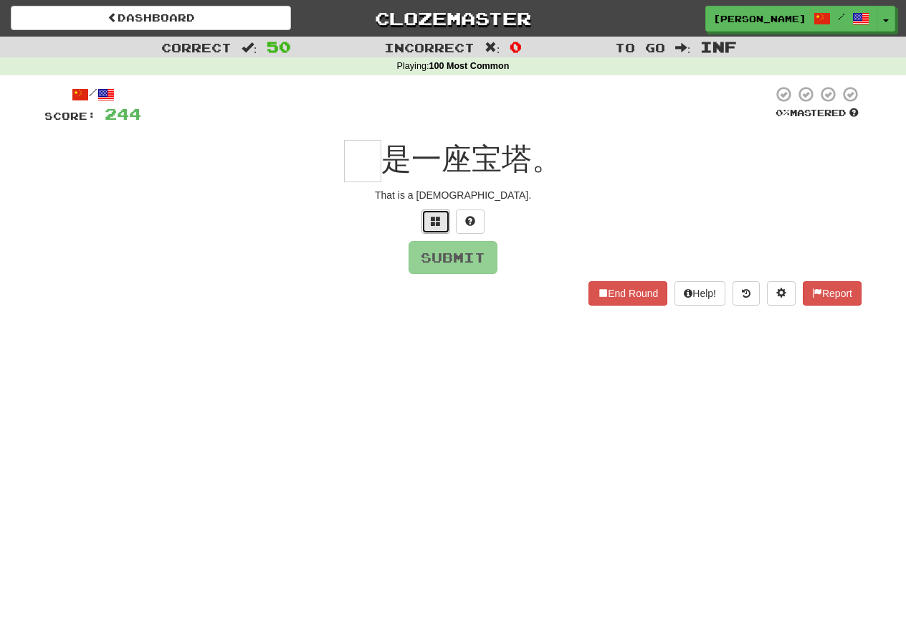
click at [440, 224] on span at bounding box center [436, 221] width 10 height 10
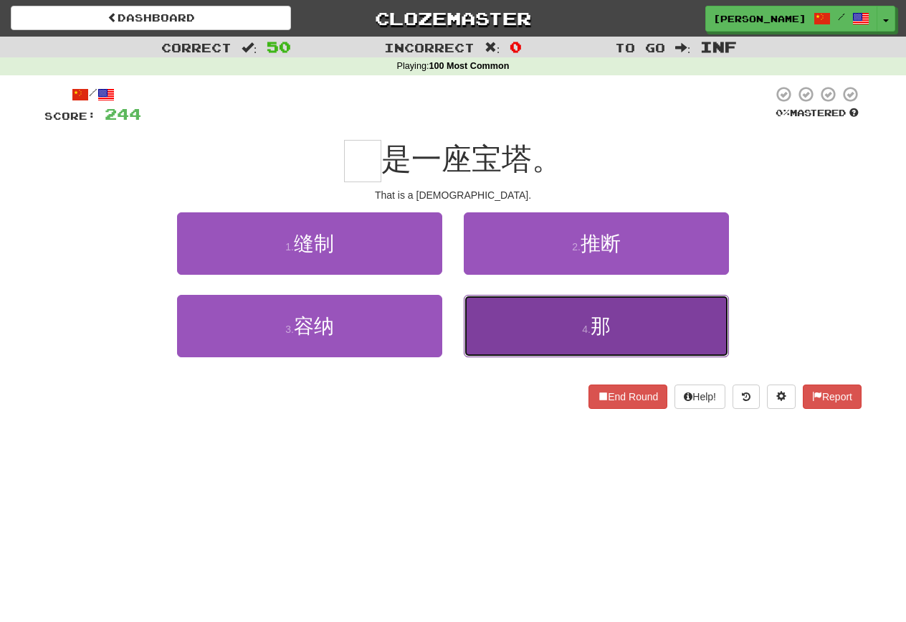
click at [503, 336] on button "4 . 那" at bounding box center [596, 326] width 265 height 62
type input "*"
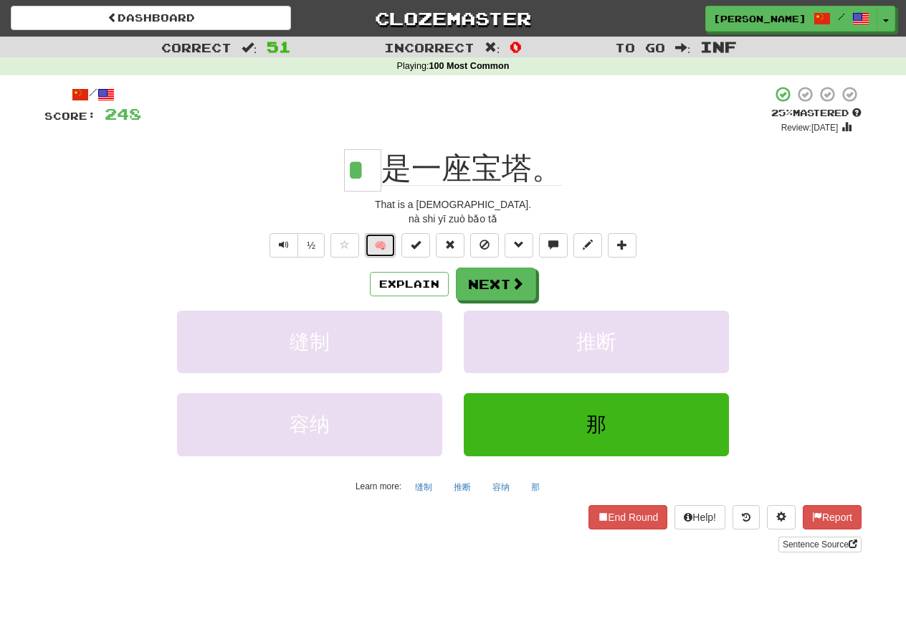
click at [389, 244] on button "🧠" at bounding box center [380, 245] width 31 height 24
click at [521, 287] on span at bounding box center [518, 283] width 13 height 13
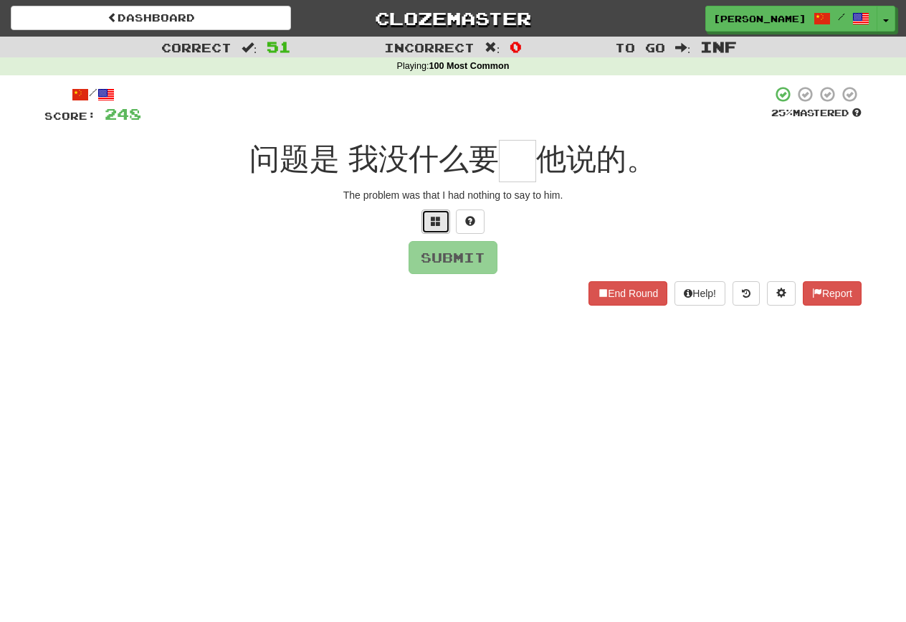
click at [439, 220] on span at bounding box center [436, 221] width 10 height 10
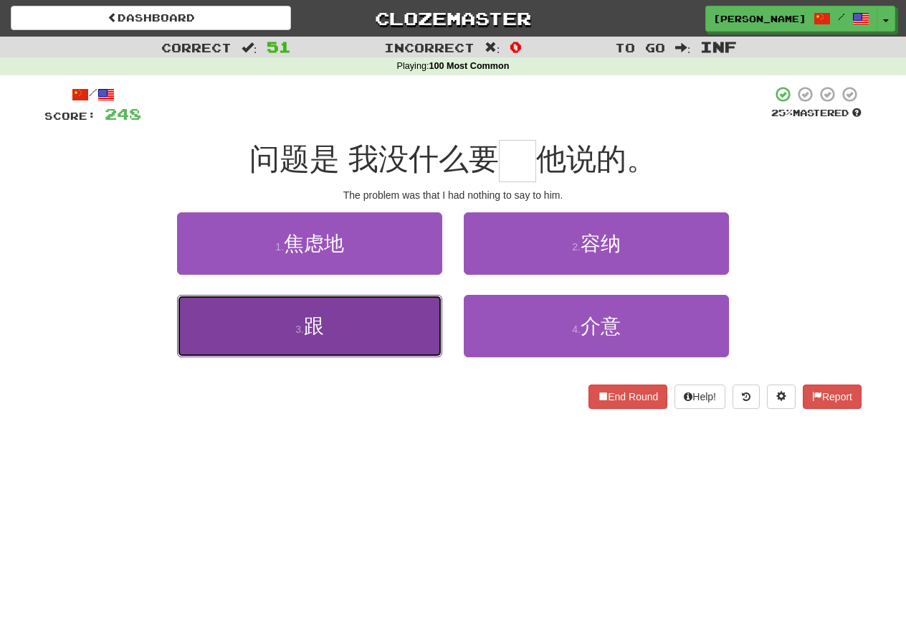
click at [426, 330] on button "3 . 跟" at bounding box center [309, 326] width 265 height 62
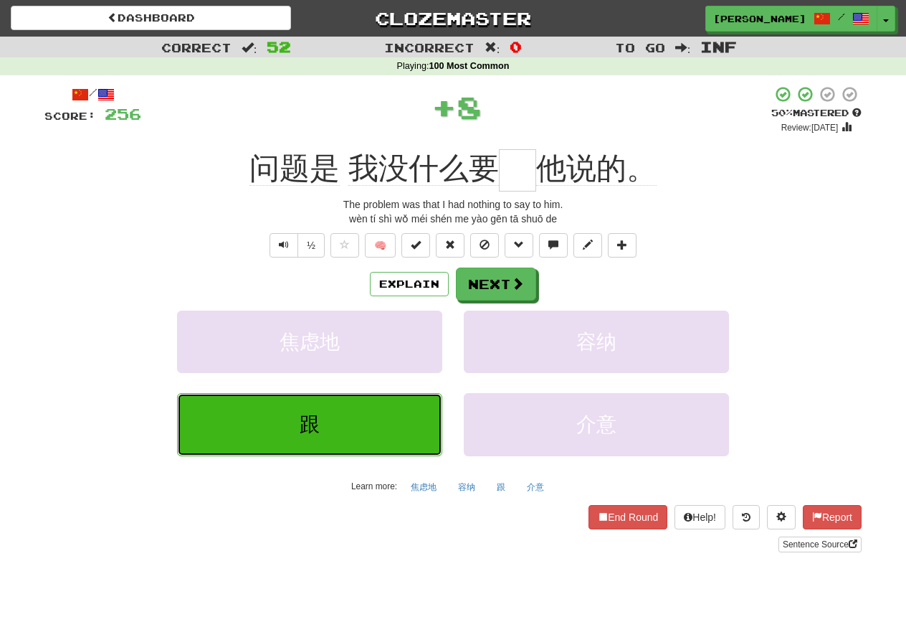
type input "*"
click at [380, 245] on button "🧠" at bounding box center [380, 245] width 31 height 24
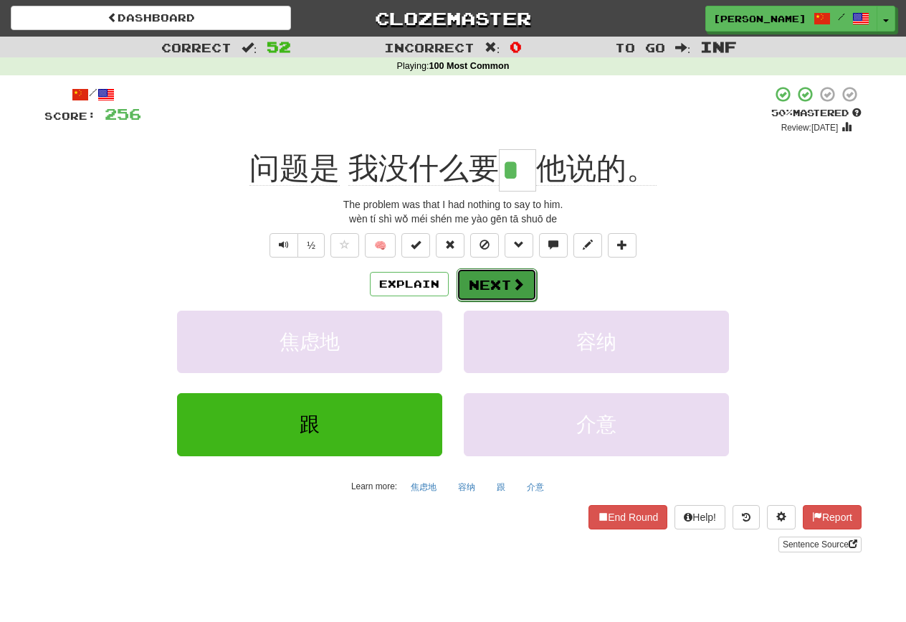
click at [485, 276] on button "Next" at bounding box center [497, 284] width 80 height 33
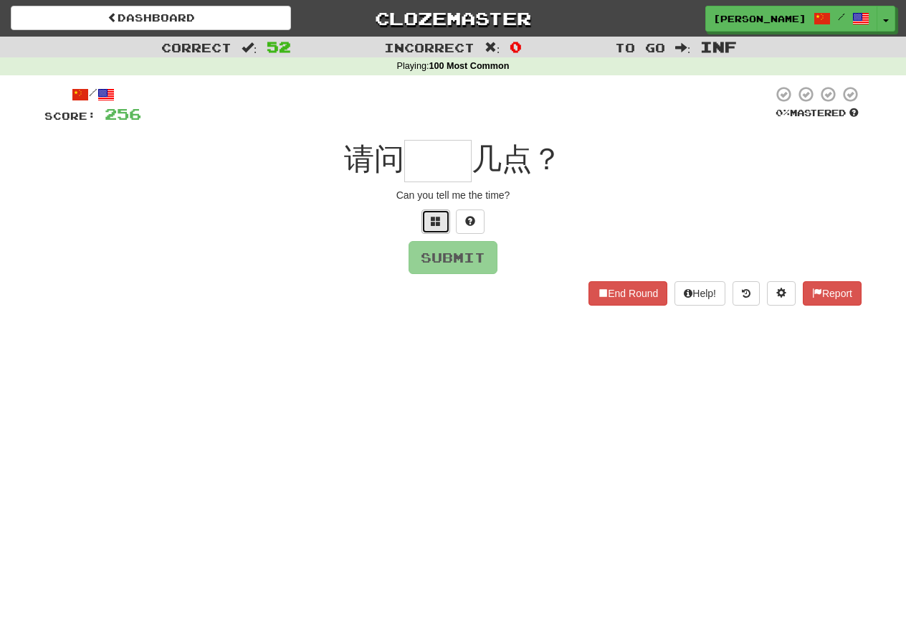
click at [432, 221] on span at bounding box center [436, 221] width 10 height 10
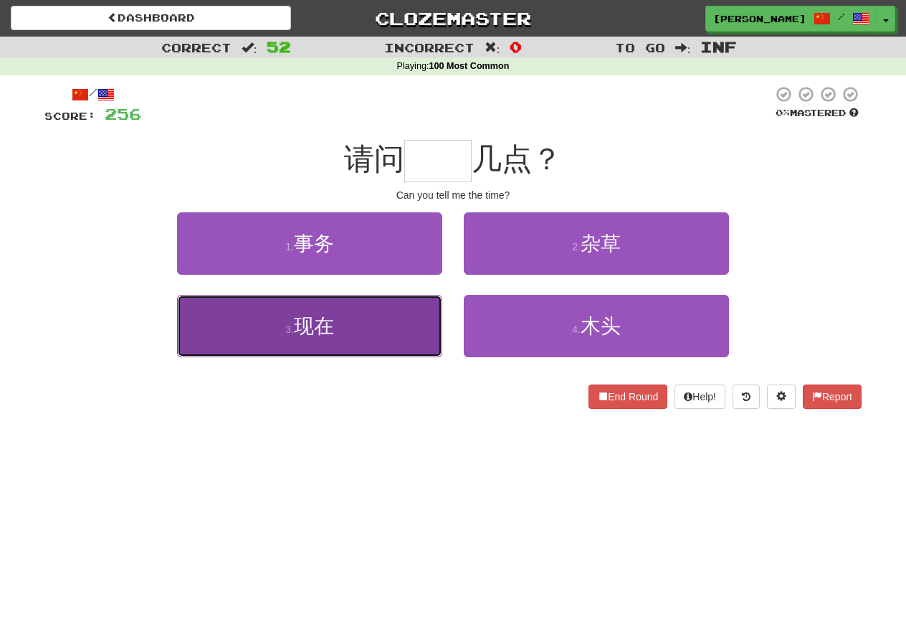
click at [406, 329] on button "3 . 现在" at bounding box center [309, 326] width 265 height 62
type input "**"
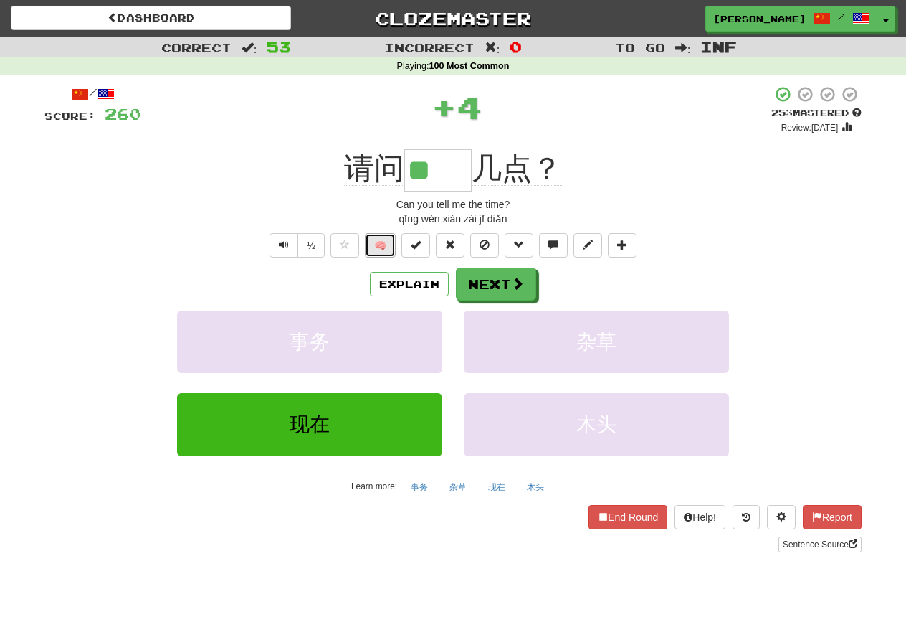
click at [393, 237] on button "🧠" at bounding box center [380, 245] width 31 height 24
click at [465, 295] on button "Next" at bounding box center [497, 284] width 80 height 33
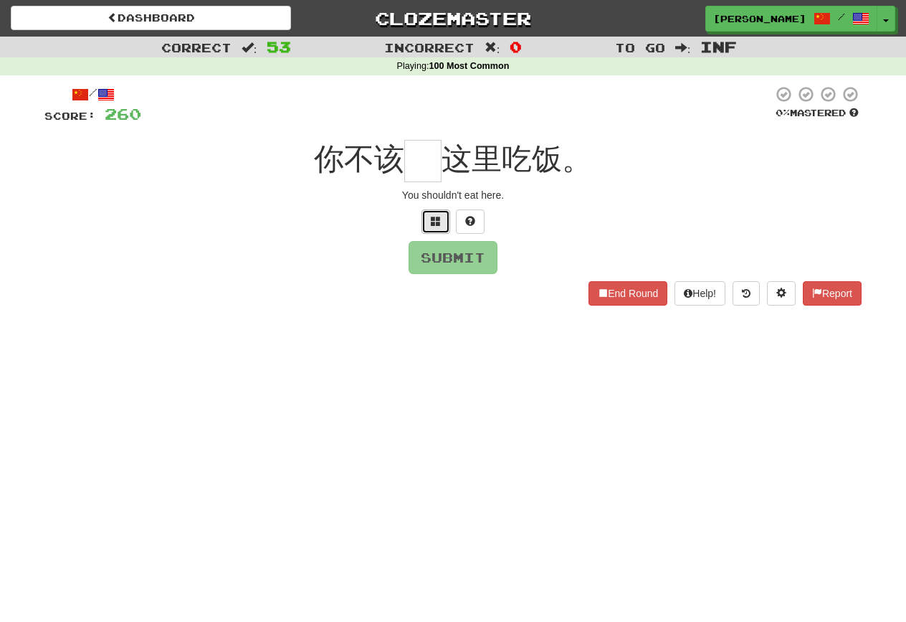
click at [434, 209] on button at bounding box center [436, 221] width 29 height 24
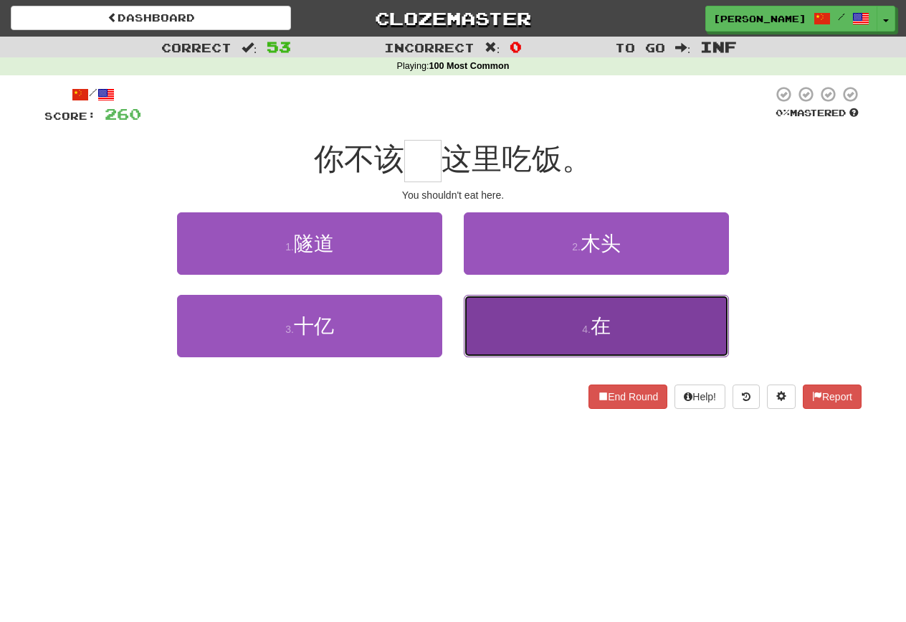
click at [475, 312] on button "4 . 在" at bounding box center [596, 326] width 265 height 62
type input "*"
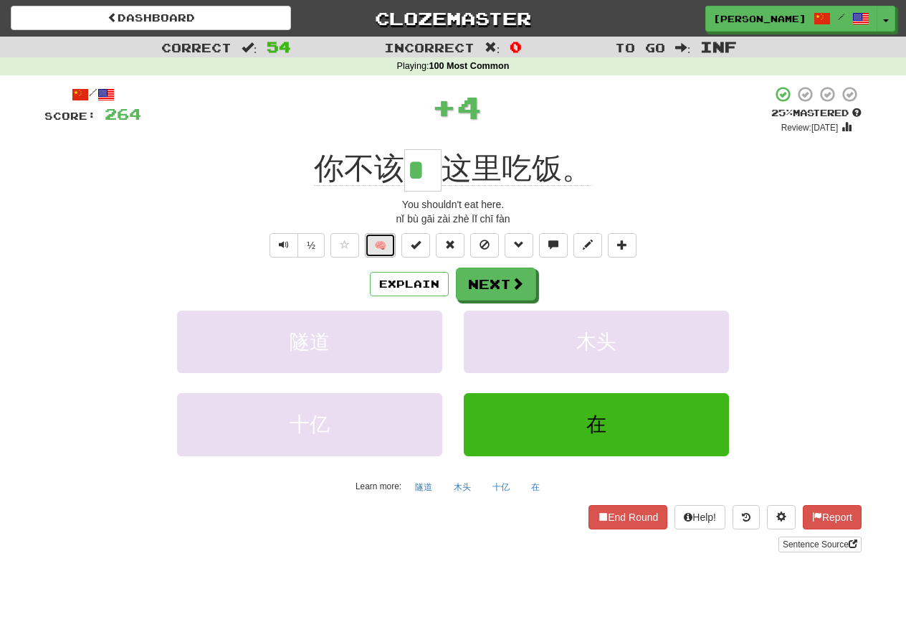
click at [389, 251] on button "🧠" at bounding box center [380, 245] width 31 height 24
click at [484, 282] on button "Next" at bounding box center [497, 284] width 80 height 33
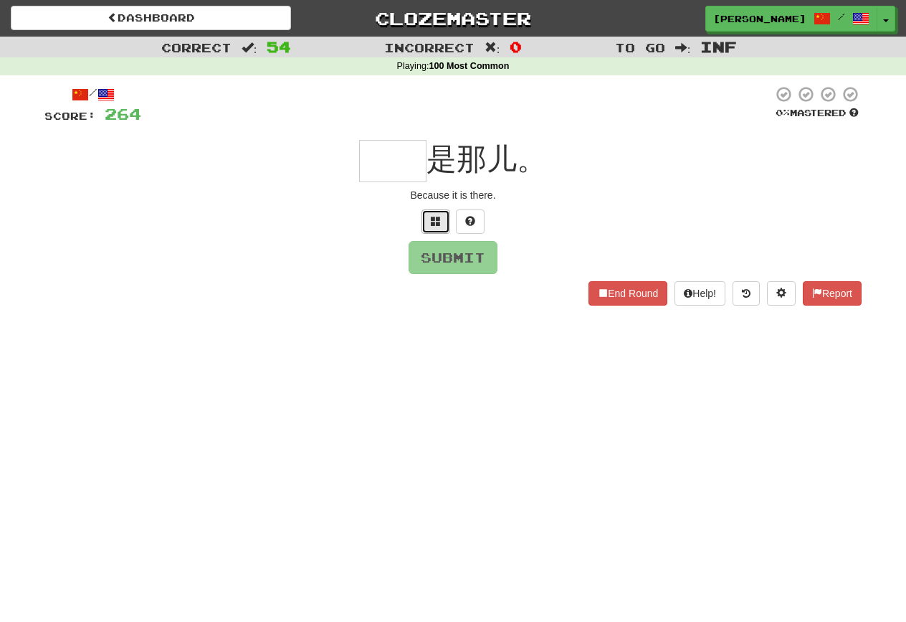
click at [435, 221] on span at bounding box center [436, 221] width 10 height 10
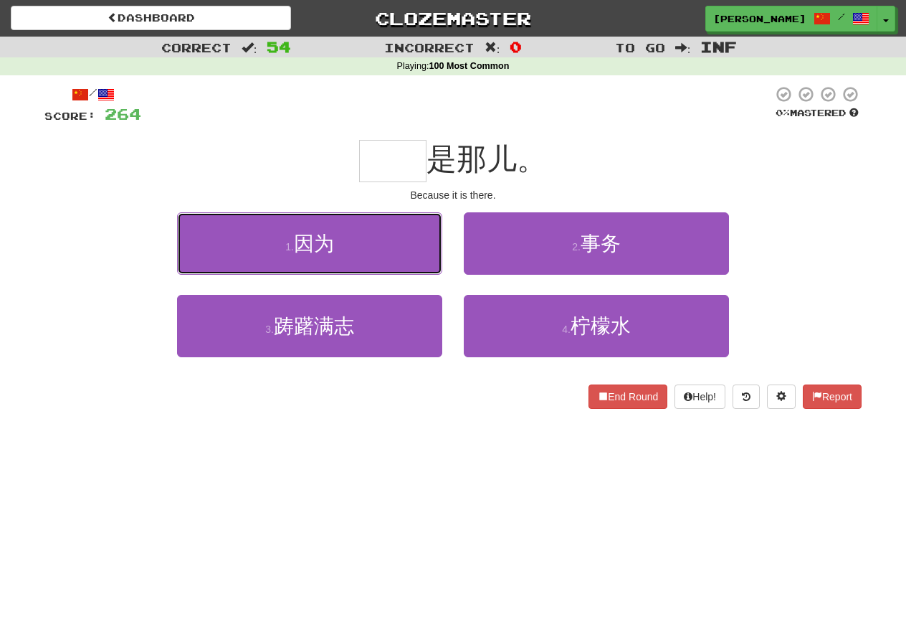
click at [435, 221] on button "1 . 因为" at bounding box center [309, 243] width 265 height 62
type input "**"
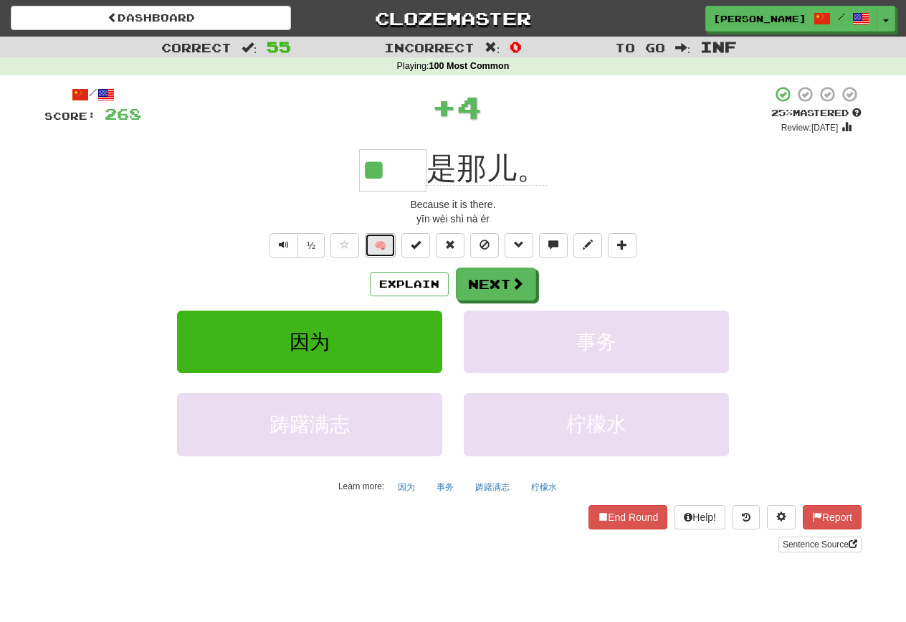
click at [386, 252] on button "🧠" at bounding box center [380, 245] width 31 height 24
click at [483, 275] on button "Next" at bounding box center [497, 284] width 80 height 33
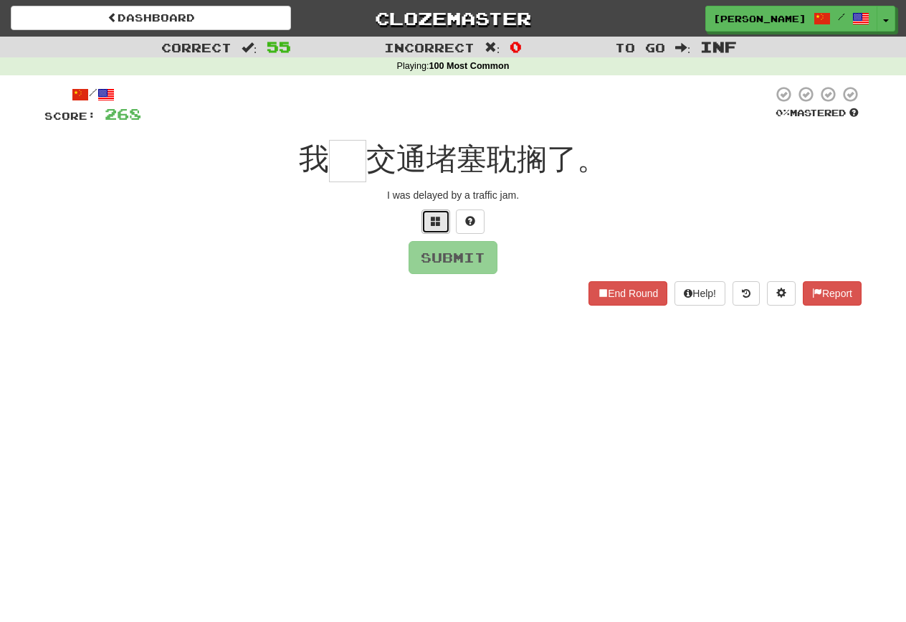
click at [430, 212] on button at bounding box center [436, 221] width 29 height 24
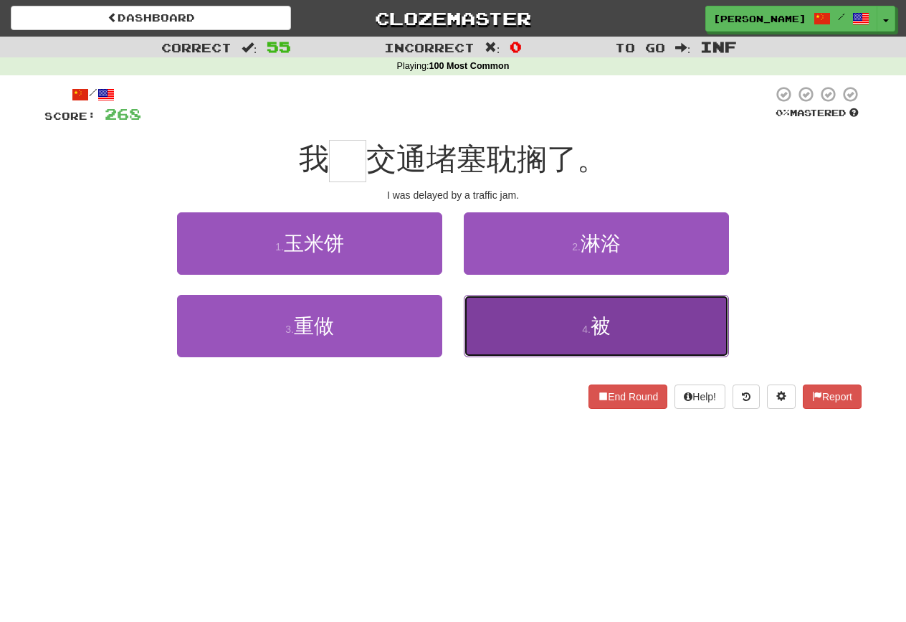
click at [506, 310] on button "4 . 被" at bounding box center [596, 326] width 265 height 62
type input "*"
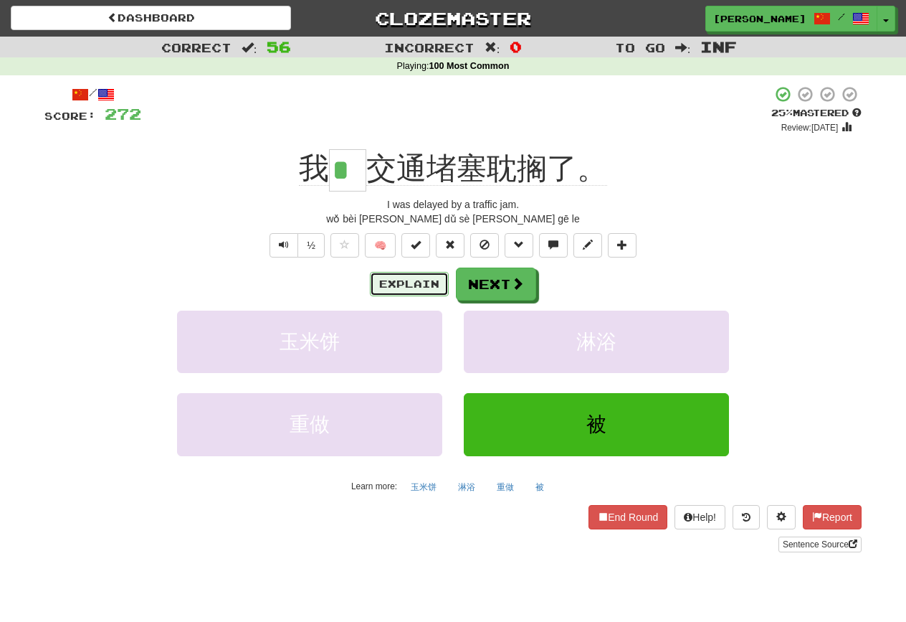
click at [422, 280] on button "Explain" at bounding box center [409, 284] width 79 height 24
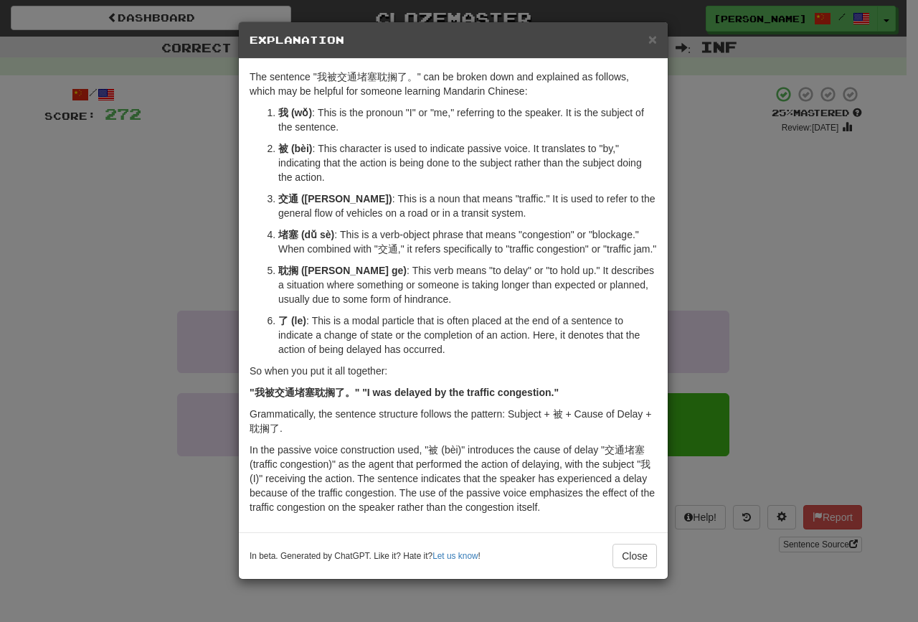
click at [0, 299] on div "× Explanation The sentence "我被交通堵塞耽搁了。" can be broken down and explained as fol…" at bounding box center [459, 311] width 918 height 622
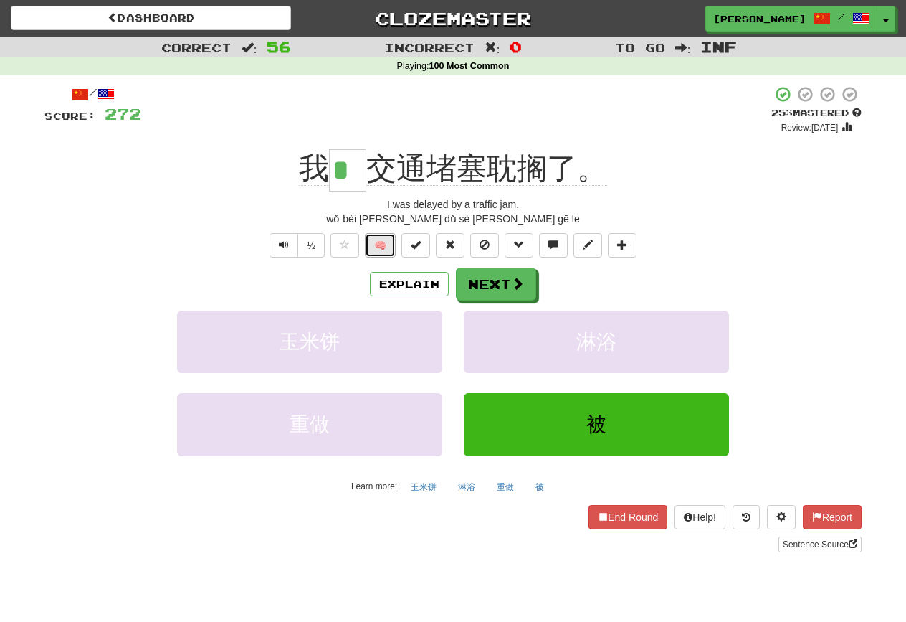
click at [371, 250] on button "🧠" at bounding box center [380, 245] width 31 height 24
click at [485, 277] on button "Next" at bounding box center [497, 284] width 80 height 33
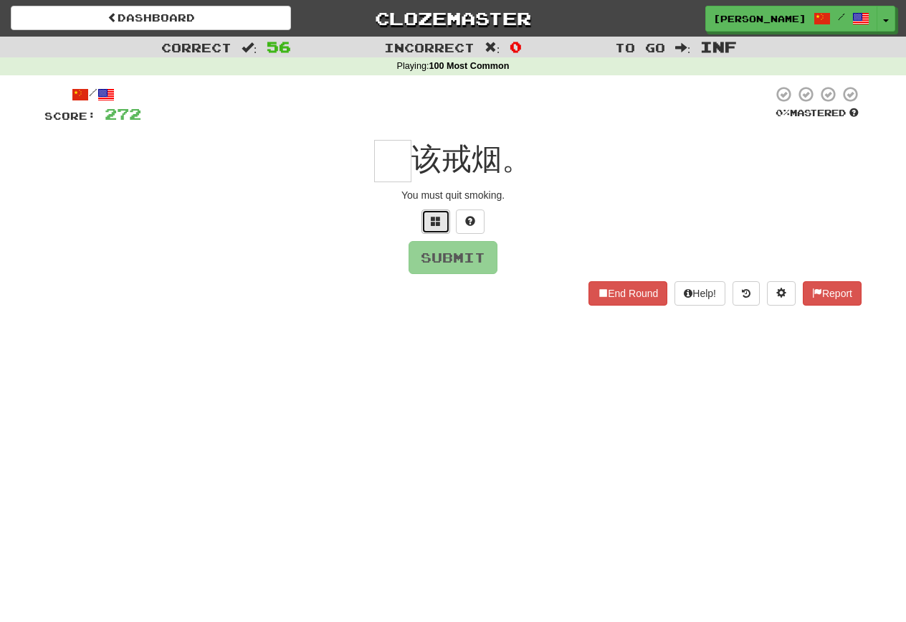
click at [428, 223] on button at bounding box center [436, 221] width 29 height 24
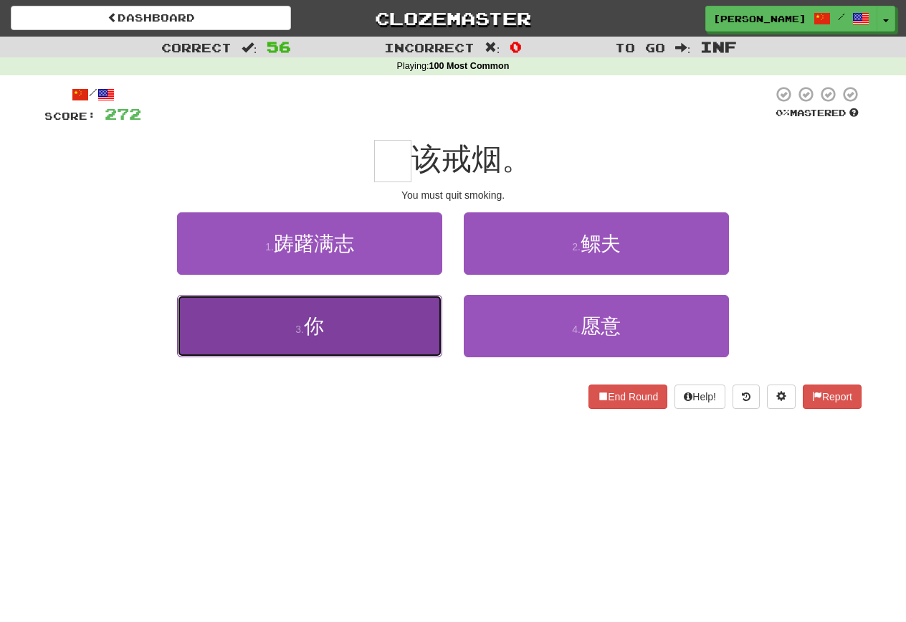
click at [385, 303] on button "3 . 你" at bounding box center [309, 326] width 265 height 62
type input "*"
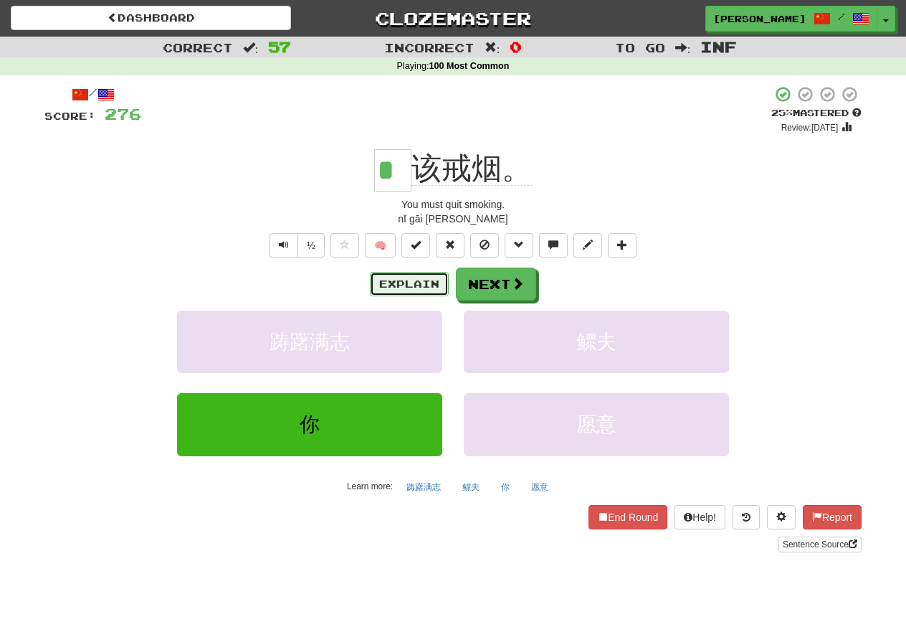
click at [412, 290] on button "Explain" at bounding box center [409, 284] width 79 height 24
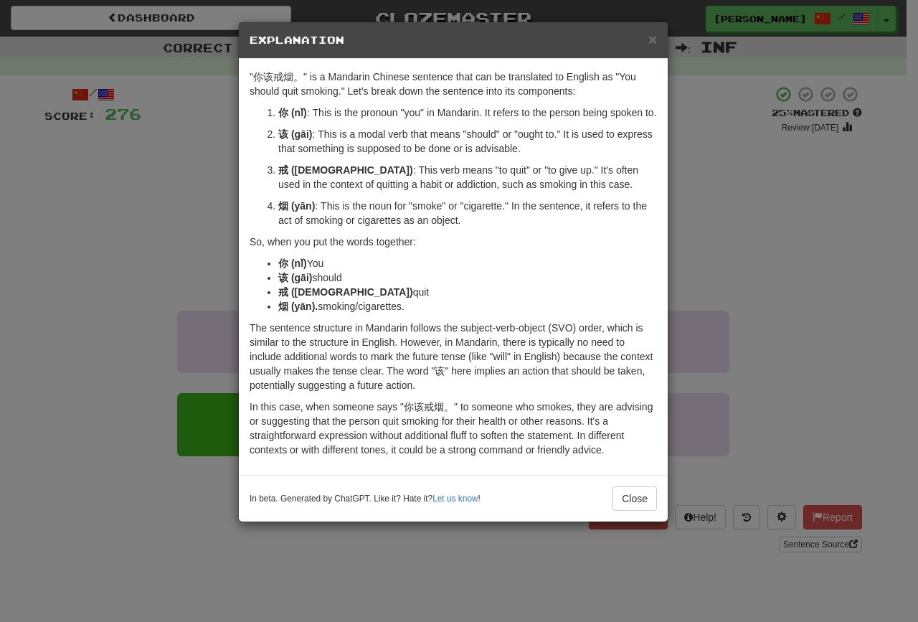
click at [199, 238] on div "× Explanation "你该戒烟。" is a Mandarin Chinese sentence that can be translated to …" at bounding box center [459, 311] width 918 height 622
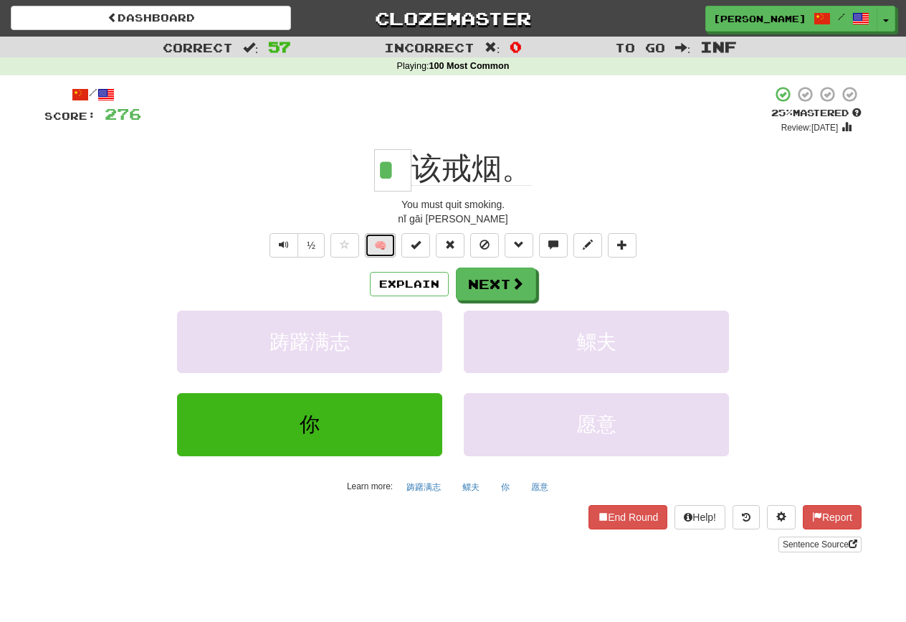
click at [366, 253] on button "🧠" at bounding box center [380, 245] width 31 height 24
click at [475, 275] on button "Next" at bounding box center [497, 284] width 80 height 33
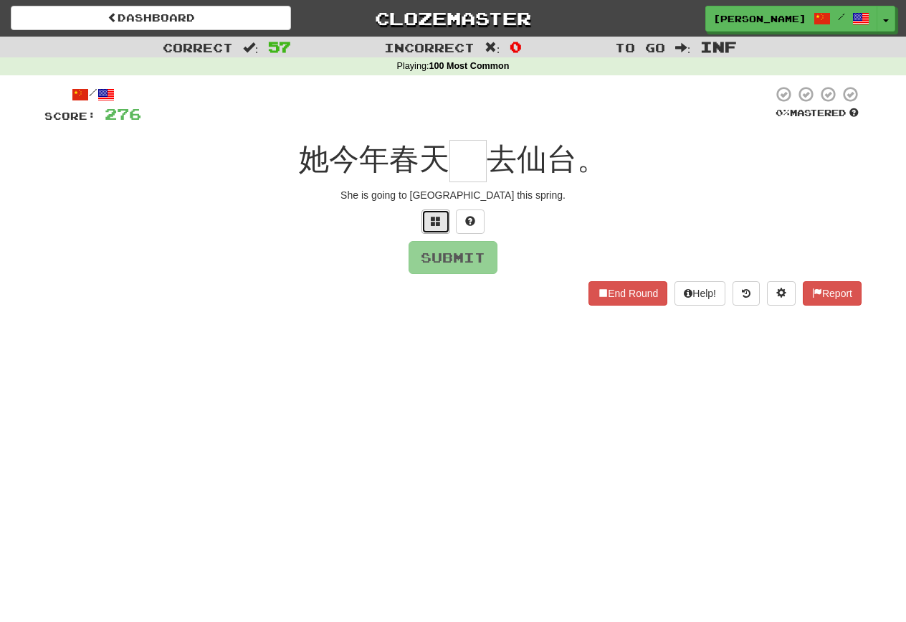
click at [442, 229] on button at bounding box center [436, 221] width 29 height 24
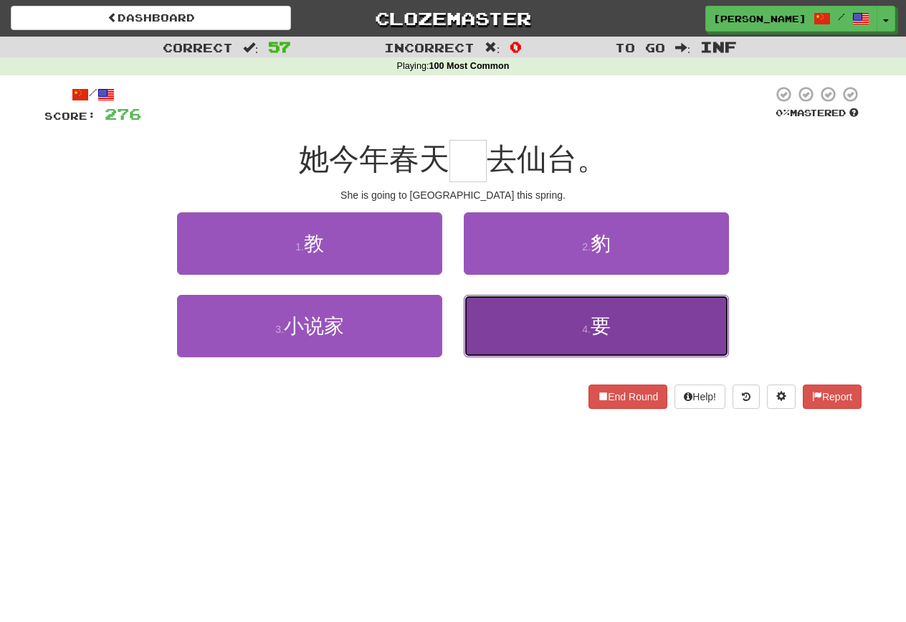
click at [504, 326] on button "4 . 要" at bounding box center [596, 326] width 265 height 62
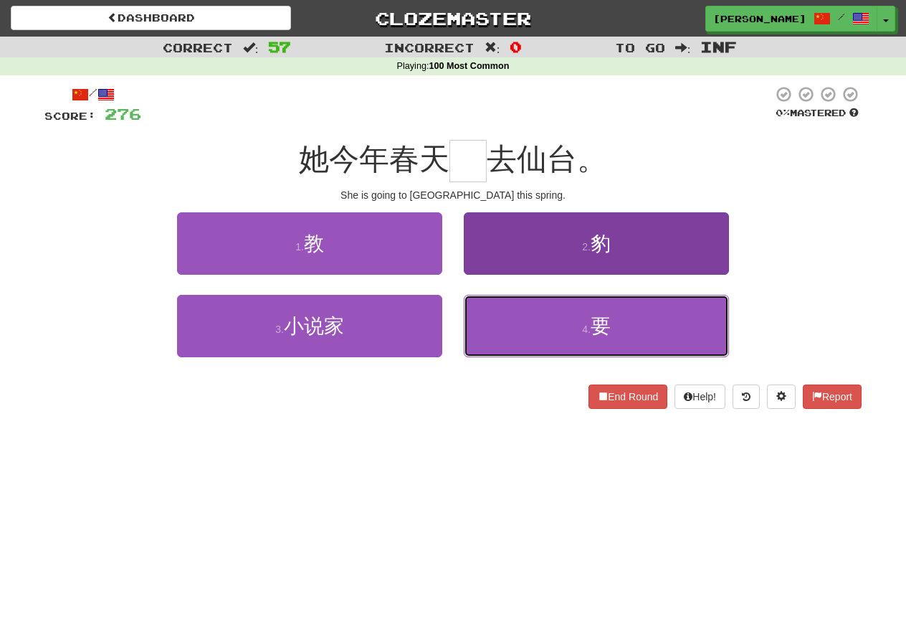
type input "*"
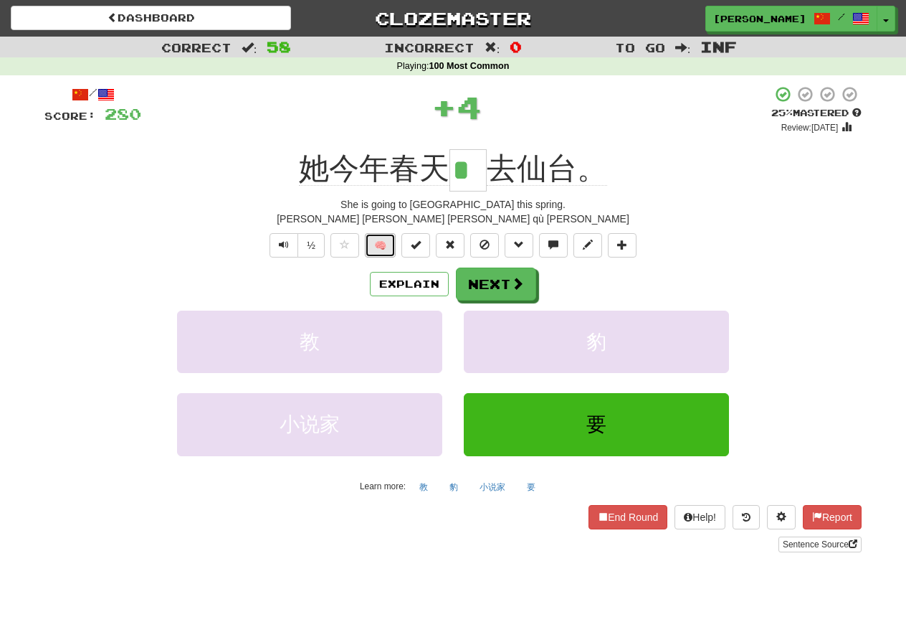
click at [369, 247] on button "🧠" at bounding box center [380, 245] width 31 height 24
click at [404, 291] on button "Explain" at bounding box center [409, 284] width 79 height 24
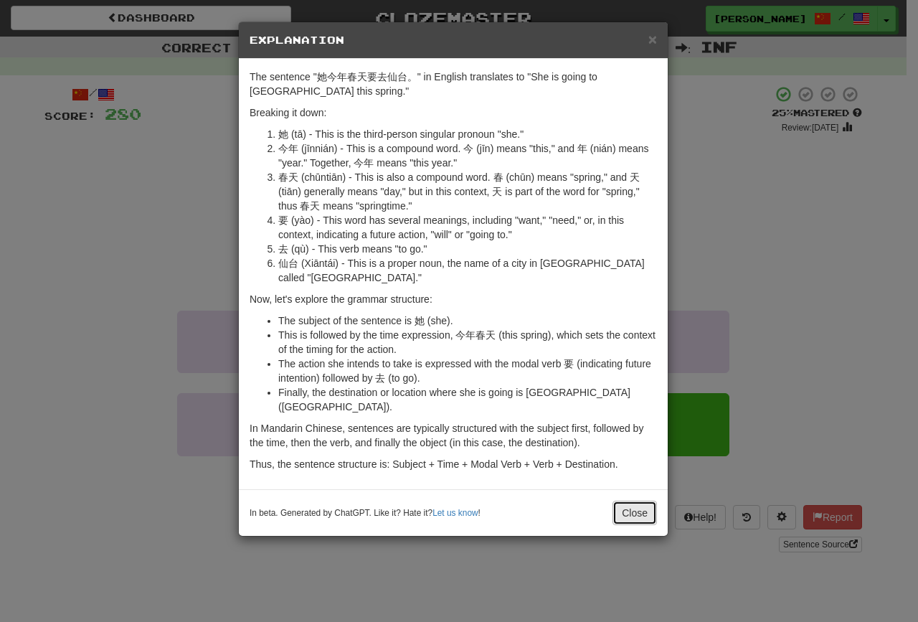
click at [618, 500] on button "Close" at bounding box center [634, 512] width 44 height 24
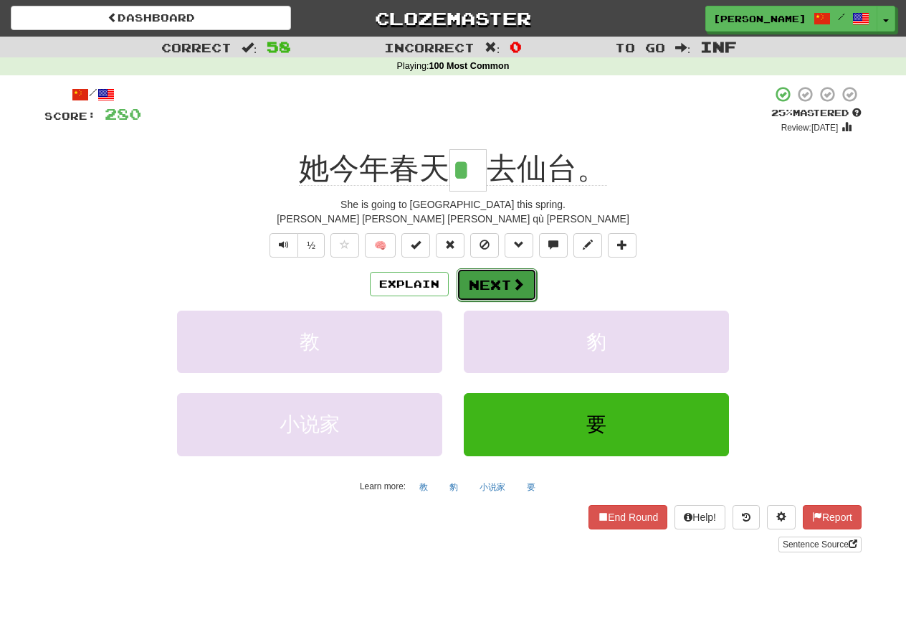
click at [522, 277] on span at bounding box center [518, 283] width 13 height 13
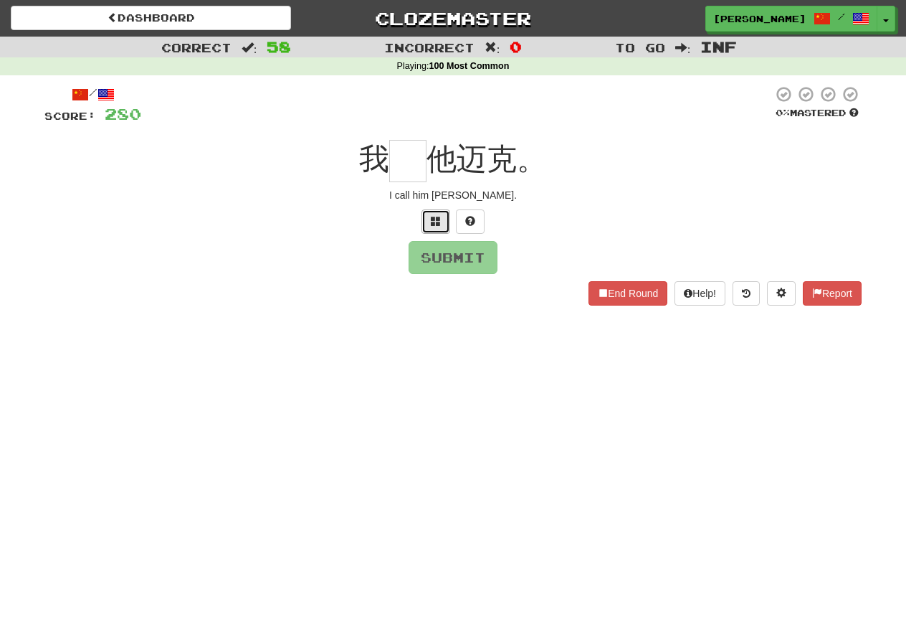
click at [436, 222] on span at bounding box center [436, 221] width 10 height 10
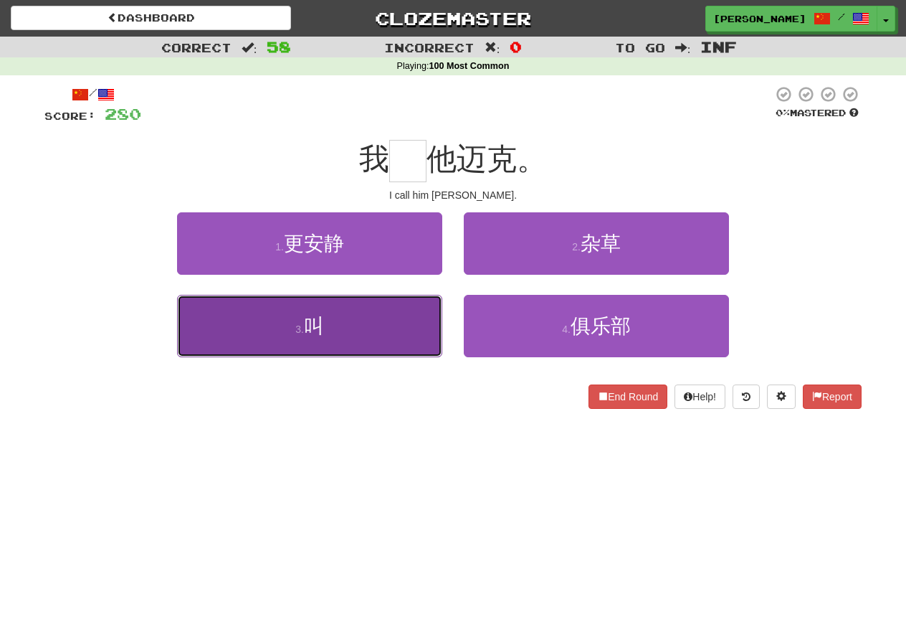
click at [414, 310] on button "3 . 叫" at bounding box center [309, 326] width 265 height 62
type input "*"
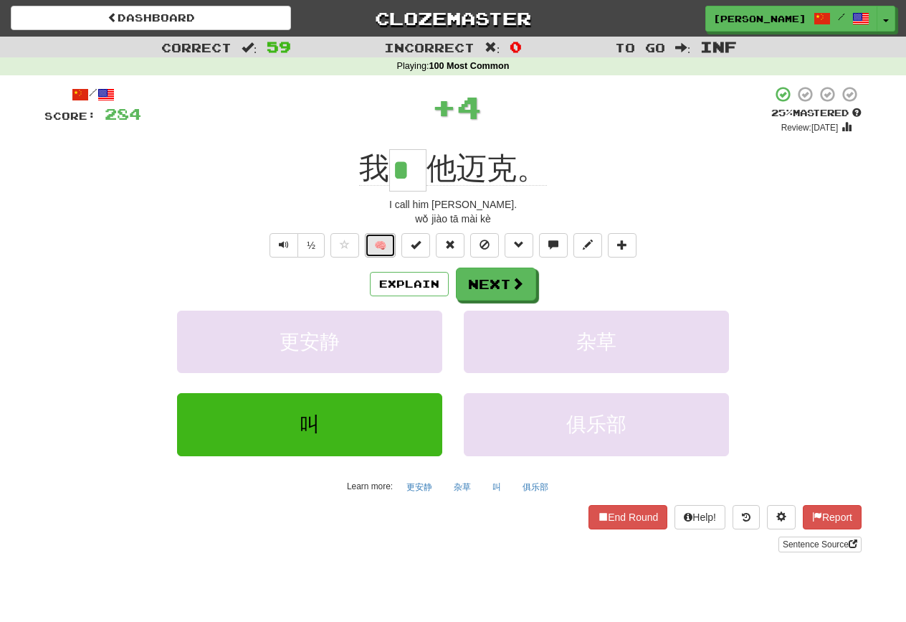
click at [396, 243] on button "🧠" at bounding box center [380, 245] width 31 height 24
click at [501, 285] on button "Next" at bounding box center [497, 284] width 80 height 33
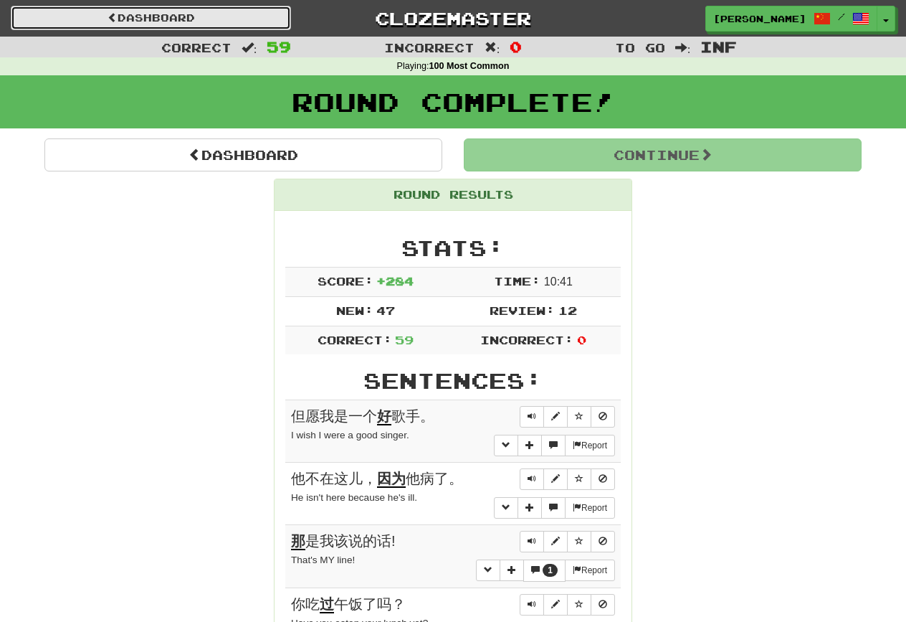
click at [188, 7] on link "Dashboard" at bounding box center [151, 18] width 280 height 24
click at [201, 20] on link "Dashboard" at bounding box center [151, 18] width 280 height 24
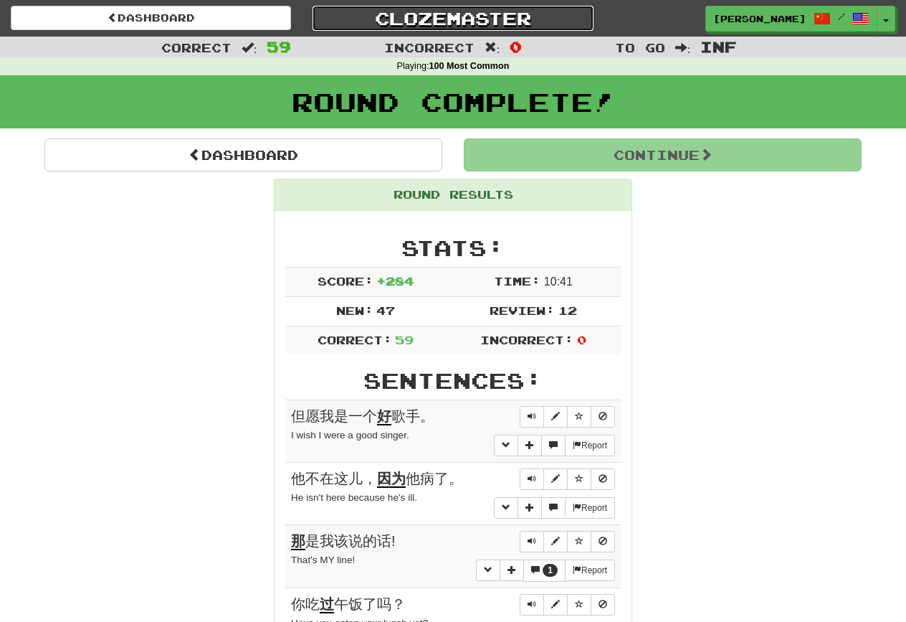
click at [384, 22] on link "Clozemaster" at bounding box center [453, 18] width 280 height 25
click at [532, 565] on span "More sentence controls" at bounding box center [535, 569] width 9 height 9
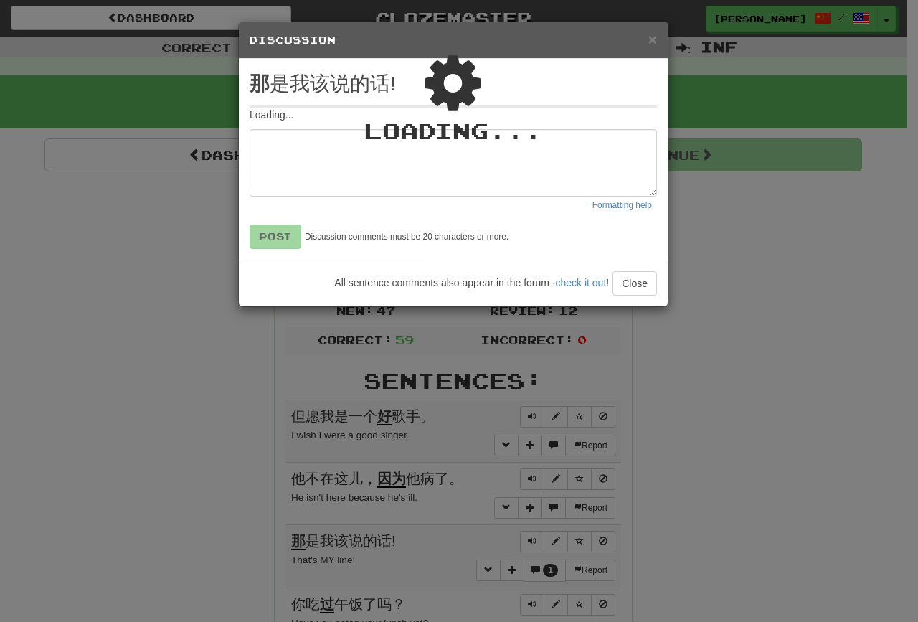
click at [638, 285] on div "Loading ..." at bounding box center [453, 164] width 429 height 284
